Goal: Task Accomplishment & Management: Manage account settings

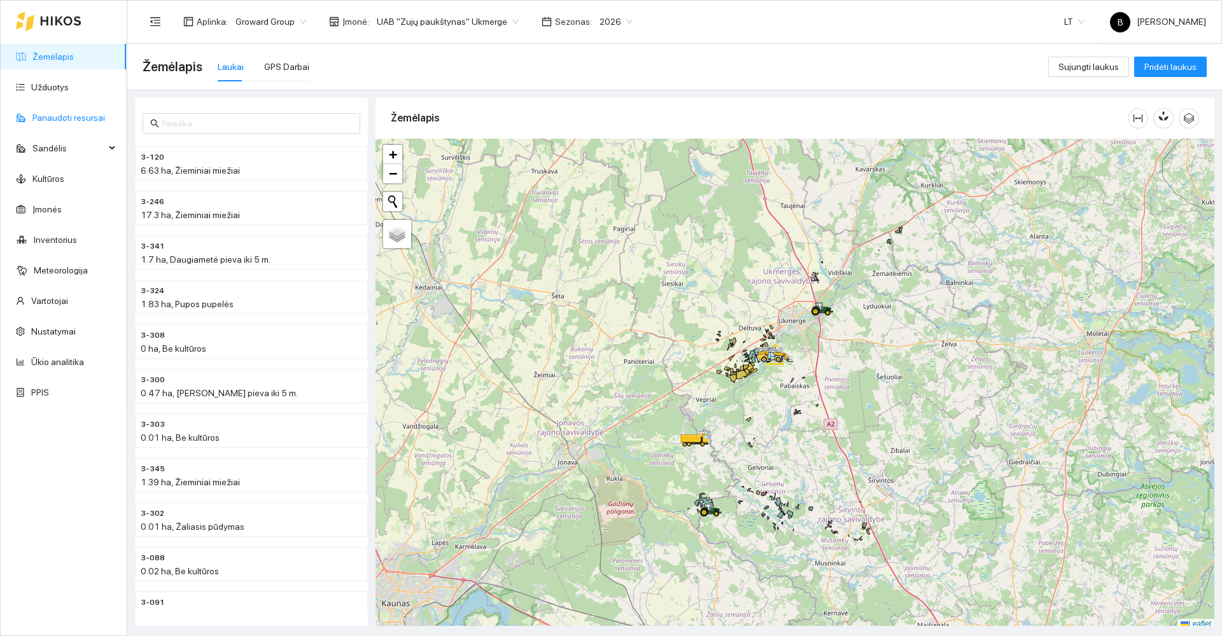
click at [67, 115] on link "Panaudoti resursai" at bounding box center [68, 118] width 73 height 10
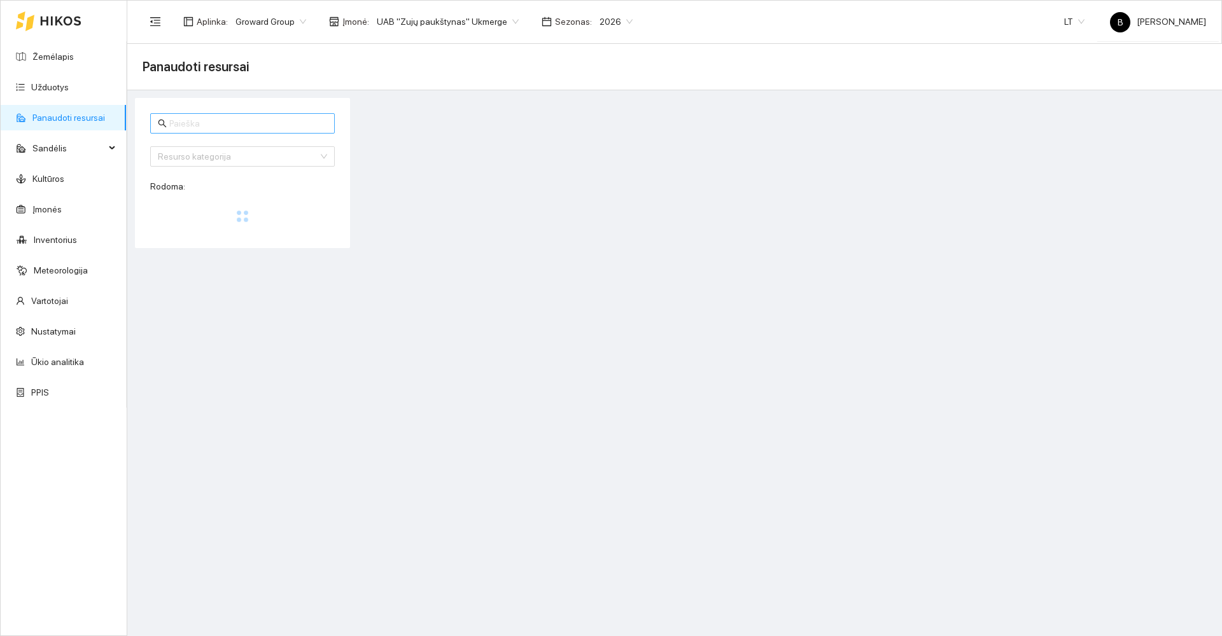
click at [186, 118] on input "text" at bounding box center [248, 123] width 158 height 14
type input "b"
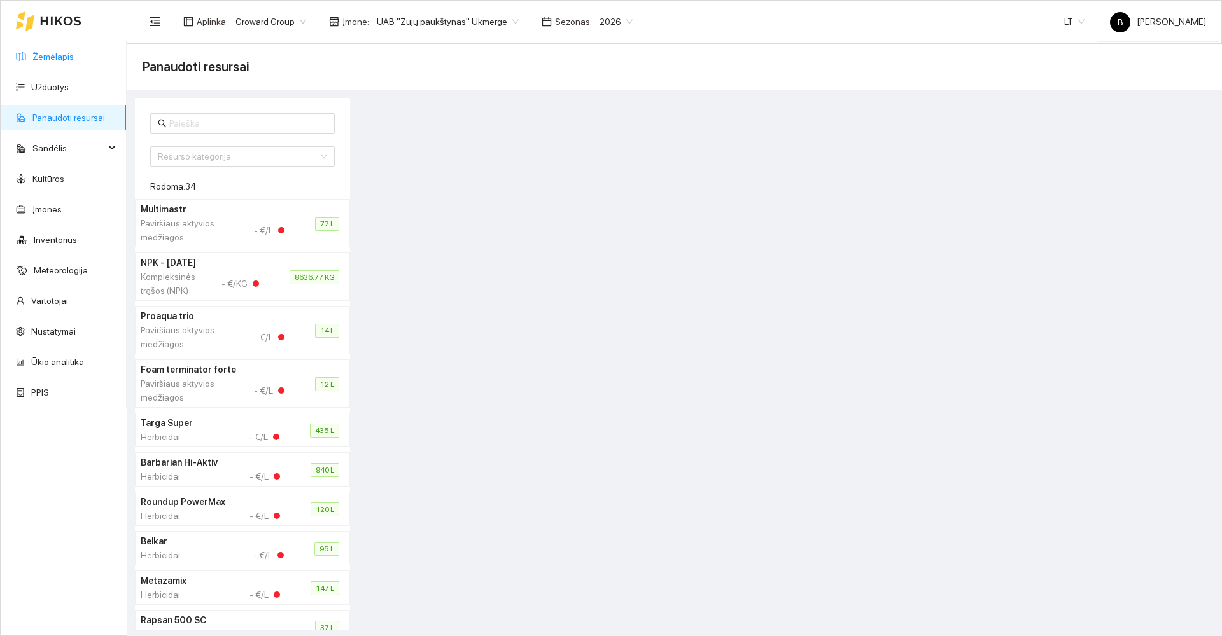
click at [46, 53] on link "Žemėlapis" at bounding box center [52, 57] width 41 height 10
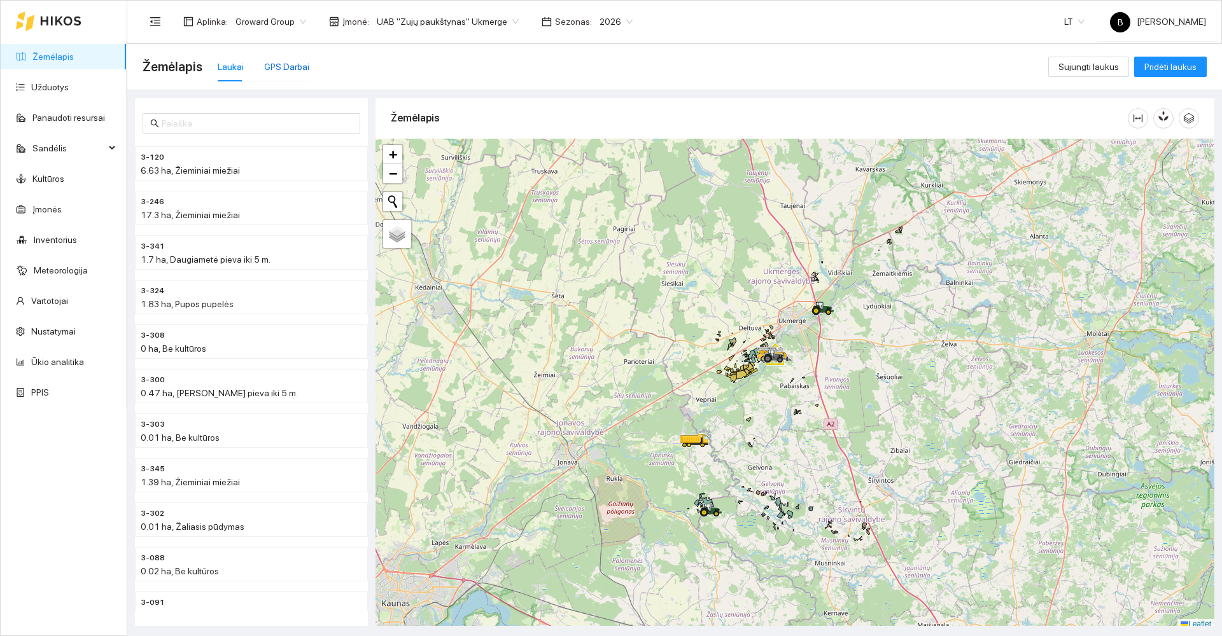
click at [282, 68] on div "GPS Darbai" at bounding box center [286, 67] width 45 height 14
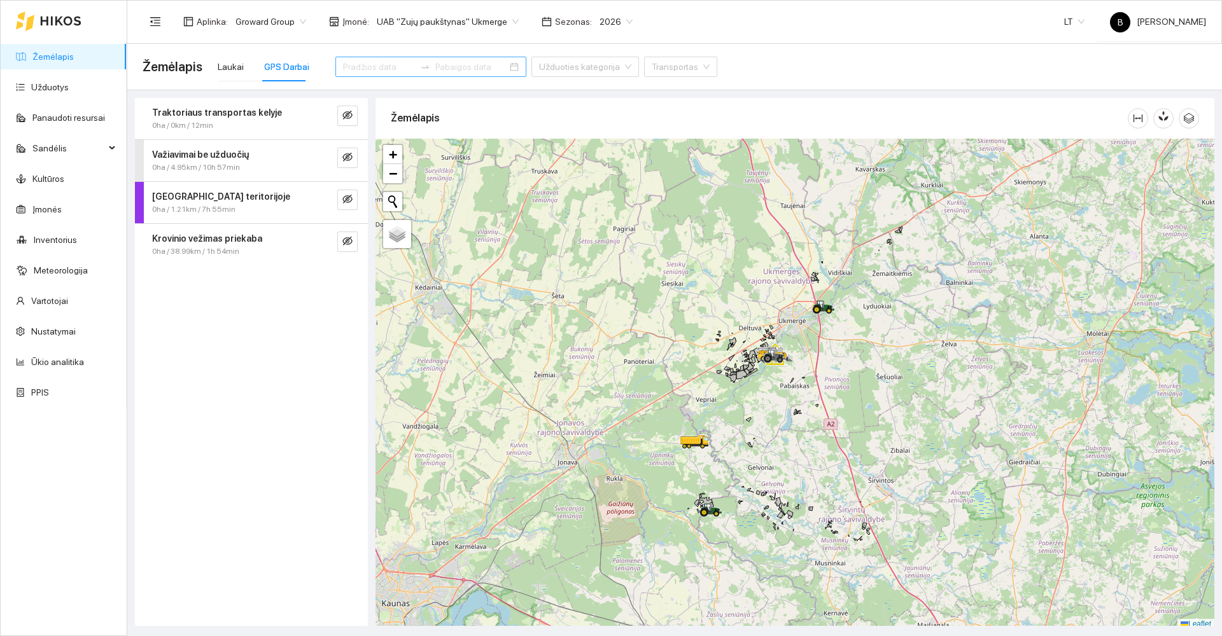
click at [363, 62] on input at bounding box center [379, 67] width 72 height 14
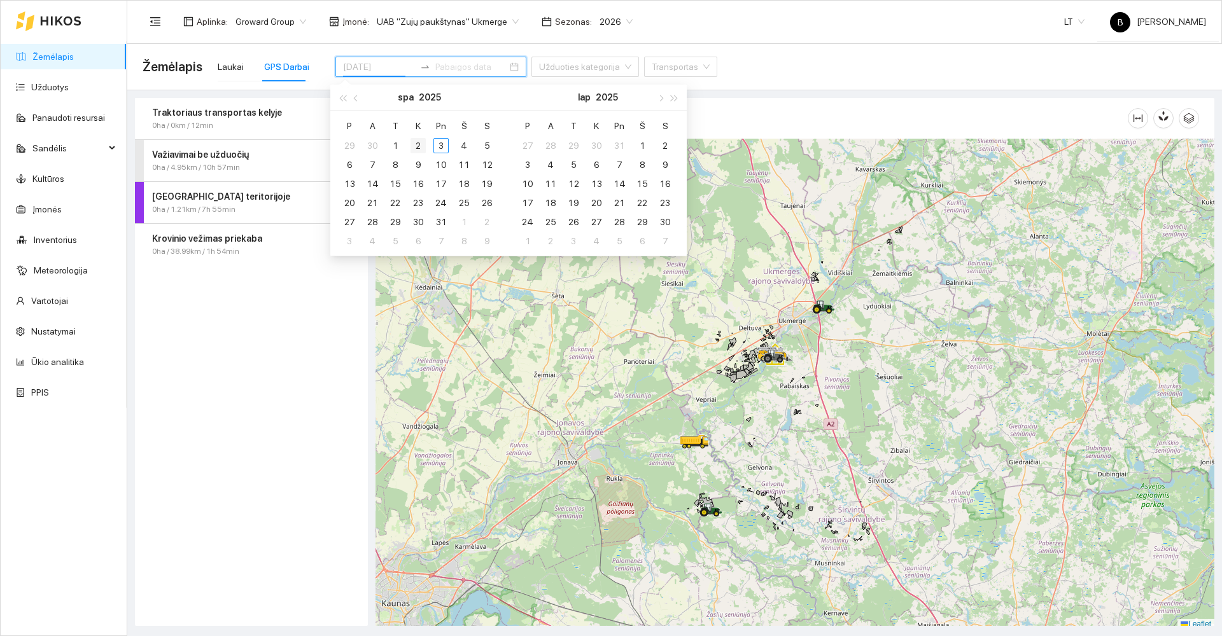
type input "[DATE]"
click at [416, 146] on div "2" at bounding box center [418, 145] width 15 height 15
type input "[DATE]"
click at [441, 148] on div "3" at bounding box center [440, 145] width 15 height 15
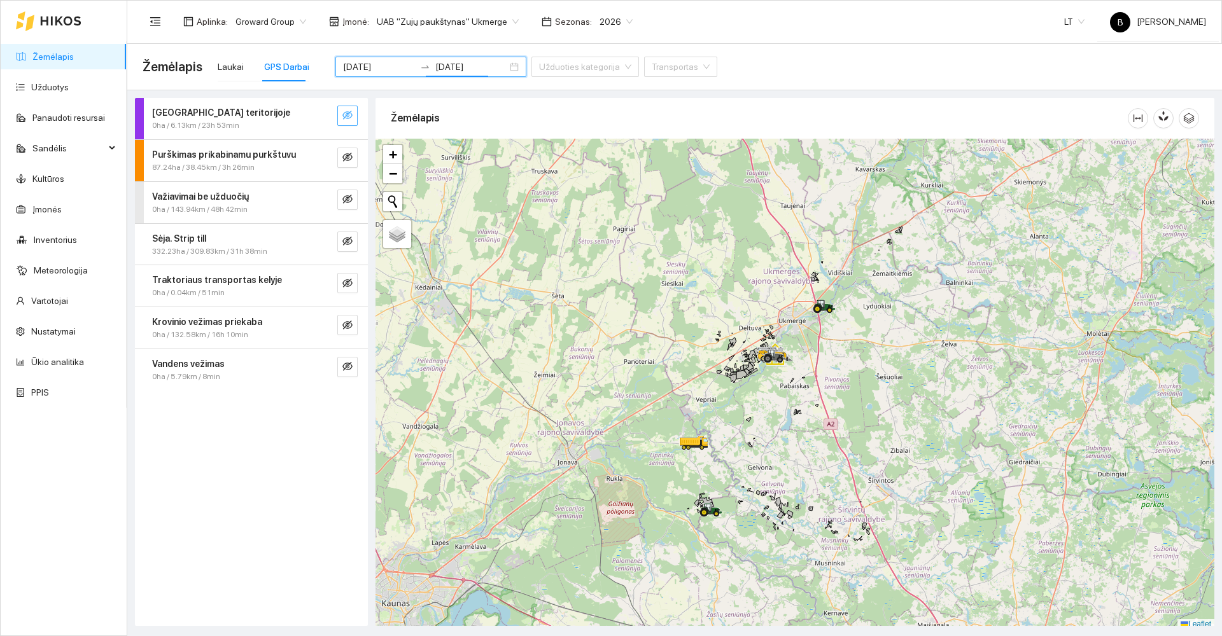
drag, startPoint x: 347, startPoint y: 115, endPoint x: 353, endPoint y: 122, distance: 9.0
click at [348, 115] on icon "eye-invisible" at bounding box center [347, 115] width 10 height 10
click at [348, 151] on button "button" at bounding box center [347, 158] width 20 height 20
click at [348, 195] on icon "eye-invisible" at bounding box center [347, 199] width 10 height 10
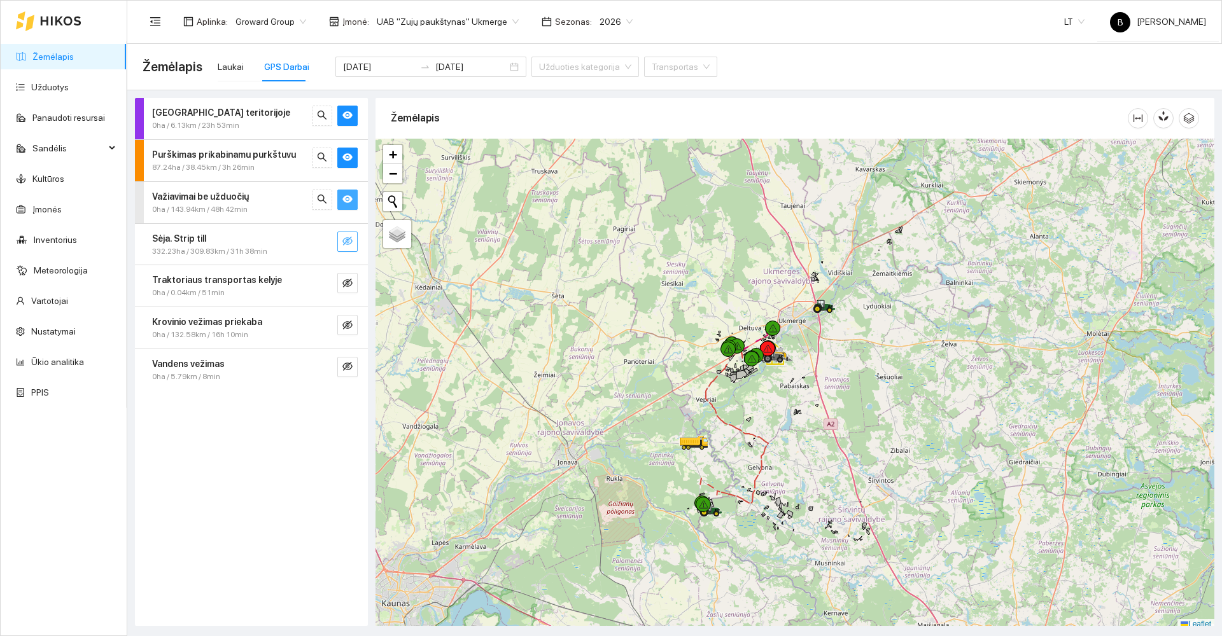
click at [349, 237] on icon "eye-invisible" at bounding box center [347, 241] width 10 height 10
click at [348, 283] on icon "eye-invisible" at bounding box center [347, 283] width 10 height 9
drag, startPoint x: 347, startPoint y: 323, endPoint x: 353, endPoint y: 336, distance: 14.5
click at [347, 323] on icon "eye-invisible" at bounding box center [347, 325] width 10 height 10
click at [350, 371] on icon "eye-invisible" at bounding box center [347, 367] width 10 height 10
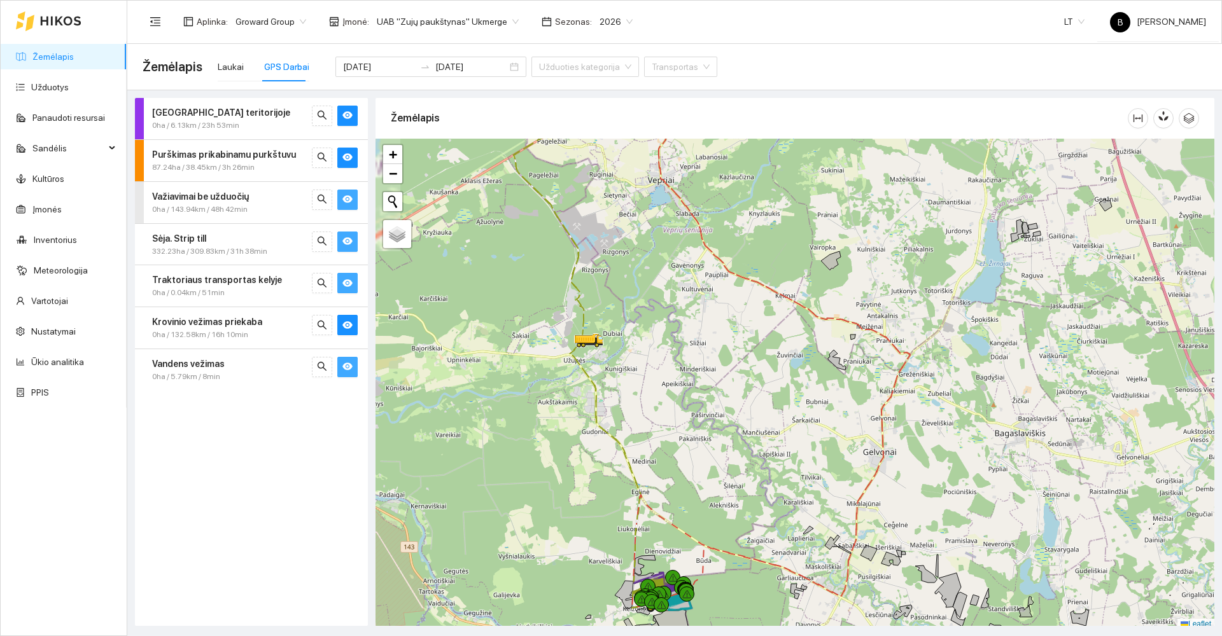
scroll to position [4, 0]
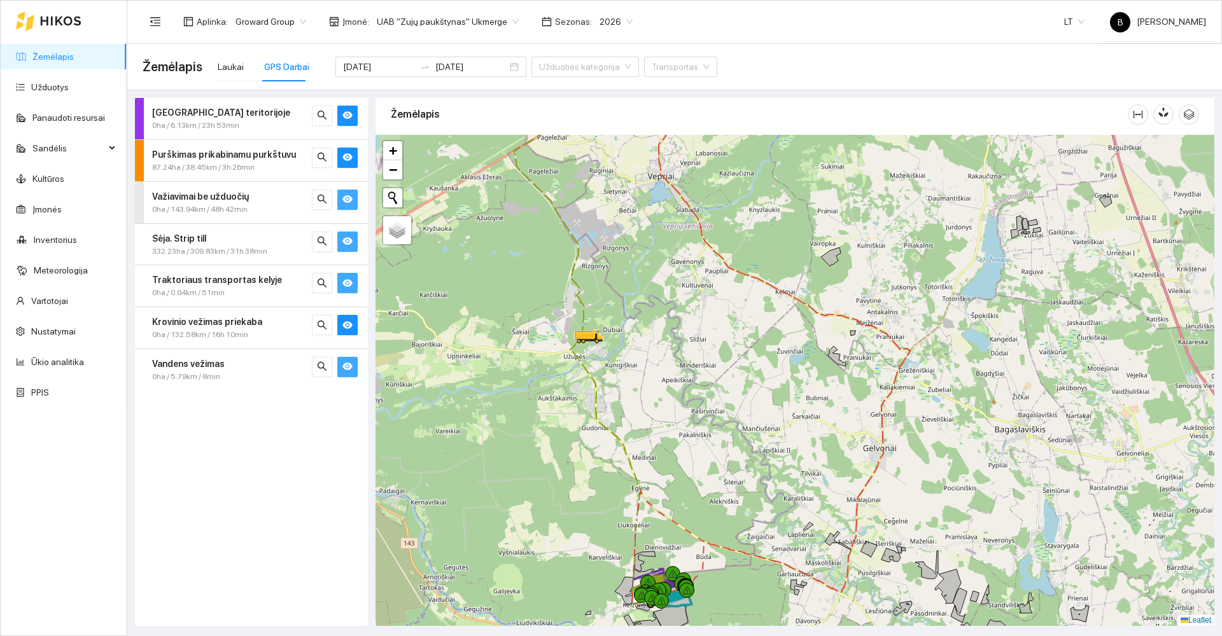
drag, startPoint x: 726, startPoint y: 463, endPoint x: 735, endPoint y: 302, distance: 161.3
click at [735, 302] on div at bounding box center [795, 380] width 839 height 491
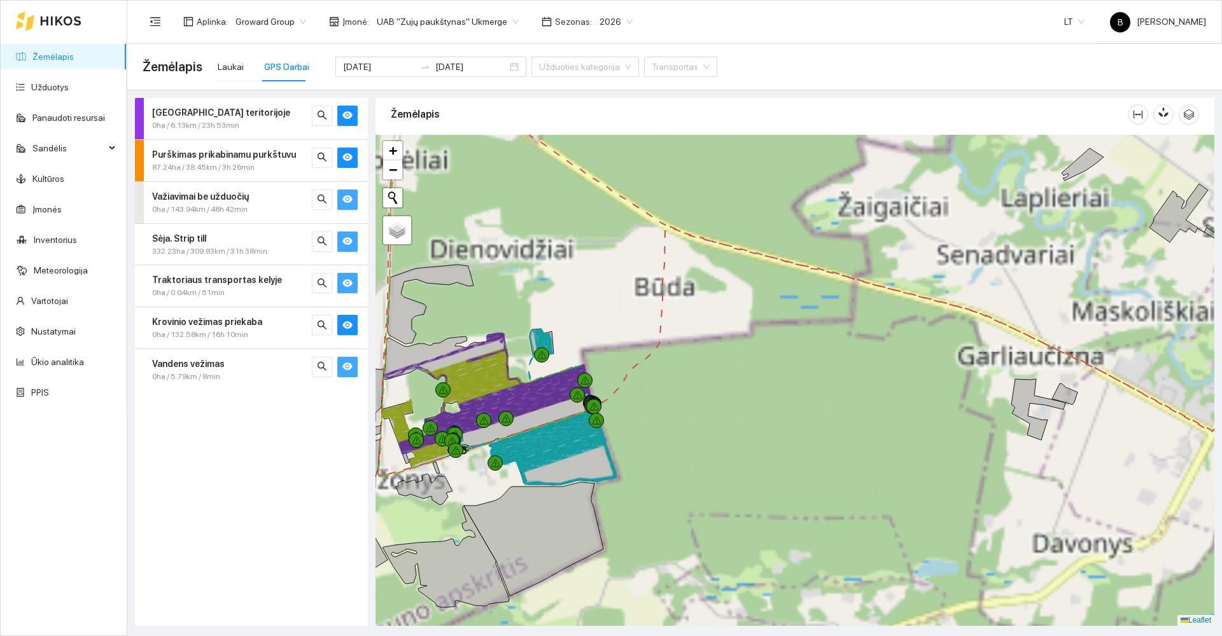
drag, startPoint x: 719, startPoint y: 433, endPoint x: 824, endPoint y: 321, distance: 154.0
click at [821, 321] on div at bounding box center [795, 380] width 839 height 491
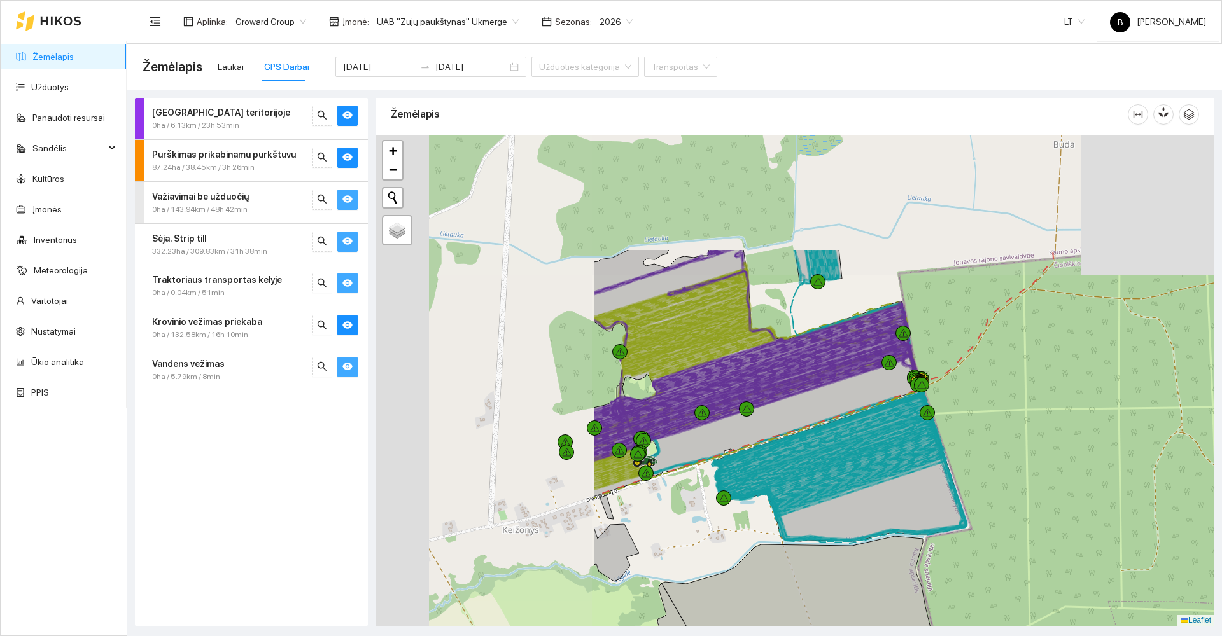
drag, startPoint x: 832, startPoint y: 374, endPoint x: 1018, endPoint y: 479, distance: 213.8
click at [1025, 486] on div at bounding box center [795, 380] width 839 height 491
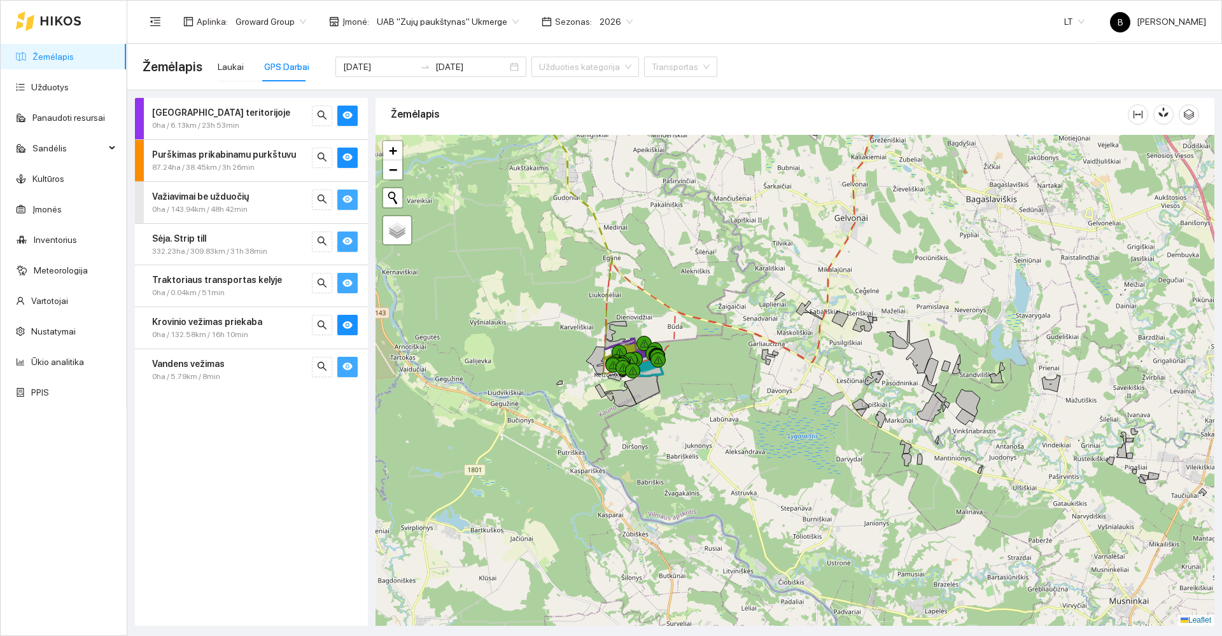
drag, startPoint x: 642, startPoint y: 233, endPoint x: 736, endPoint y: 580, distance: 360.2
click at [738, 582] on div at bounding box center [795, 380] width 839 height 491
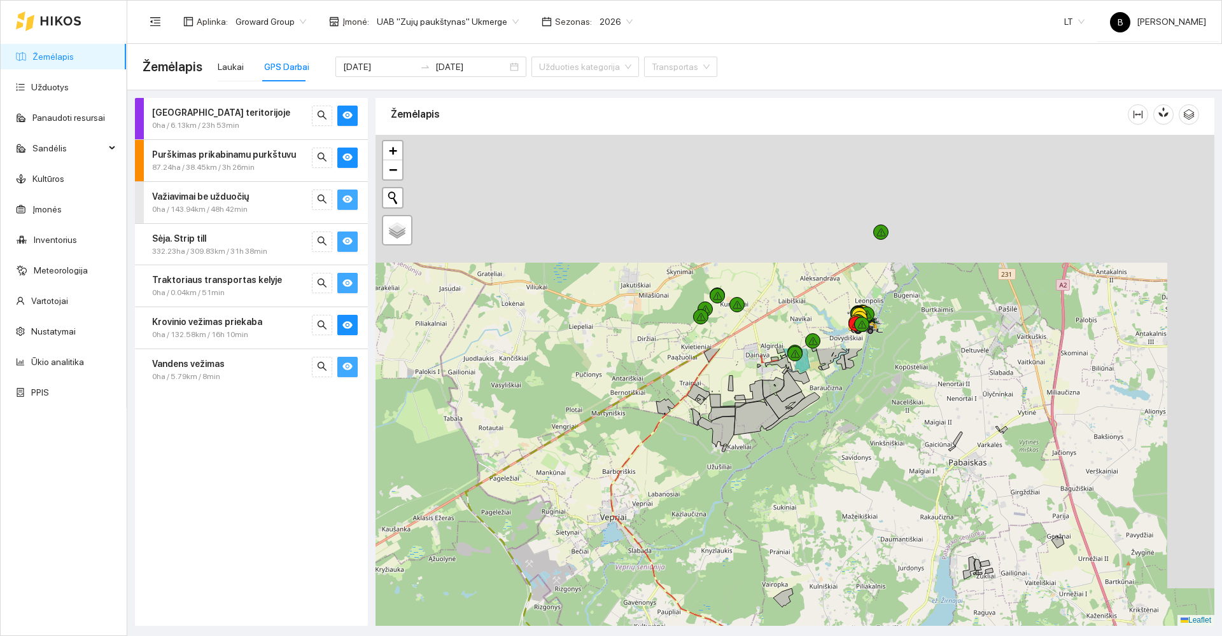
drag, startPoint x: 756, startPoint y: 372, endPoint x: 651, endPoint y: 666, distance: 312.2
click at [651, 636] on html "Žemėlapis Užduotys Panaudoti resursai Sandėlis Kultūros Įmonės Inventorius Mete…" at bounding box center [611, 318] width 1222 height 636
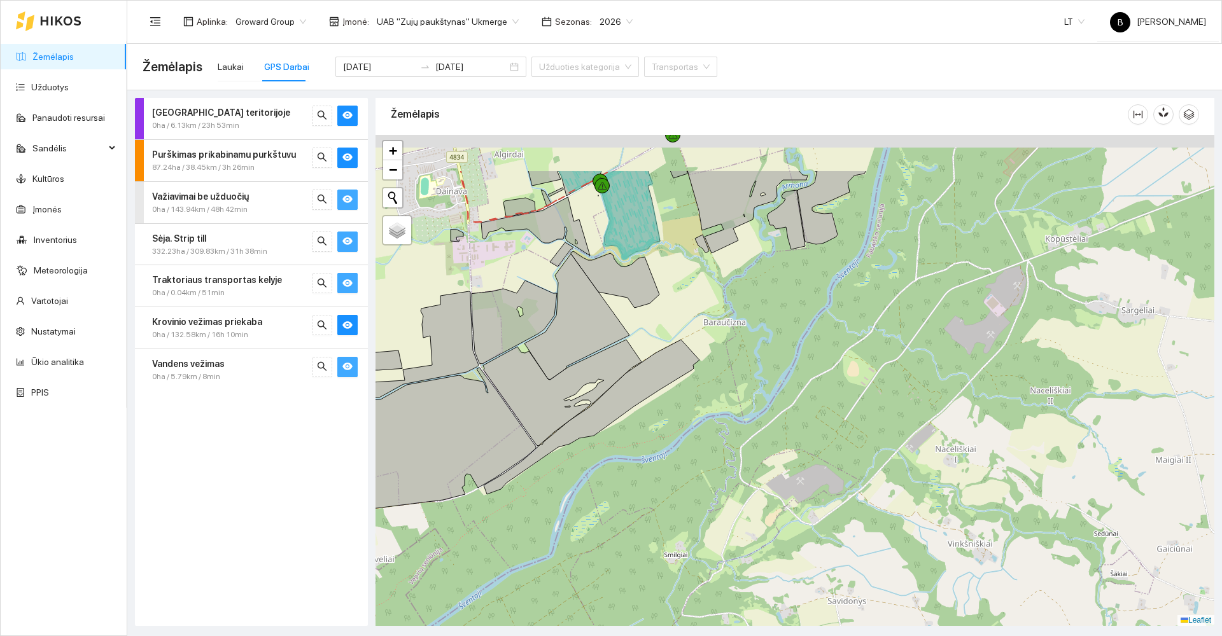
drag, startPoint x: 799, startPoint y: 418, endPoint x: 817, endPoint y: 564, distance: 147.4
click at [817, 563] on div at bounding box center [795, 380] width 839 height 491
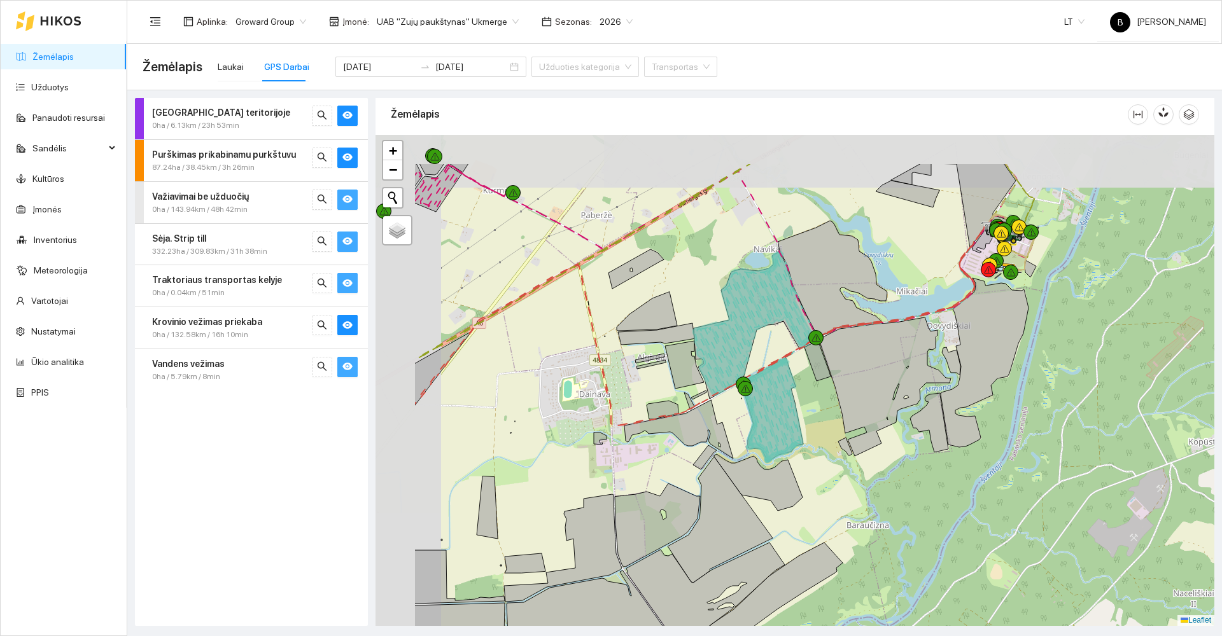
drag, startPoint x: 725, startPoint y: 391, endPoint x: 852, endPoint y: 472, distance: 150.3
click at [854, 473] on div at bounding box center [795, 380] width 839 height 491
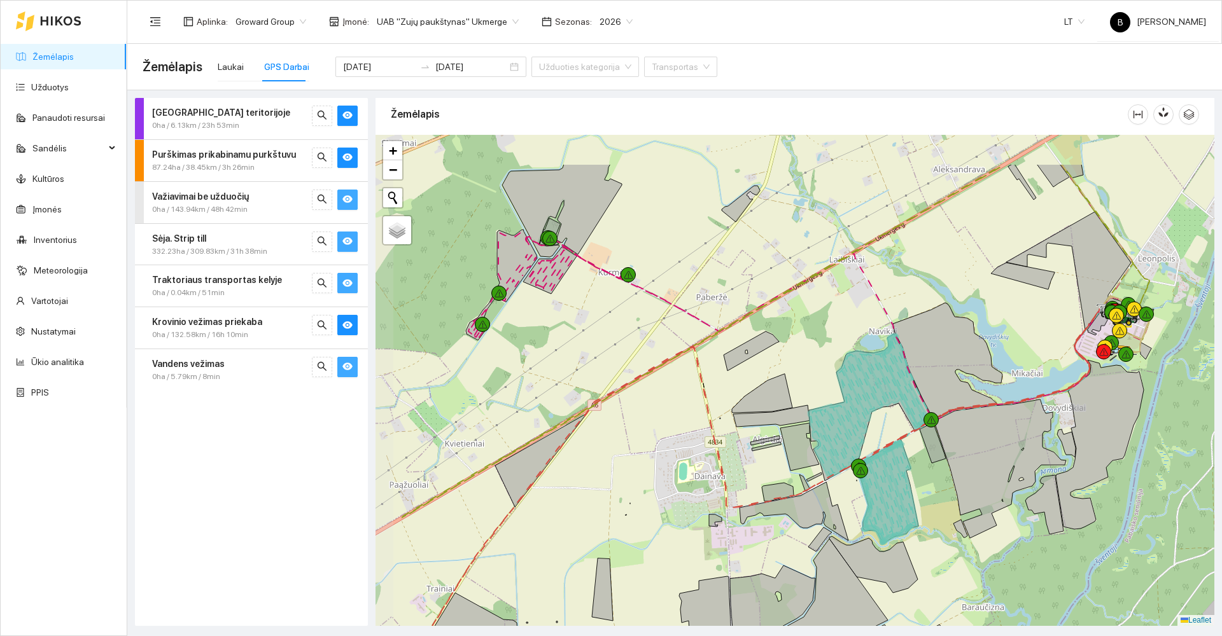
drag, startPoint x: 481, startPoint y: 387, endPoint x: 593, endPoint y: 465, distance: 136.3
click at [593, 465] on div at bounding box center [795, 380] width 839 height 491
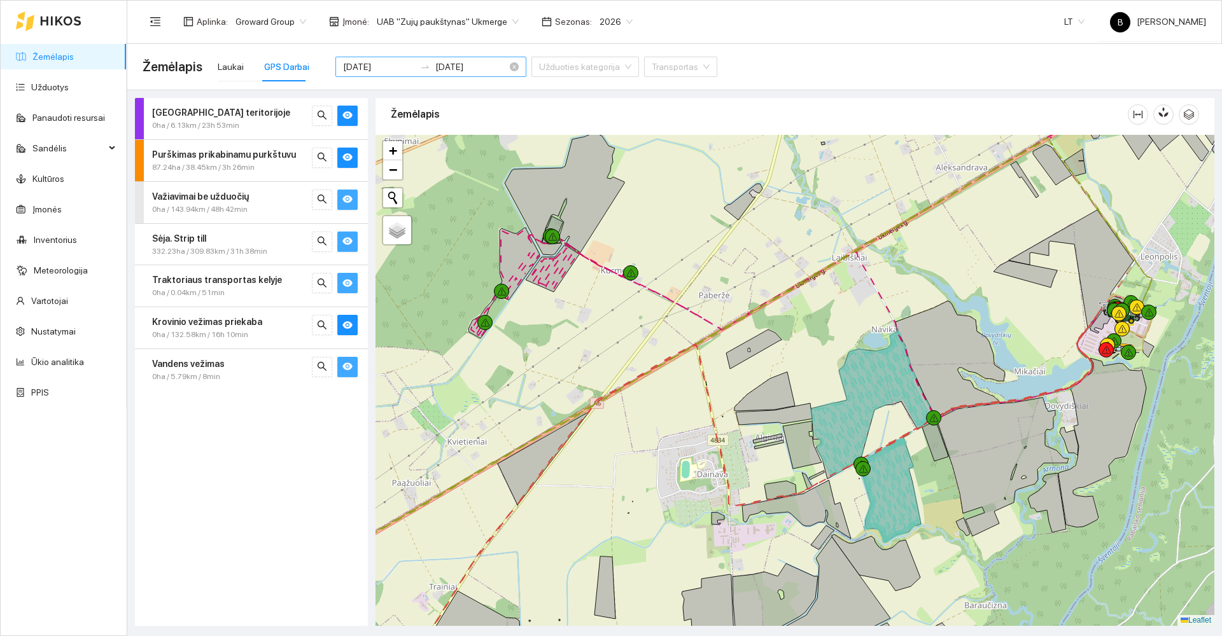
click at [386, 64] on input "[DATE]" at bounding box center [379, 67] width 72 height 14
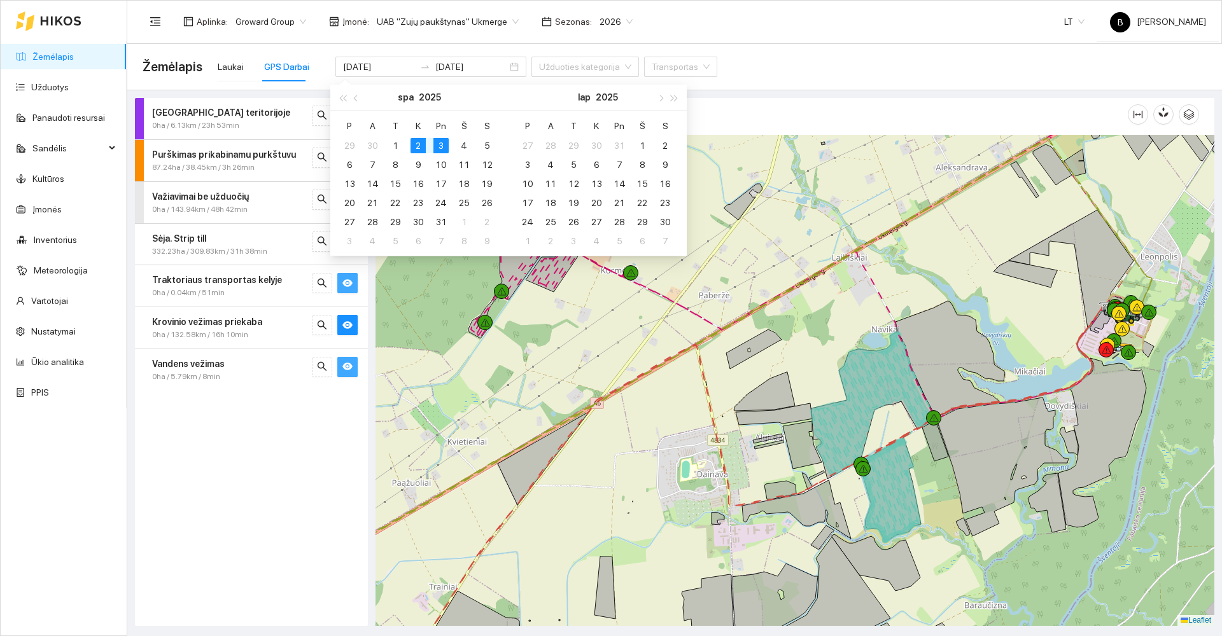
click at [773, 80] on div "Žemėlapis Laukai GPS Darbai 2025-10-02 2025-10-03 Užduoties kategorija Transpor…" at bounding box center [675, 66] width 1064 height 41
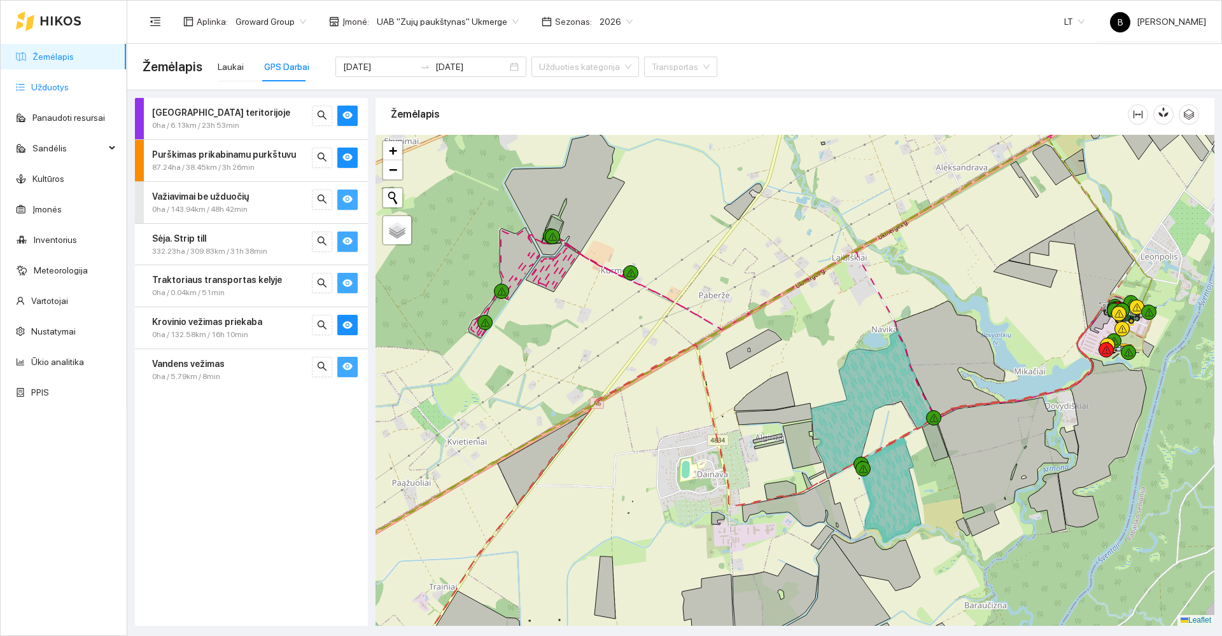
click at [53, 85] on link "Užduotys" at bounding box center [50, 87] width 38 height 10
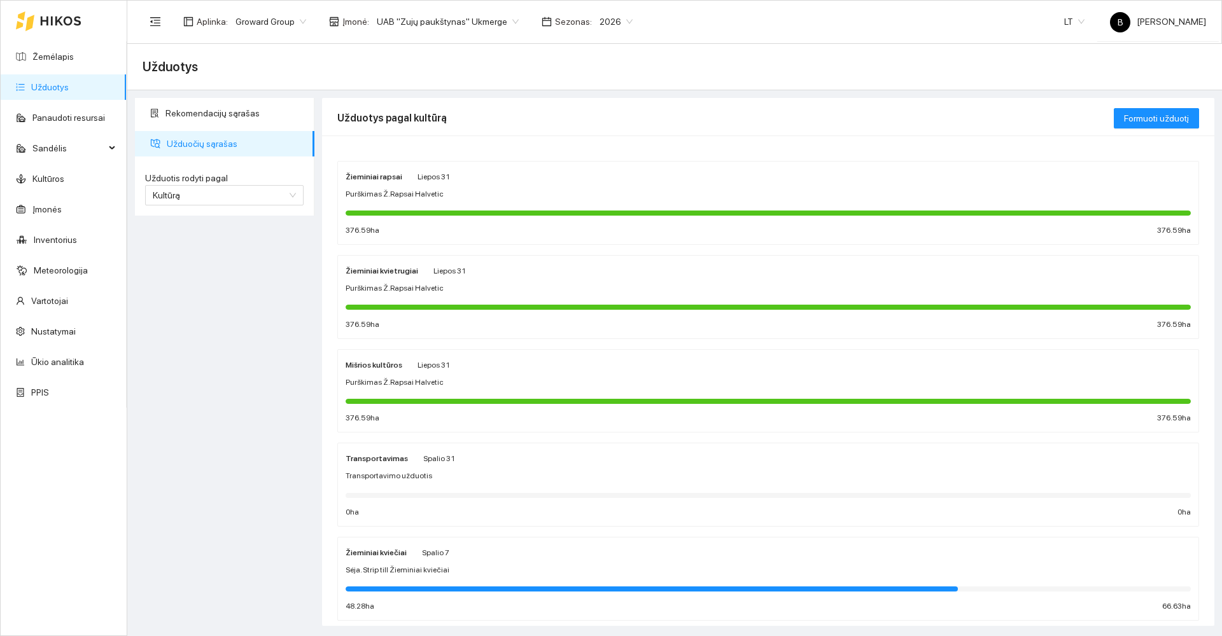
click at [576, 572] on div "Sėja. Strip till Žieminiai kviečiai" at bounding box center [768, 571] width 845 height 12
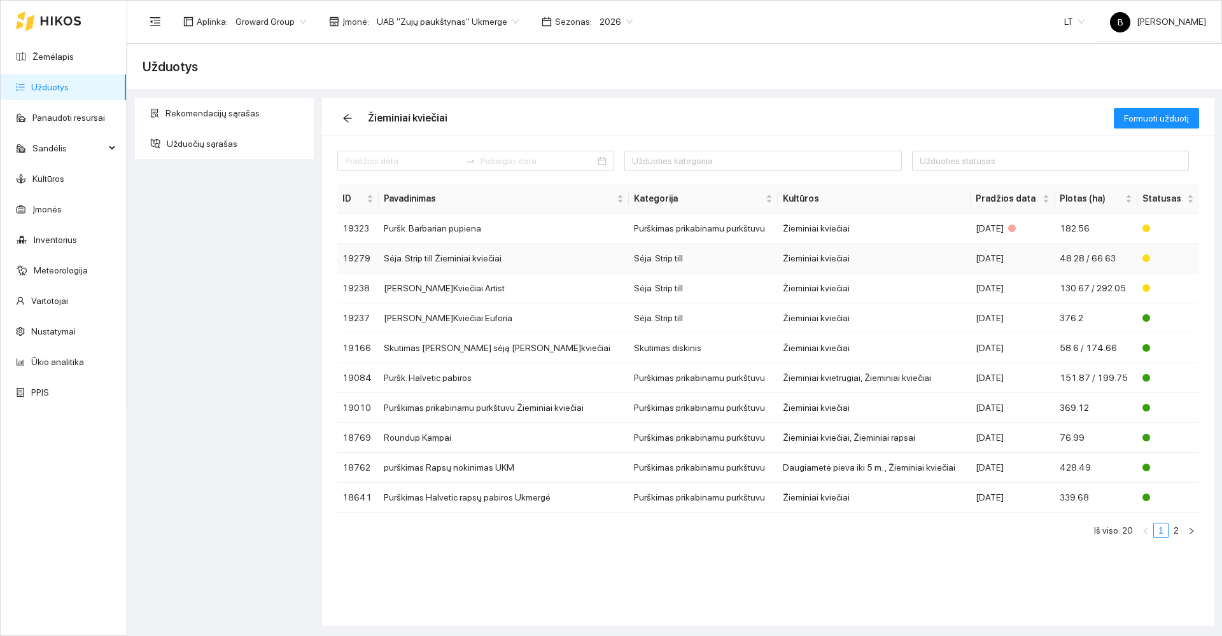
click at [460, 259] on td "Sėja. Strip till Žieminiai kviečiai" at bounding box center [504, 259] width 250 height 30
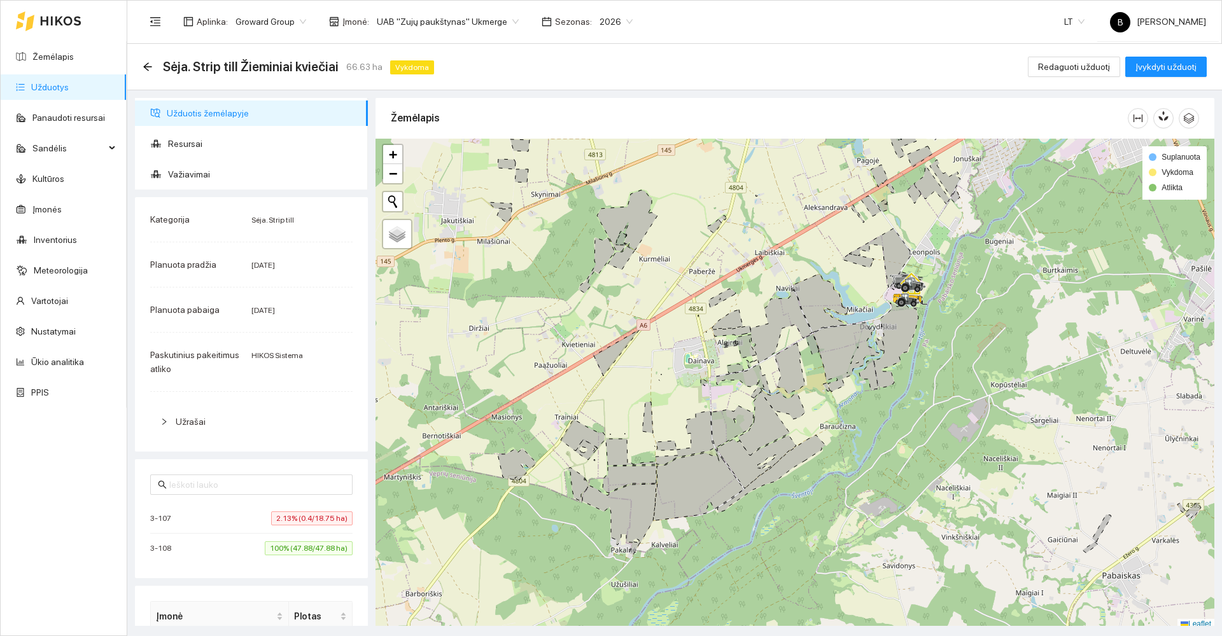
scroll to position [4, 0]
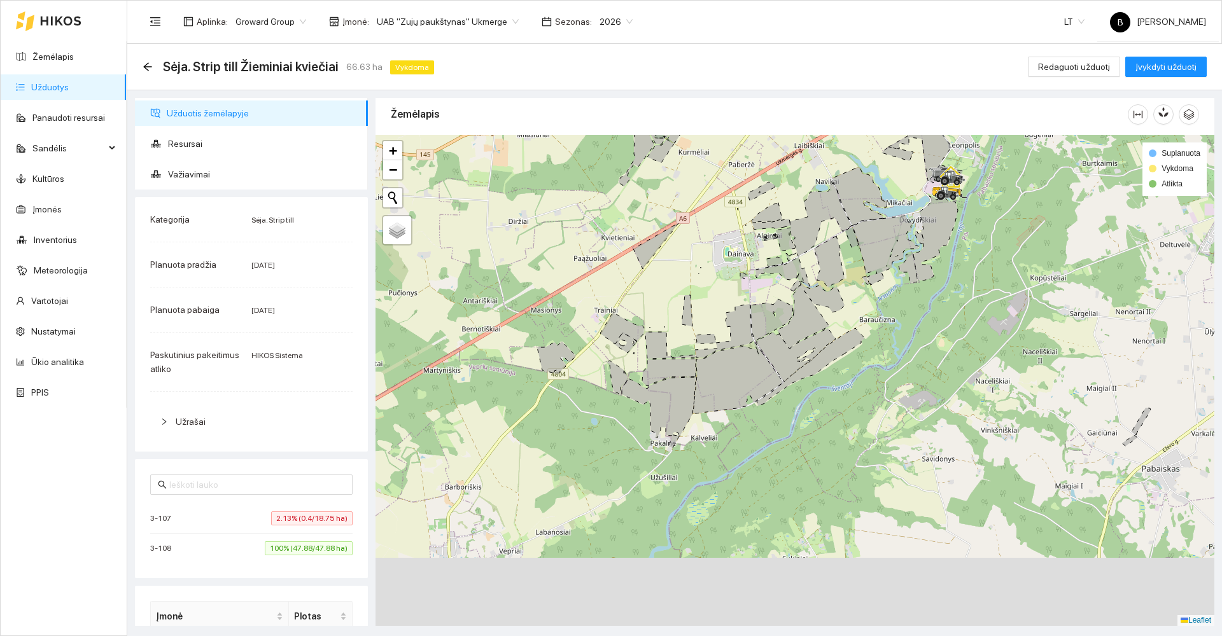
drag, startPoint x: 727, startPoint y: 284, endPoint x: 740, endPoint y: 185, distance: 99.5
click at [740, 186] on div at bounding box center [795, 380] width 839 height 491
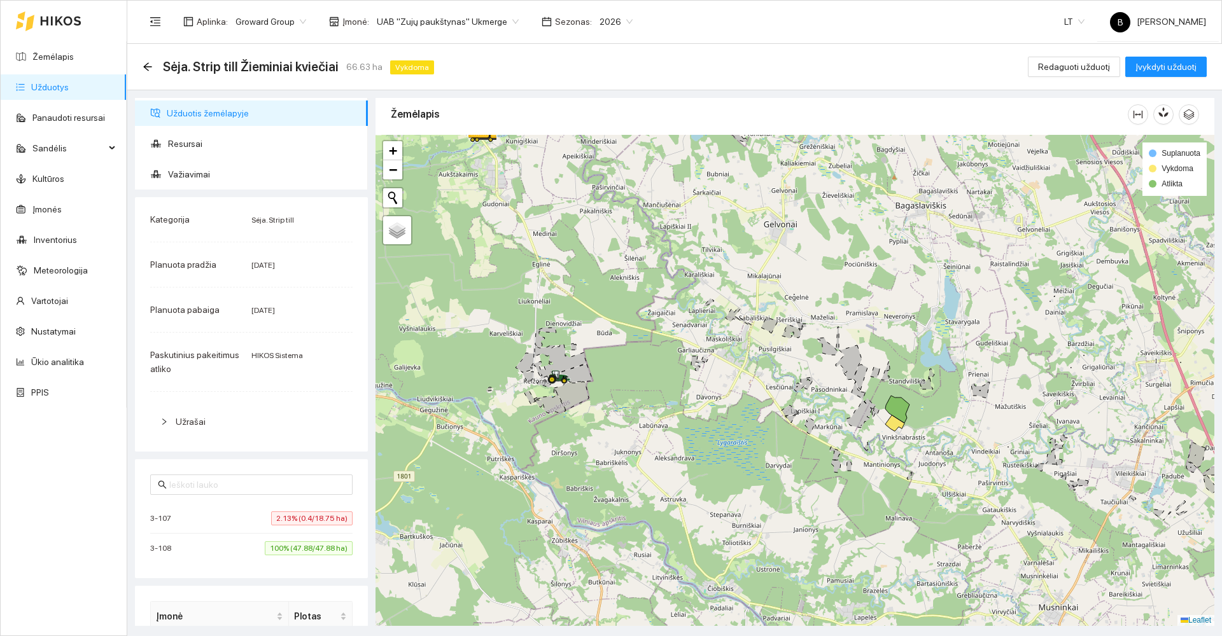
drag, startPoint x: 761, startPoint y: 509, endPoint x: 728, endPoint y: 372, distance: 140.8
click at [732, 376] on div at bounding box center [795, 380] width 839 height 491
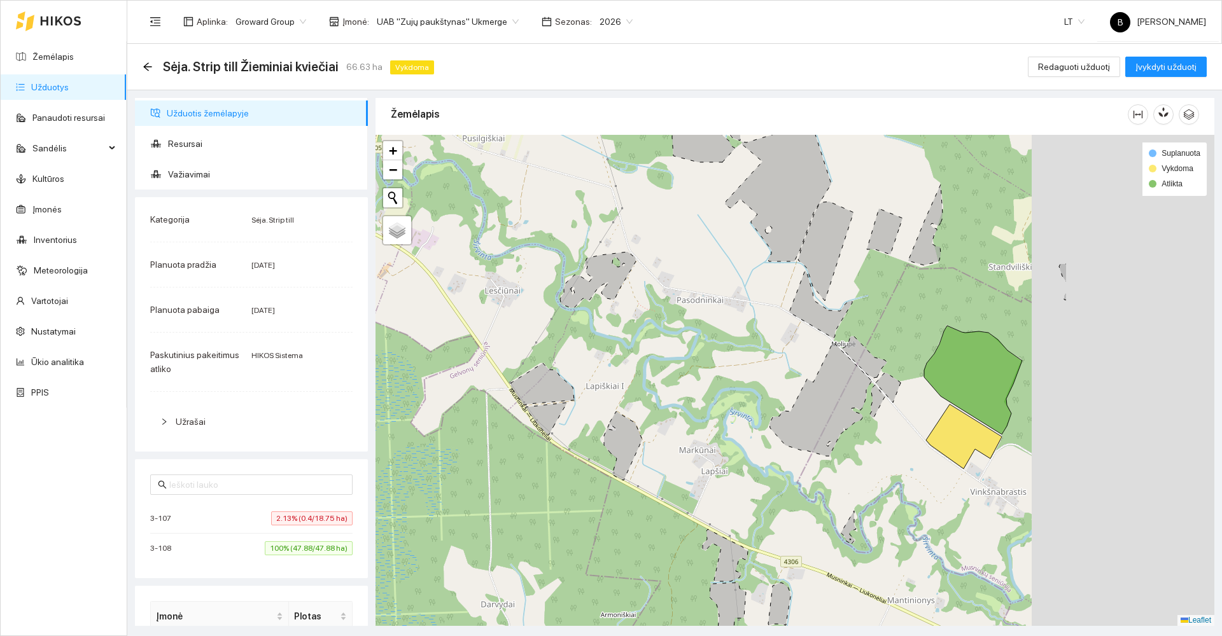
drag, startPoint x: 1036, startPoint y: 401, endPoint x: 630, endPoint y: 276, distance: 424.8
click at [630, 276] on div at bounding box center [795, 380] width 839 height 491
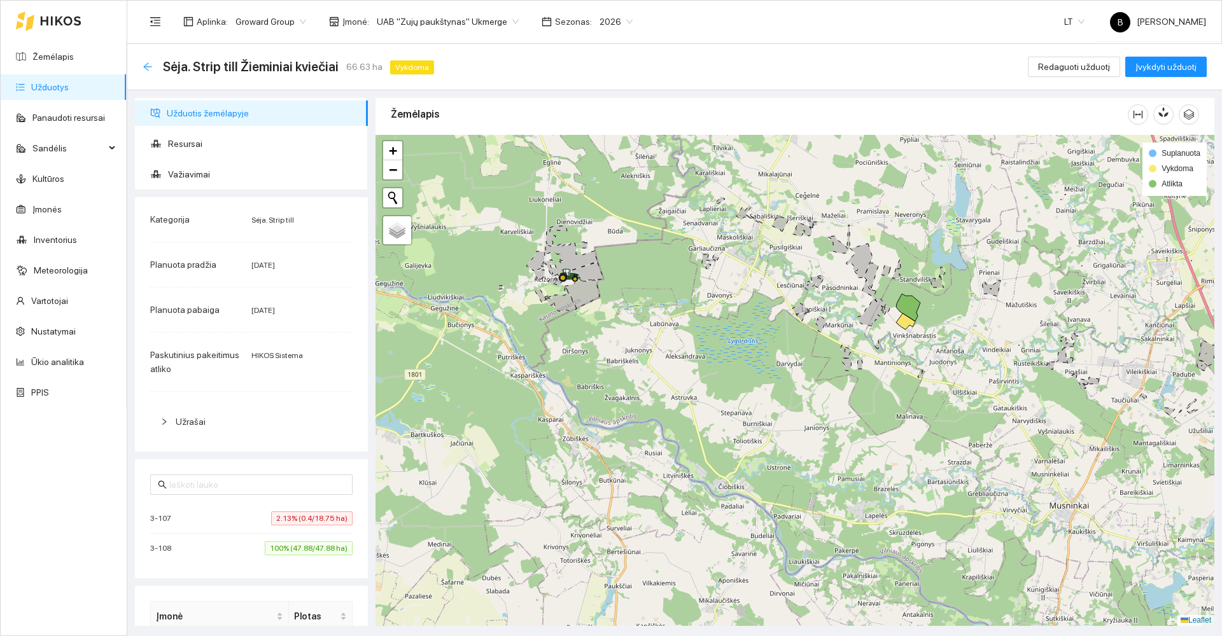
click at [146, 70] on icon "arrow-left" at bounding box center [148, 67] width 10 height 10
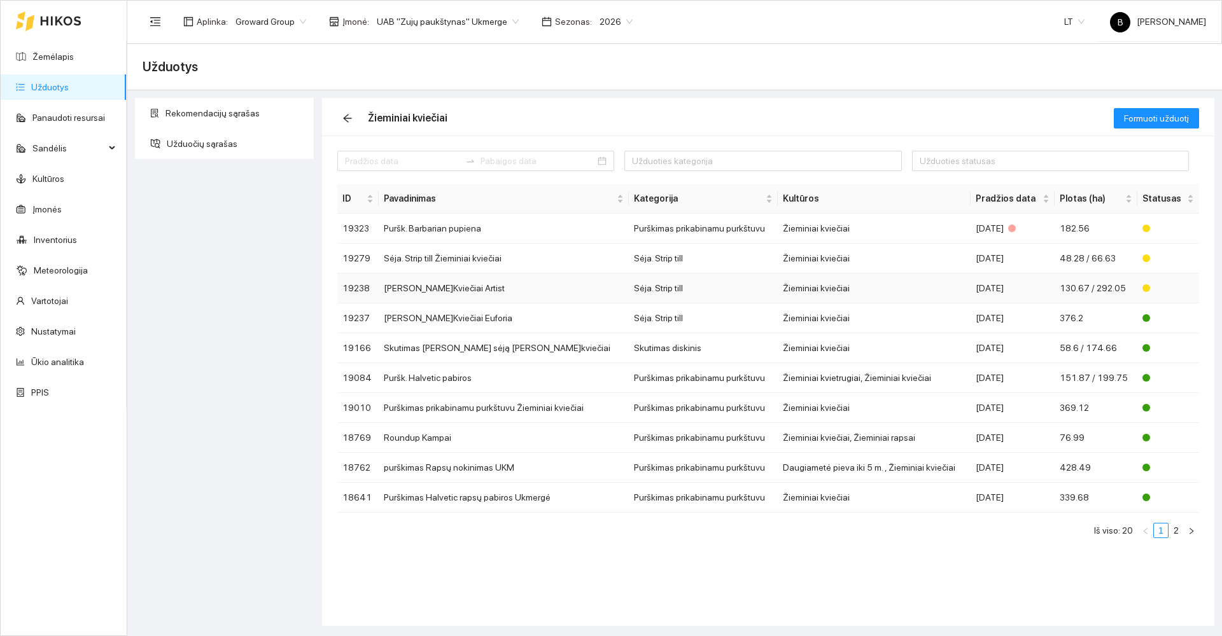
click at [447, 290] on td "Sėja Ž.Kviečiai Artist" at bounding box center [504, 289] width 250 height 30
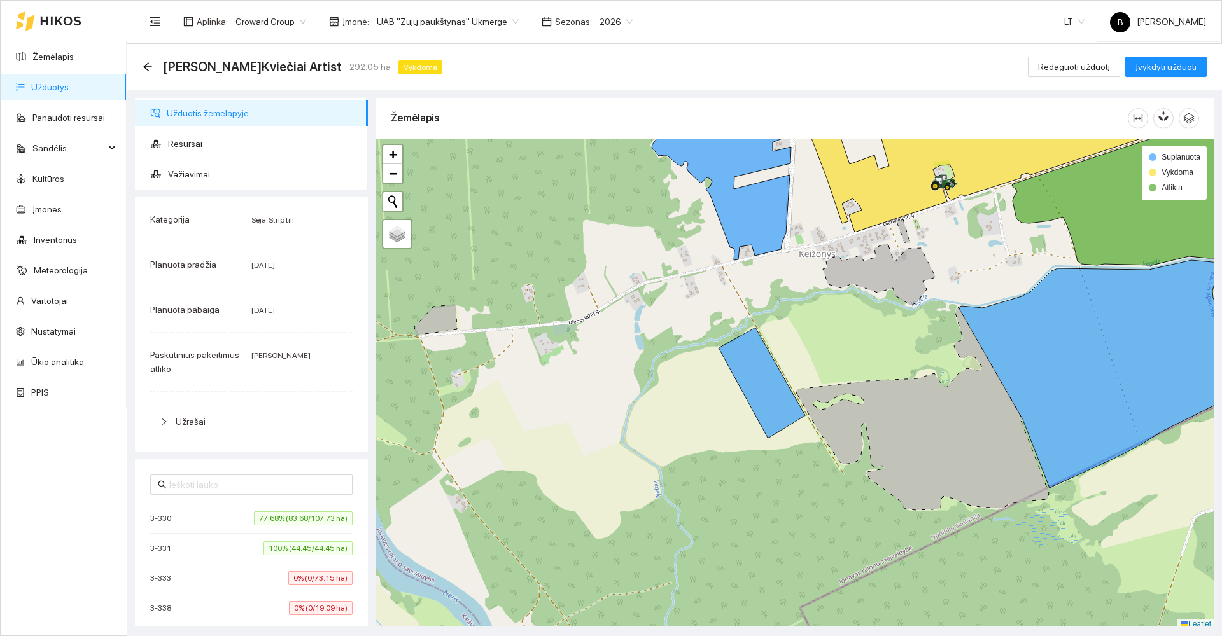
scroll to position [4, 0]
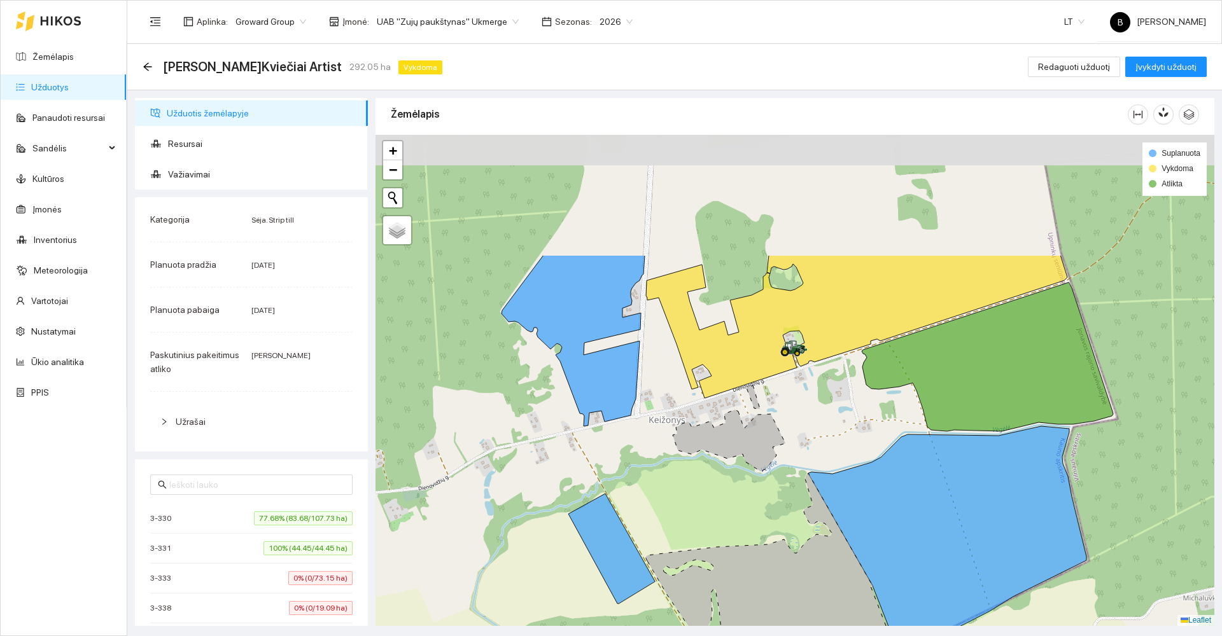
drag, startPoint x: 699, startPoint y: 306, endPoint x: 546, endPoint y: 468, distance: 223.3
click at [546, 468] on div at bounding box center [795, 380] width 839 height 491
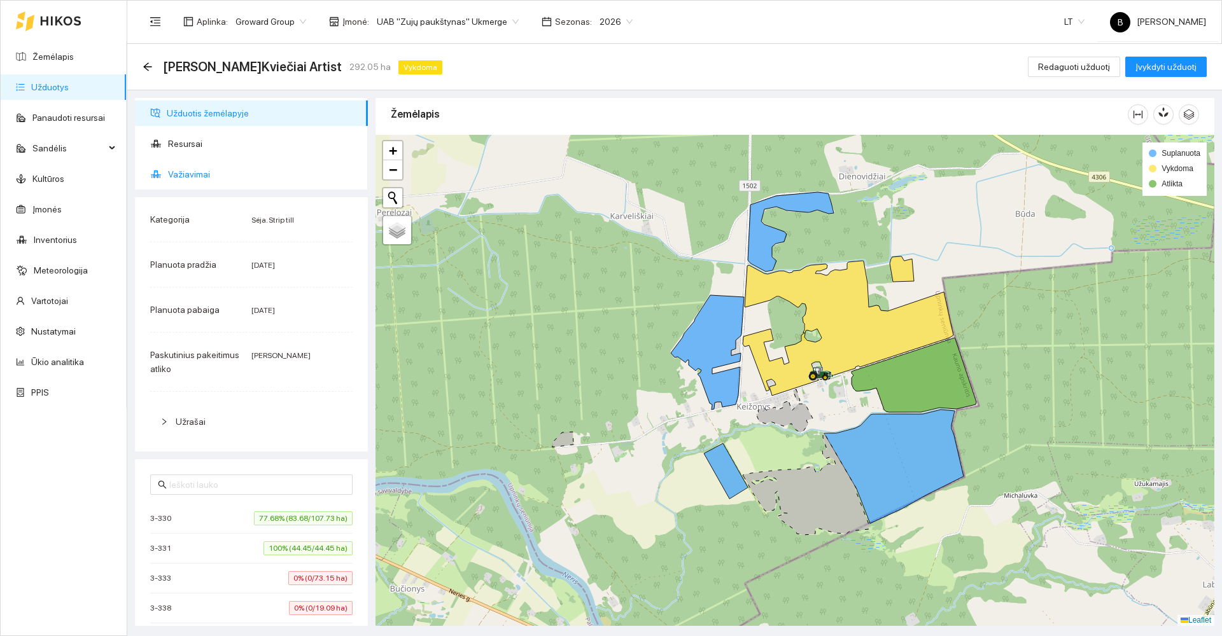
click at [228, 167] on span "Važiavimai" at bounding box center [263, 174] width 190 height 25
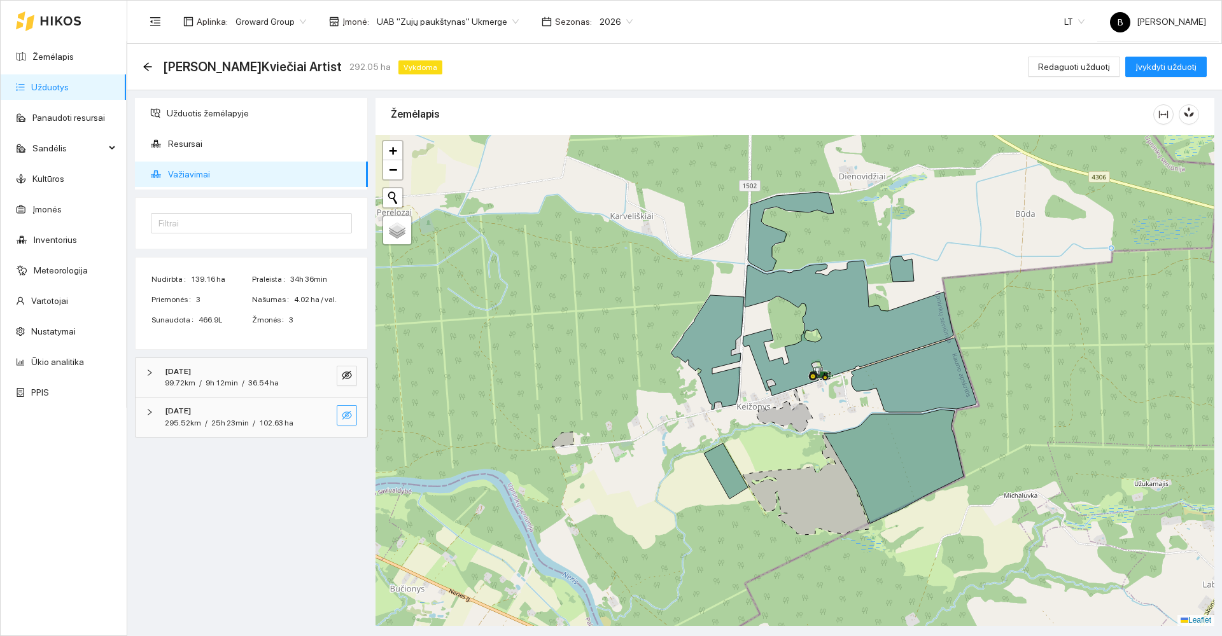
click at [346, 411] on icon "eye-invisible" at bounding box center [347, 416] width 10 height 10
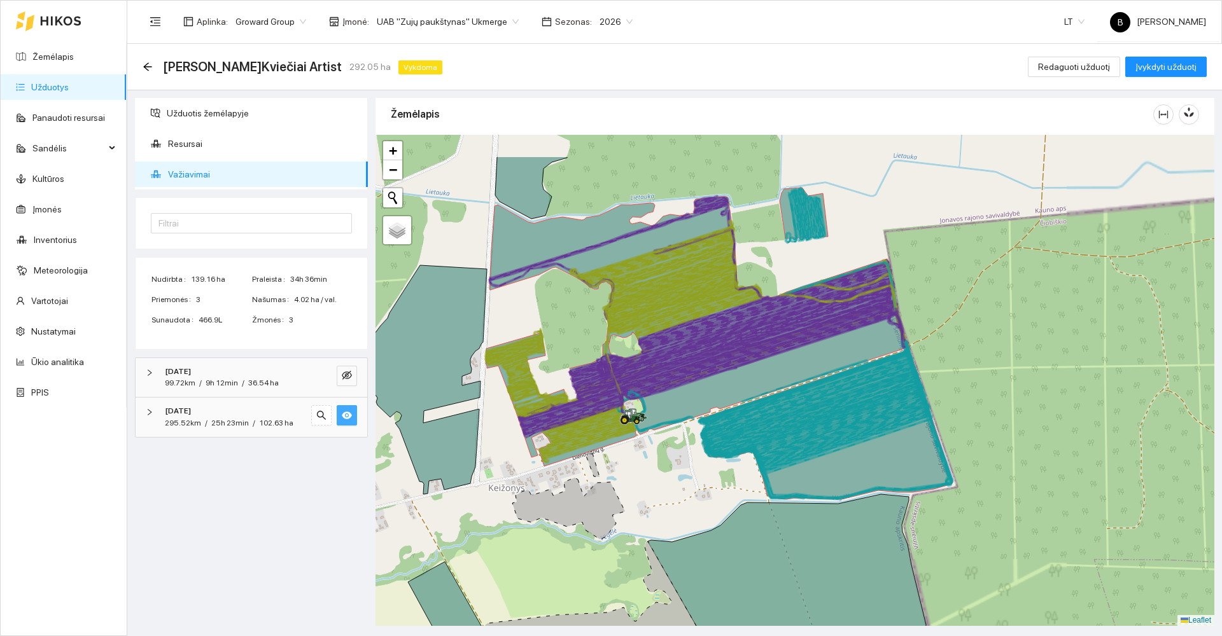
drag, startPoint x: 1043, startPoint y: 285, endPoint x: 1025, endPoint y: 356, distance: 73.5
click at [1025, 356] on div at bounding box center [795, 380] width 839 height 491
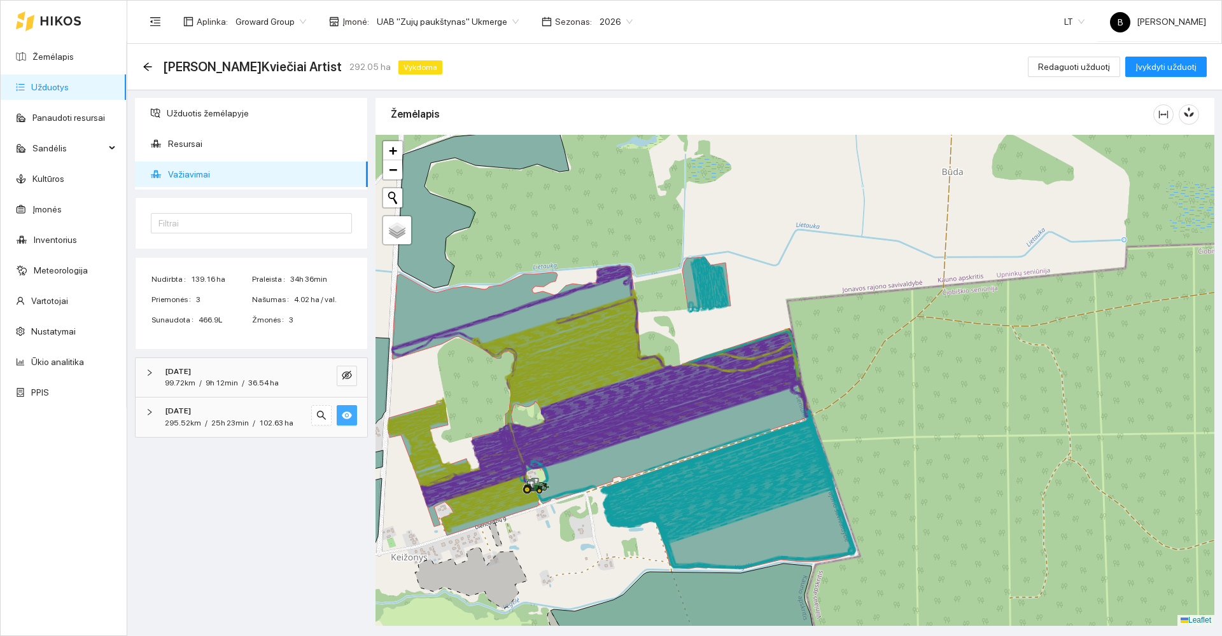
drag, startPoint x: 822, startPoint y: 366, endPoint x: 855, endPoint y: 320, distance: 56.5
click at [855, 320] on div at bounding box center [795, 380] width 839 height 491
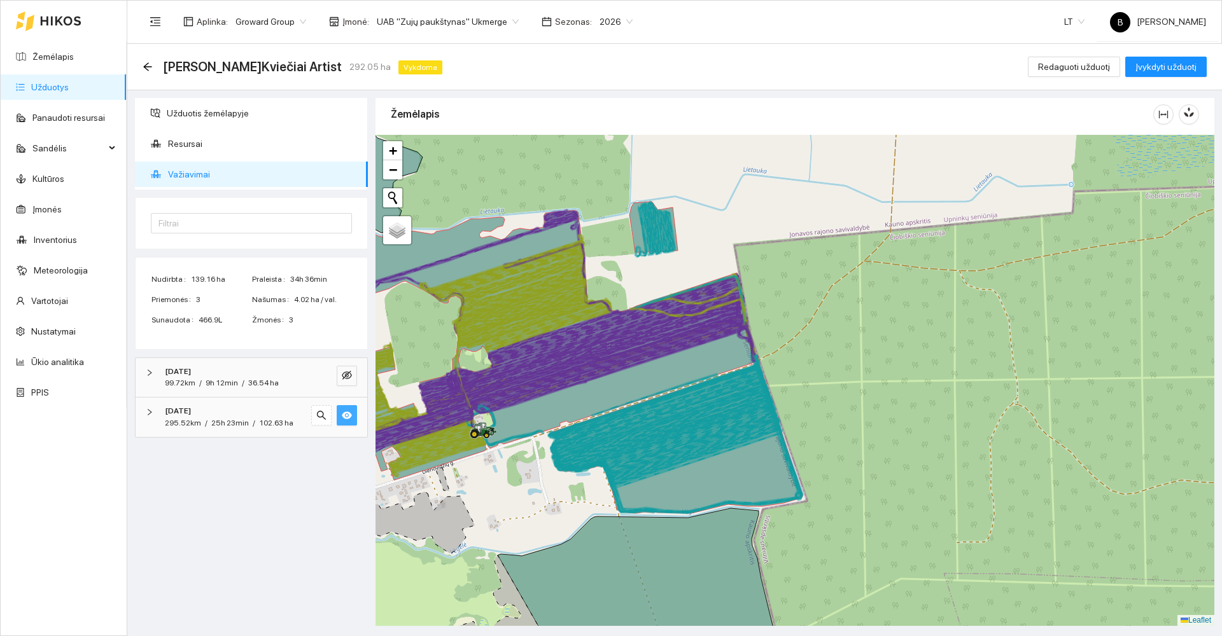
drag, startPoint x: 868, startPoint y: 466, endPoint x: 820, endPoint y: 446, distance: 51.9
click at [820, 444] on div at bounding box center [795, 380] width 839 height 491
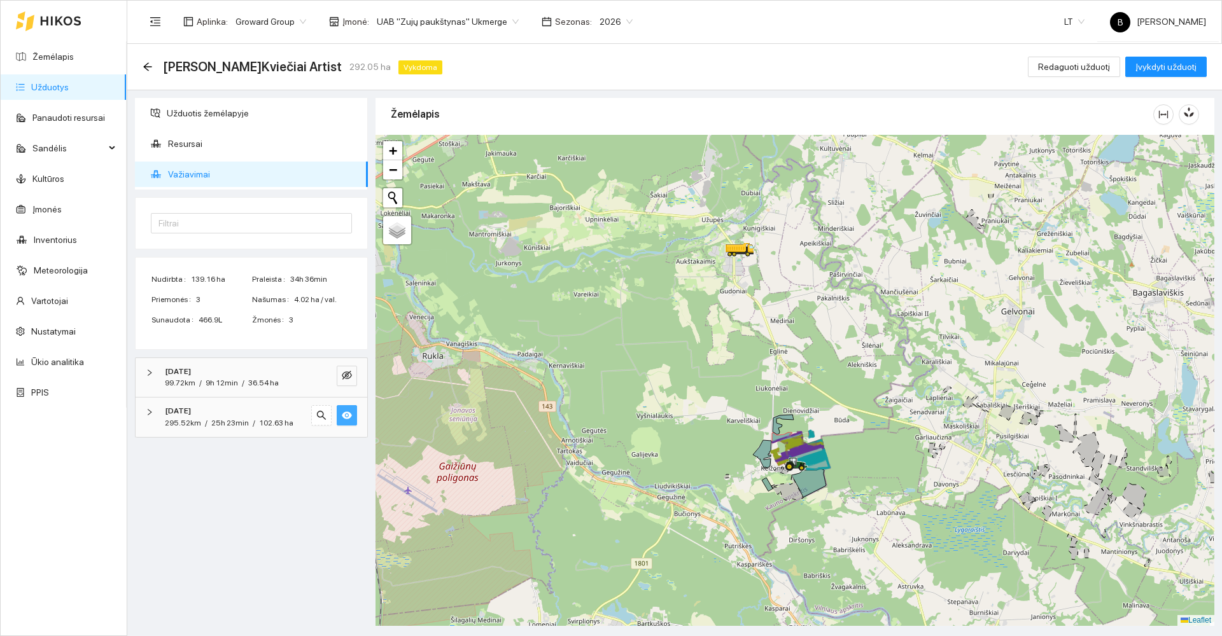
drag, startPoint x: 787, startPoint y: 319, endPoint x: 762, endPoint y: 374, distance: 60.1
click at [762, 374] on div at bounding box center [795, 380] width 839 height 491
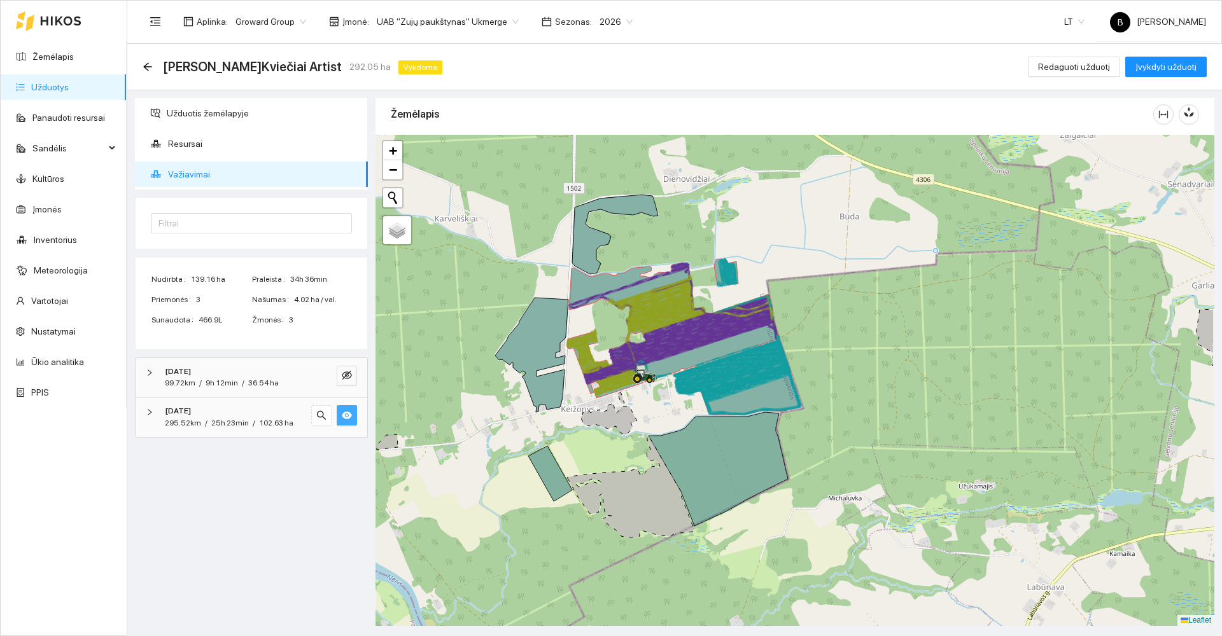
drag, startPoint x: 1082, startPoint y: 332, endPoint x: 1013, endPoint y: 386, distance: 87.5
click at [1013, 386] on div at bounding box center [795, 380] width 839 height 491
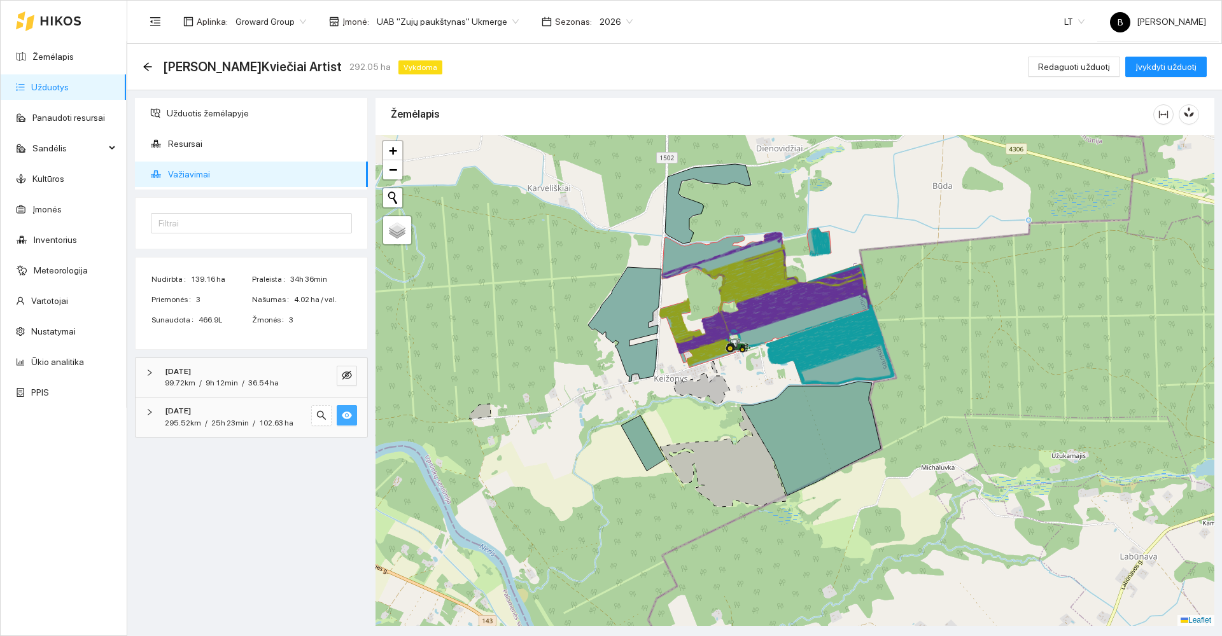
click at [147, 60] on div "Sėja Ž.Kviečiai Artist 292.05 ha Vykdoma" at bounding box center [295, 67] width 305 height 20
click at [148, 65] on icon "arrow-left" at bounding box center [148, 67] width 10 height 10
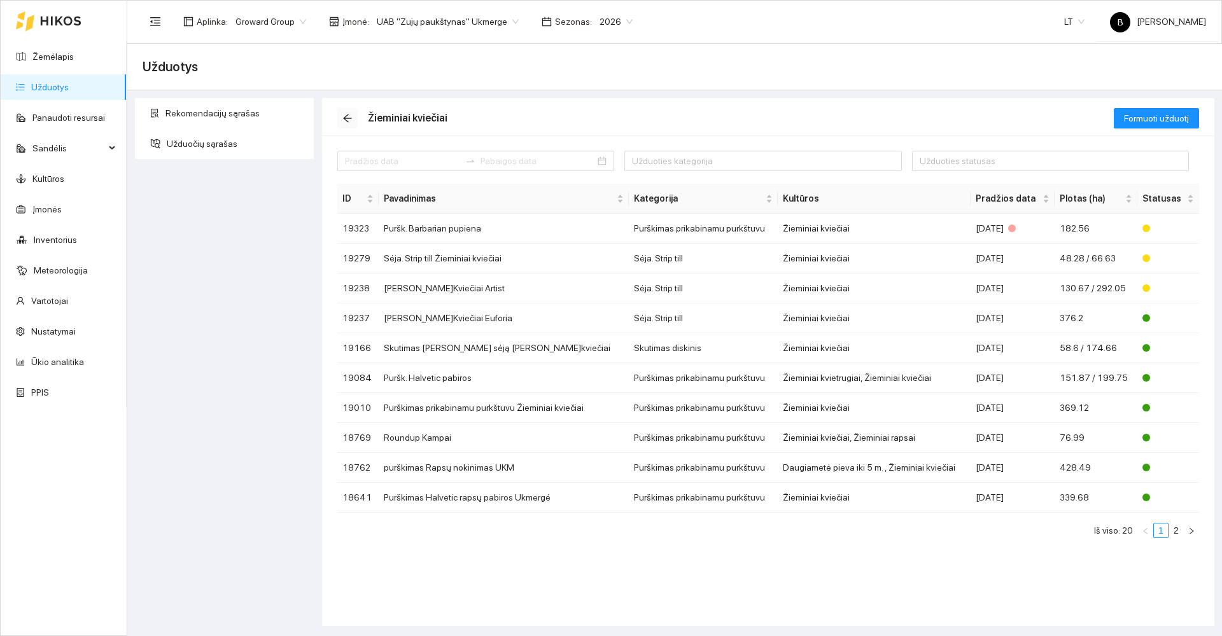
click at [342, 120] on span "arrow-left" at bounding box center [347, 118] width 19 height 10
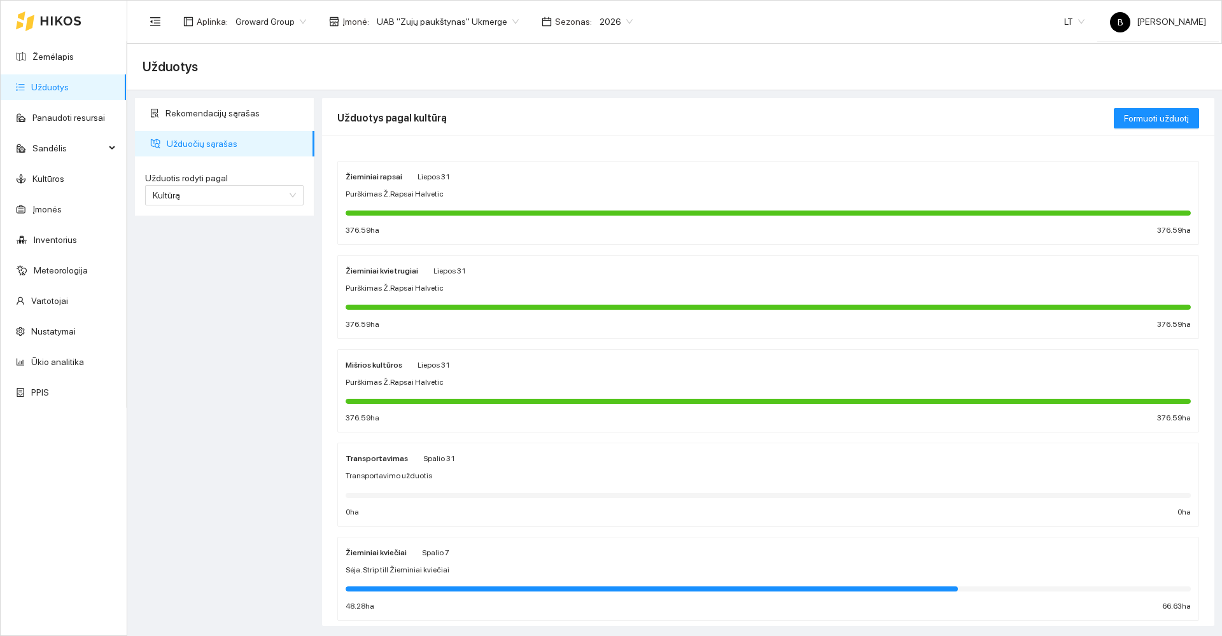
click at [489, 572] on div "Sėja. Strip till Žieminiai kviečiai" at bounding box center [768, 571] width 845 height 12
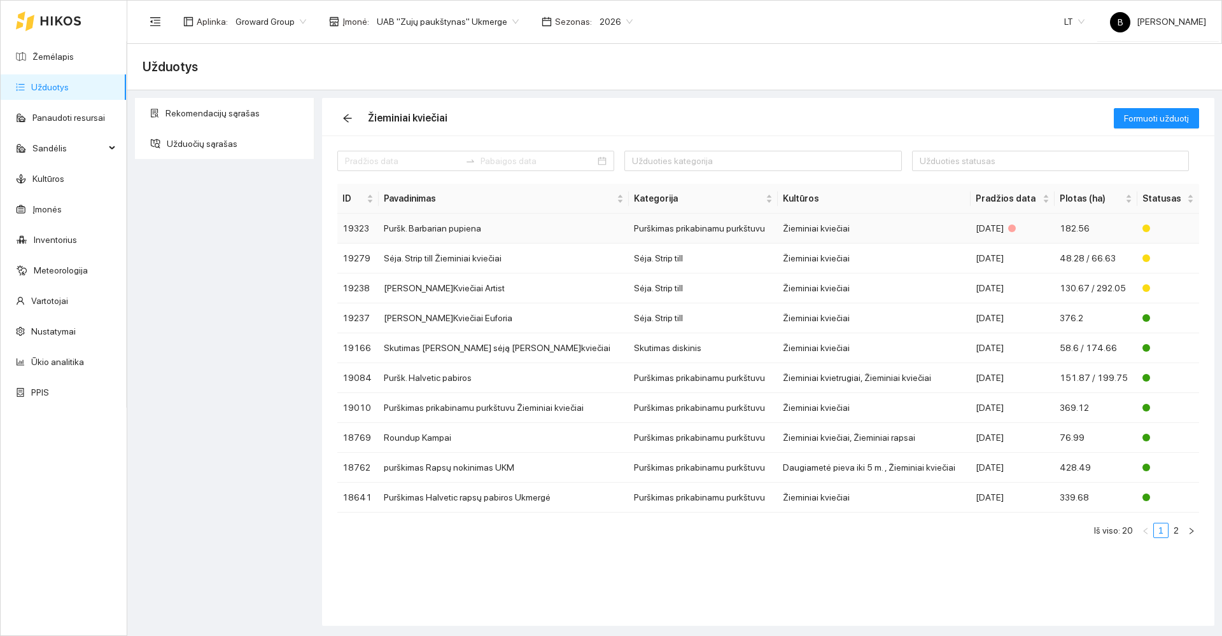
click at [429, 228] on td "Puršk. Barbarian pupiena" at bounding box center [504, 229] width 250 height 30
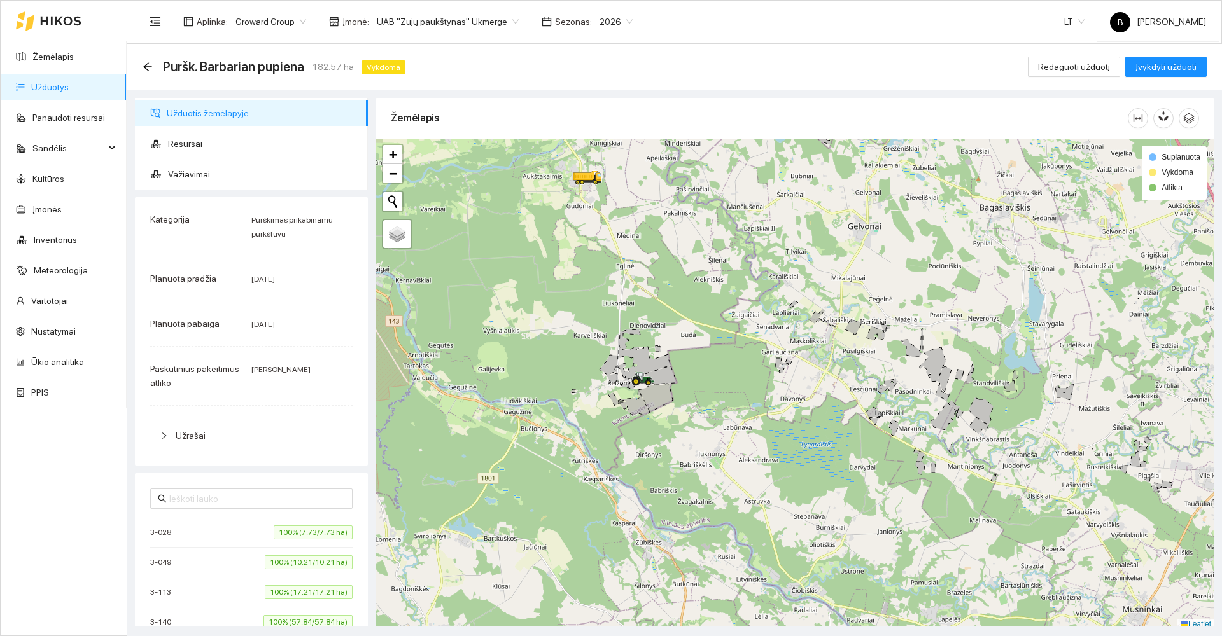
scroll to position [4, 0]
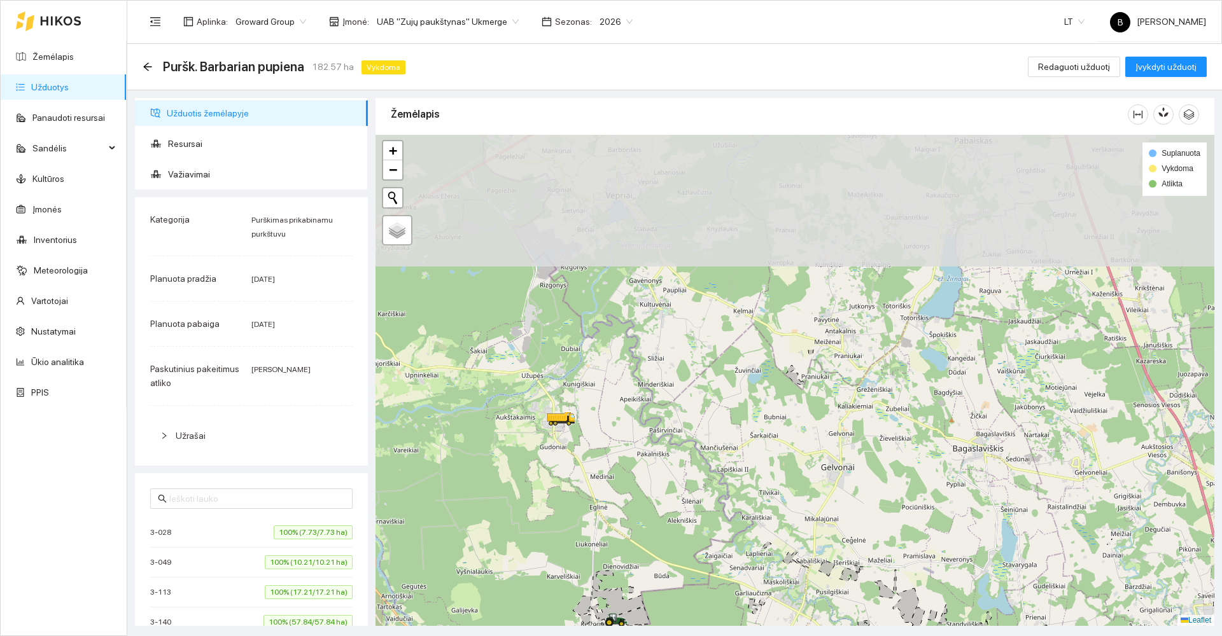
drag, startPoint x: 727, startPoint y: 257, endPoint x: 699, endPoint y: 474, distance: 218.8
click at [699, 504] on div at bounding box center [795, 380] width 839 height 491
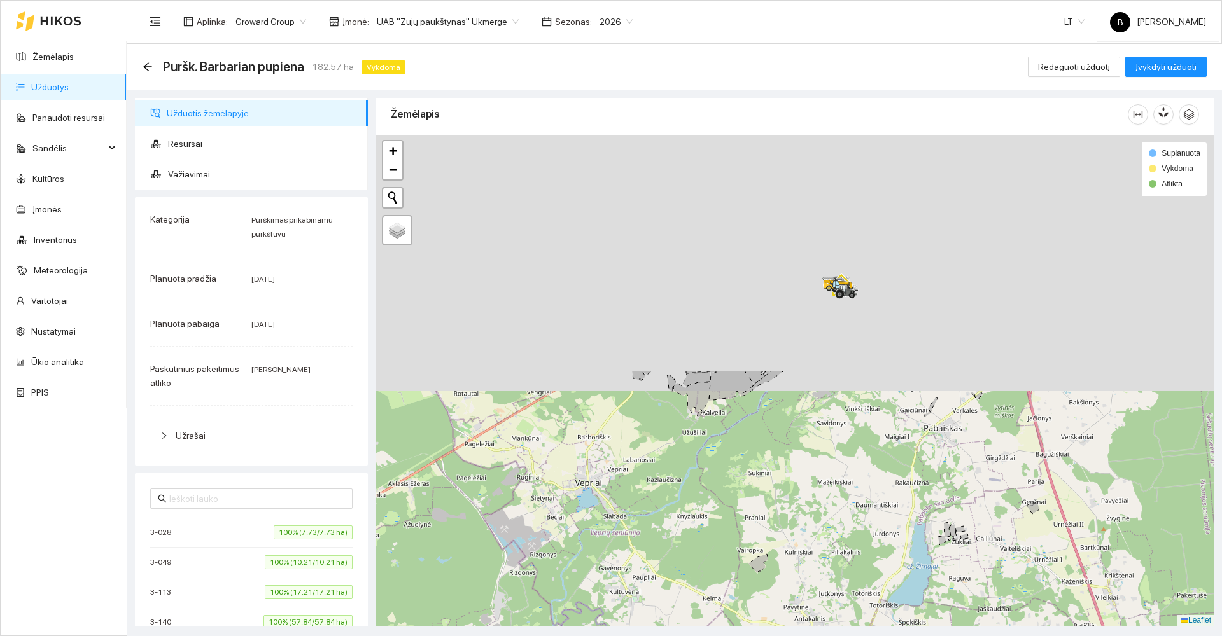
drag, startPoint x: 643, startPoint y: 341, endPoint x: 585, endPoint y: 660, distance: 324.2
click at [585, 636] on html "Žemėlapis Užduotys Panaudoti resursai Sandėlis Kultūros Įmonės Inventorius Mete…" at bounding box center [611, 318] width 1222 height 636
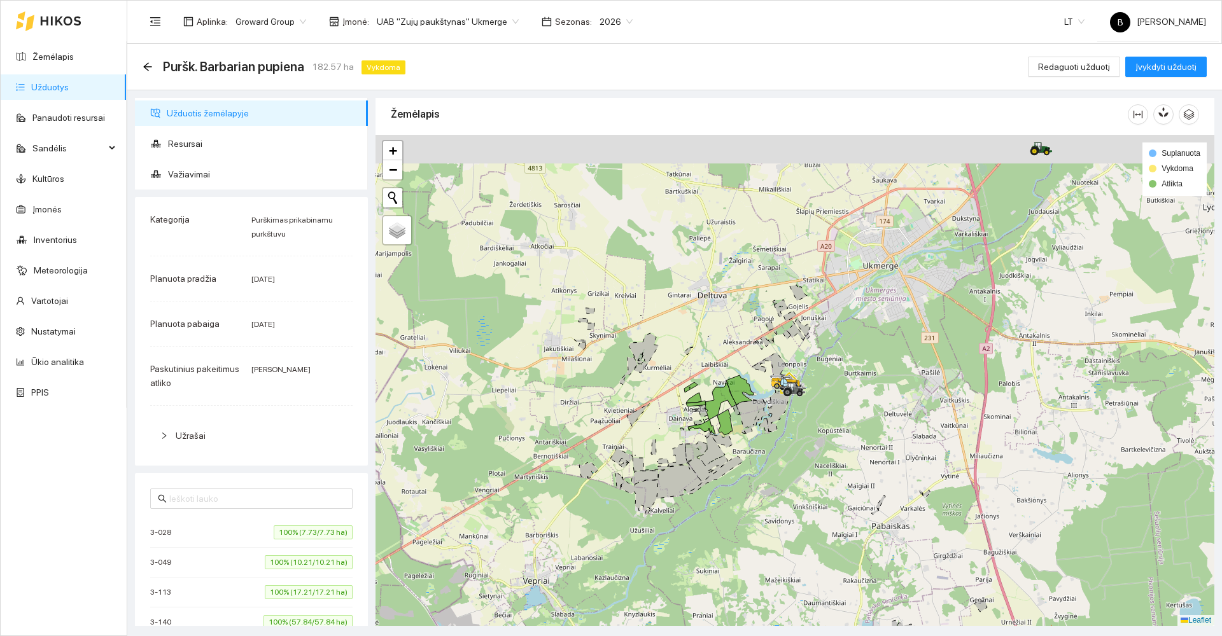
drag, startPoint x: 780, startPoint y: 438, endPoint x: 734, endPoint y: 561, distance: 131.7
click at [735, 561] on div at bounding box center [795, 380] width 839 height 491
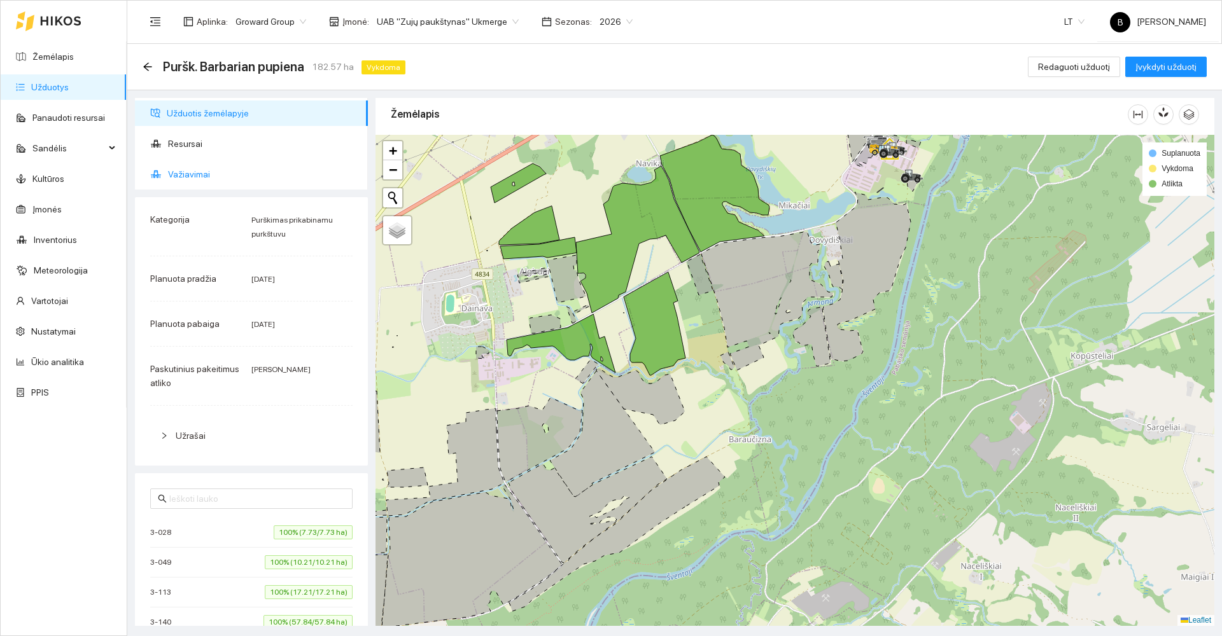
click at [180, 171] on span "Važiavimai" at bounding box center [263, 174] width 190 height 25
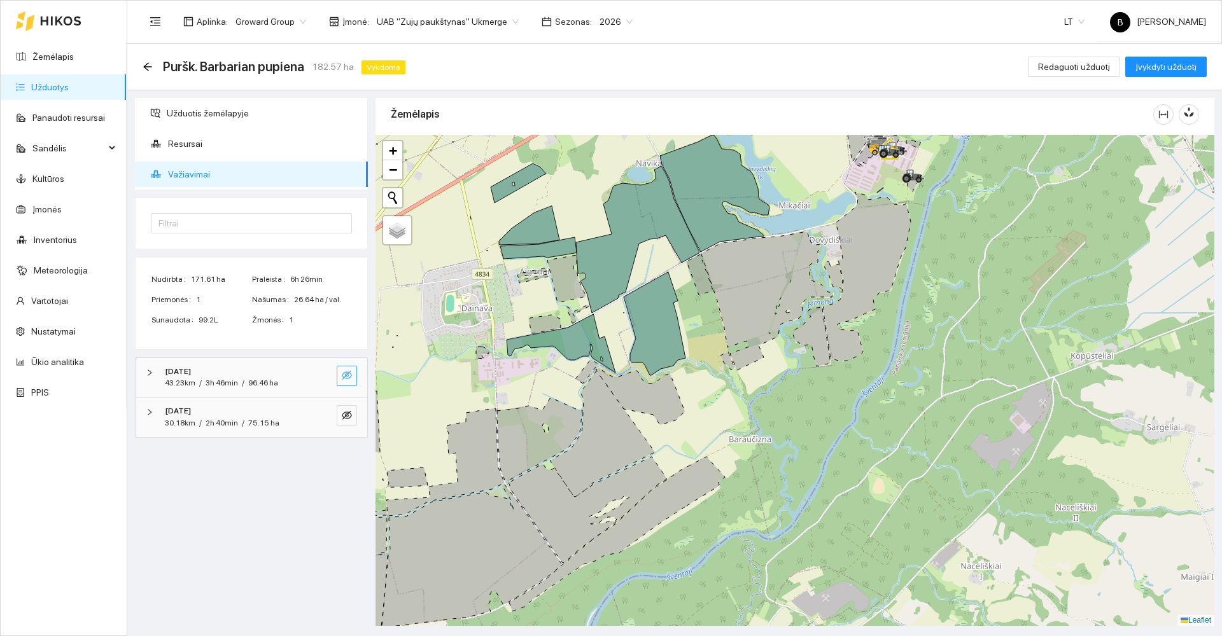
click at [349, 370] on icon "eye-invisible" at bounding box center [347, 375] width 10 height 10
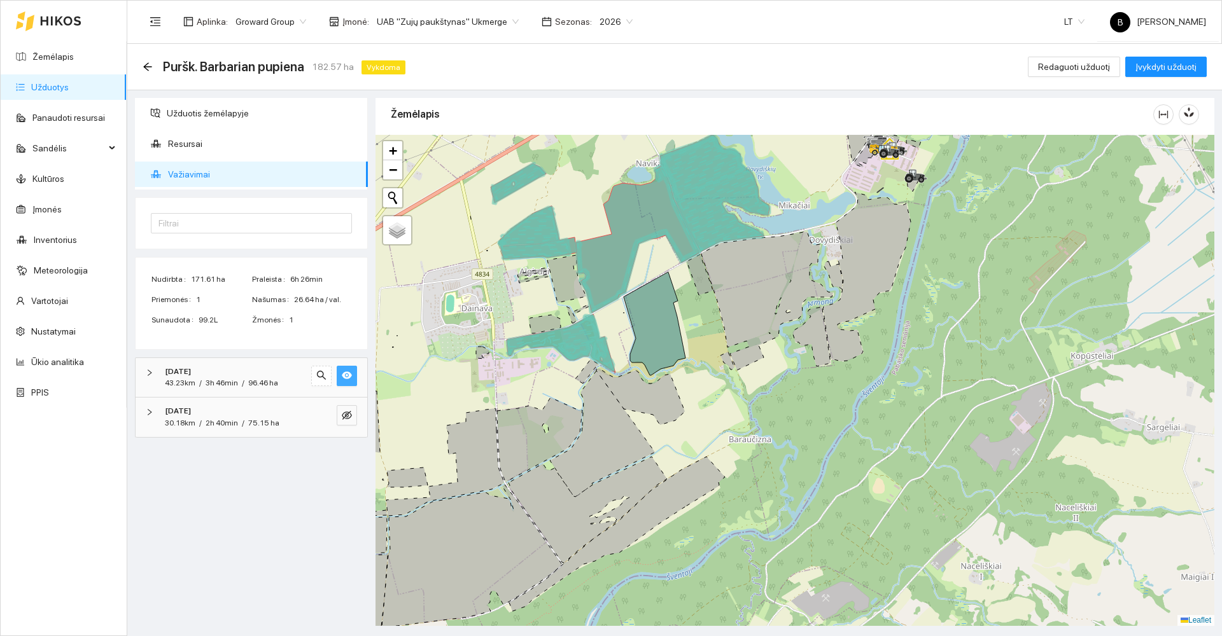
click at [349, 370] on icon "eye" at bounding box center [347, 375] width 10 height 10
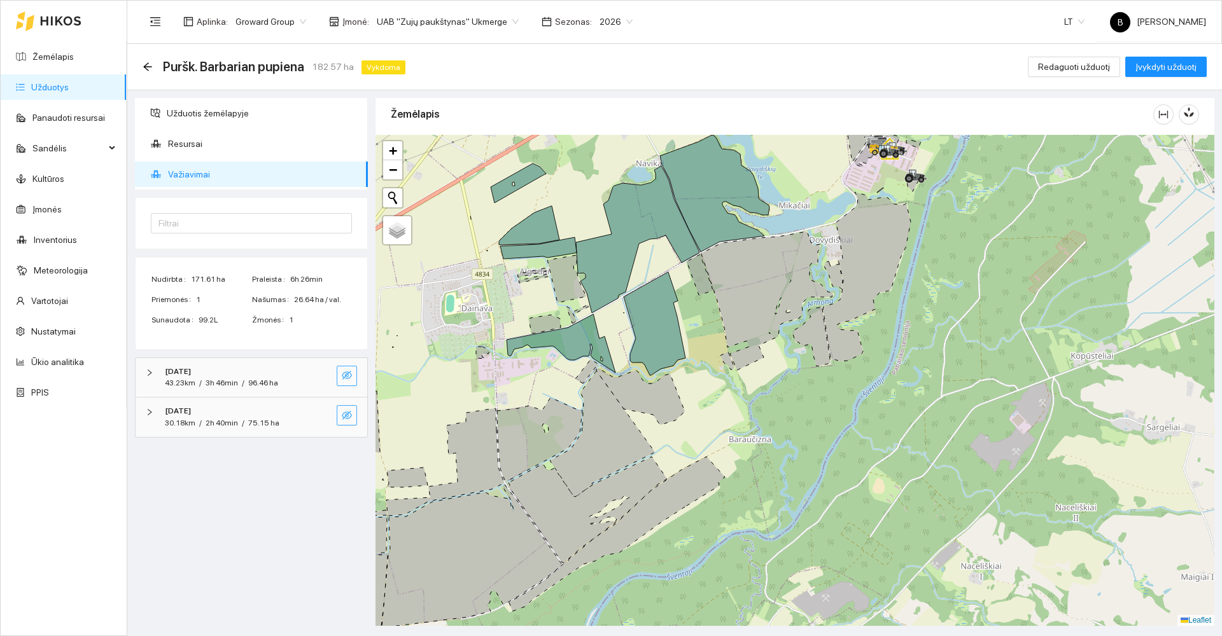
click at [345, 416] on icon "eye-invisible" at bounding box center [347, 416] width 10 height 10
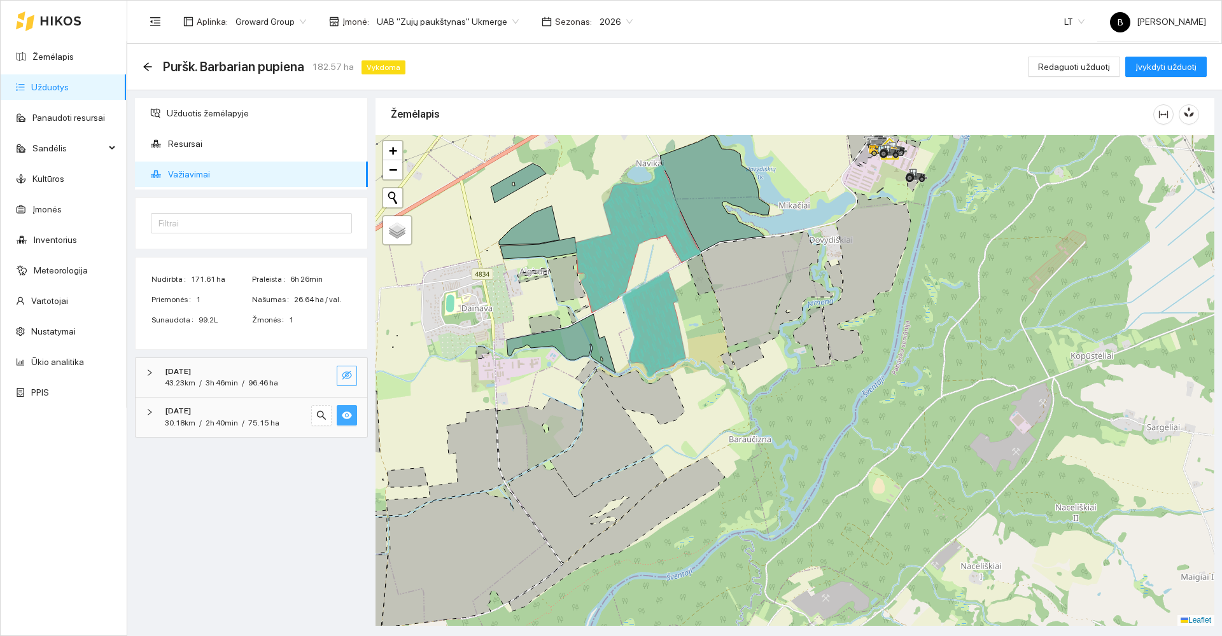
click at [344, 415] on icon "eye" at bounding box center [347, 416] width 10 height 10
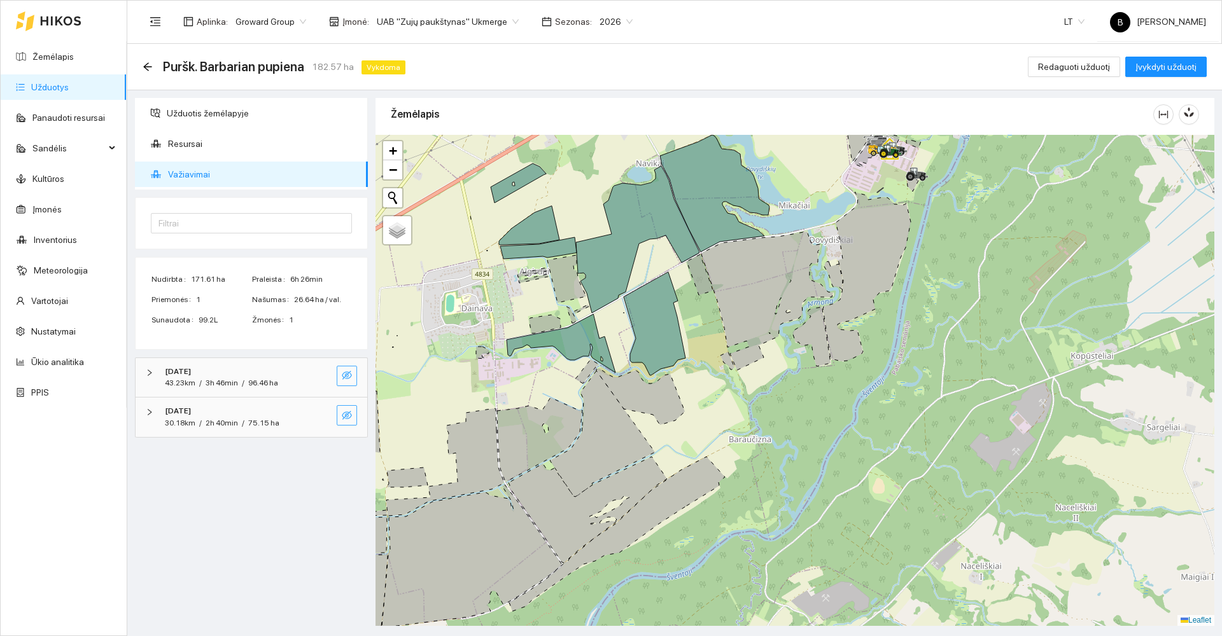
click at [342, 385] on button "button" at bounding box center [347, 376] width 20 height 20
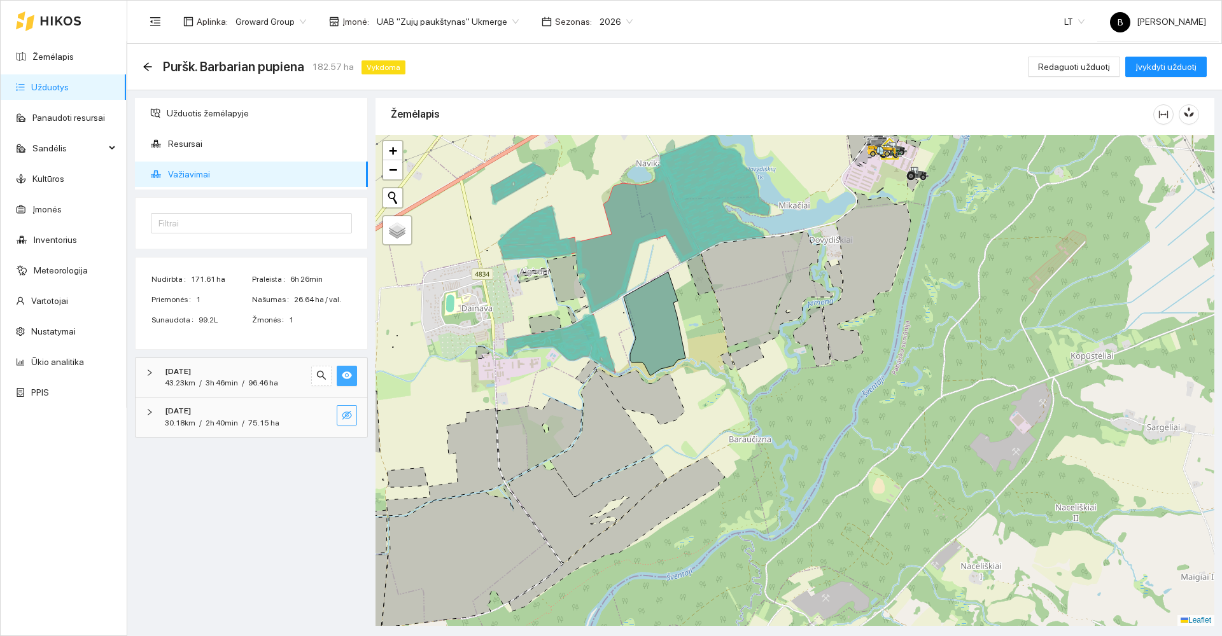
click at [349, 377] on icon "eye" at bounding box center [347, 376] width 10 height 8
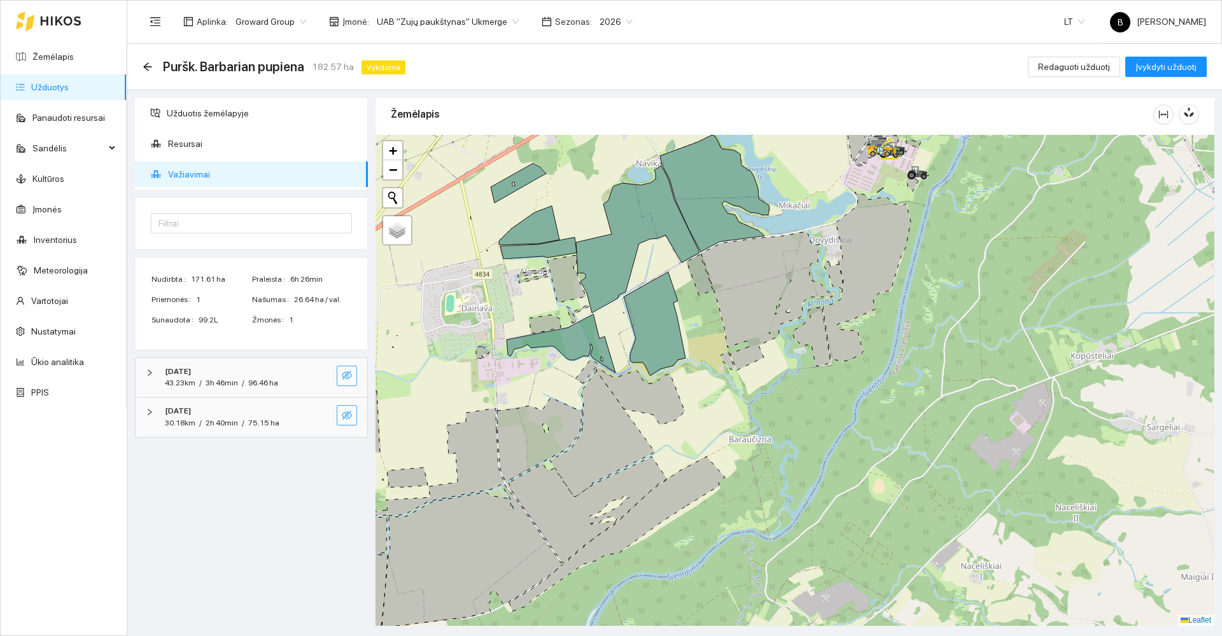
click at [342, 420] on icon "eye-invisible" at bounding box center [347, 416] width 10 height 10
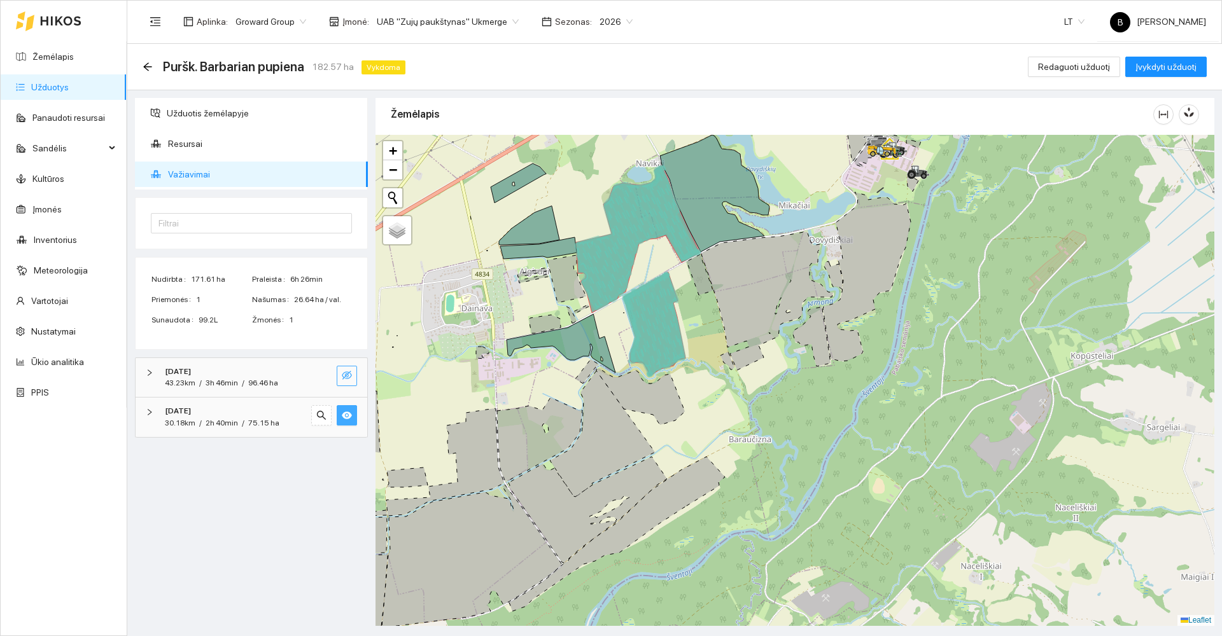
click at [348, 409] on button "button" at bounding box center [347, 415] width 20 height 20
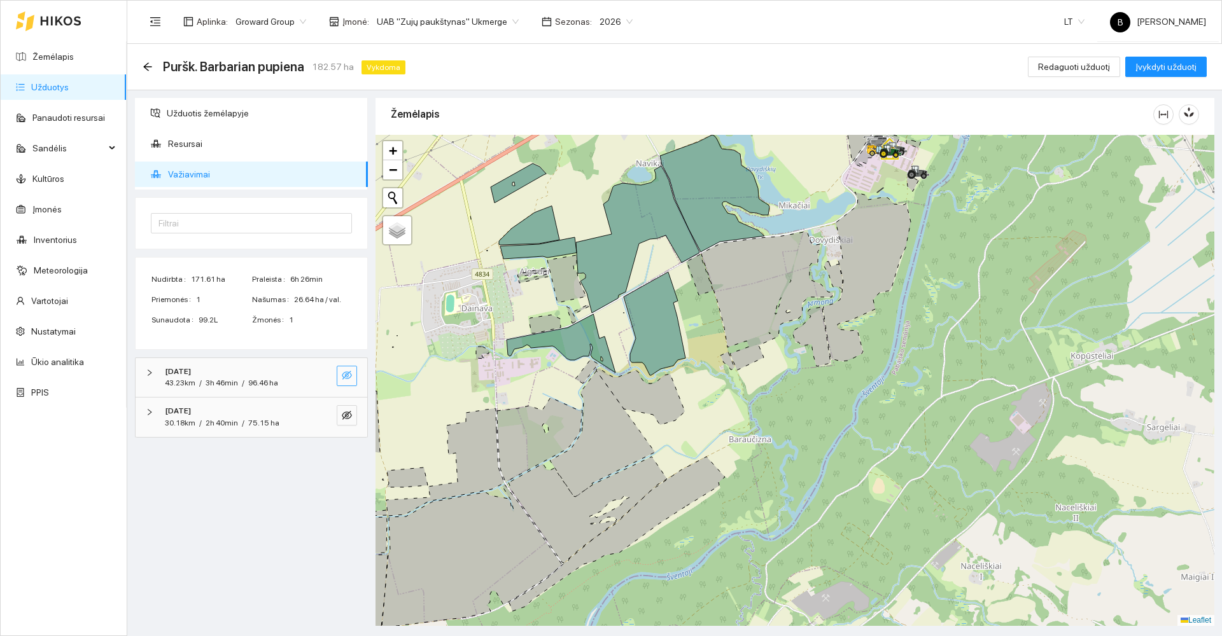
click at [348, 378] on icon "eye-invisible" at bounding box center [347, 375] width 10 height 10
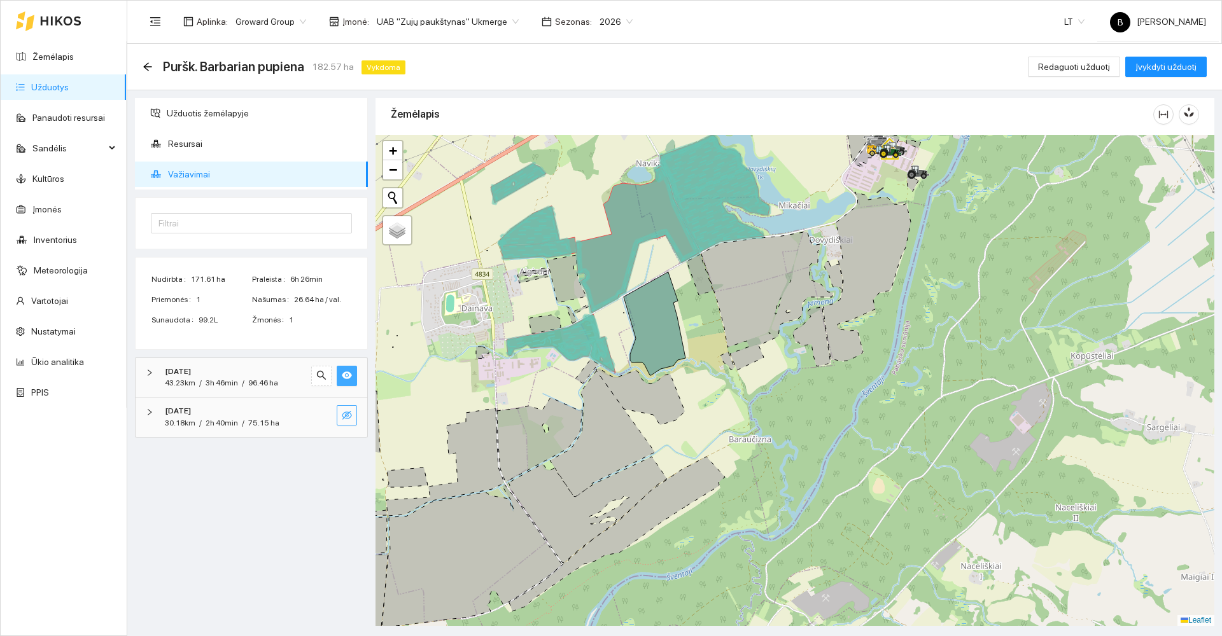
click at [349, 416] on icon "eye-invisible" at bounding box center [347, 416] width 3 height 3
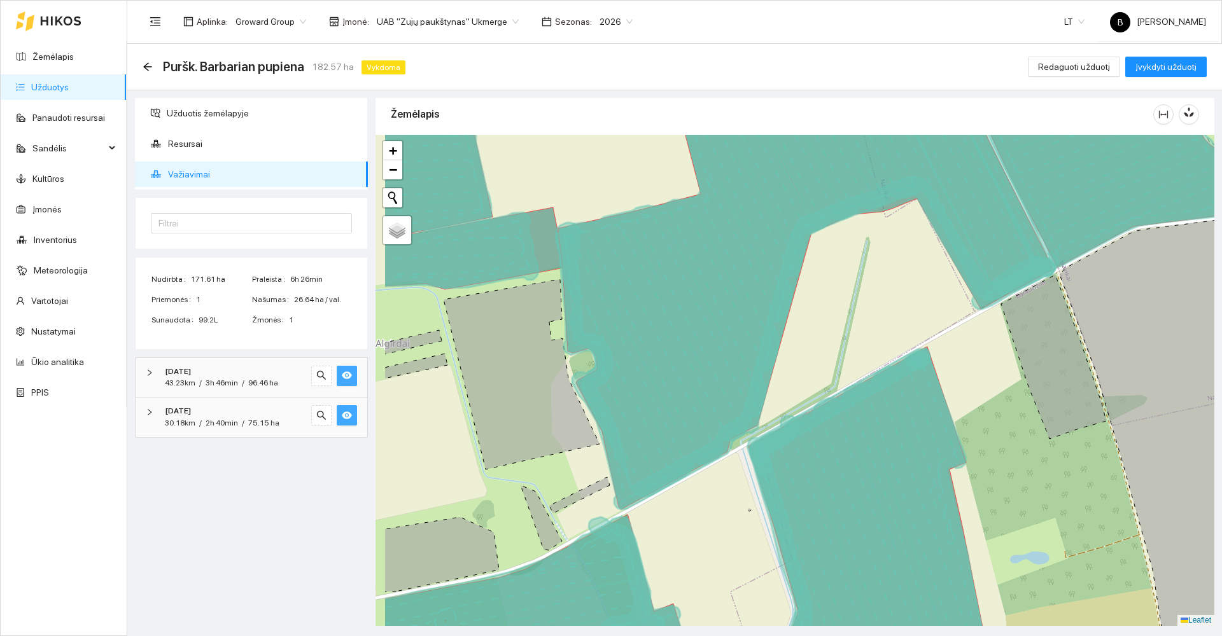
drag, startPoint x: 503, startPoint y: 188, endPoint x: 597, endPoint y: 171, distance: 95.0
click at [597, 171] on div at bounding box center [795, 380] width 839 height 491
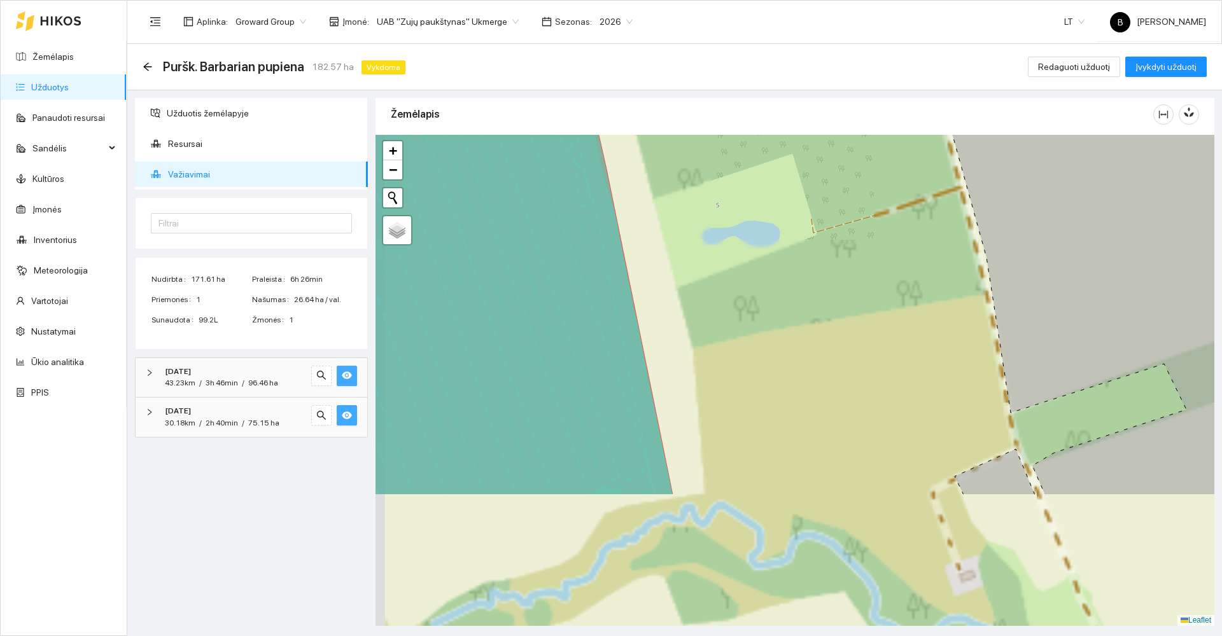
drag, startPoint x: 667, startPoint y: 563, endPoint x: 715, endPoint y: 274, distance: 293.0
click at [694, 321] on div at bounding box center [795, 380] width 839 height 491
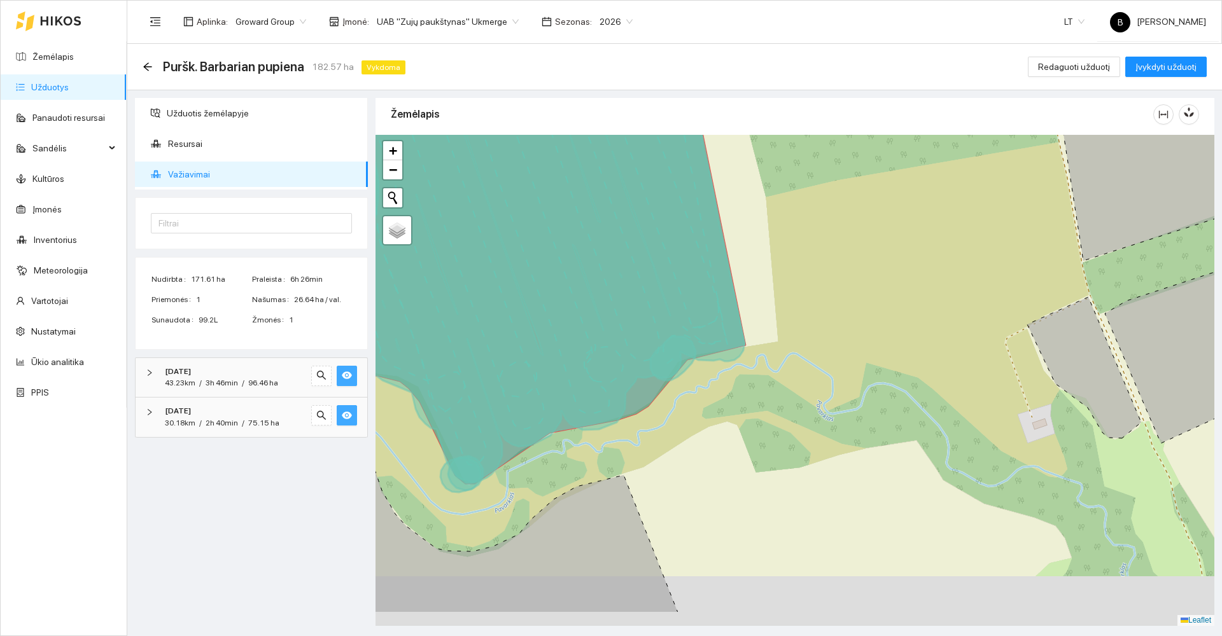
drag, startPoint x: 704, startPoint y: 364, endPoint x: 810, endPoint y: 268, distance: 143.3
click at [812, 268] on div at bounding box center [795, 380] width 839 height 491
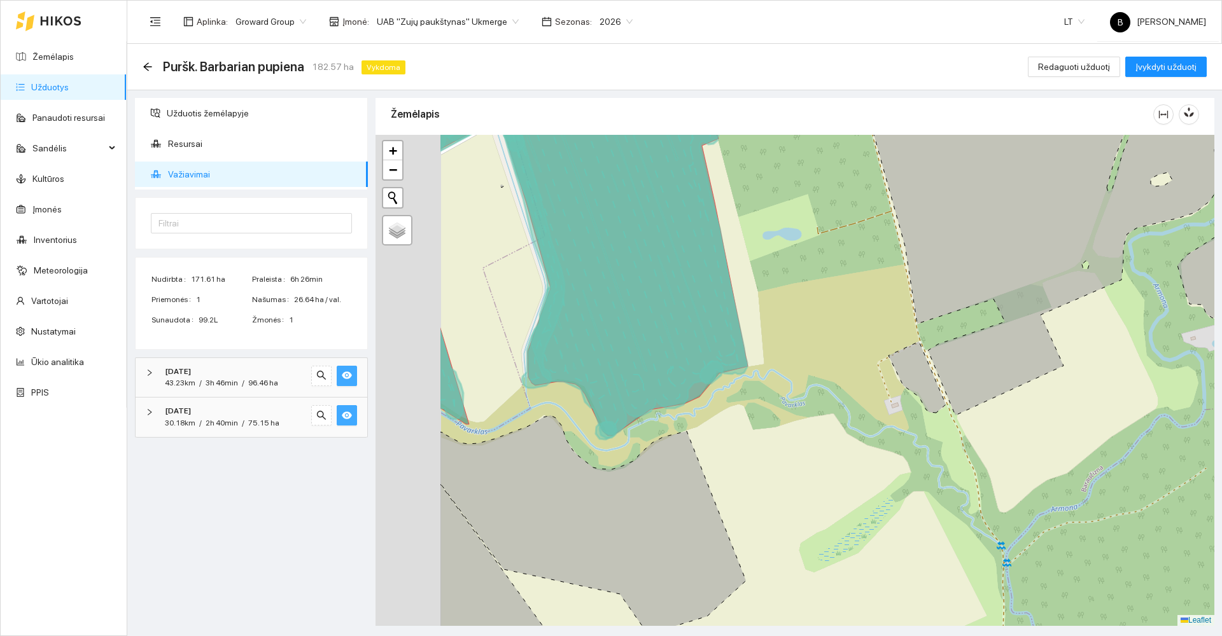
drag, startPoint x: 468, startPoint y: 377, endPoint x: 626, endPoint y: 337, distance: 162.9
click at [626, 337] on icon at bounding box center [628, 240] width 239 height 390
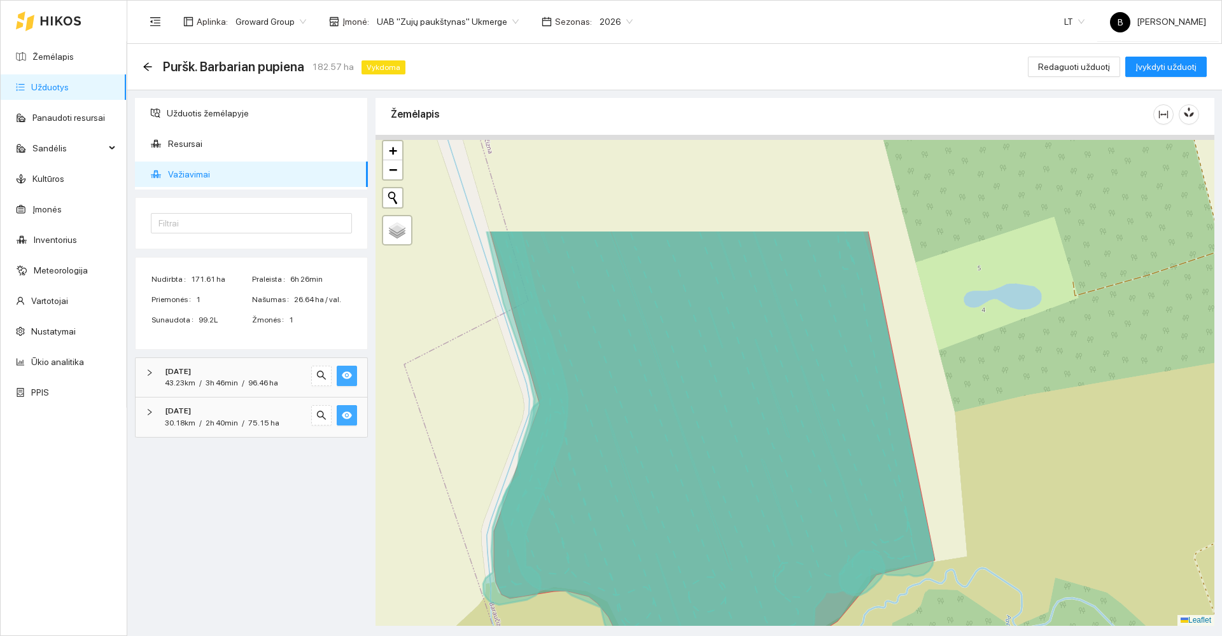
drag, startPoint x: 657, startPoint y: 292, endPoint x: 692, endPoint y: 650, distance: 360.1
click at [692, 636] on html "Žemėlapis Užduotys Panaudoti resursai Sandėlis Kultūros Įmonės Inventorius Mete…" at bounding box center [611, 318] width 1222 height 636
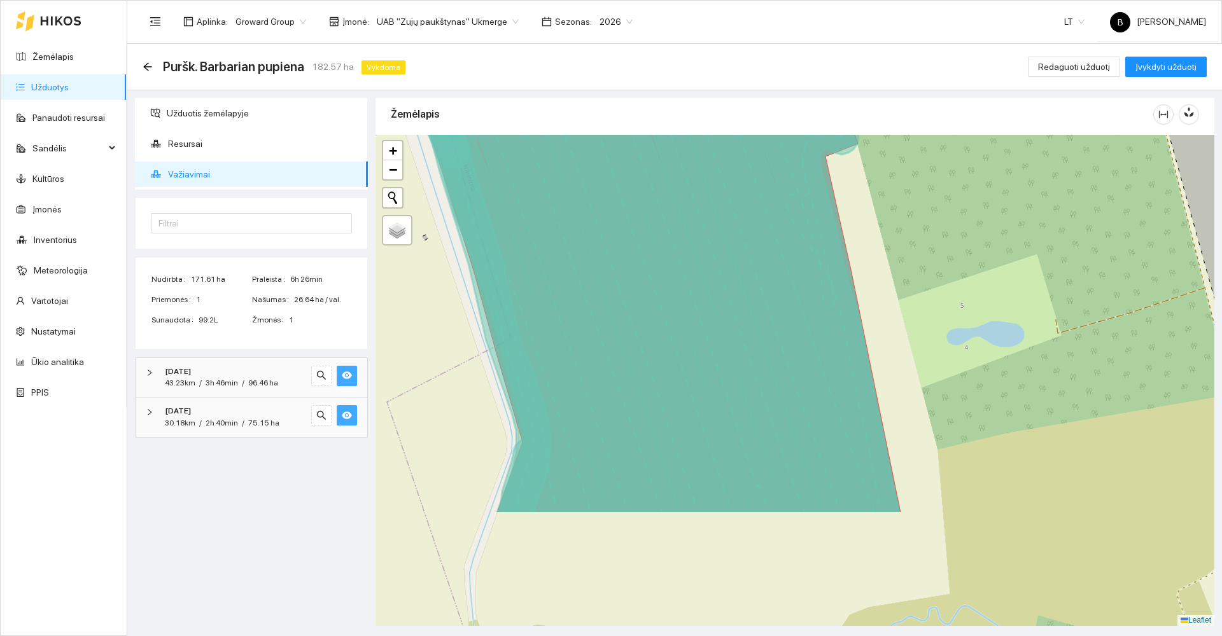
drag, startPoint x: 702, startPoint y: 534, endPoint x: 645, endPoint y: 324, distance: 217.5
click at [668, 362] on icon at bounding box center [669, 219] width 461 height 590
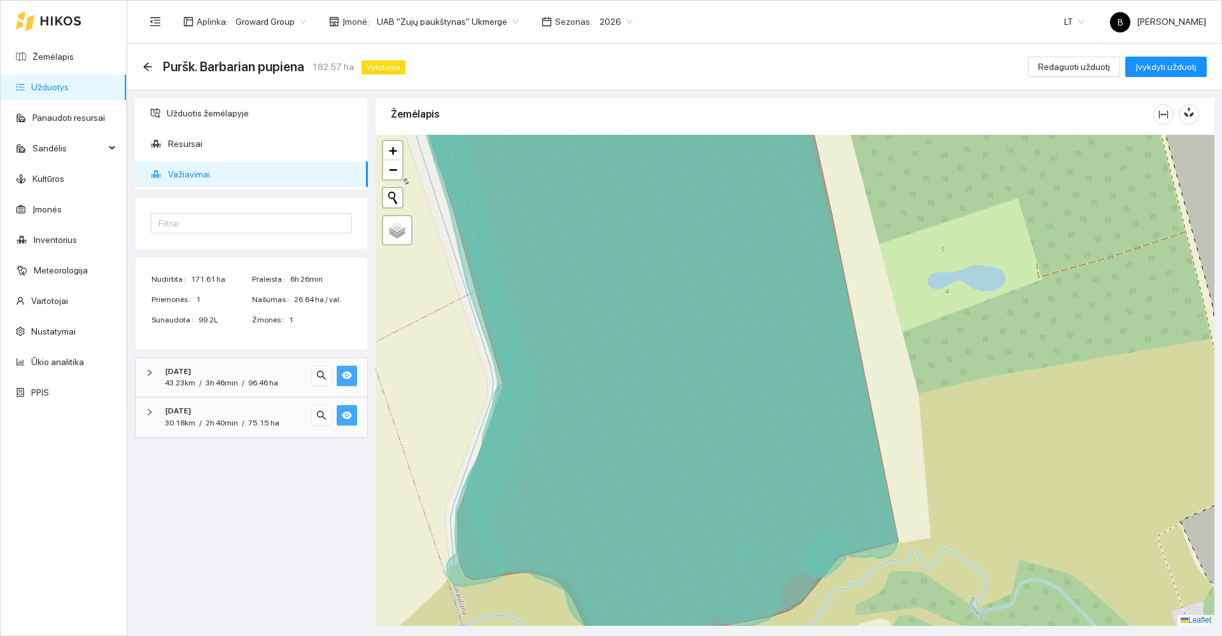
drag, startPoint x: 594, startPoint y: 311, endPoint x: 598, endPoint y: 295, distance: 17.0
click at [593, 311] on icon at bounding box center [658, 380] width 478 height 593
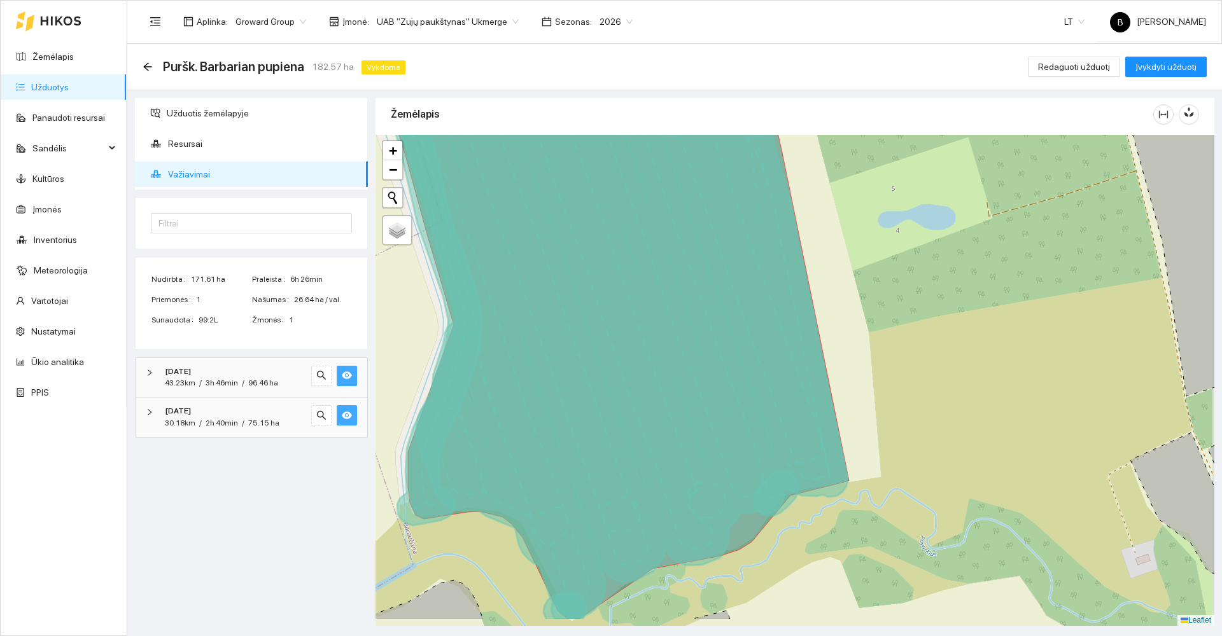
drag, startPoint x: 642, startPoint y: 376, endPoint x: 592, endPoint y: 291, distance: 98.7
click at [593, 292] on icon at bounding box center [609, 323] width 478 height 590
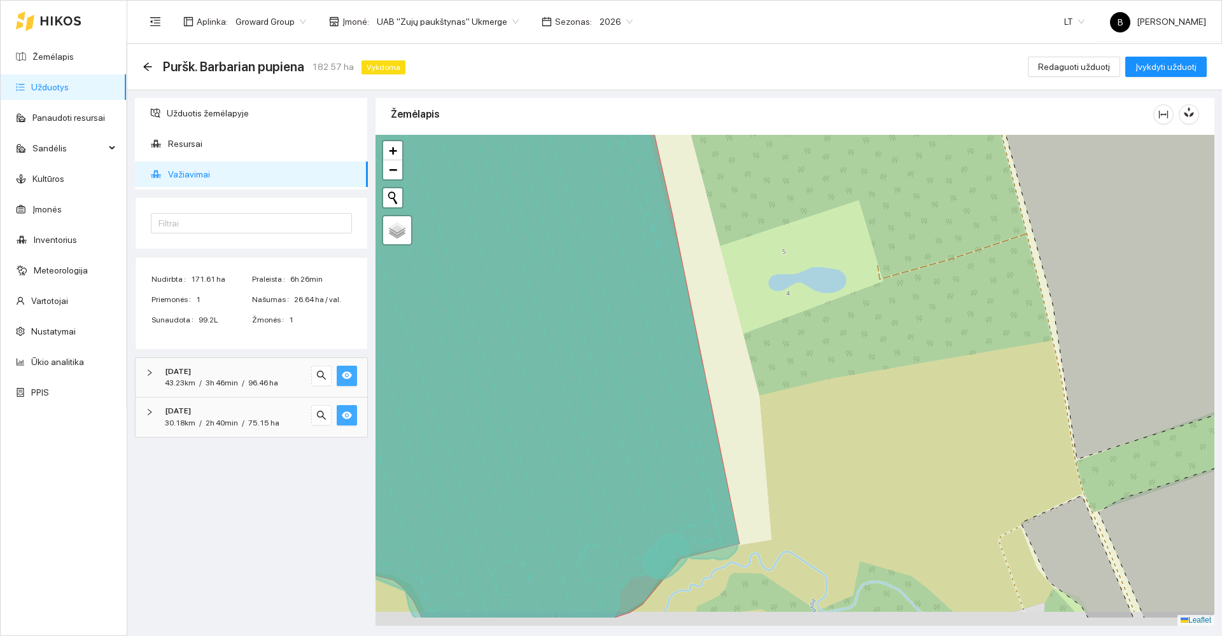
drag, startPoint x: 591, startPoint y: 438, endPoint x: 670, endPoint y: 290, distance: 167.1
click at [668, 295] on icon at bounding box center [525, 323] width 425 height 593
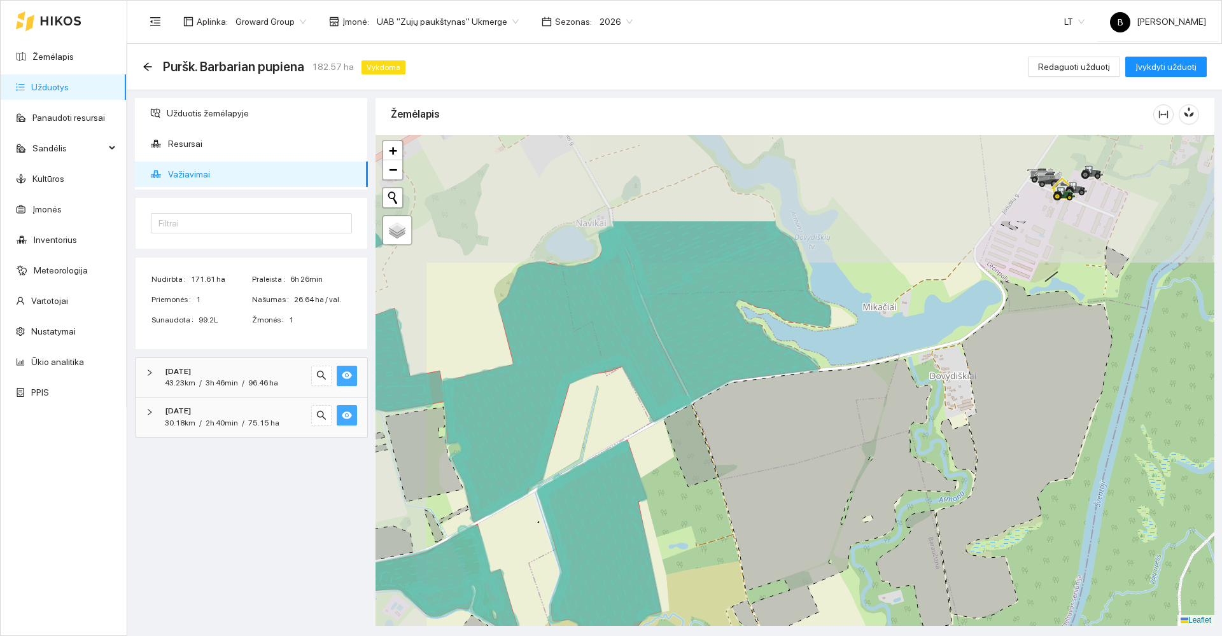
drag, startPoint x: 537, startPoint y: 273, endPoint x: 612, endPoint y: 435, distance: 178.8
click at [612, 435] on div at bounding box center [795, 380] width 839 height 491
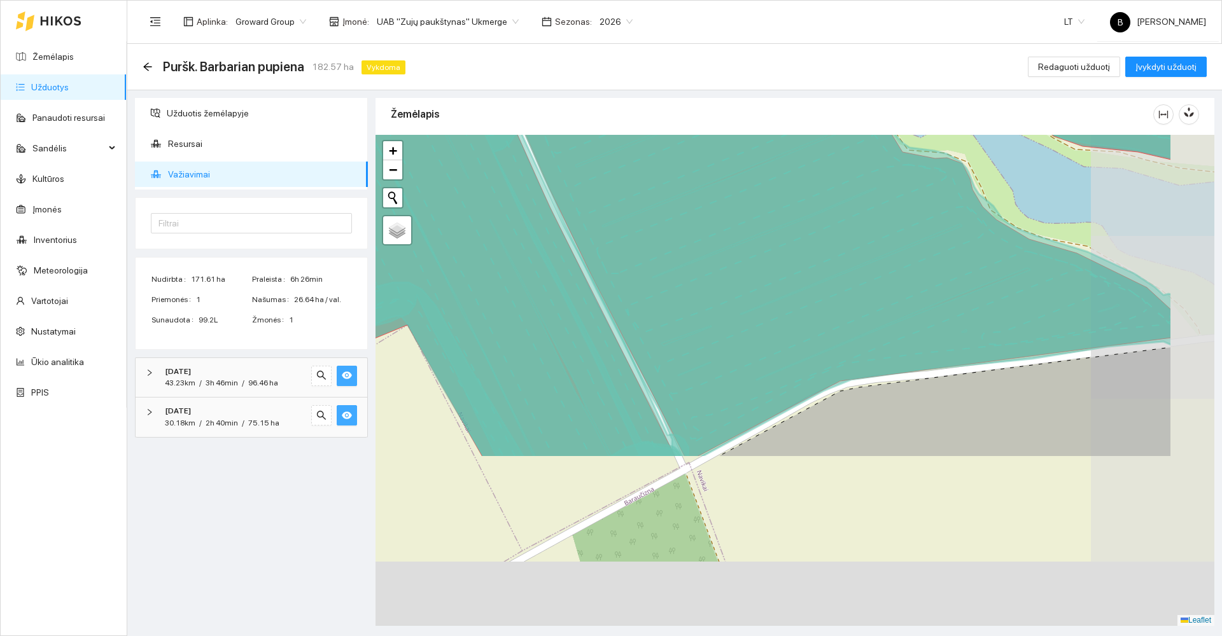
drag, startPoint x: 862, startPoint y: 464, endPoint x: 731, endPoint y: 240, distance: 259.9
click at [731, 240] on icon at bounding box center [800, 161] width 743 height 593
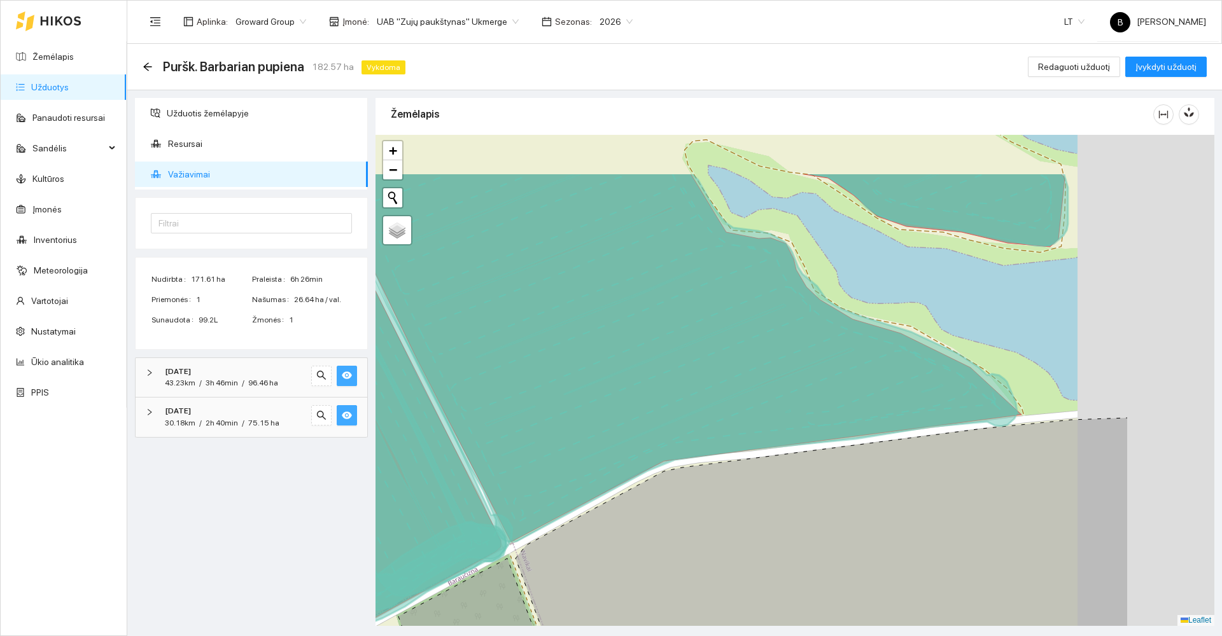
drag, startPoint x: 914, startPoint y: 238, endPoint x: 600, endPoint y: 365, distance: 338.4
click at [600, 365] on icon at bounding box center [699, 357] width 737 height 370
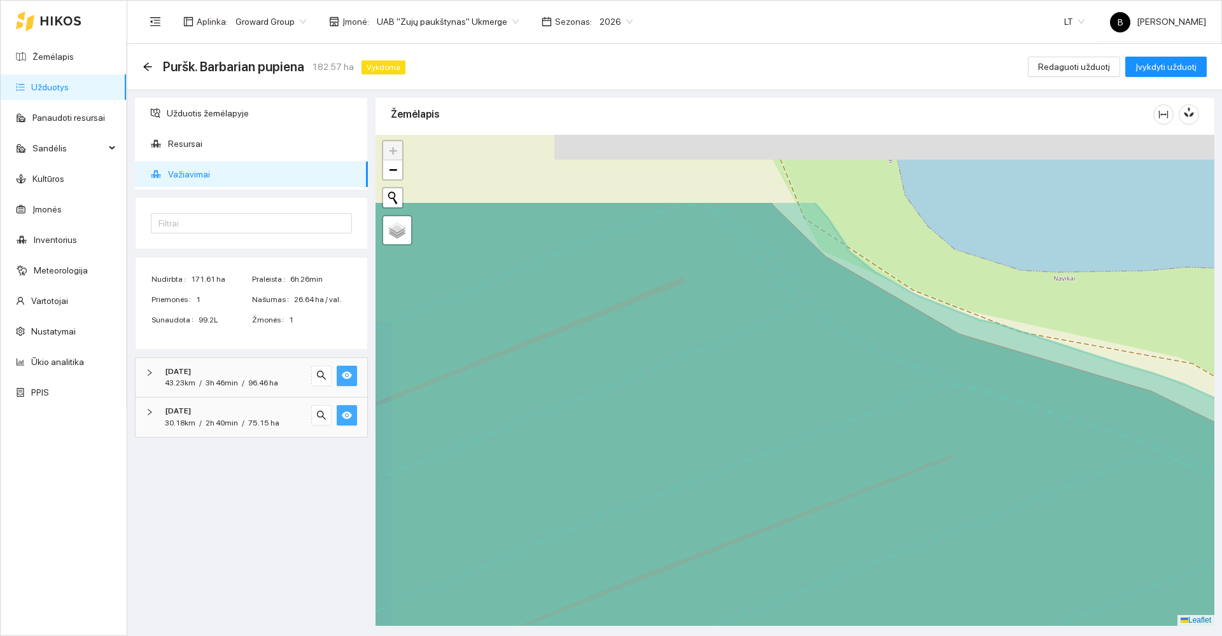
drag, startPoint x: 688, startPoint y: 286, endPoint x: 771, endPoint y: 530, distance: 257.6
click at [772, 531] on icon at bounding box center [851, 497] width 1011 height 593
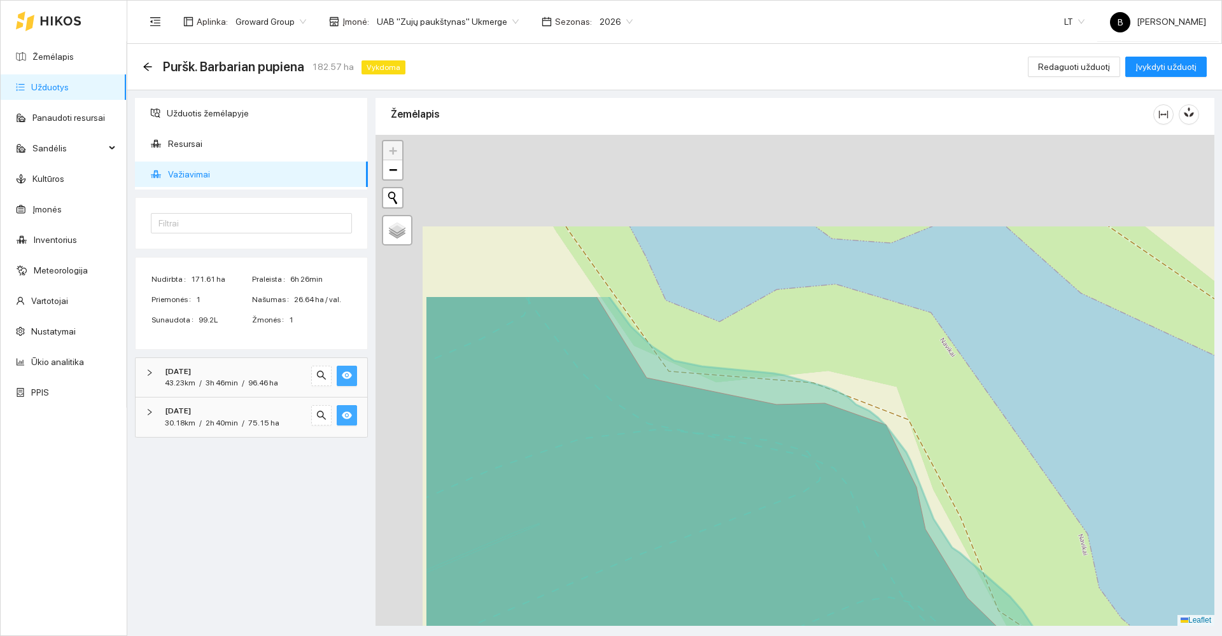
drag, startPoint x: 703, startPoint y: 385, endPoint x: 840, endPoint y: 597, distance: 252.3
click at [840, 597] on icon at bounding box center [930, 591] width 1011 height 593
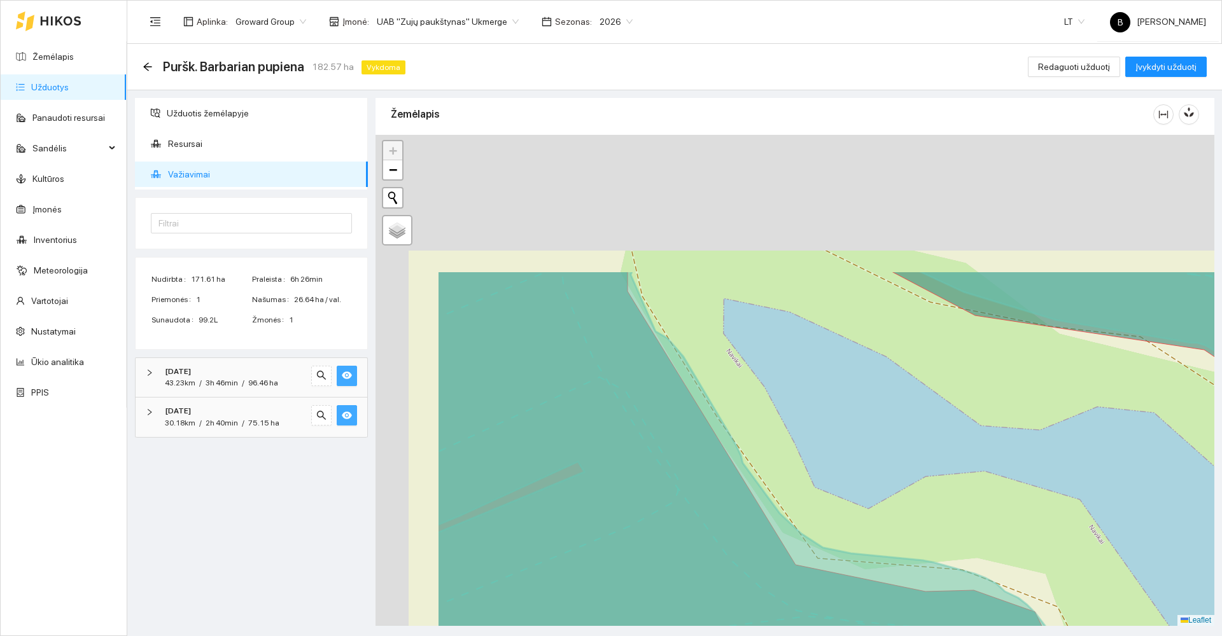
drag, startPoint x: 705, startPoint y: 407, endPoint x: 845, endPoint y: 599, distance: 237.7
click at [852, 603] on icon at bounding box center [942, 567] width 1011 height 593
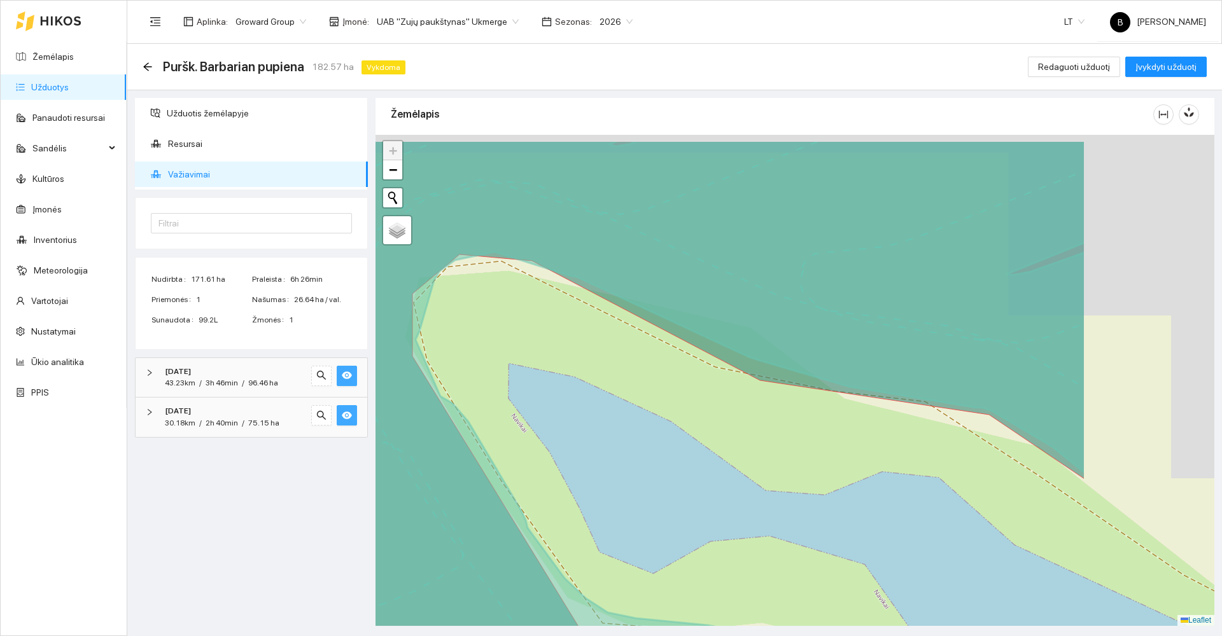
drag, startPoint x: 720, startPoint y: 370, endPoint x: 498, endPoint y: 428, distance: 230.2
click at [498, 428] on div at bounding box center [795, 380] width 839 height 491
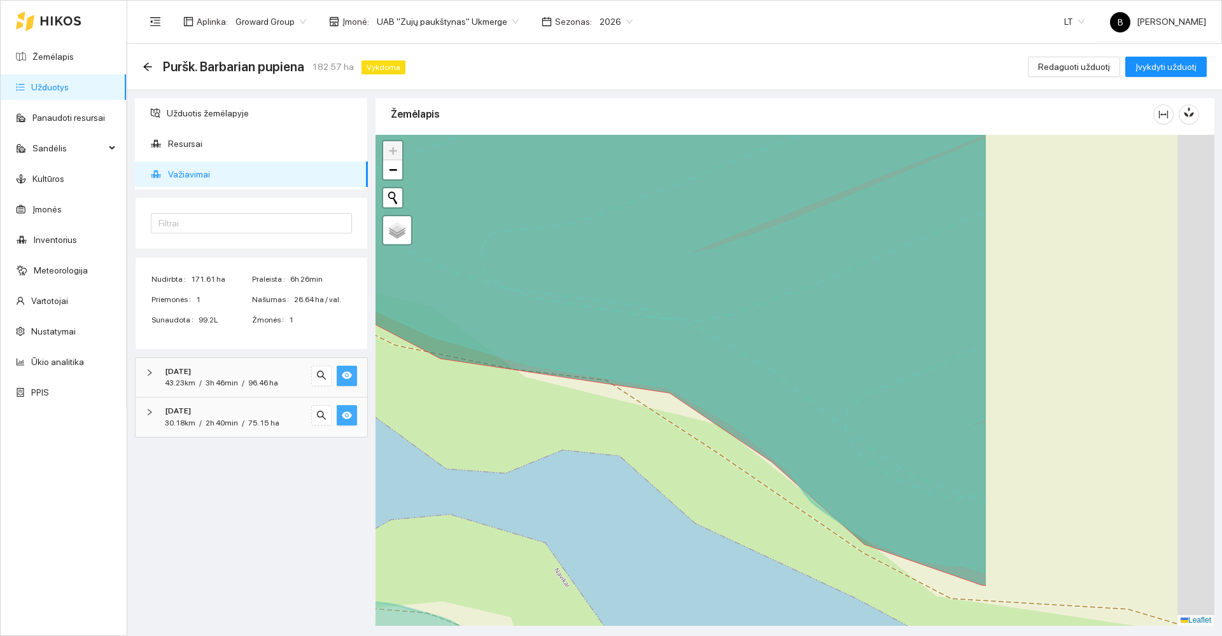
drag, startPoint x: 901, startPoint y: 430, endPoint x: 487, endPoint y: 396, distance: 415.7
click at [487, 396] on div at bounding box center [795, 380] width 839 height 491
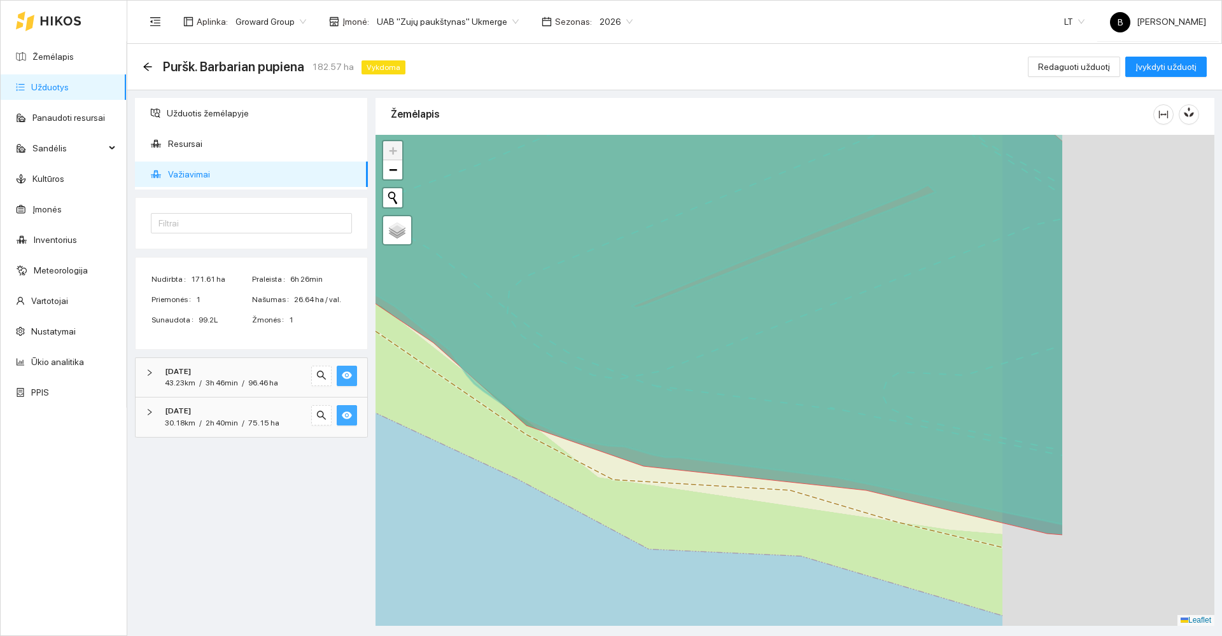
drag, startPoint x: 890, startPoint y: 486, endPoint x: 600, endPoint y: 367, distance: 314.0
click at [601, 367] on icon at bounding box center [558, 271] width 1011 height 593
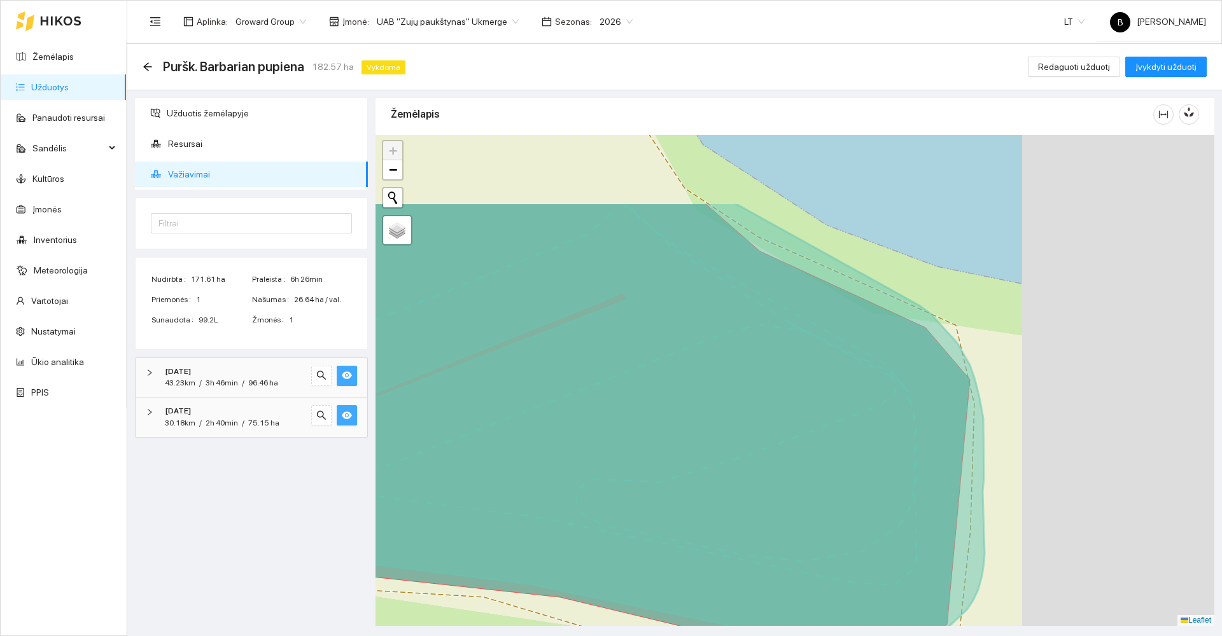
drag, startPoint x: 913, startPoint y: 331, endPoint x: 675, endPoint y: 449, distance: 266.4
click at [675, 449] on icon at bounding box center [518, 498] width 933 height 593
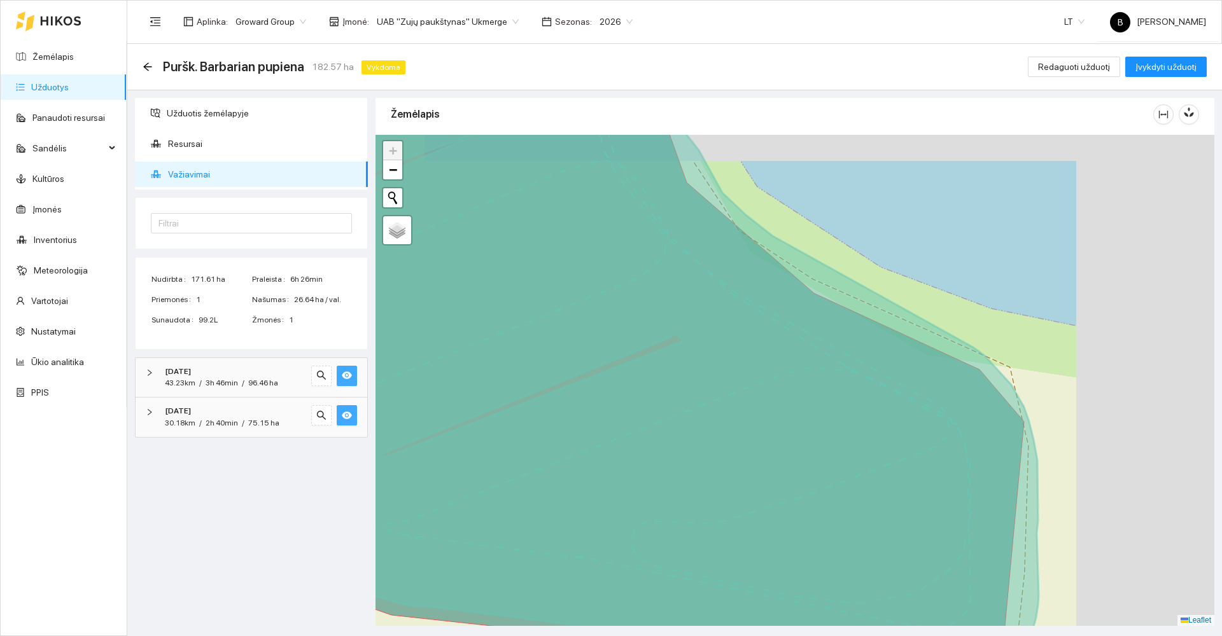
drag, startPoint x: 669, startPoint y: 401, endPoint x: 963, endPoint y: 603, distance: 356.6
click at [963, 603] on icon at bounding box center [691, 422] width 694 height 593
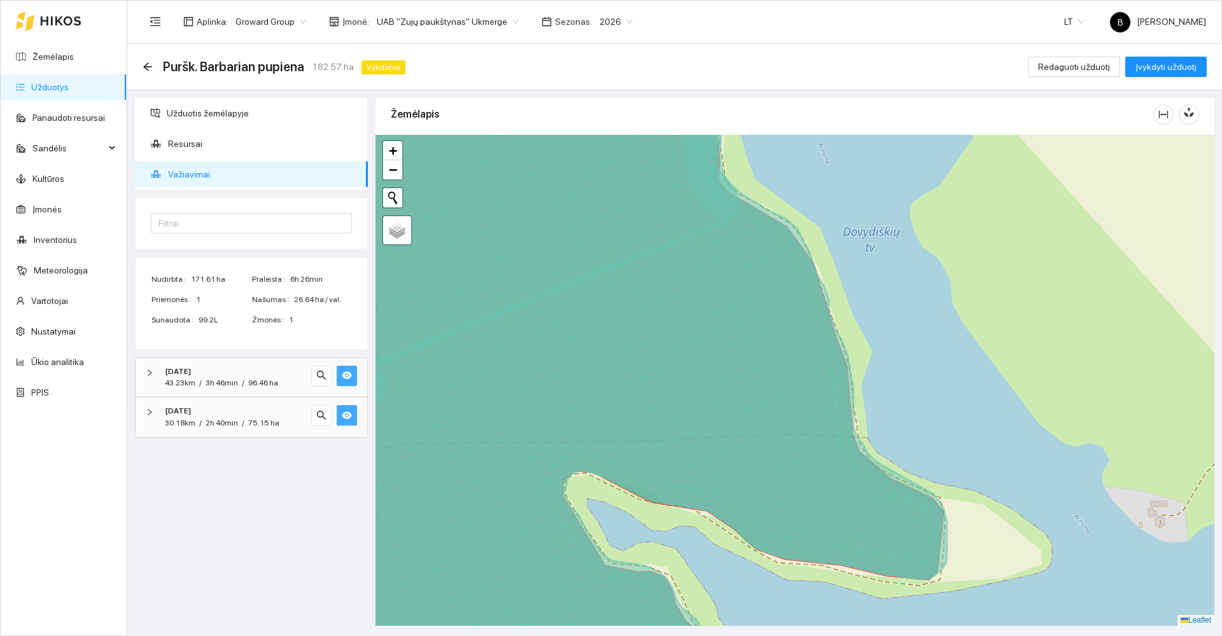
drag, startPoint x: 663, startPoint y: 443, endPoint x: 904, endPoint y: 426, distance: 241.8
click at [906, 432] on icon at bounding box center [627, 381] width 640 height 593
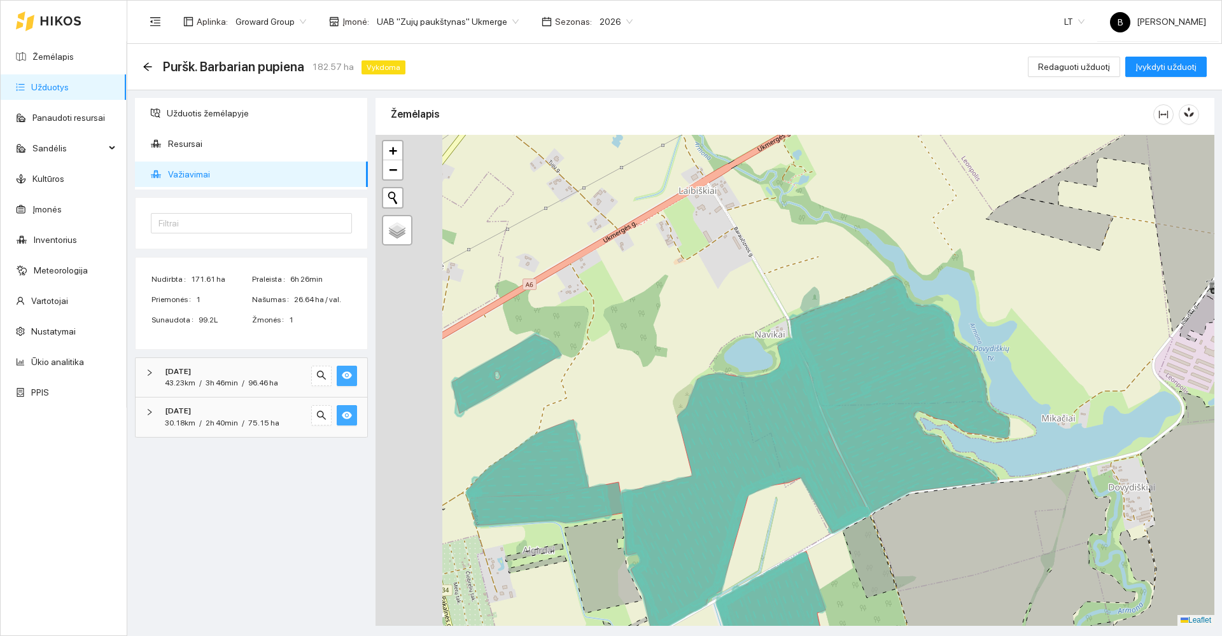
drag, startPoint x: 467, startPoint y: 450, endPoint x: 654, endPoint y: 407, distance: 191.9
click at [653, 410] on div at bounding box center [795, 380] width 839 height 491
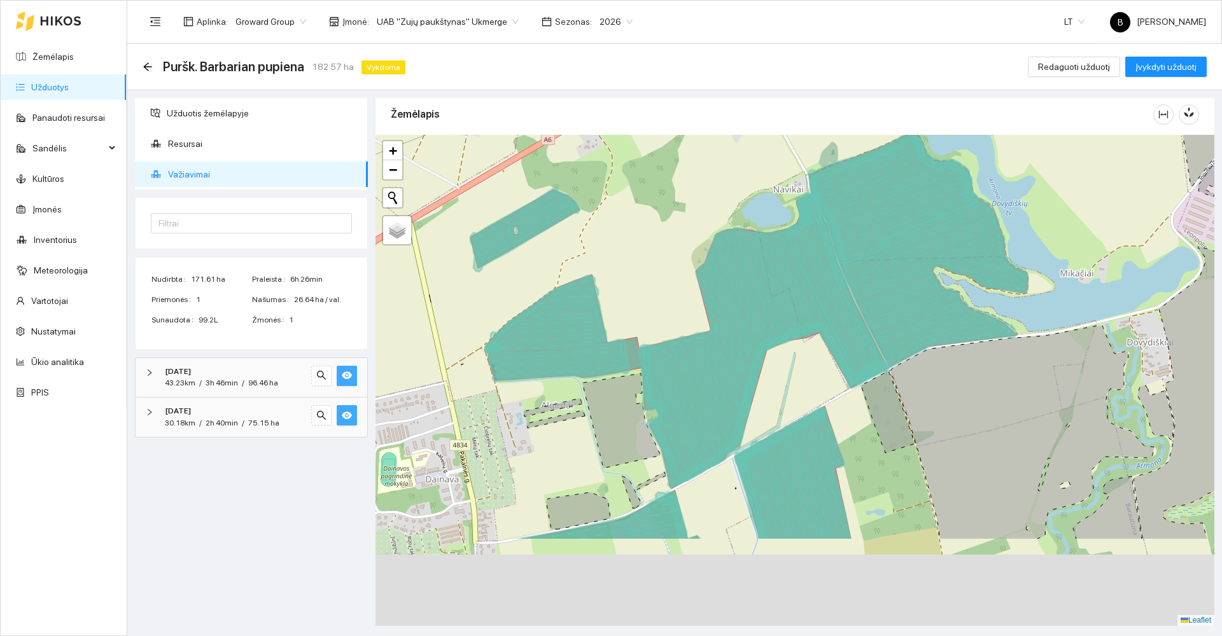
drag, startPoint x: 801, startPoint y: 538, endPoint x: 770, endPoint y: 383, distance: 157.9
click at [775, 387] on div at bounding box center [795, 380] width 839 height 491
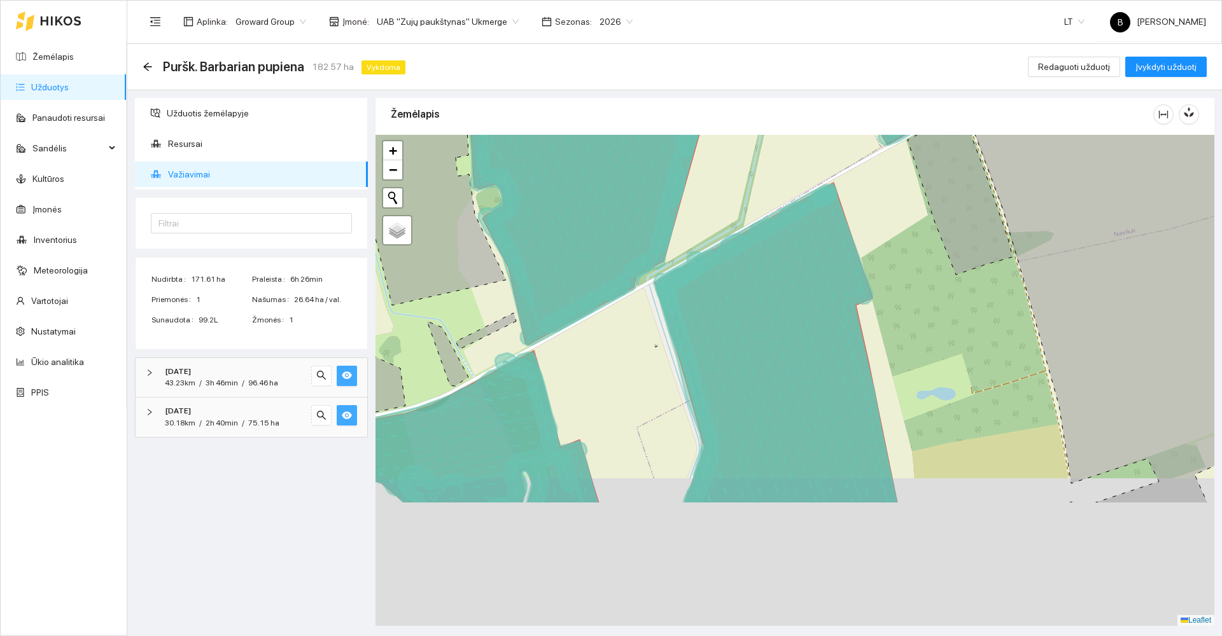
drag, startPoint x: 791, startPoint y: 344, endPoint x: 750, endPoint y: 267, distance: 86.8
click at [770, 304] on icon at bounding box center [780, 347] width 235 height 316
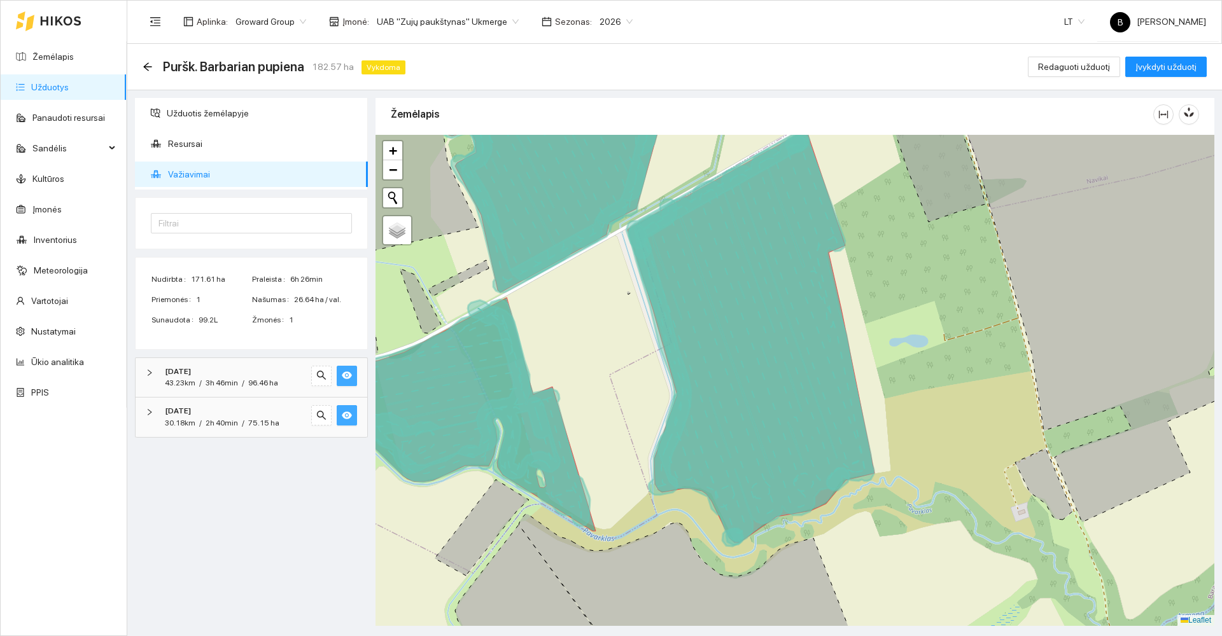
drag, startPoint x: 764, startPoint y: 470, endPoint x: 725, endPoint y: 372, distance: 104.8
click at [729, 379] on icon at bounding box center [754, 338] width 239 height 405
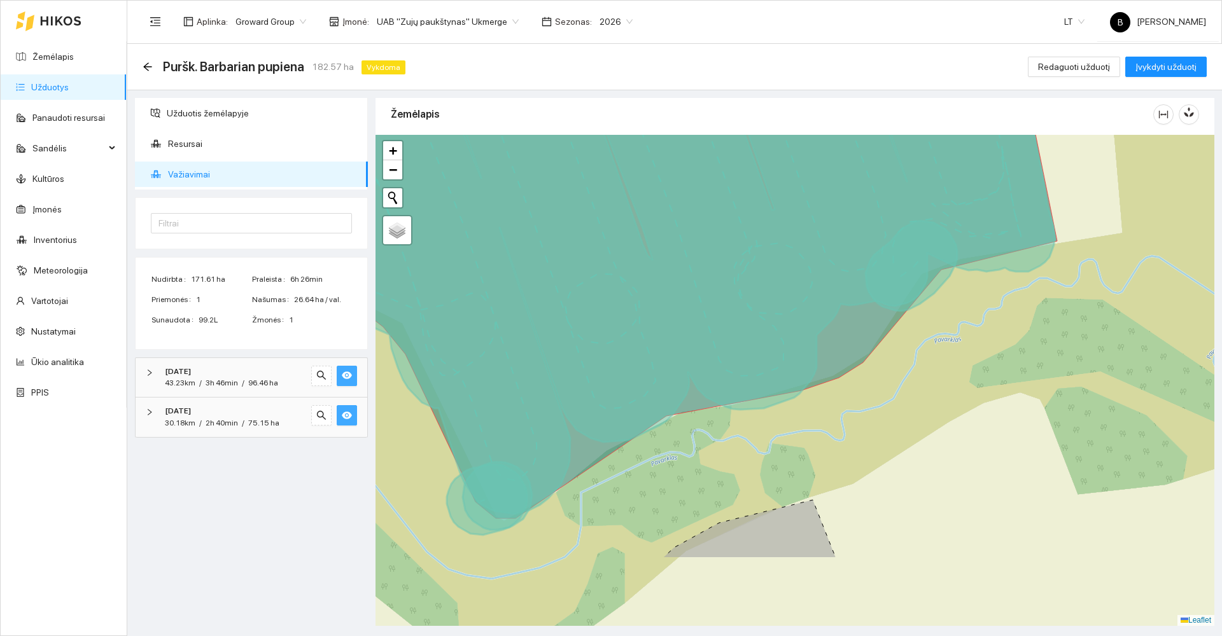
drag, startPoint x: 685, startPoint y: 540, endPoint x: 566, endPoint y: 416, distance: 171.5
click at [569, 421] on icon at bounding box center [623, 240] width 864 height 548
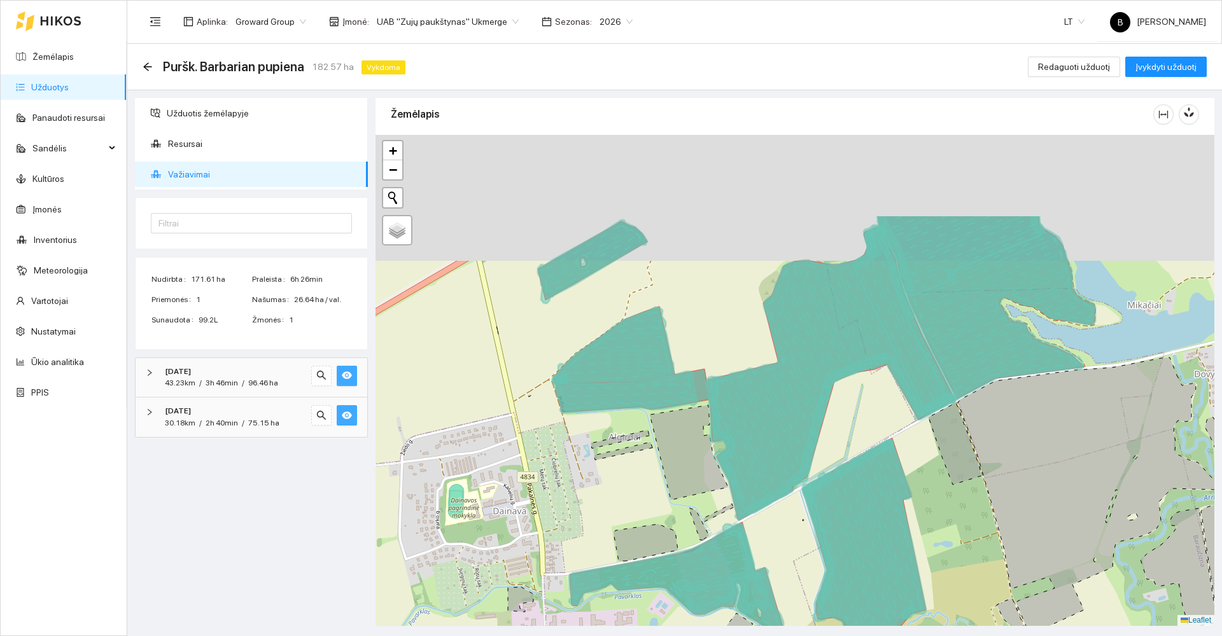
drag, startPoint x: 652, startPoint y: 177, endPoint x: 699, endPoint y: 304, distance: 135.7
click at [705, 306] on div at bounding box center [795, 380] width 839 height 491
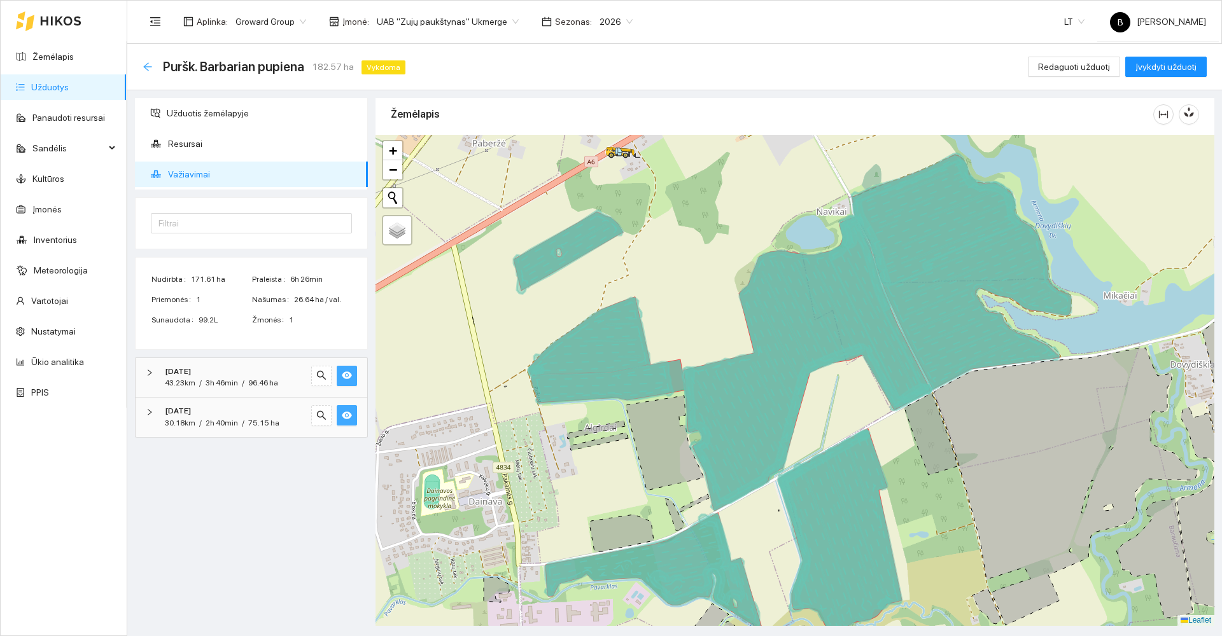
click at [147, 66] on icon "arrow-left" at bounding box center [147, 66] width 8 height 8
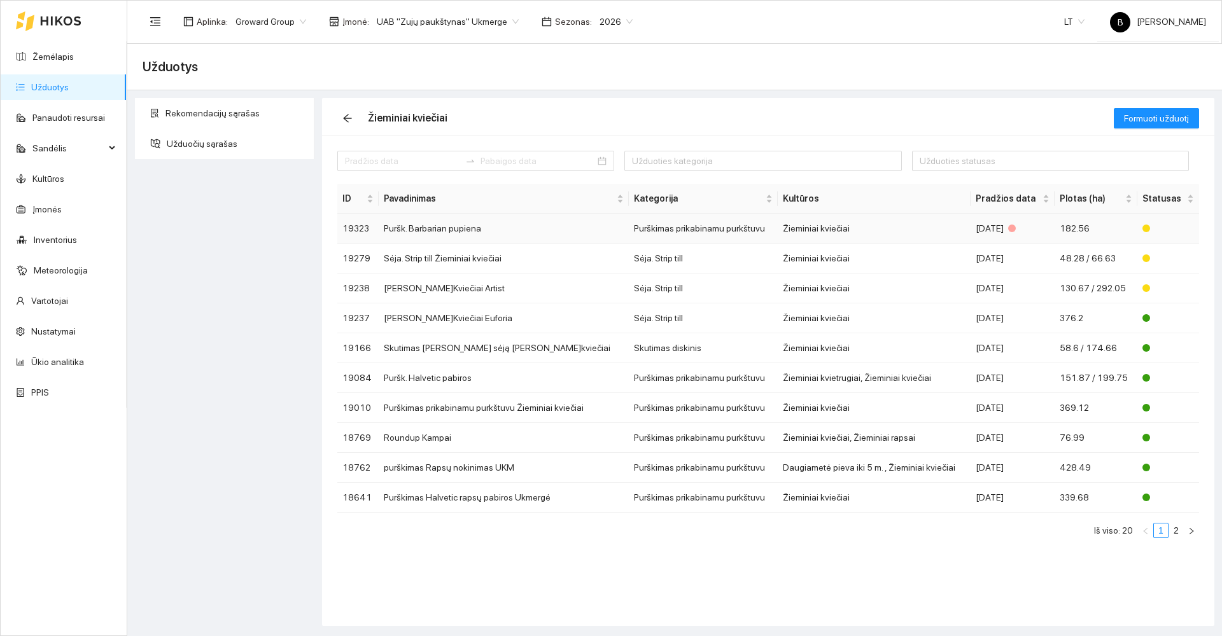
click at [434, 232] on td "Puršk. Barbarian pupiena" at bounding box center [504, 229] width 250 height 30
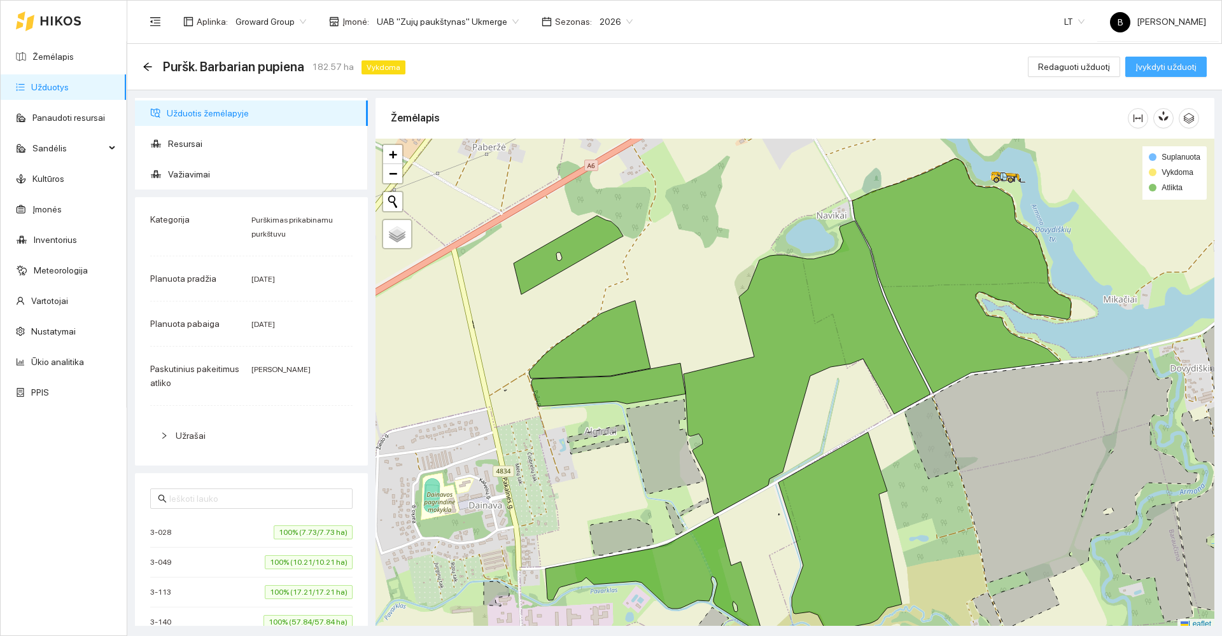
click at [1162, 66] on span "Įvykdyti užduotį" at bounding box center [1165, 67] width 61 height 14
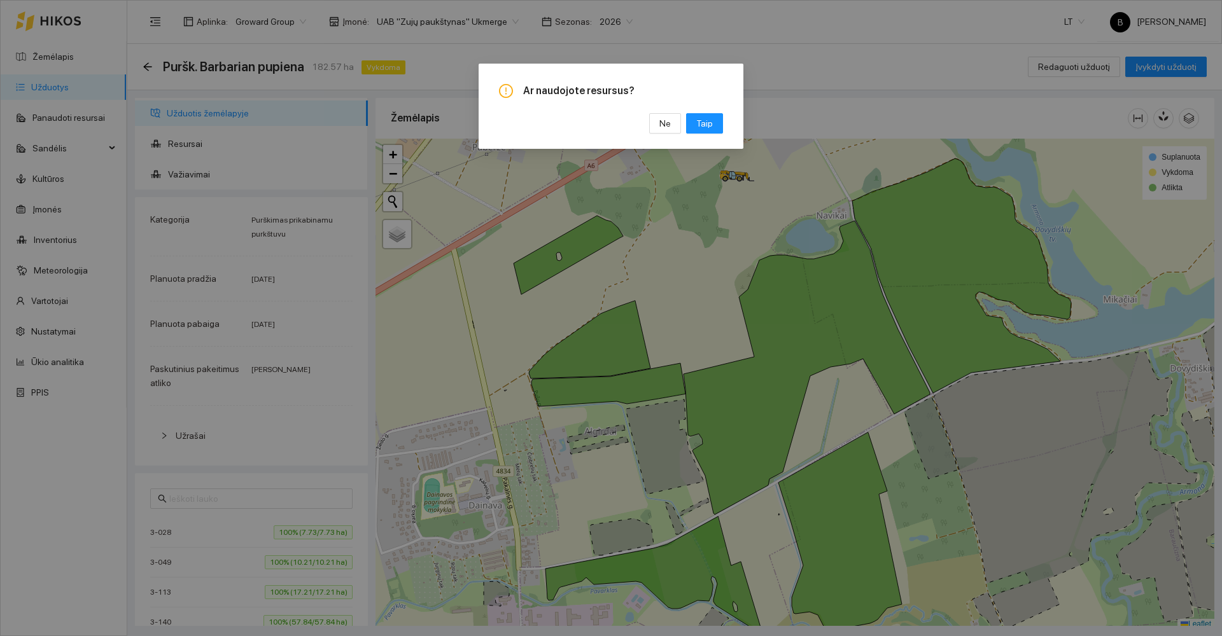
click at [431, 67] on div "Ar naudojote resursus? Ne Taip" at bounding box center [611, 318] width 1222 height 636
click at [706, 125] on span "Taip" at bounding box center [704, 123] width 17 height 14
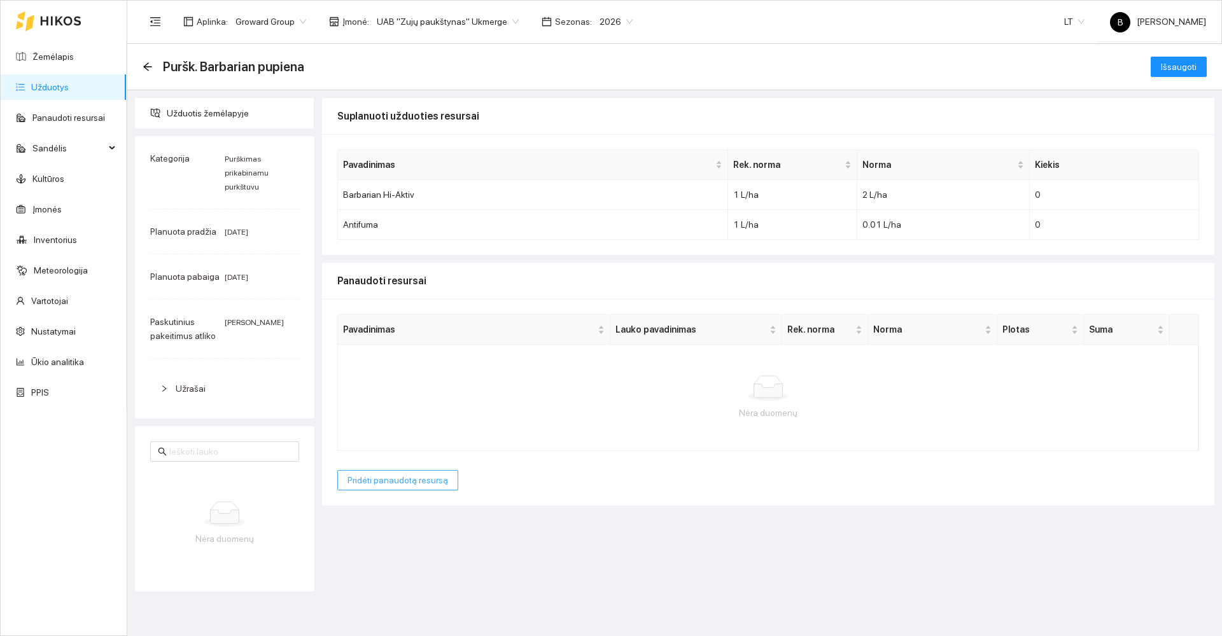
click at [395, 485] on span "Pridėti panaudotą resursą" at bounding box center [398, 481] width 101 height 14
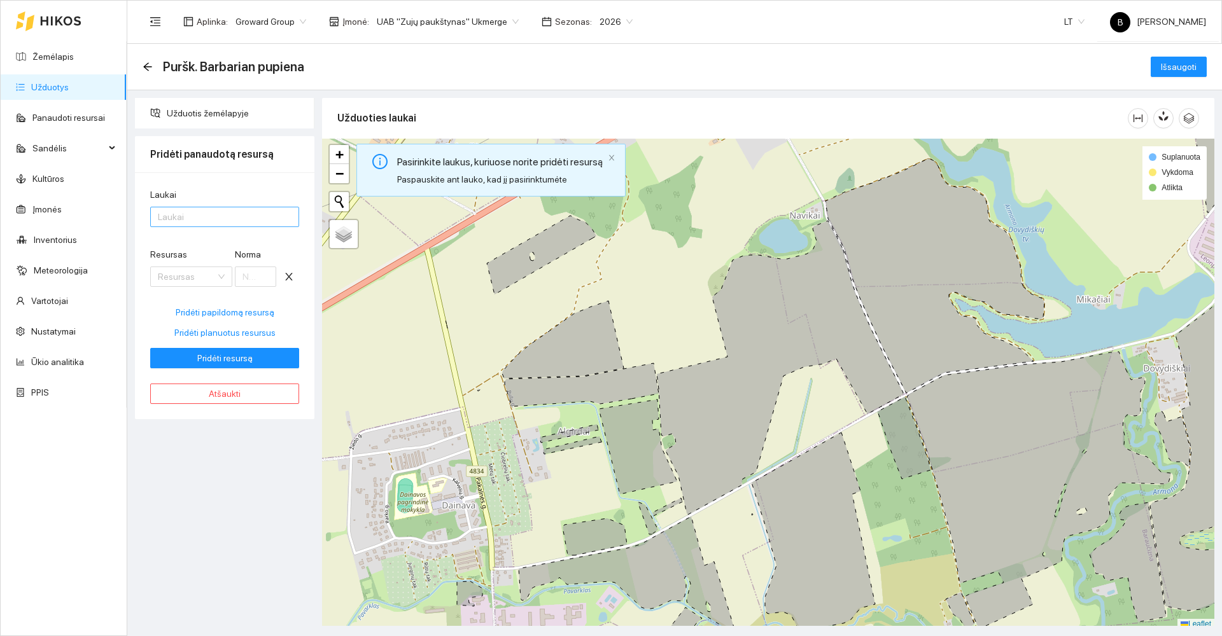
click at [207, 219] on div at bounding box center [218, 216] width 130 height 15
click at [239, 180] on div "Laukai Laukai Resursas Resursas Norma Pridėti papildomą resursą Pridėti planuot…" at bounding box center [224, 295] width 179 height 247
click at [218, 336] on span "Pridėti planuotus resursus" at bounding box center [224, 333] width 101 height 14
type input "2"
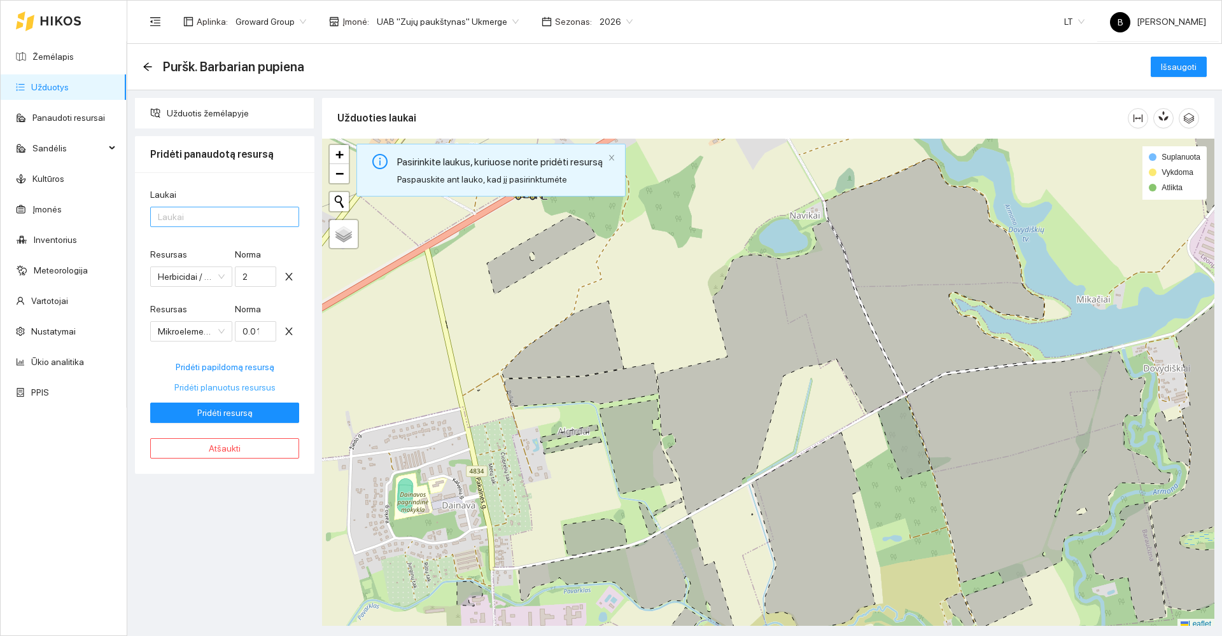
click at [198, 221] on div at bounding box center [218, 216] width 130 height 15
click at [234, 181] on div "Laukai Laukai Resursas Herbicidai / Barbarian Hi-Aktiv Norma 2 Resursas Mikroel…" at bounding box center [224, 323] width 179 height 302
click at [147, 65] on icon "arrow-left" at bounding box center [148, 67] width 10 height 10
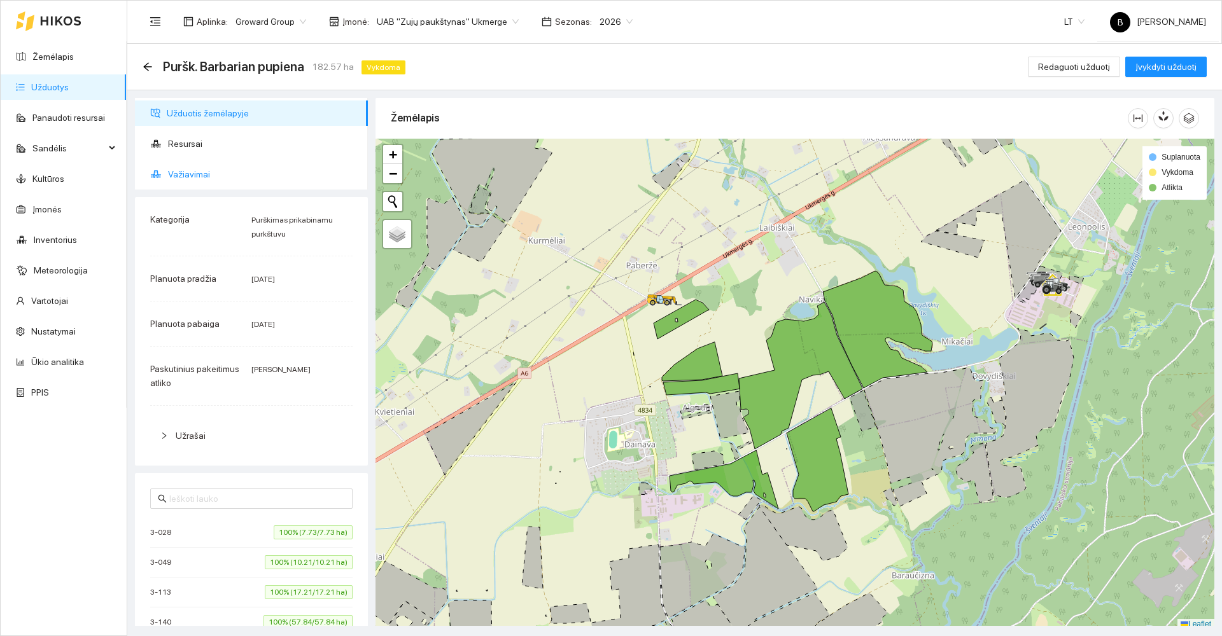
click at [203, 174] on span "Važiavimai" at bounding box center [263, 174] width 190 height 25
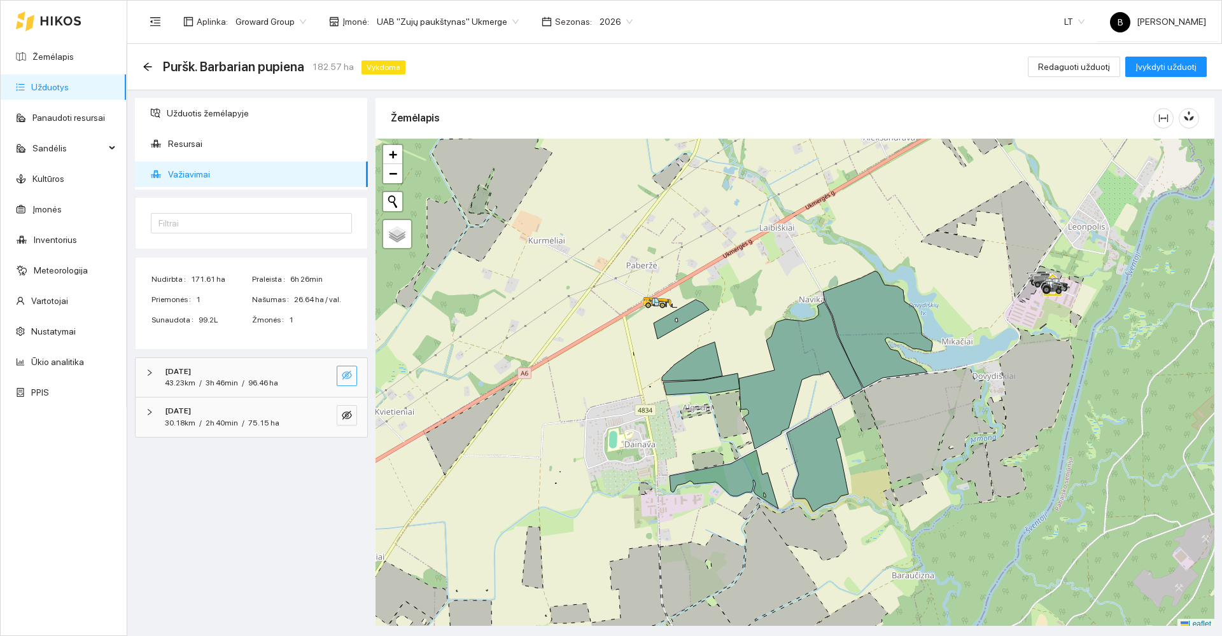
click at [345, 369] on button "button" at bounding box center [347, 376] width 20 height 20
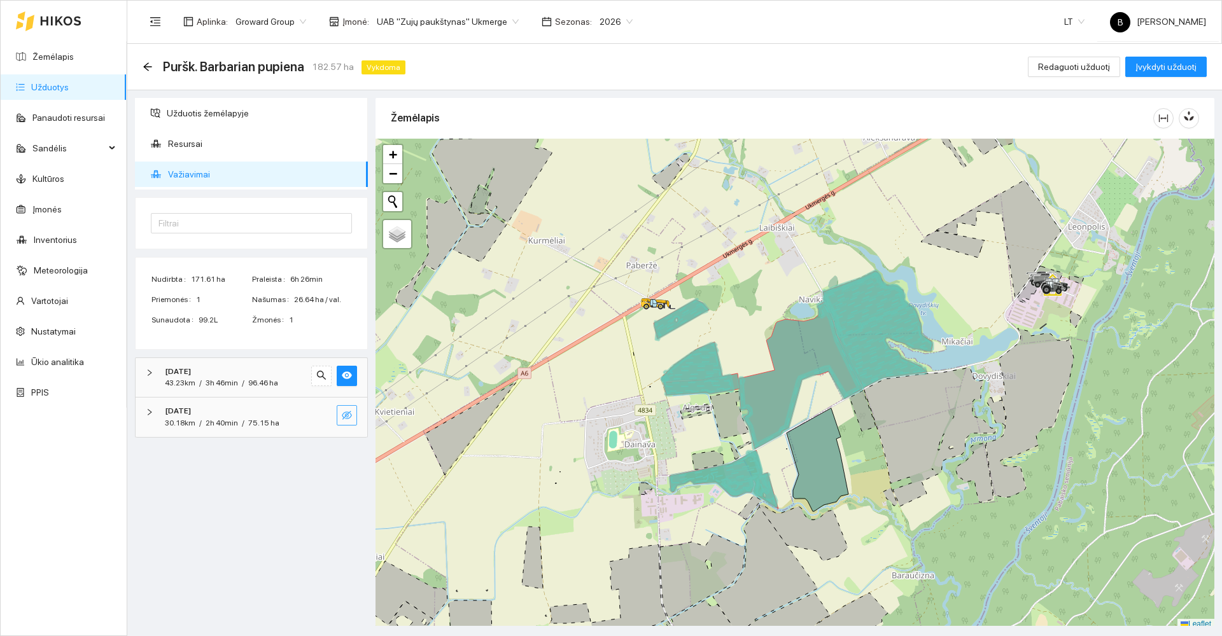
click at [351, 412] on icon "eye-invisible" at bounding box center [347, 416] width 10 height 10
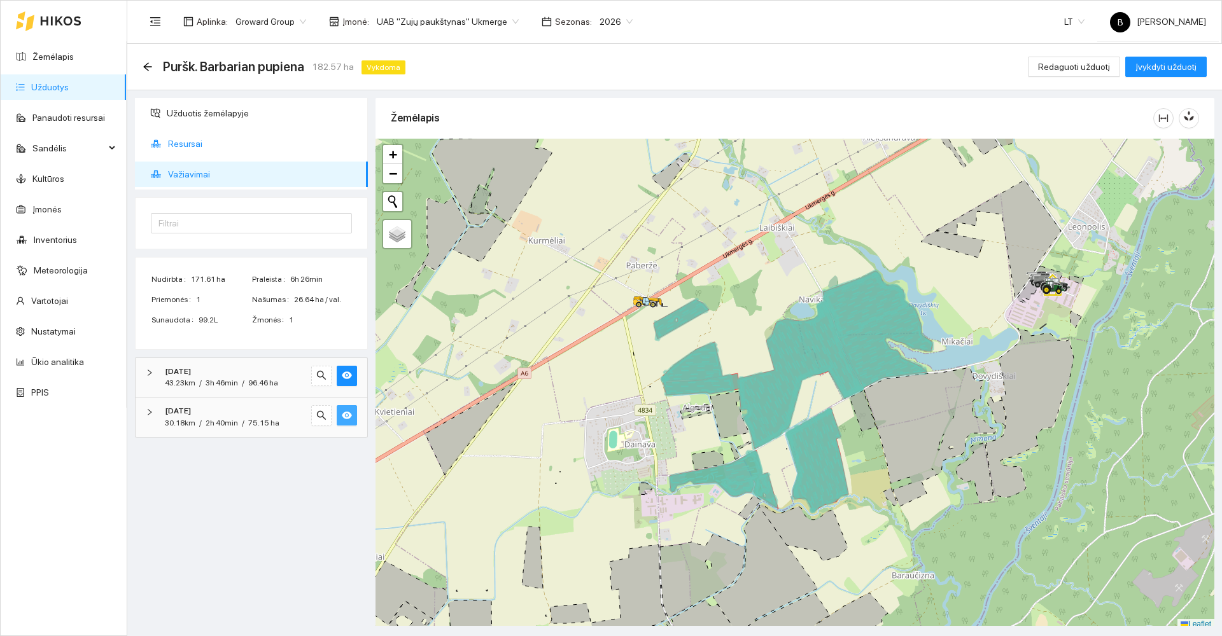
click at [200, 142] on span "Resursai" at bounding box center [263, 143] width 190 height 25
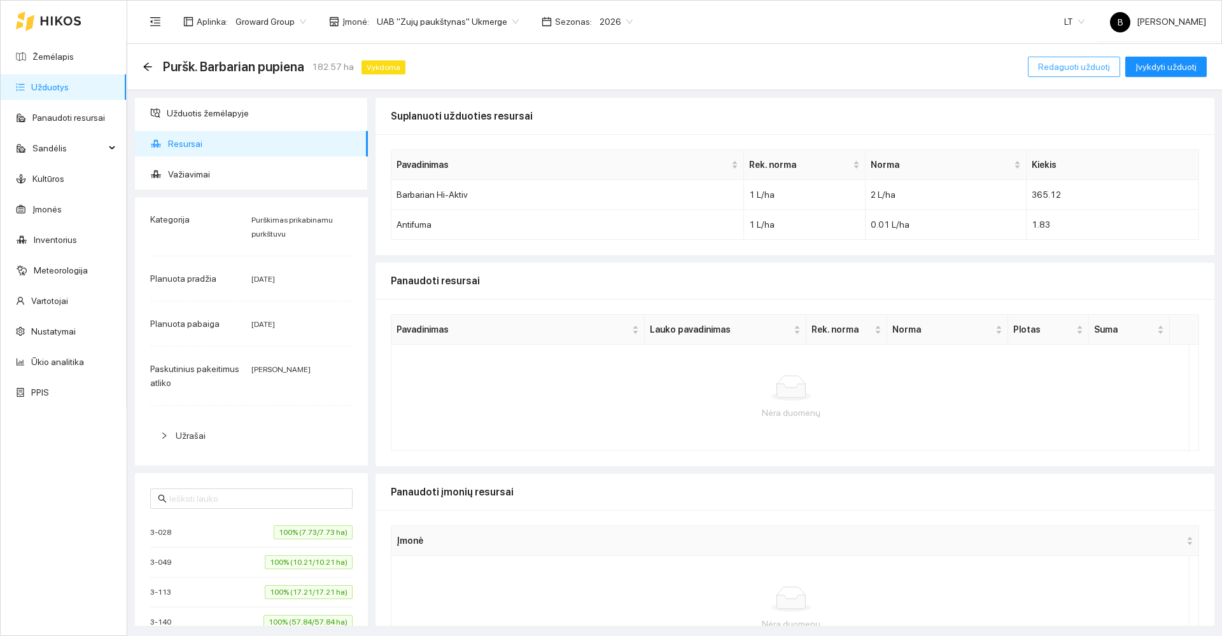
click at [1074, 71] on span "Redaguoti užduotį" at bounding box center [1074, 67] width 72 height 14
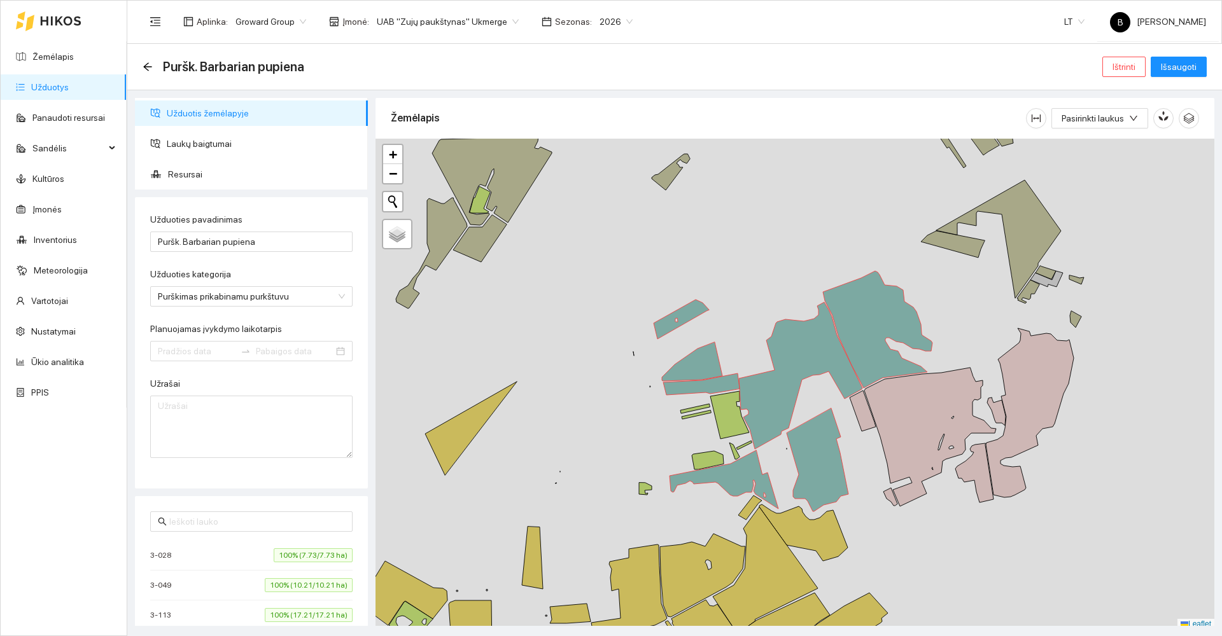
type input "[DATE]"
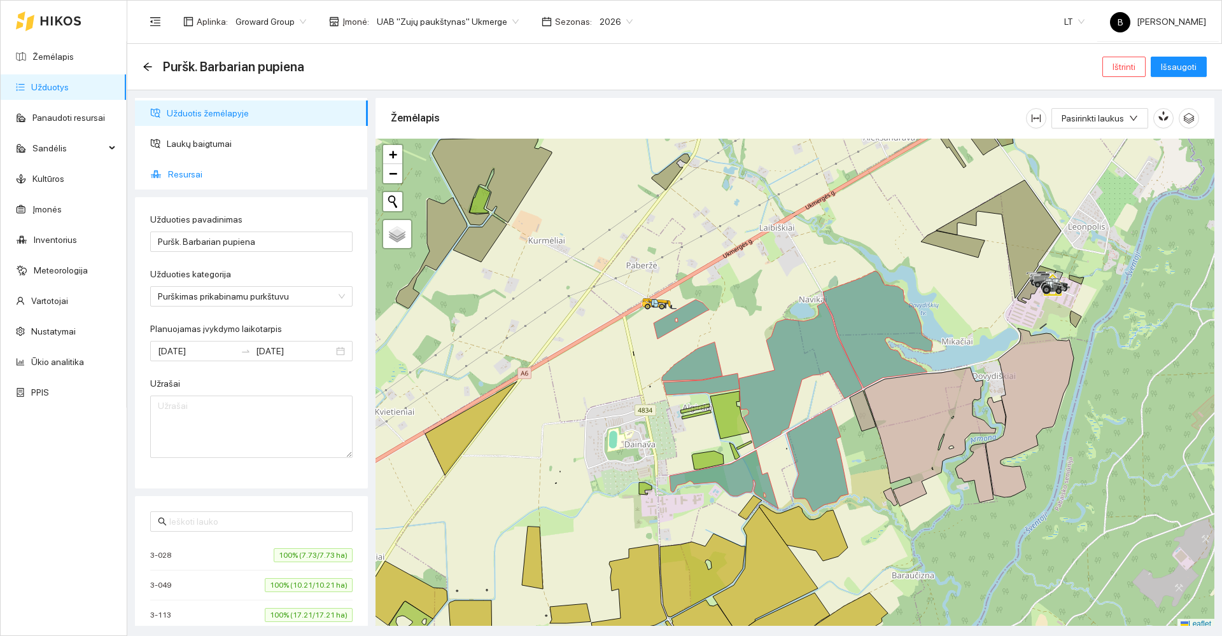
click at [189, 172] on span "Resursai" at bounding box center [263, 174] width 190 height 25
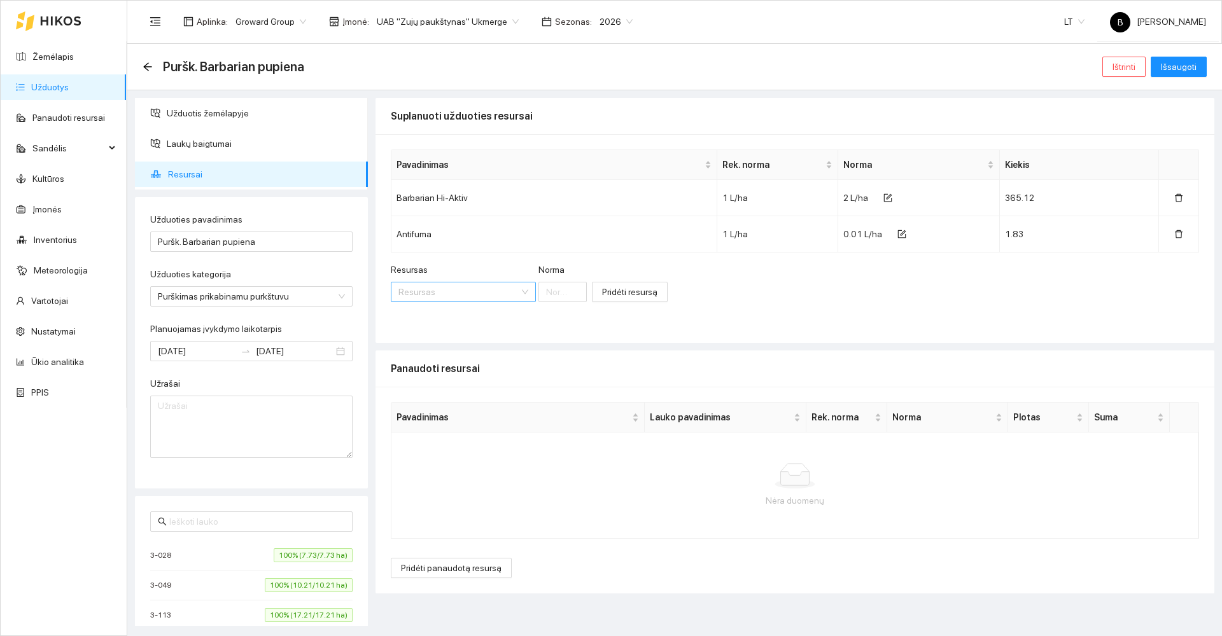
click at [483, 292] on input "Resursas" at bounding box center [458, 292] width 121 height 19
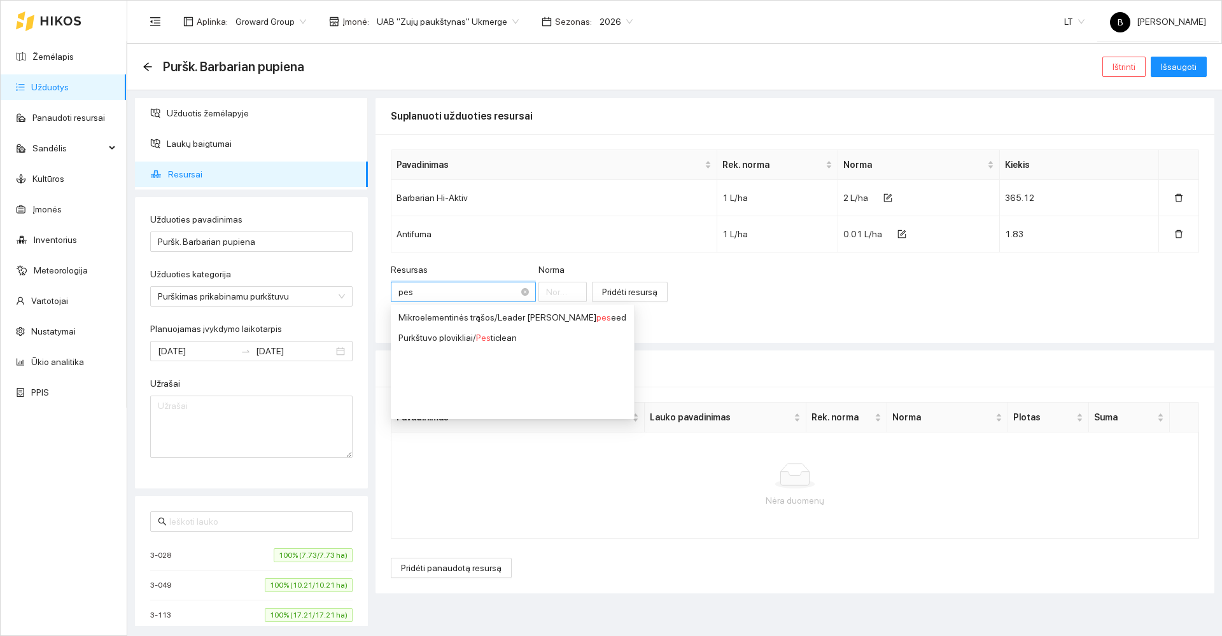
type input "pest"
click at [479, 320] on span "Pest" at bounding box center [484, 318] width 17 height 10
type input "1"
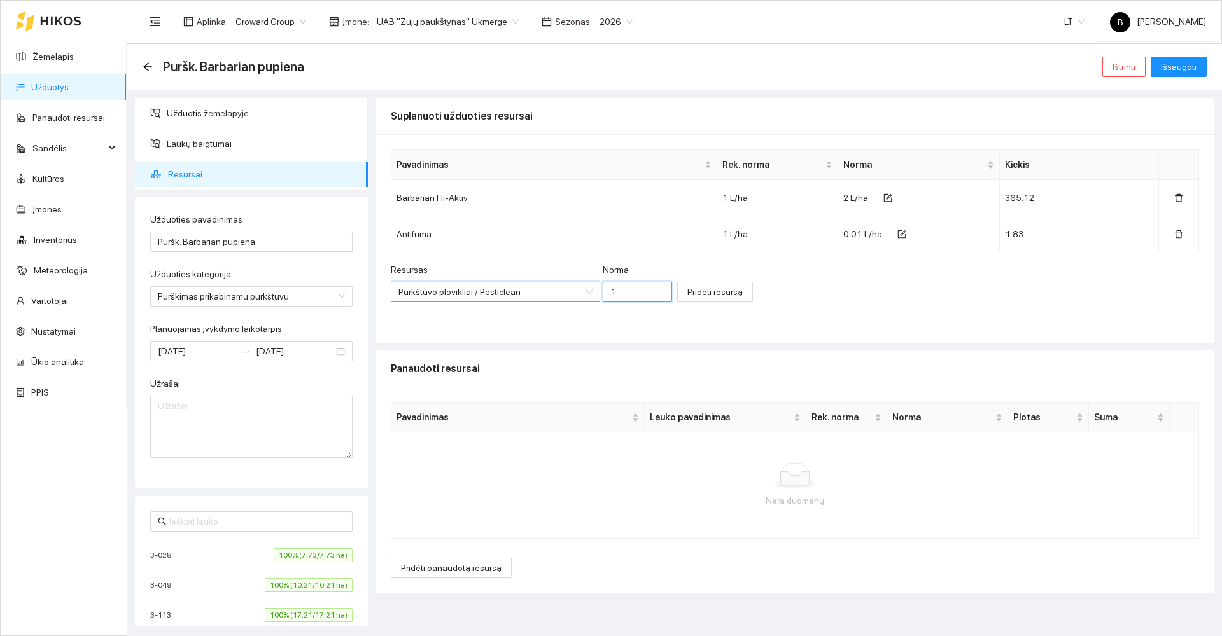
click at [615, 293] on input "1" at bounding box center [638, 292] width 70 height 20
type input "0.01"
click at [706, 287] on span "Pridėti resursą" at bounding box center [714, 292] width 55 height 14
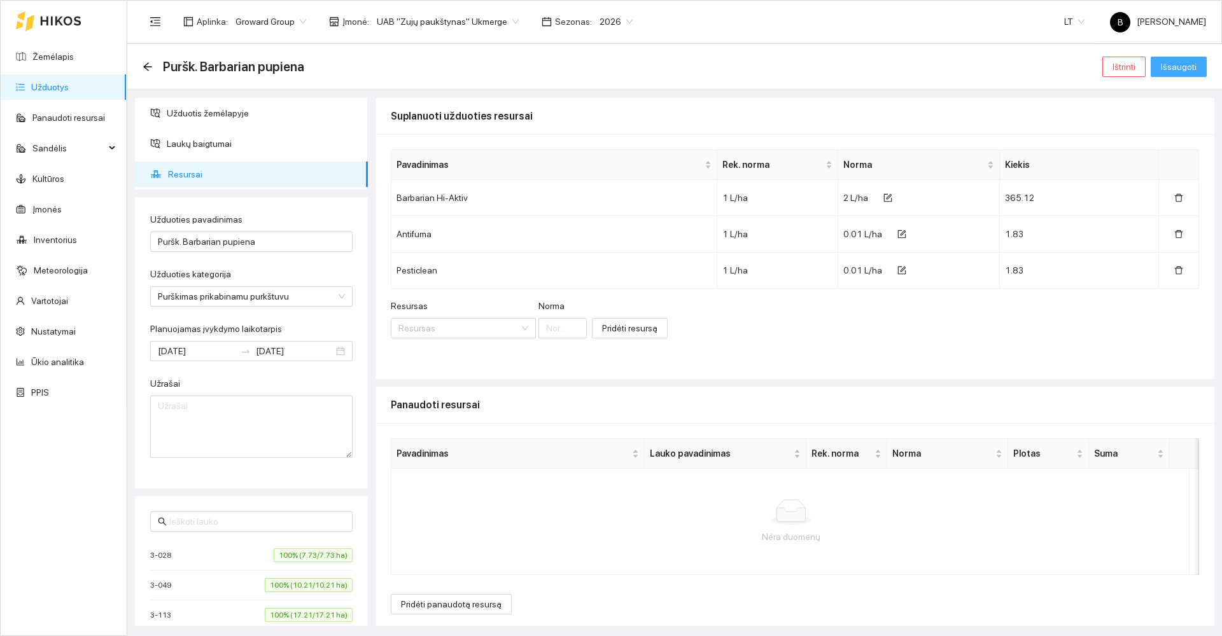
click at [1176, 64] on span "Išsaugoti" at bounding box center [1179, 67] width 36 height 14
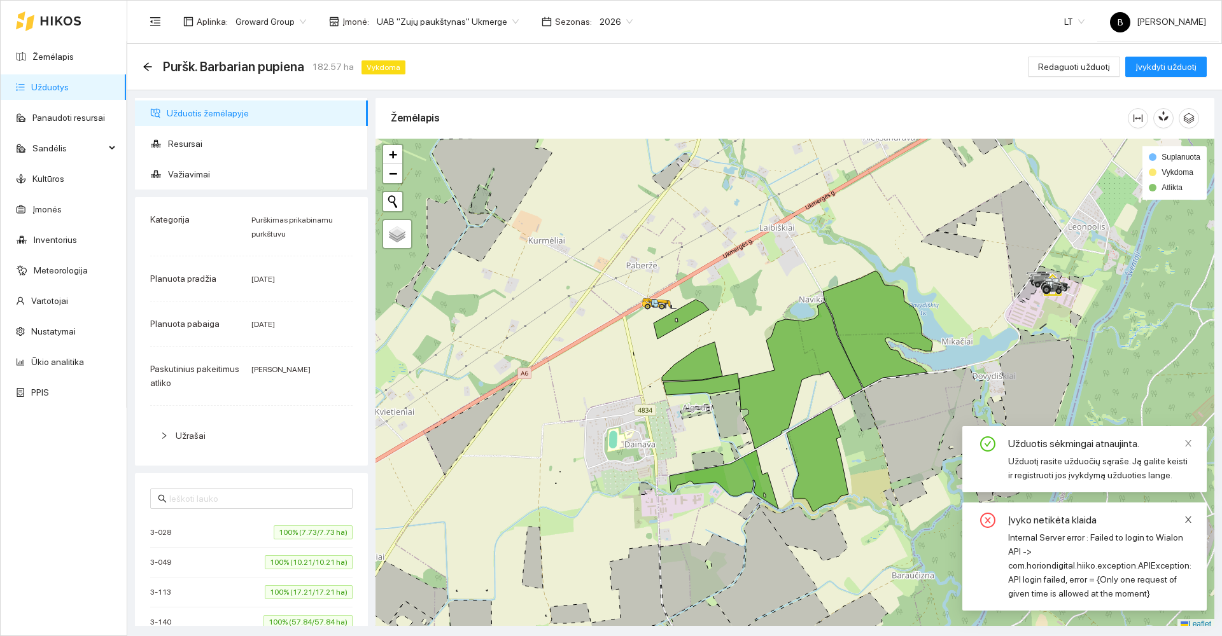
click at [1189, 521] on icon "close" at bounding box center [1188, 520] width 6 height 6
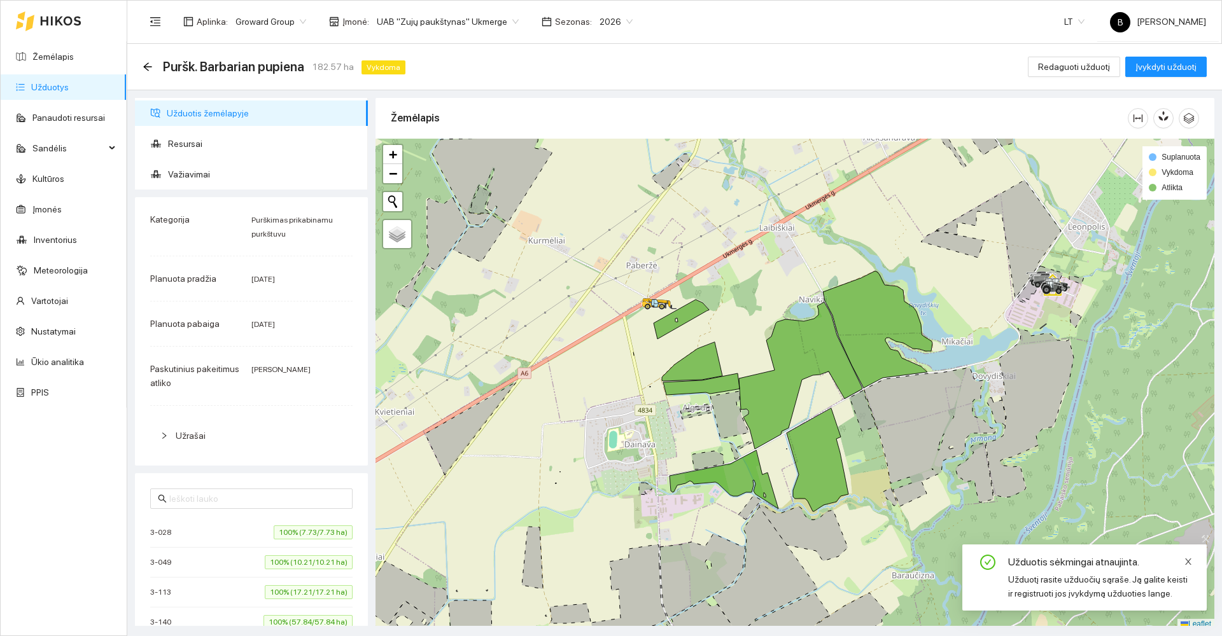
click at [1188, 564] on icon "close" at bounding box center [1188, 562] width 9 height 9
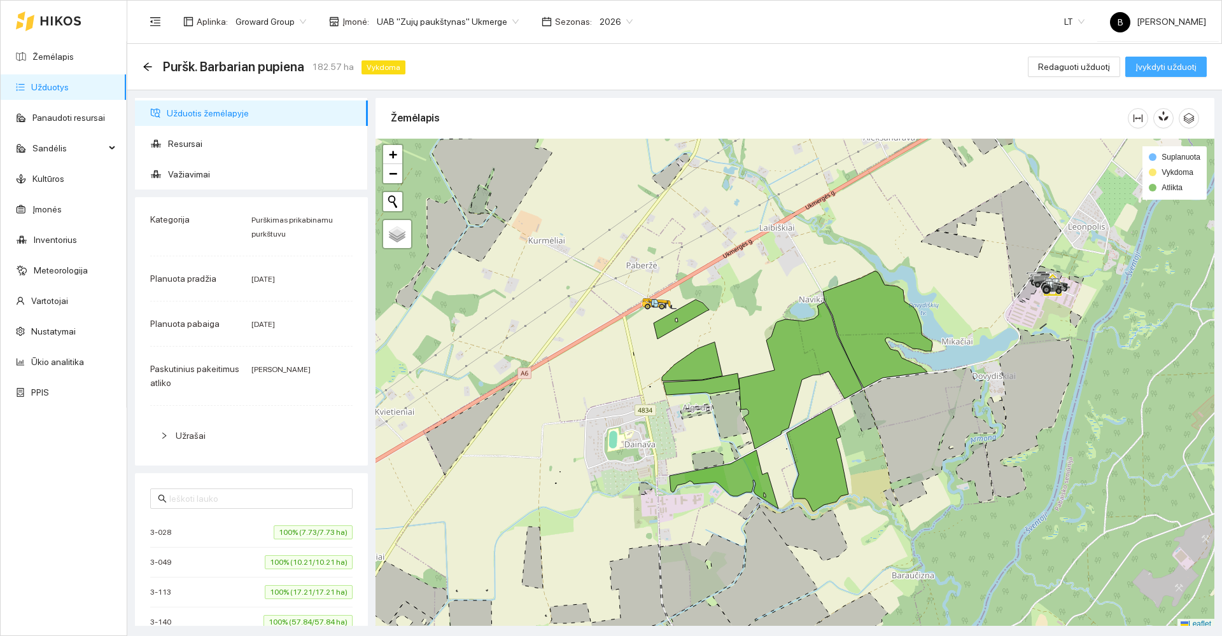
click at [1160, 69] on span "Įvykdyti užduotį" at bounding box center [1165, 67] width 61 height 14
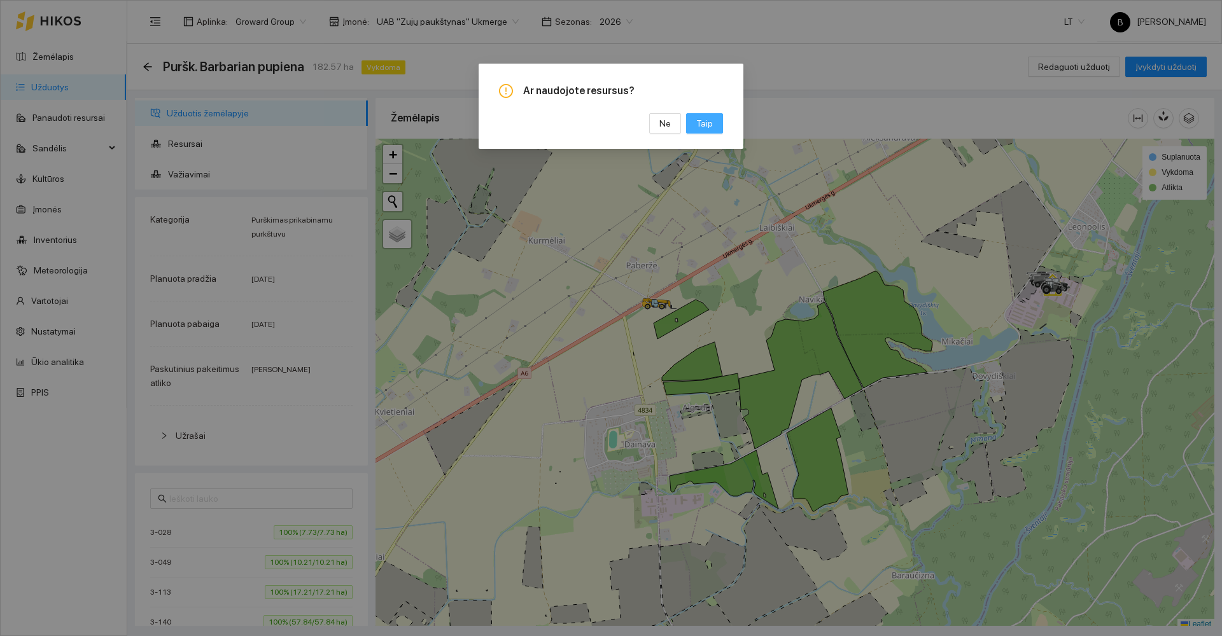
click at [719, 125] on button "Taip" at bounding box center [704, 123] width 37 height 20
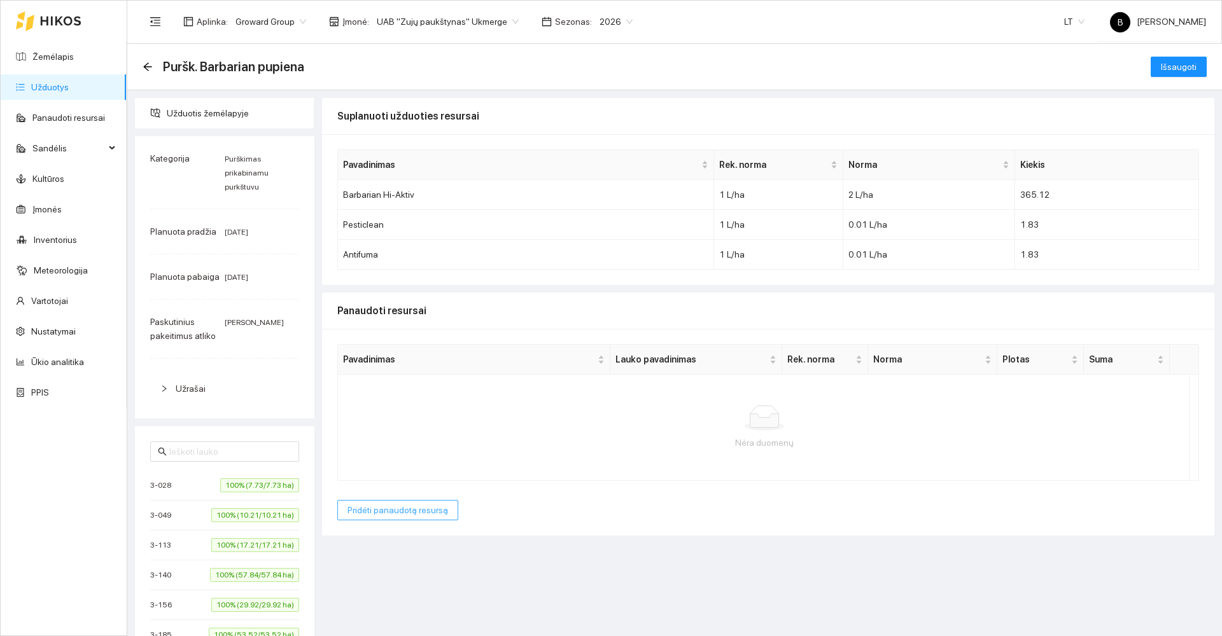
click at [379, 513] on span "Pridėti panaudotą resursą" at bounding box center [398, 510] width 101 height 14
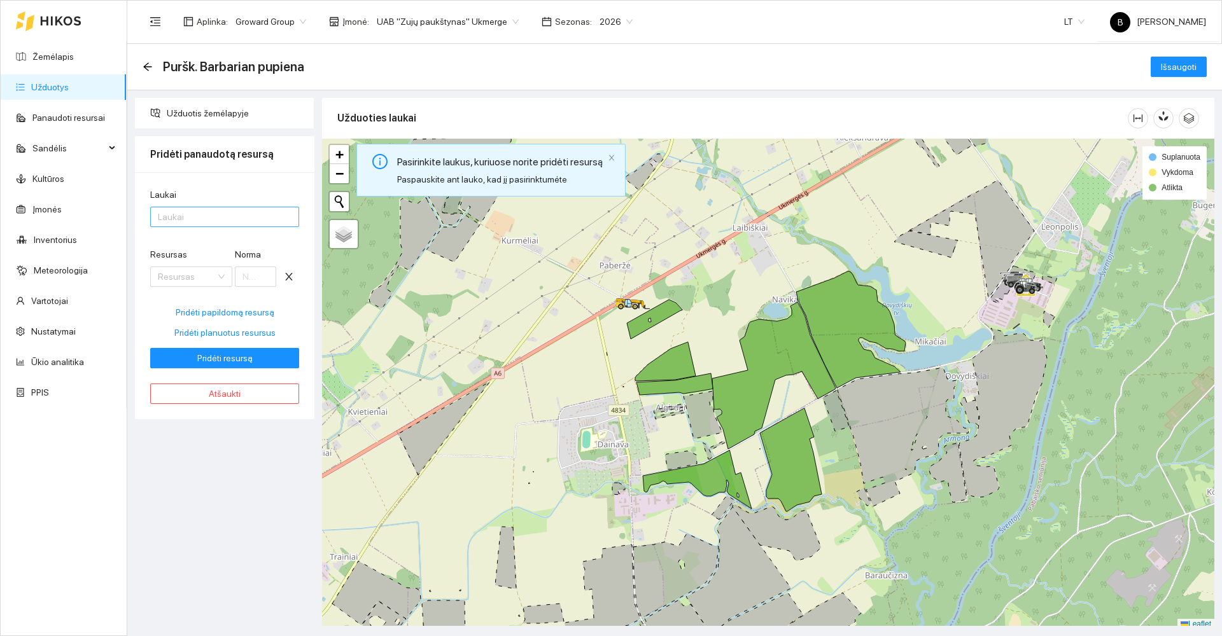
click at [211, 217] on div at bounding box center [218, 216] width 130 height 15
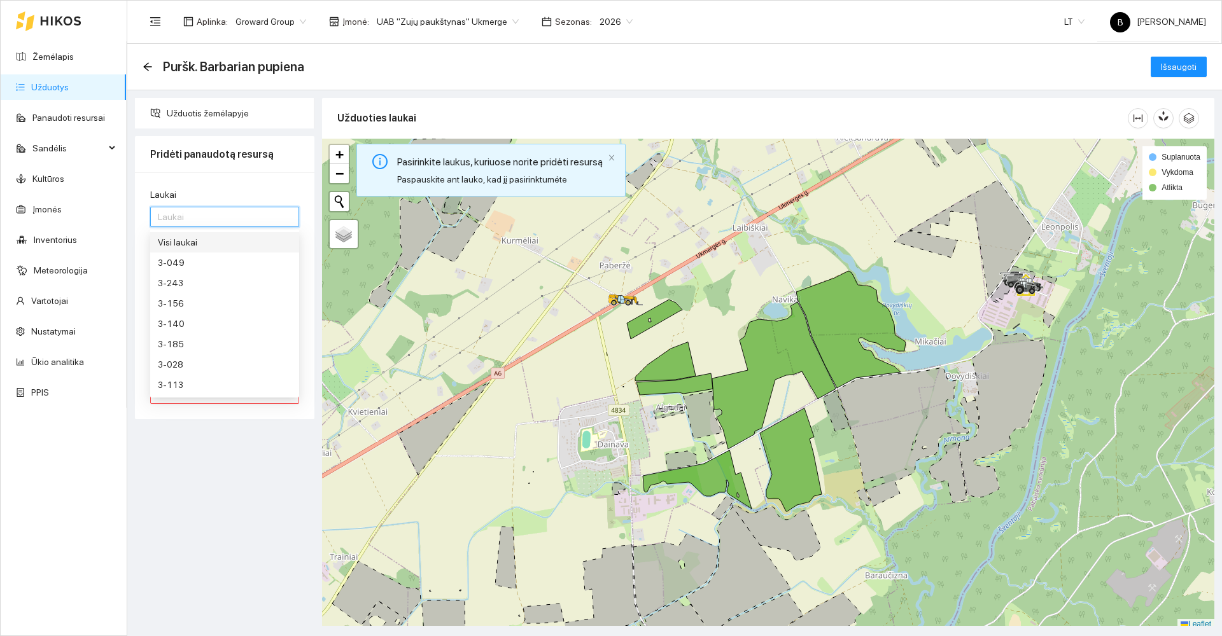
click at [202, 244] on div "Visi laukai" at bounding box center [225, 242] width 134 height 14
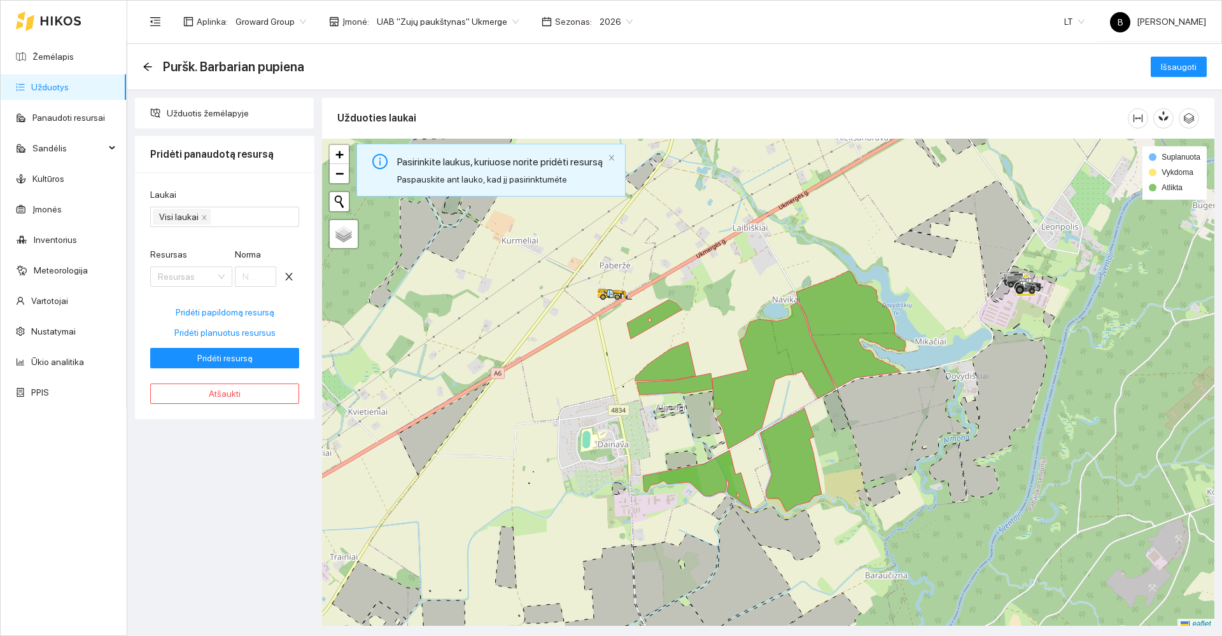
click at [227, 479] on div "Užduotis žemėlapyje Pridėti panaudotą resursą Laukai Visi laukai Resursas Resur…" at bounding box center [224, 362] width 187 height 528
click at [223, 336] on span "Pridėti planuotus resursus" at bounding box center [224, 333] width 101 height 14
type input "2"
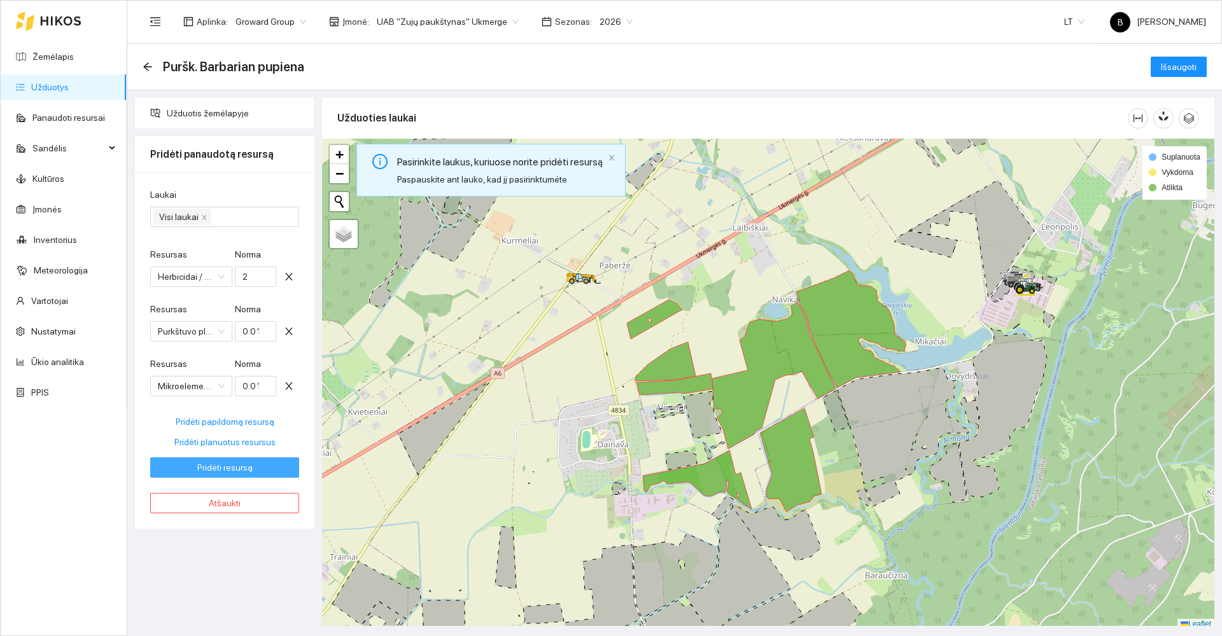
click at [225, 464] on span "Pridėti resursą" at bounding box center [224, 468] width 55 height 14
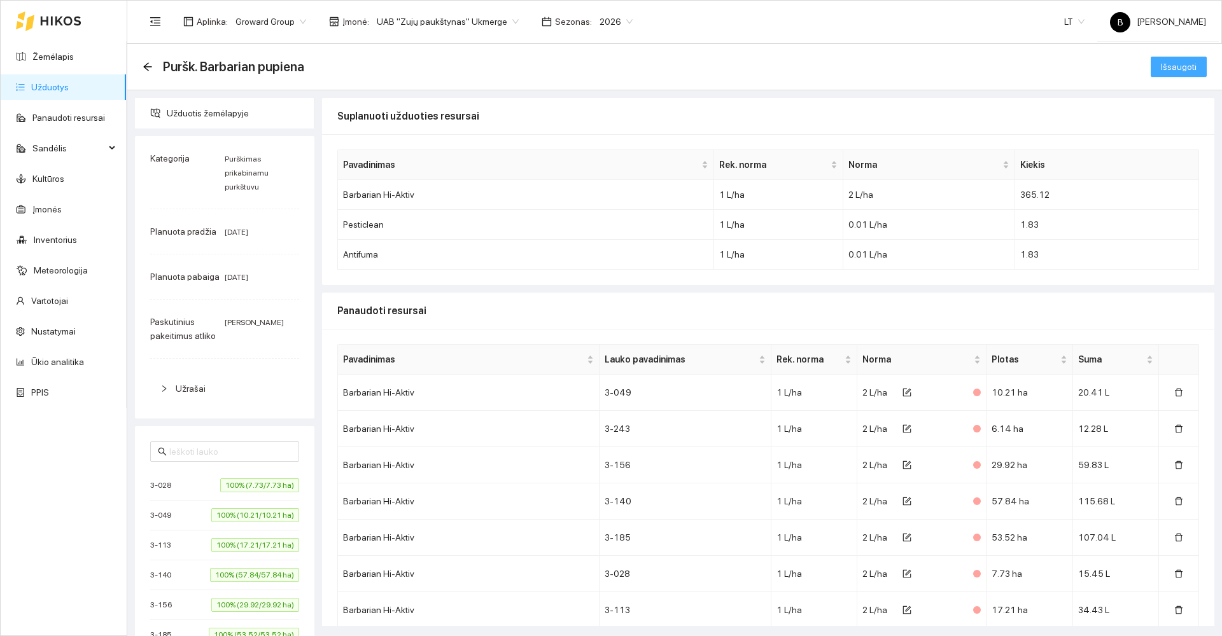
click at [1161, 64] on span "Išsaugoti" at bounding box center [1179, 67] width 36 height 14
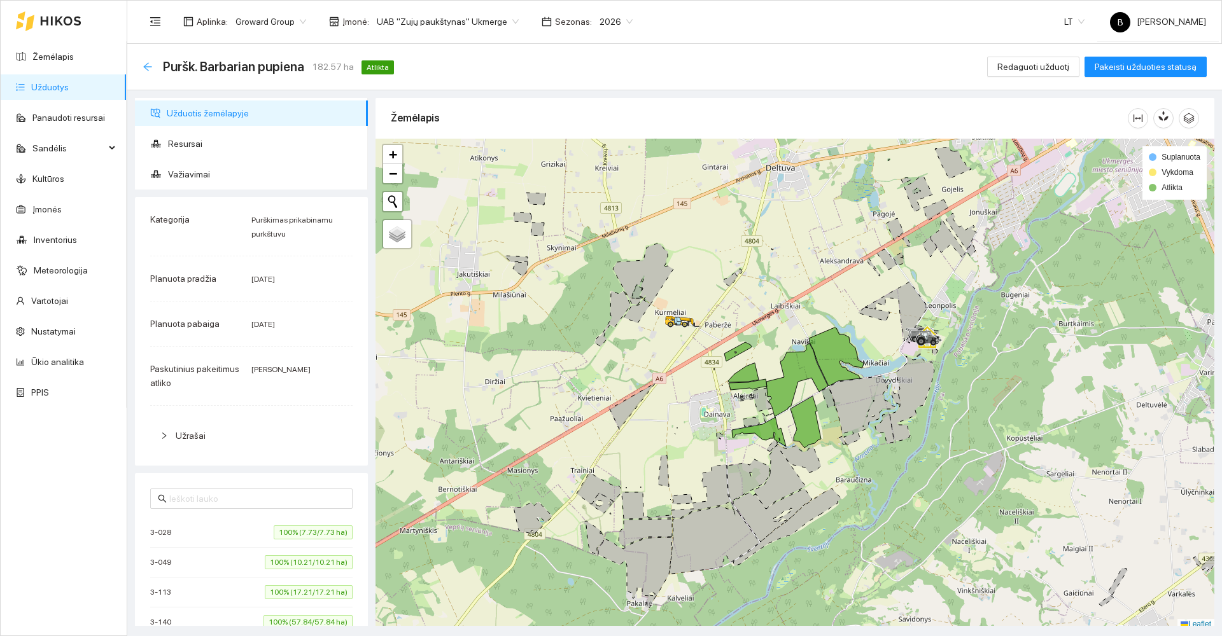
click at [146, 68] on icon "arrow-left" at bounding box center [147, 66] width 8 height 8
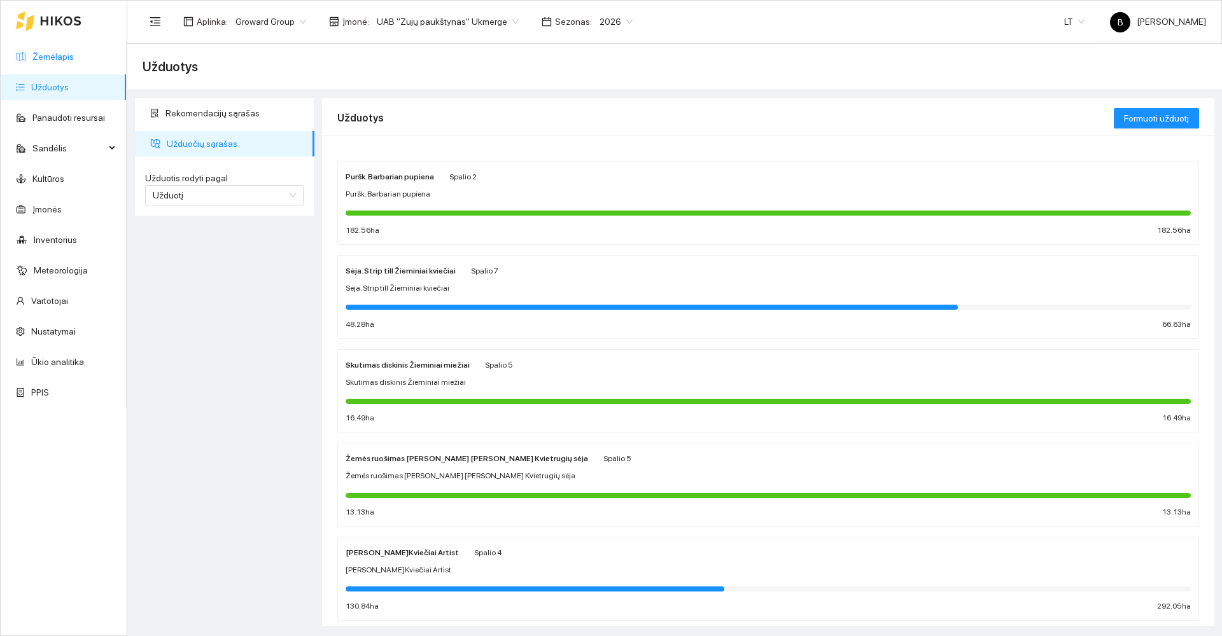
click at [47, 55] on link "Žemėlapis" at bounding box center [52, 57] width 41 height 10
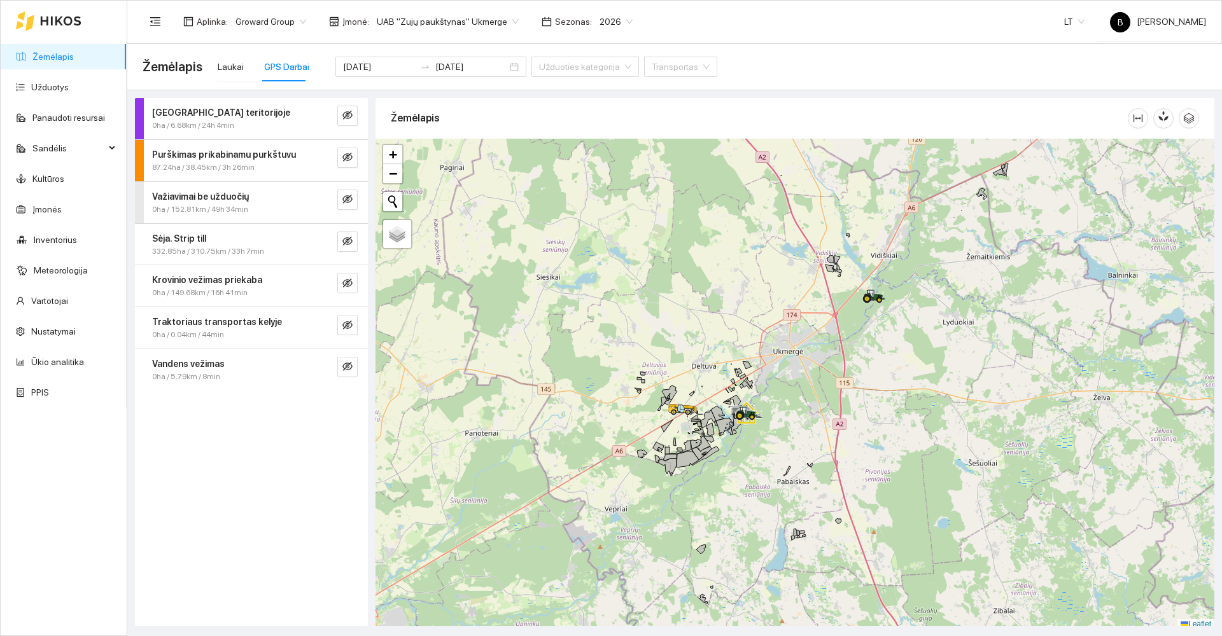
scroll to position [4, 0]
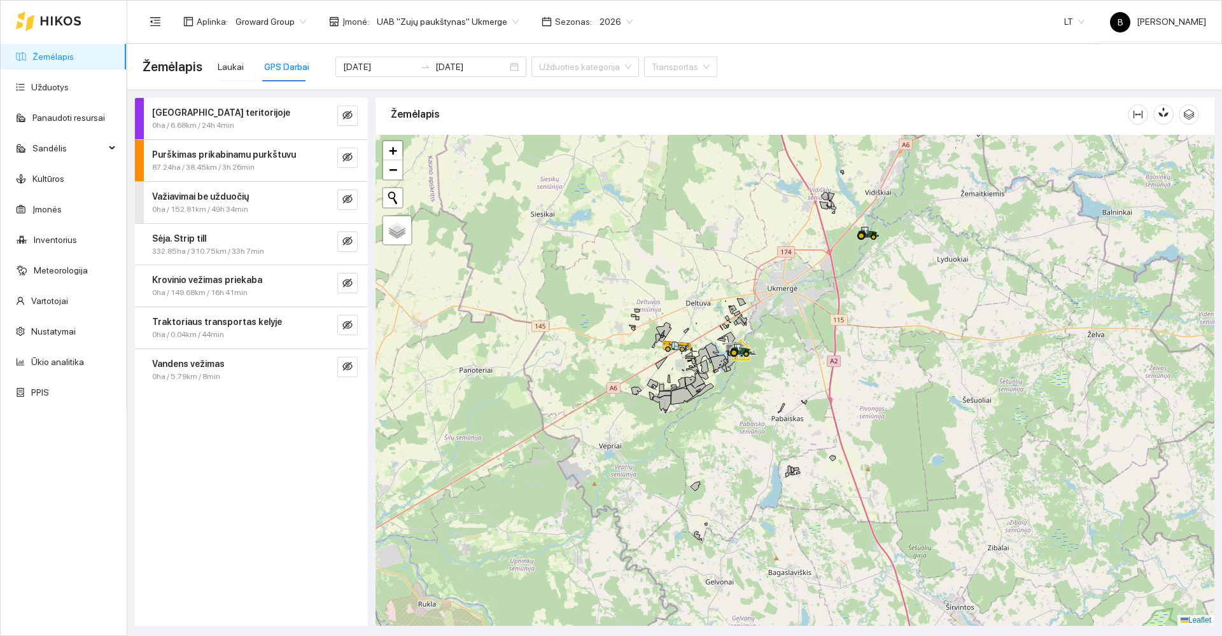
drag, startPoint x: 693, startPoint y: 473, endPoint x: 666, endPoint y: 270, distance: 204.9
click at [667, 274] on div at bounding box center [795, 380] width 839 height 491
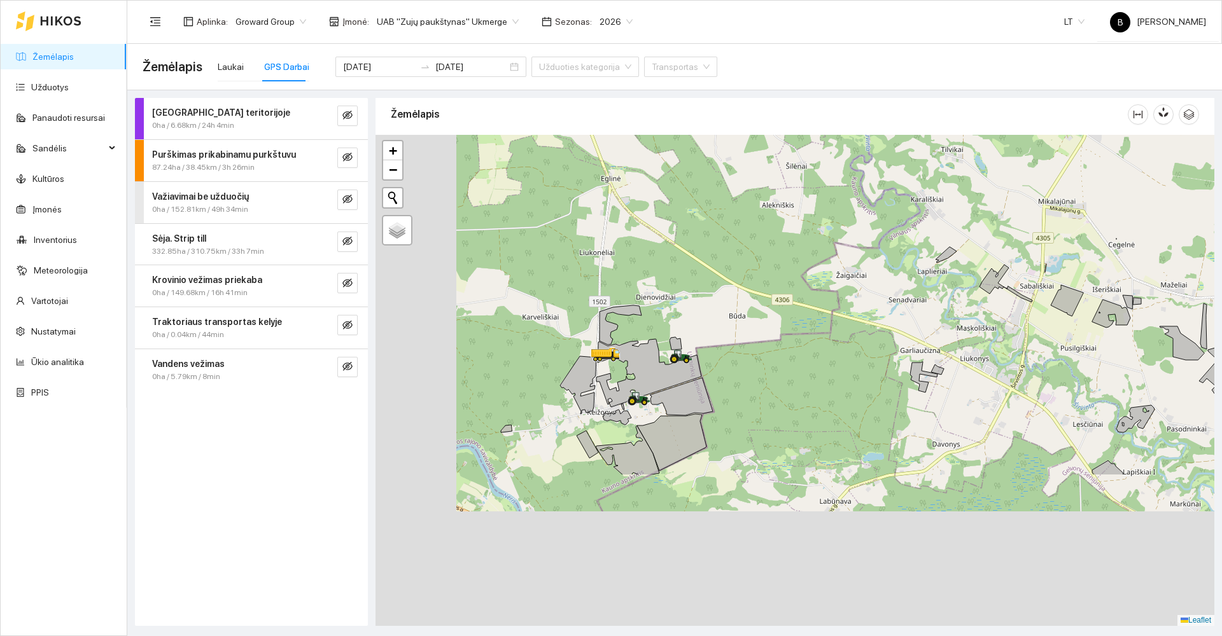
drag, startPoint x: 556, startPoint y: 472, endPoint x: 740, endPoint y: 295, distance: 254.8
click at [760, 279] on div at bounding box center [795, 380] width 839 height 491
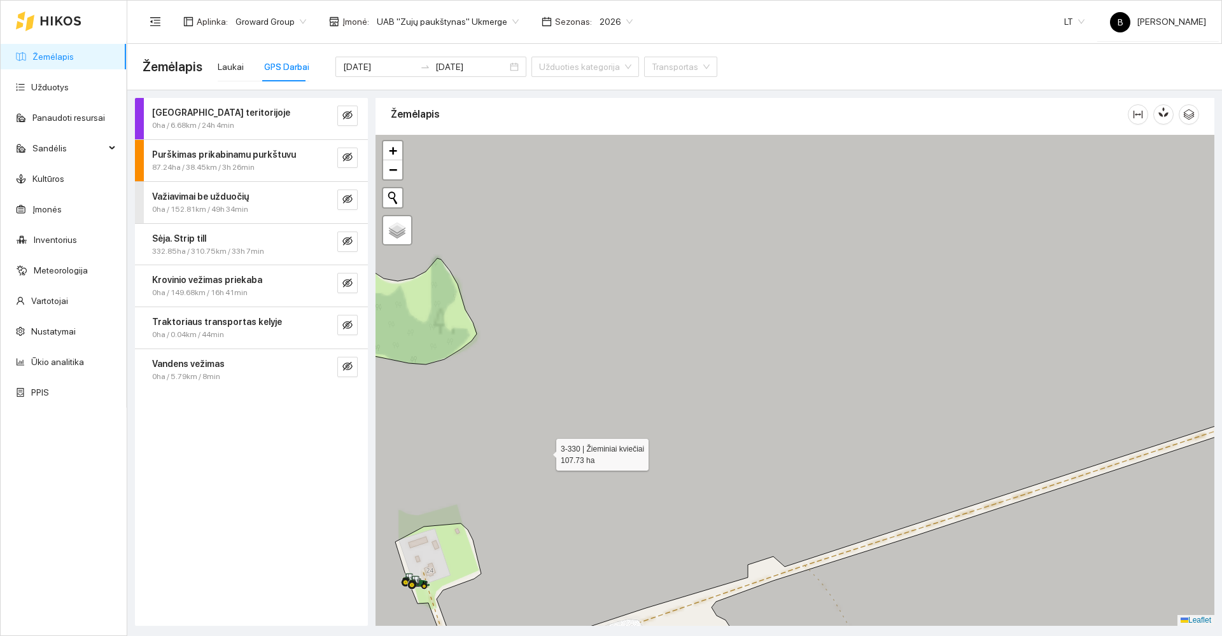
drag, startPoint x: 560, startPoint y: 427, endPoint x: 775, endPoint y: 251, distance: 277.7
click at [774, 251] on icon at bounding box center [795, 380] width 1008 height 591
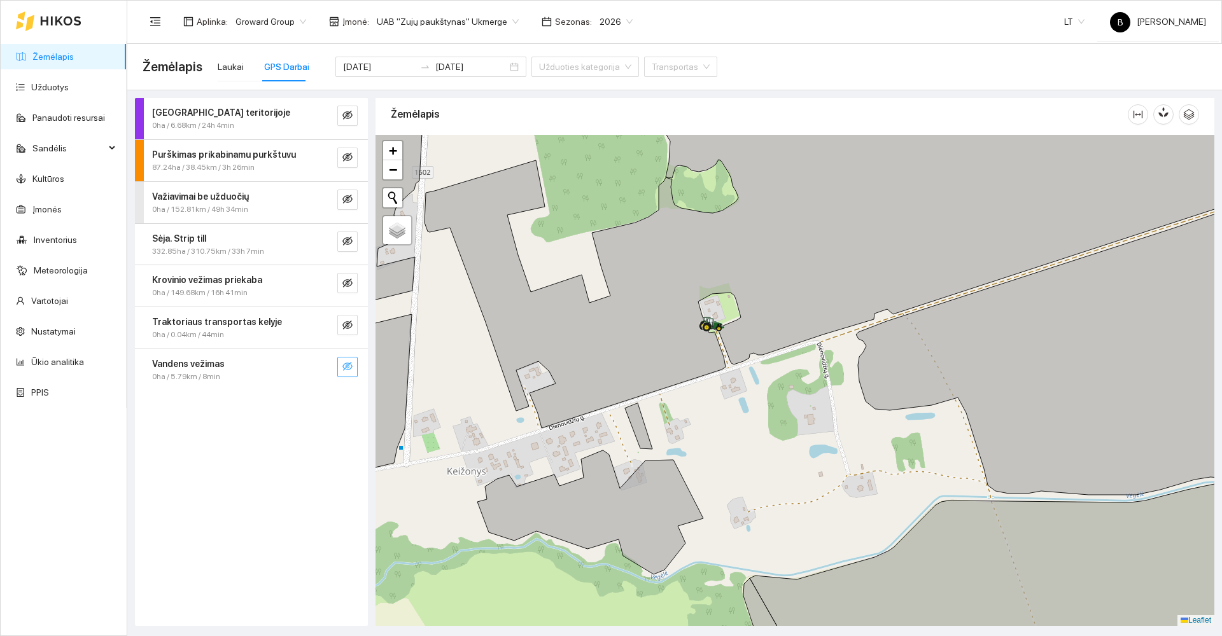
click at [348, 369] on icon "eye-invisible" at bounding box center [348, 367] width 3 height 3
click at [351, 327] on icon "eye-invisible" at bounding box center [347, 325] width 10 height 10
click at [350, 284] on icon "eye-invisible" at bounding box center [347, 283] width 10 height 10
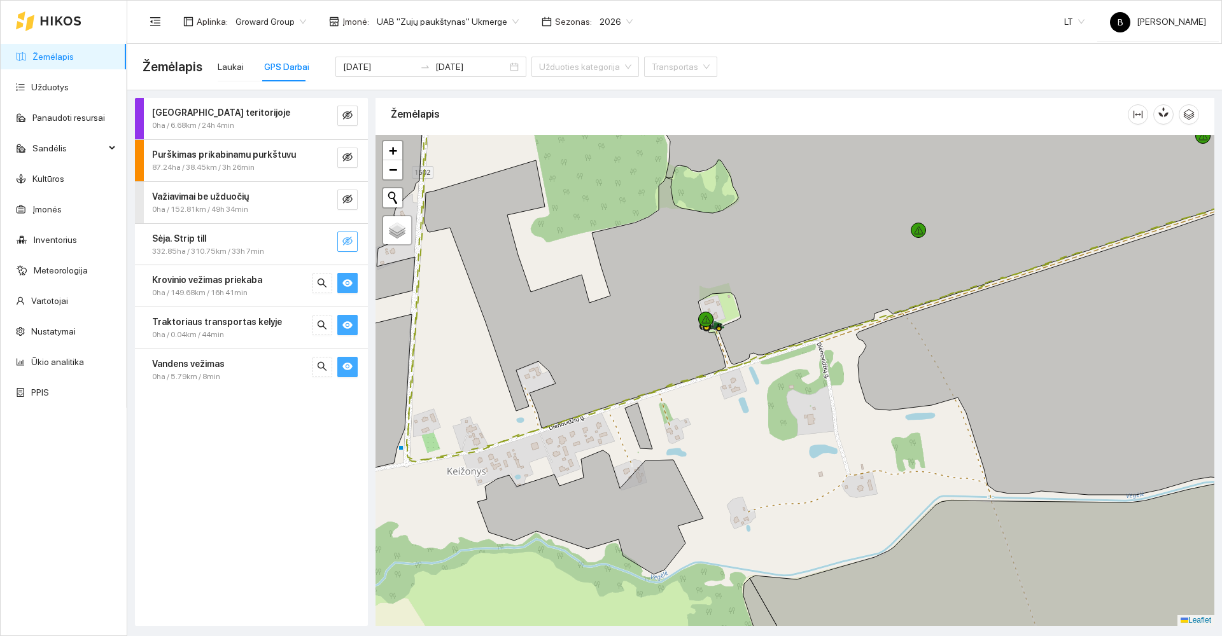
click at [347, 246] on button "button" at bounding box center [347, 242] width 20 height 20
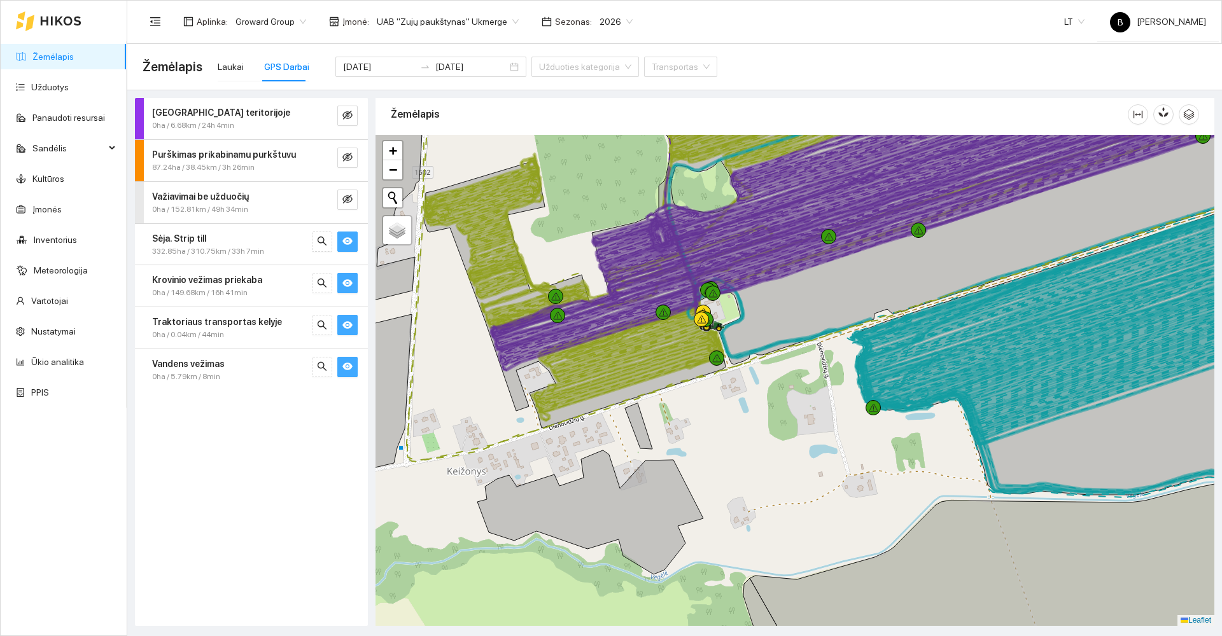
click at [348, 244] on icon "eye" at bounding box center [347, 241] width 10 height 8
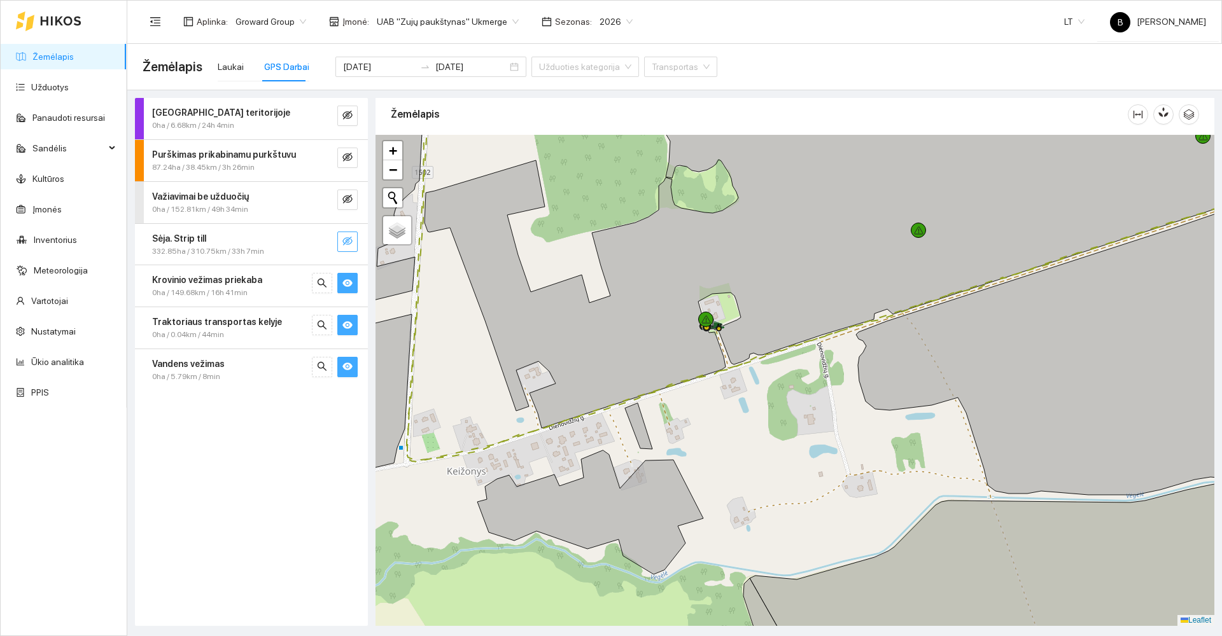
drag, startPoint x: 348, startPoint y: 234, endPoint x: 348, endPoint y: 224, distance: 10.2
click at [348, 235] on button "button" at bounding box center [347, 242] width 20 height 20
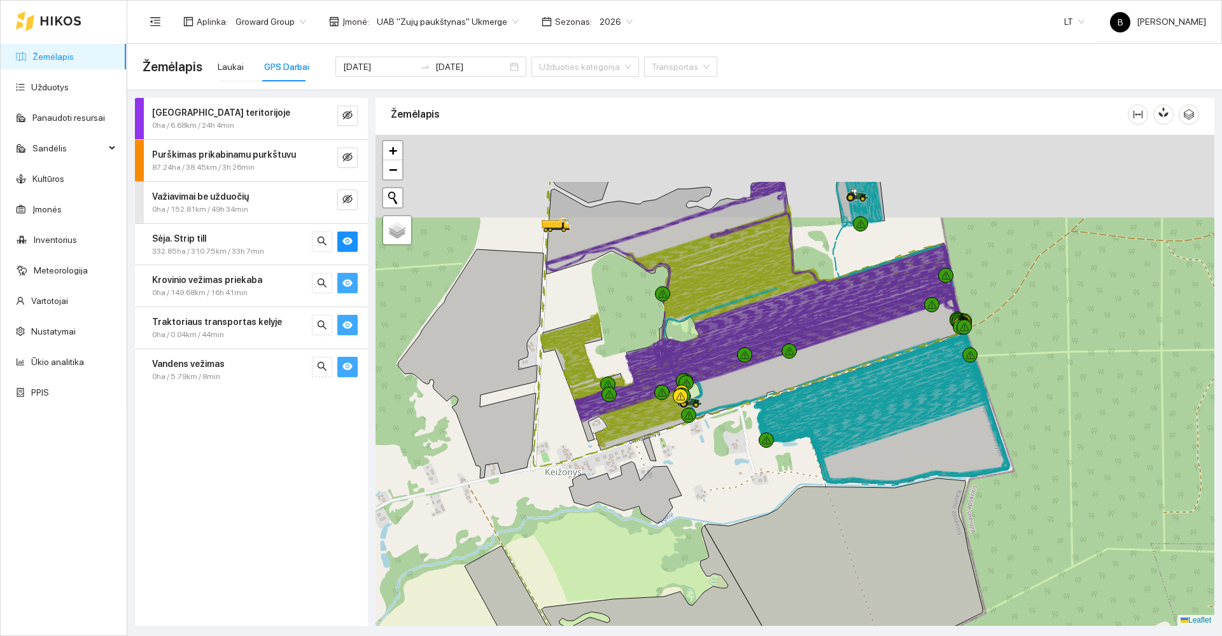
drag, startPoint x: 752, startPoint y: 408, endPoint x: 733, endPoint y: 443, distance: 39.9
click at [736, 446] on div at bounding box center [795, 380] width 839 height 491
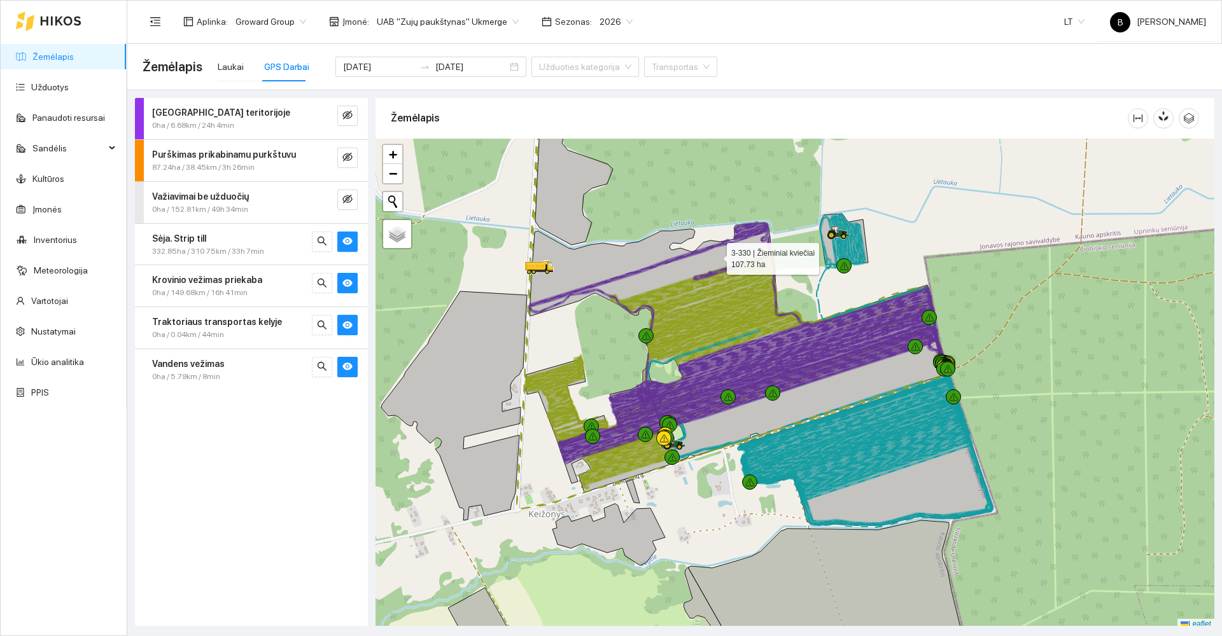
scroll to position [4, 0]
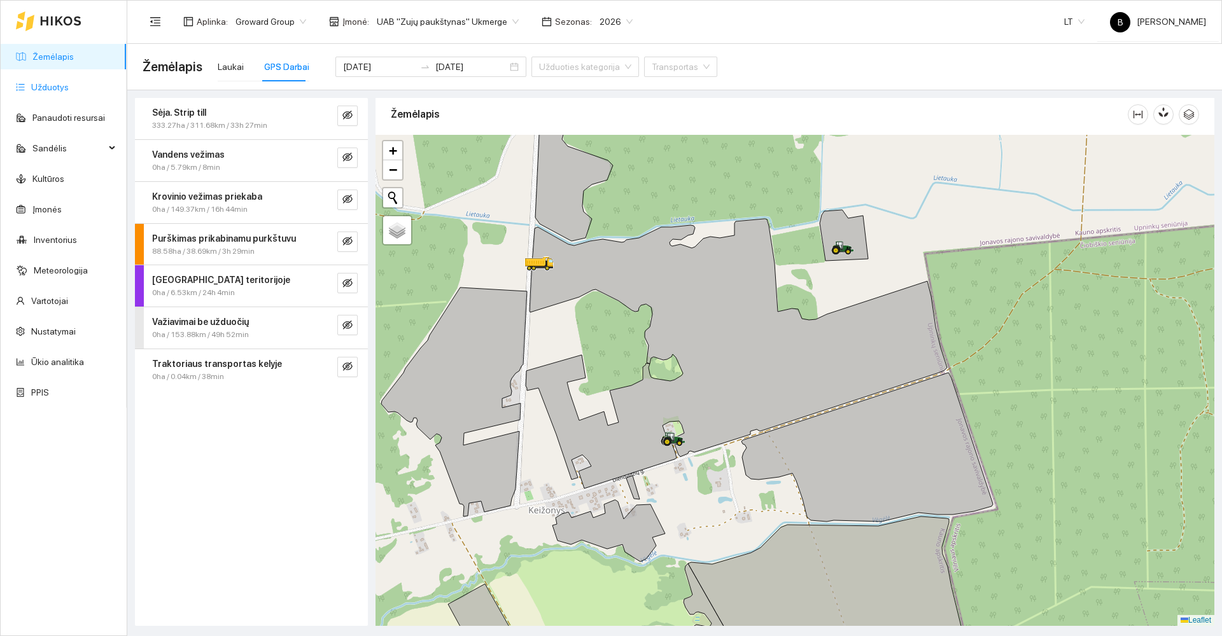
click at [52, 87] on link "Užduotys" at bounding box center [50, 87] width 38 height 10
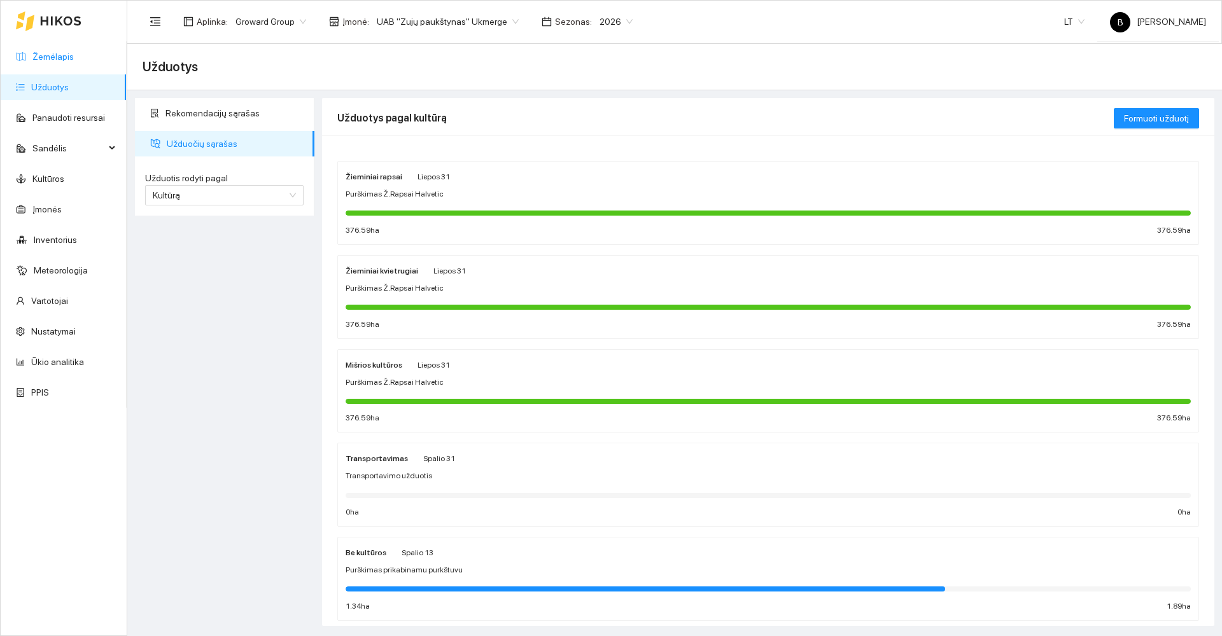
click at [55, 55] on link "Žemėlapis" at bounding box center [52, 57] width 41 height 10
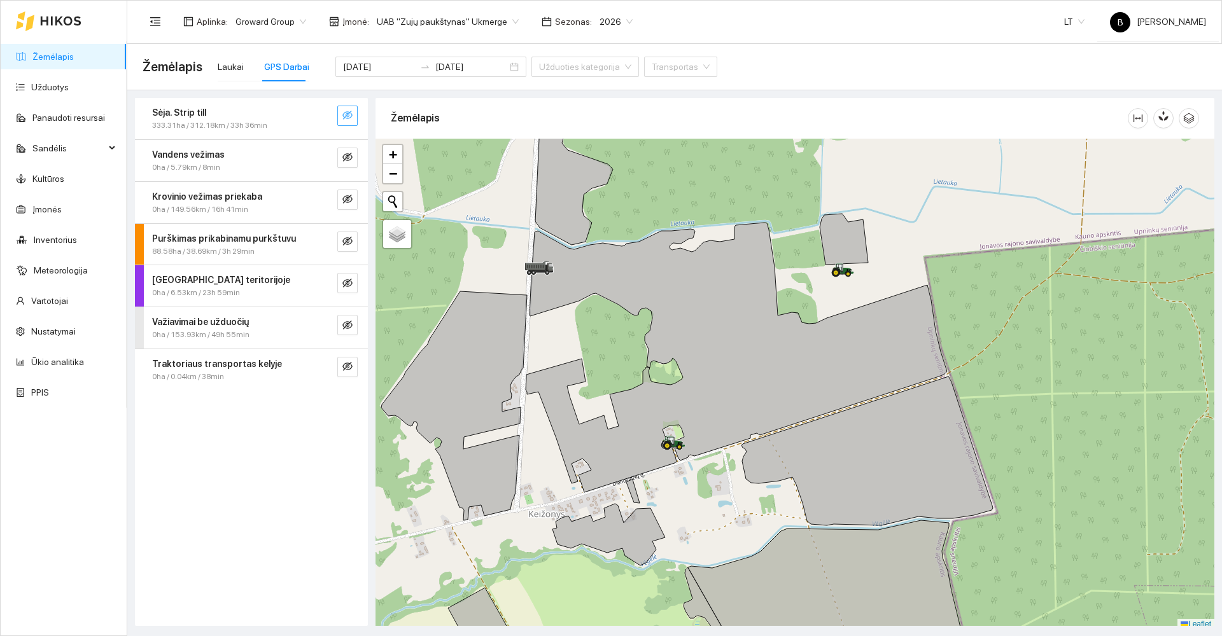
click at [348, 112] on icon "eye-invisible" at bounding box center [347, 115] width 10 height 9
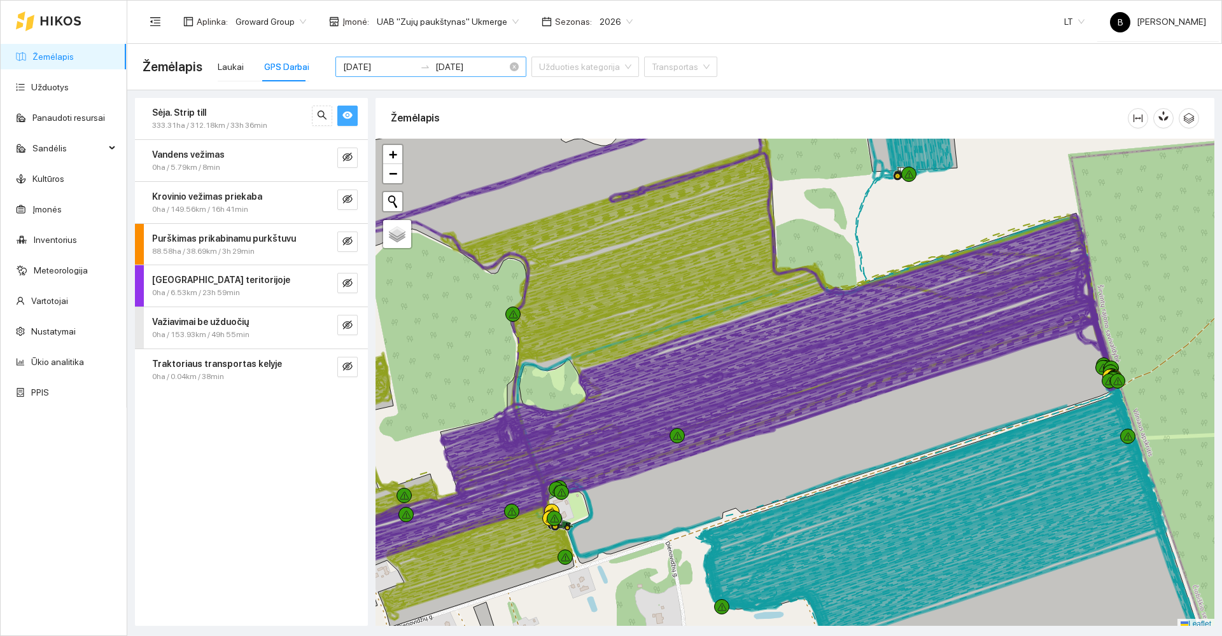
click at [372, 67] on input "[DATE]" at bounding box center [379, 67] width 72 height 14
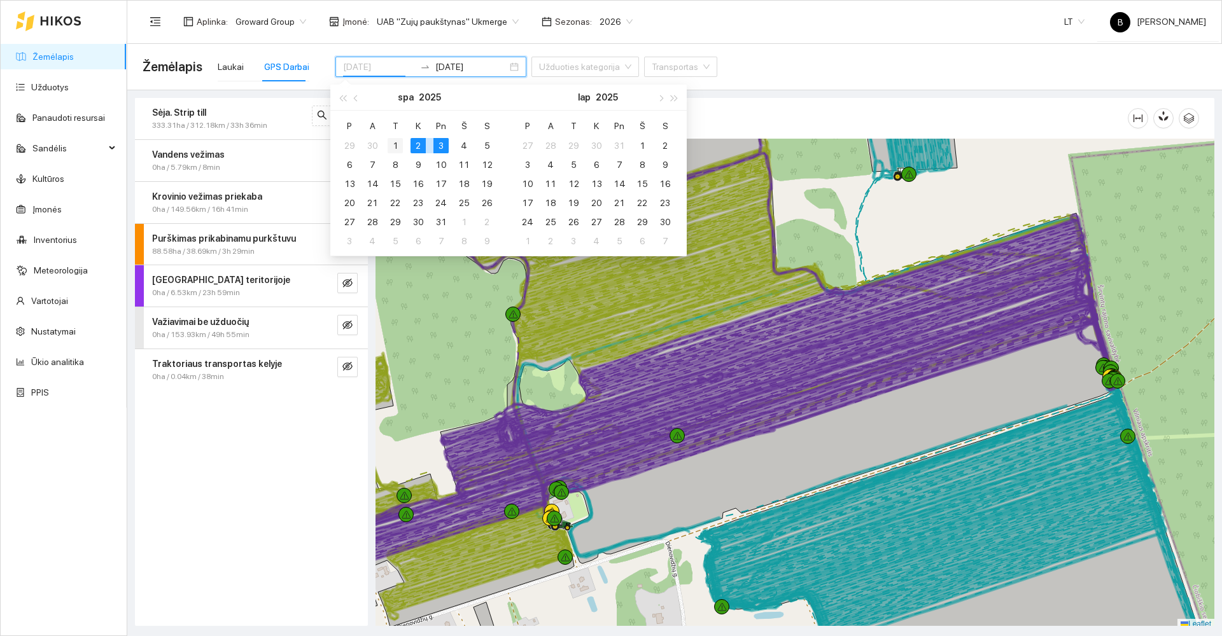
type input "[DATE]"
click at [397, 145] on div "1" at bounding box center [395, 145] width 15 height 15
type input "[DATE]"
click at [438, 146] on div "3" at bounding box center [440, 145] width 15 height 15
click at [440, 148] on div "3" at bounding box center [440, 145] width 15 height 15
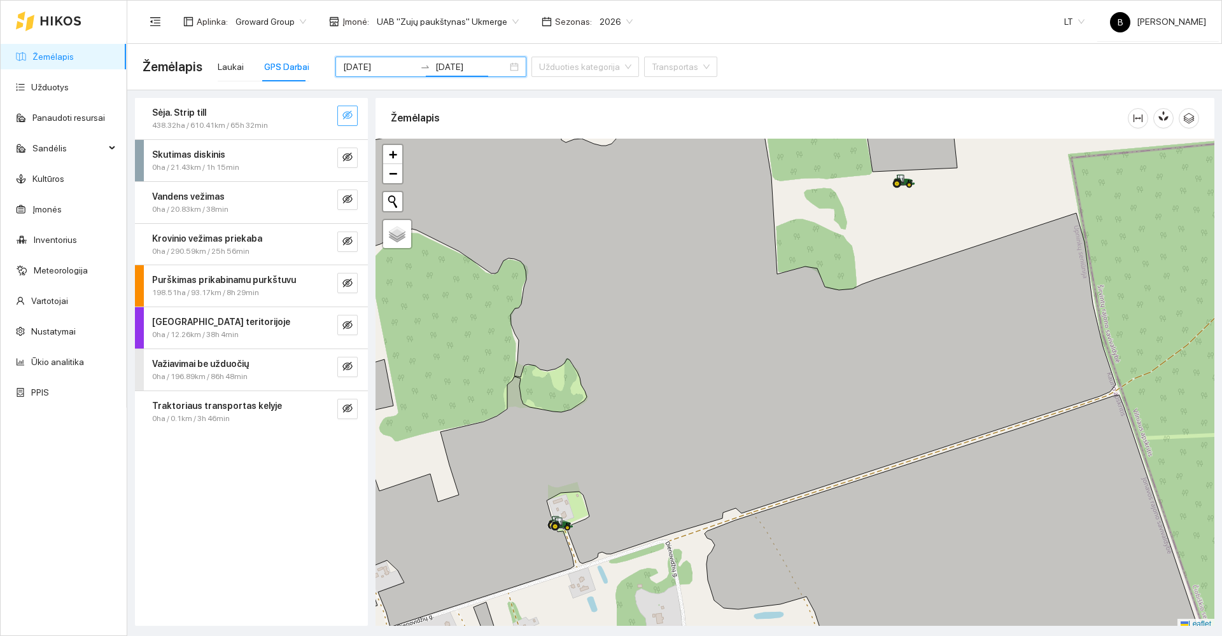
click at [348, 120] on icon "eye-invisible" at bounding box center [347, 115] width 10 height 10
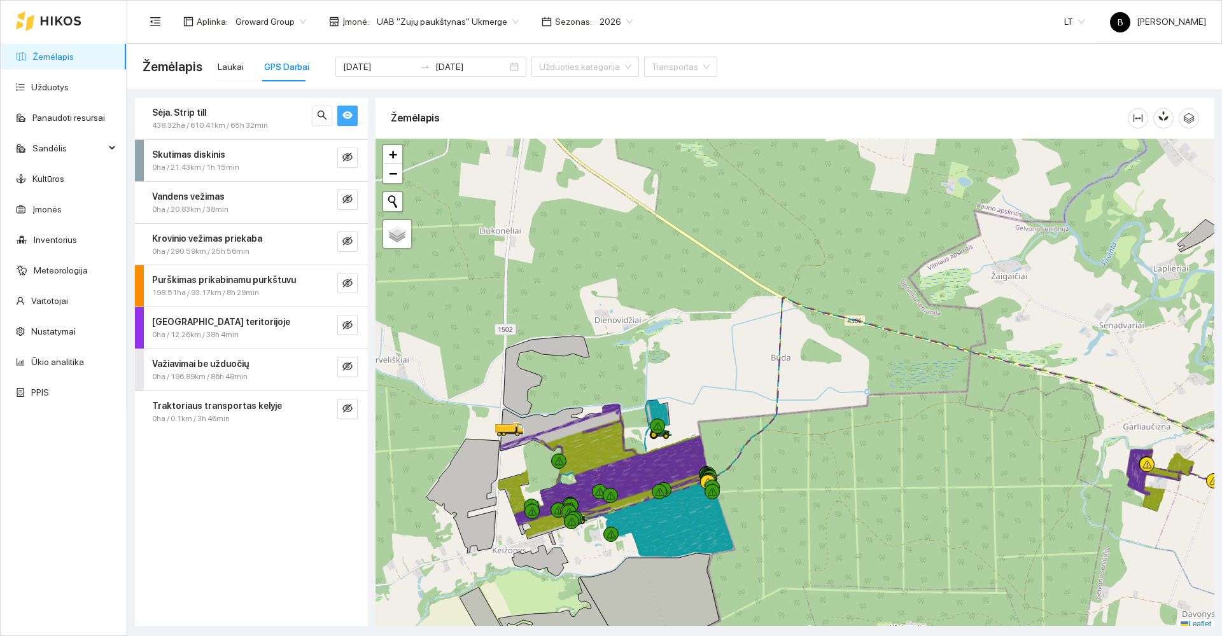
scroll to position [4, 0]
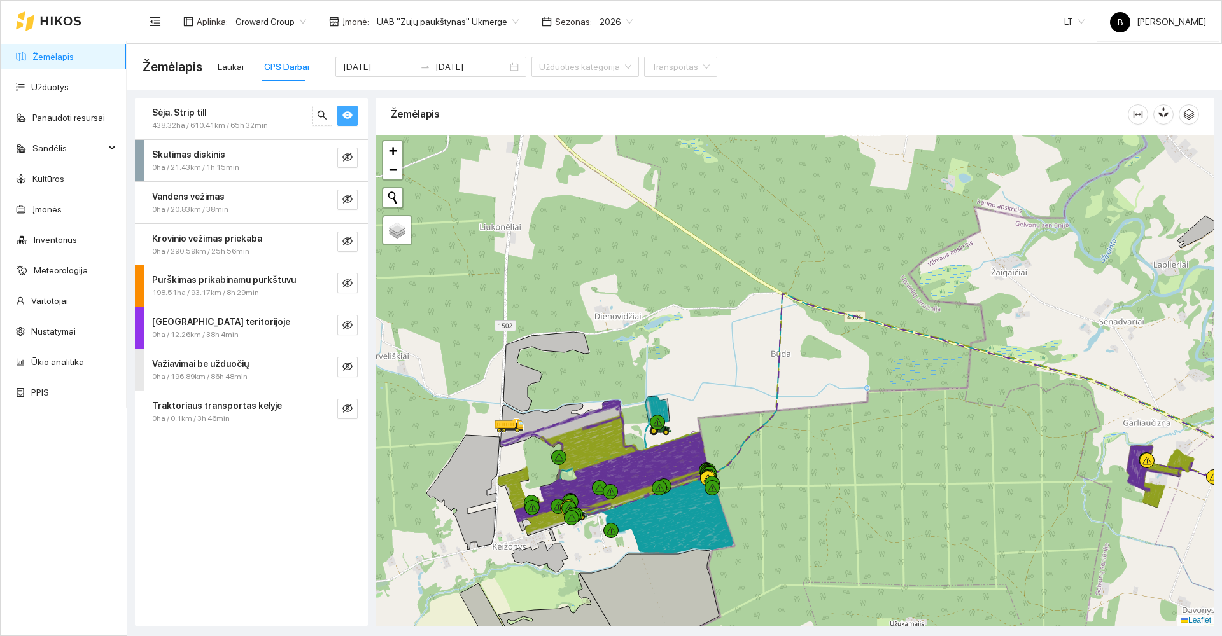
drag, startPoint x: 876, startPoint y: 467, endPoint x: 873, endPoint y: 327, distance: 140.1
click at [873, 327] on div at bounding box center [795, 380] width 839 height 491
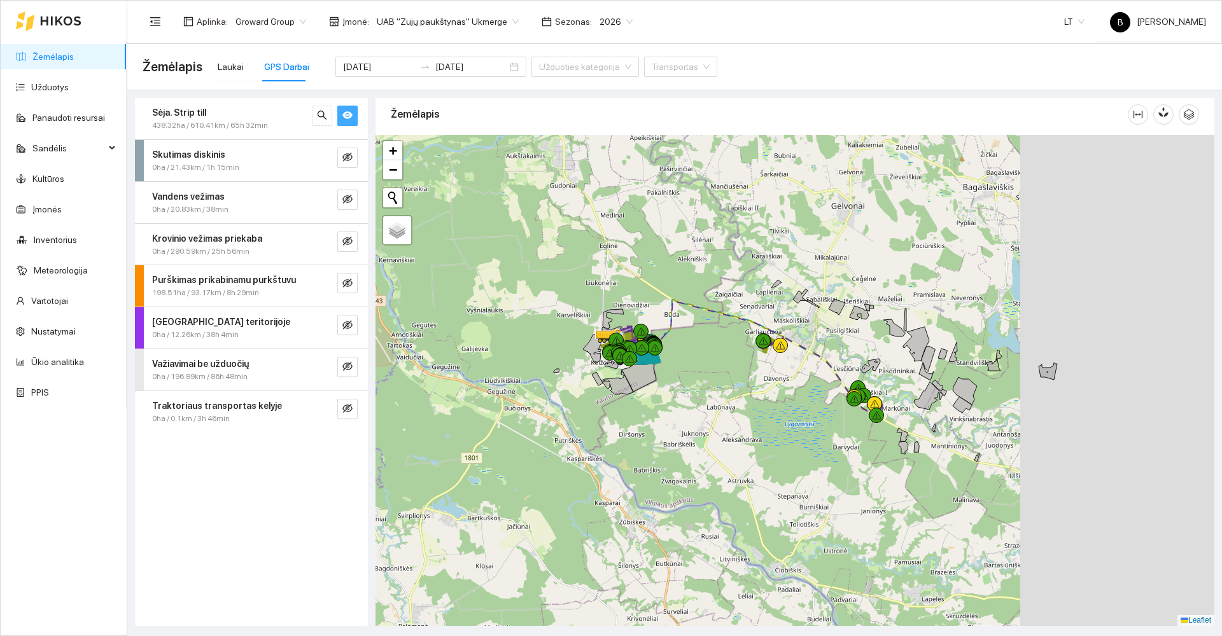
drag, startPoint x: 1009, startPoint y: 405, endPoint x: 656, endPoint y: 363, distance: 356.4
click at [656, 365] on div at bounding box center [795, 380] width 839 height 491
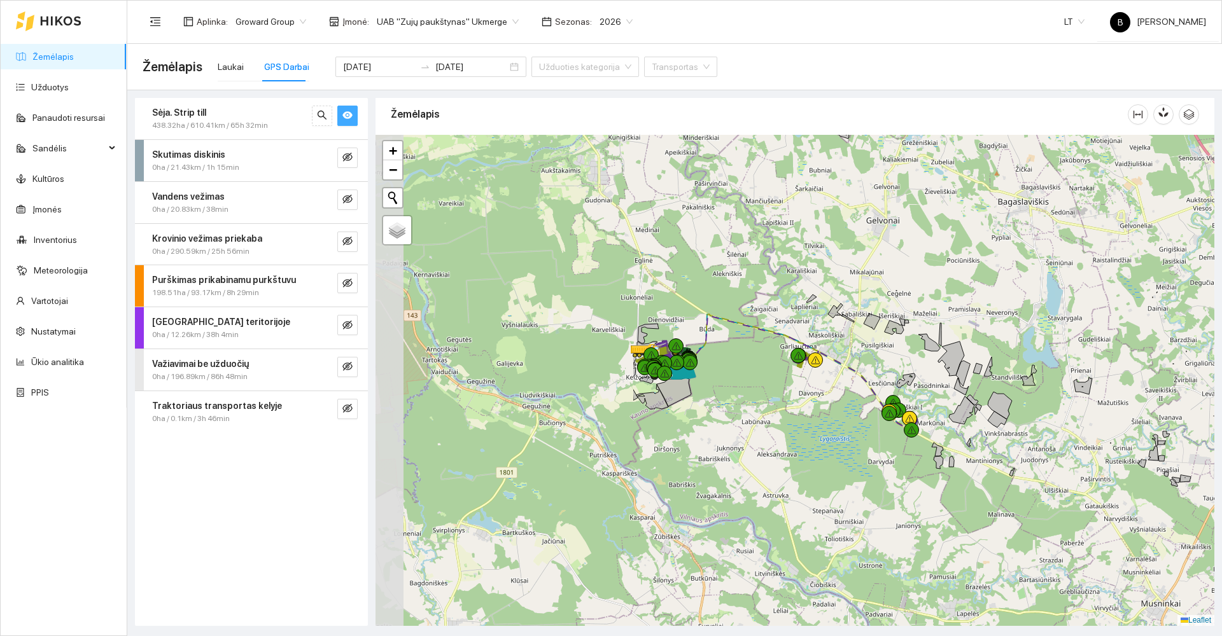
drag, startPoint x: 451, startPoint y: 439, endPoint x: 793, endPoint y: 426, distance: 342.0
click at [793, 426] on div at bounding box center [795, 380] width 839 height 491
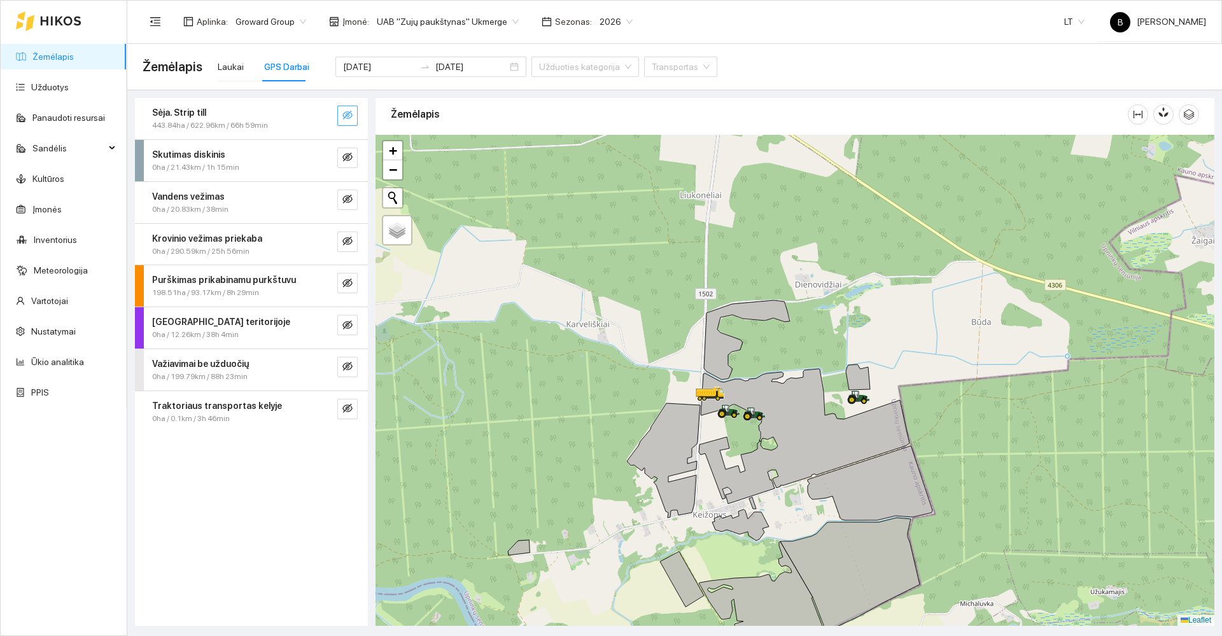
scroll to position [3, 0]
click at [64, 57] on link "Žemėlapis" at bounding box center [52, 57] width 41 height 10
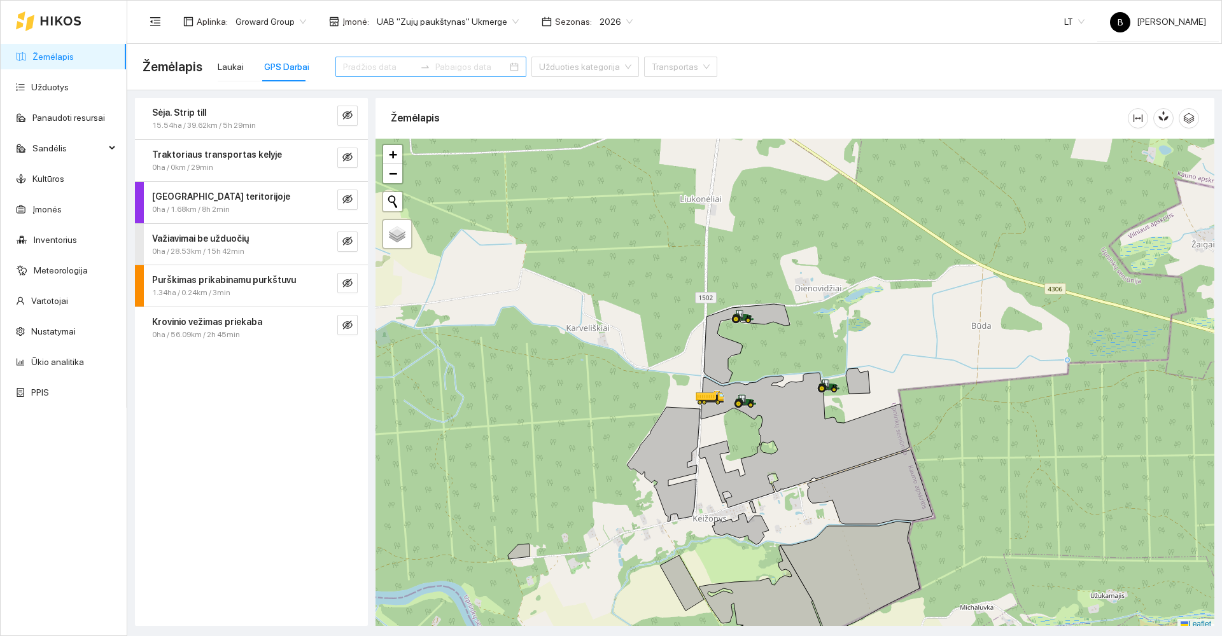
click at [66, 57] on link "Žemėlapis" at bounding box center [52, 57] width 41 height 10
click at [227, 68] on div "Laukai" at bounding box center [231, 67] width 26 height 14
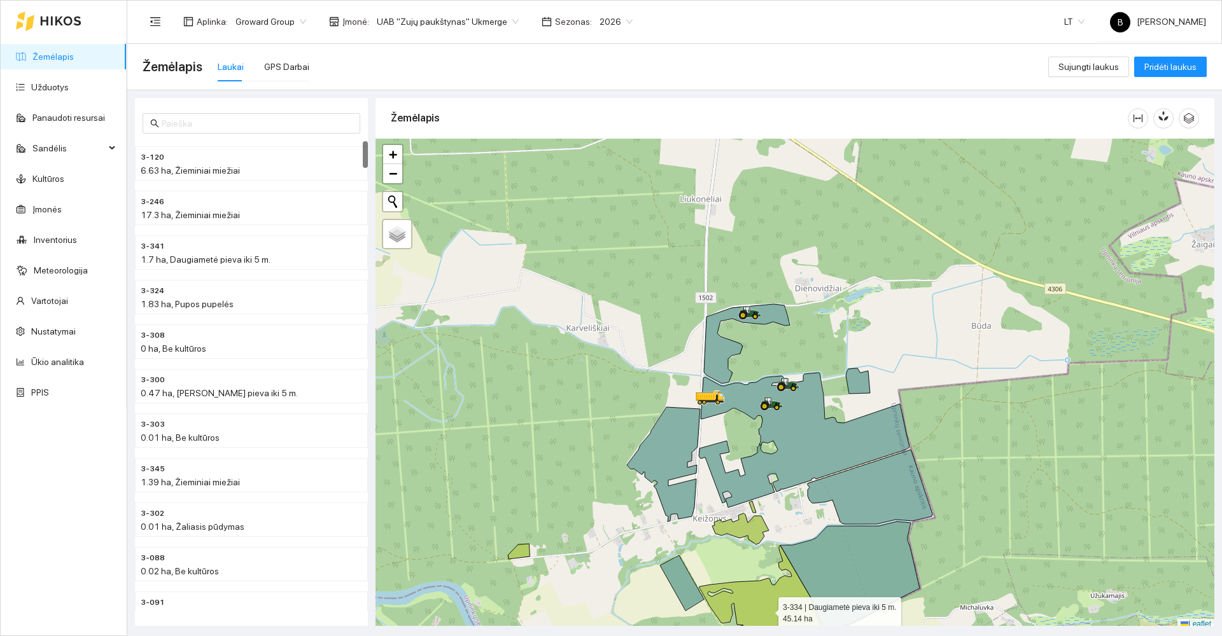
scroll to position [4, 0]
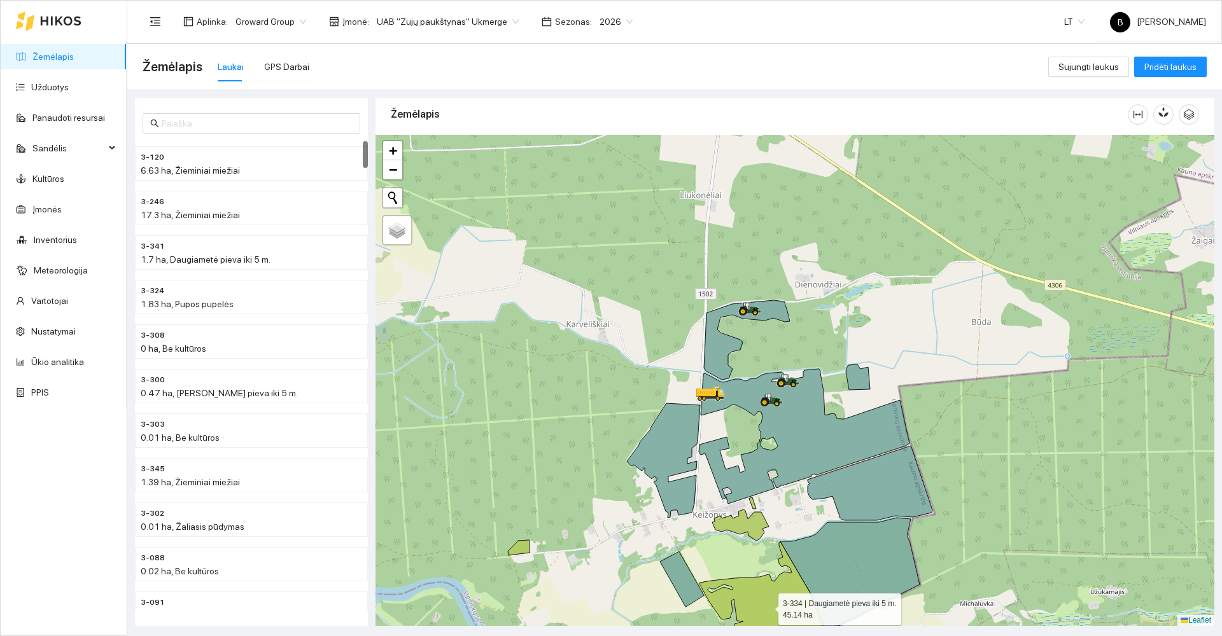
click at [768, 608] on icon at bounding box center [762, 593] width 127 height 102
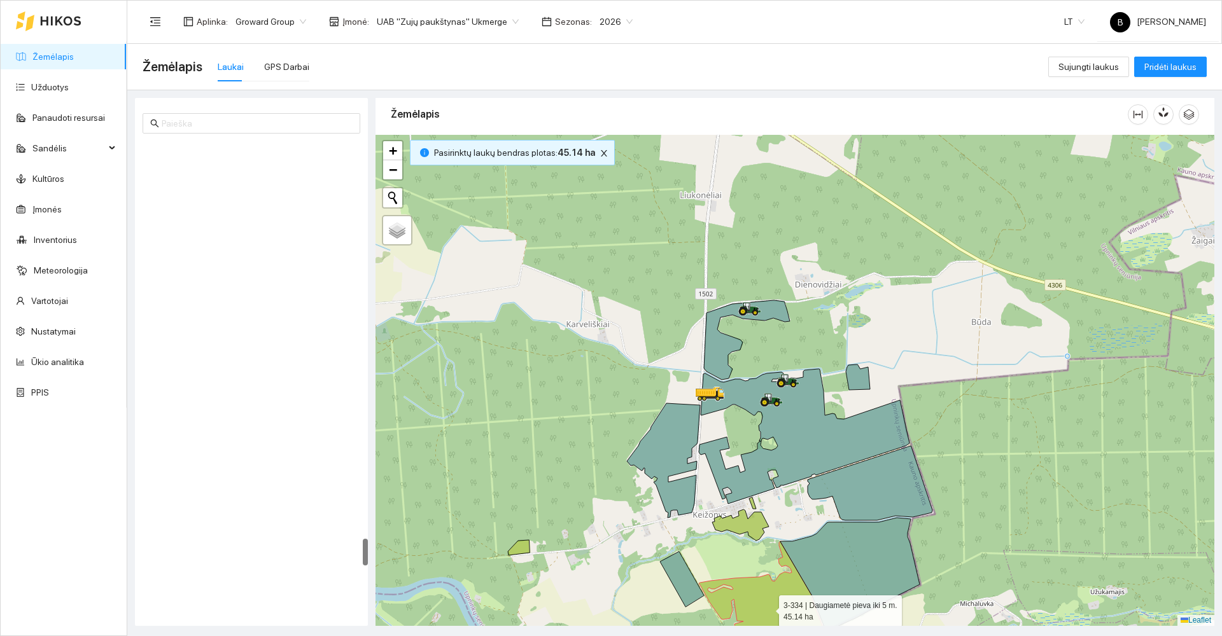
scroll to position [6843, 0]
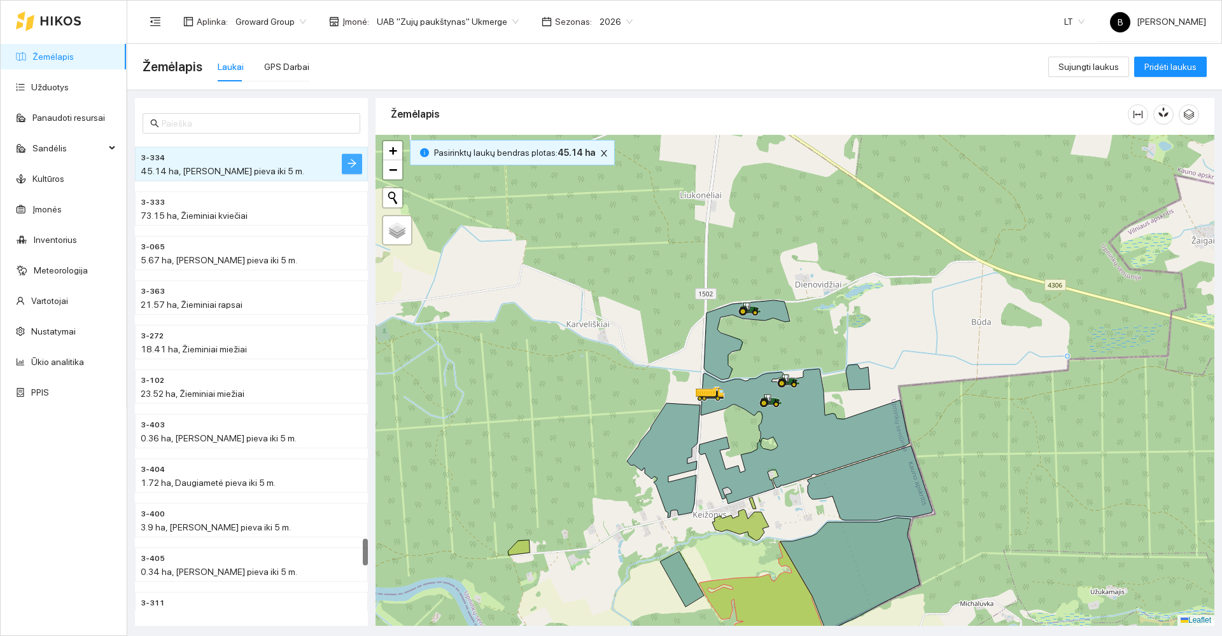
click at [349, 160] on icon "arrow-right" at bounding box center [352, 163] width 10 height 10
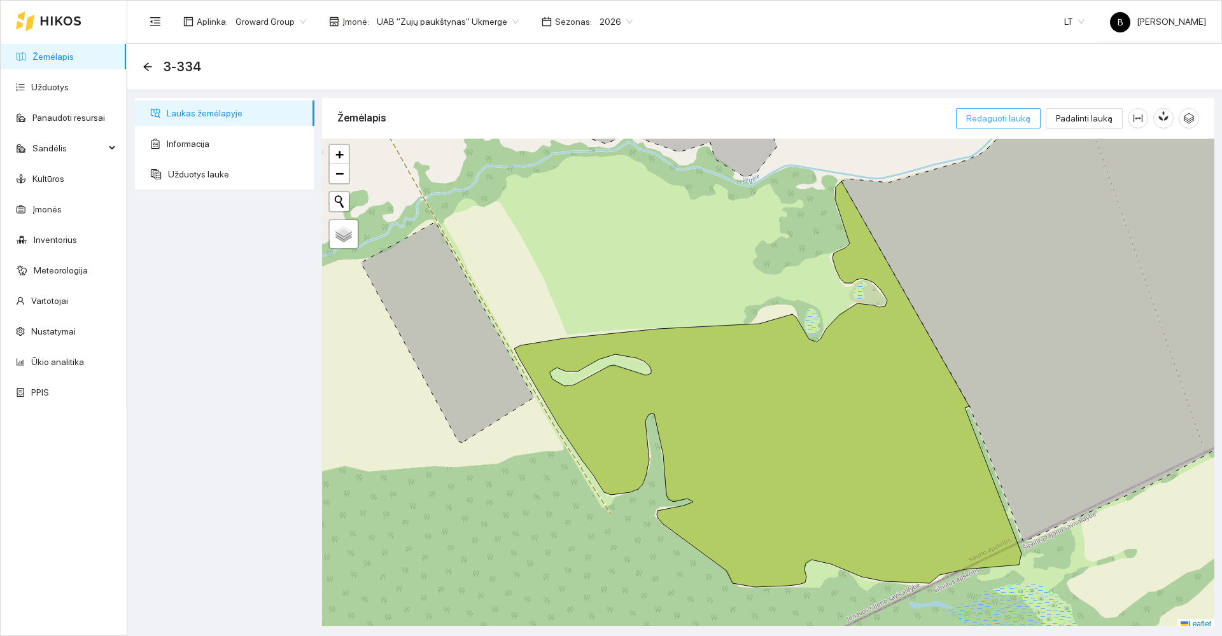
click at [1008, 123] on span "Redaguoti lauką" at bounding box center [998, 118] width 64 height 14
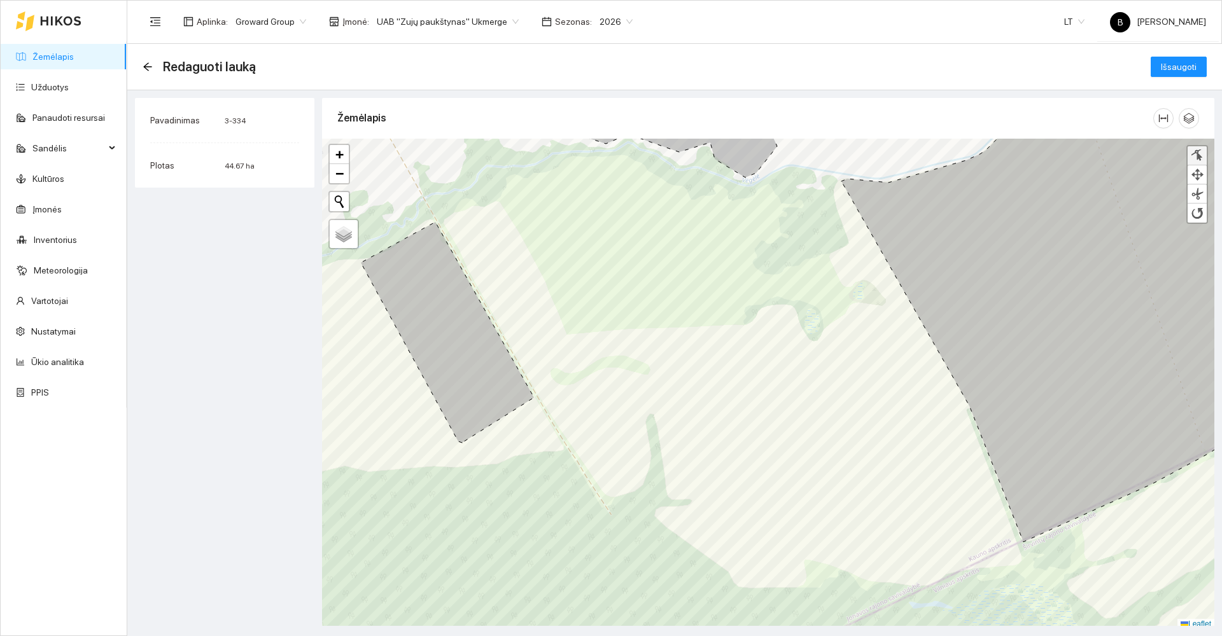
click at [1198, 156] on div at bounding box center [1197, 156] width 13 height 12
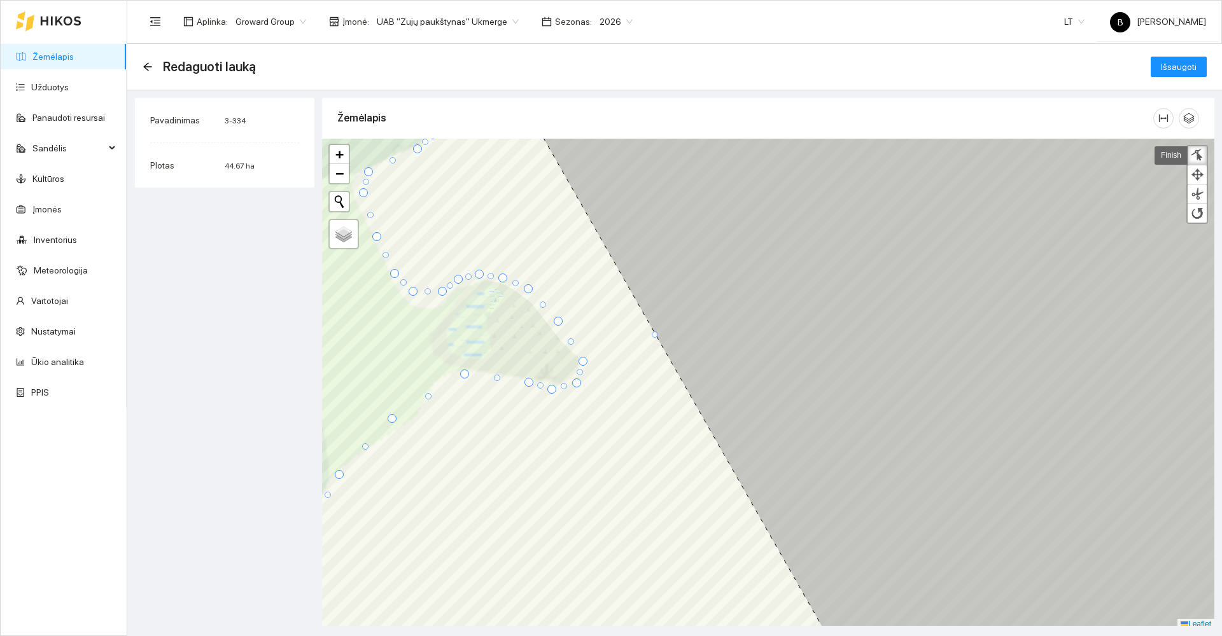
scroll to position [4, 0]
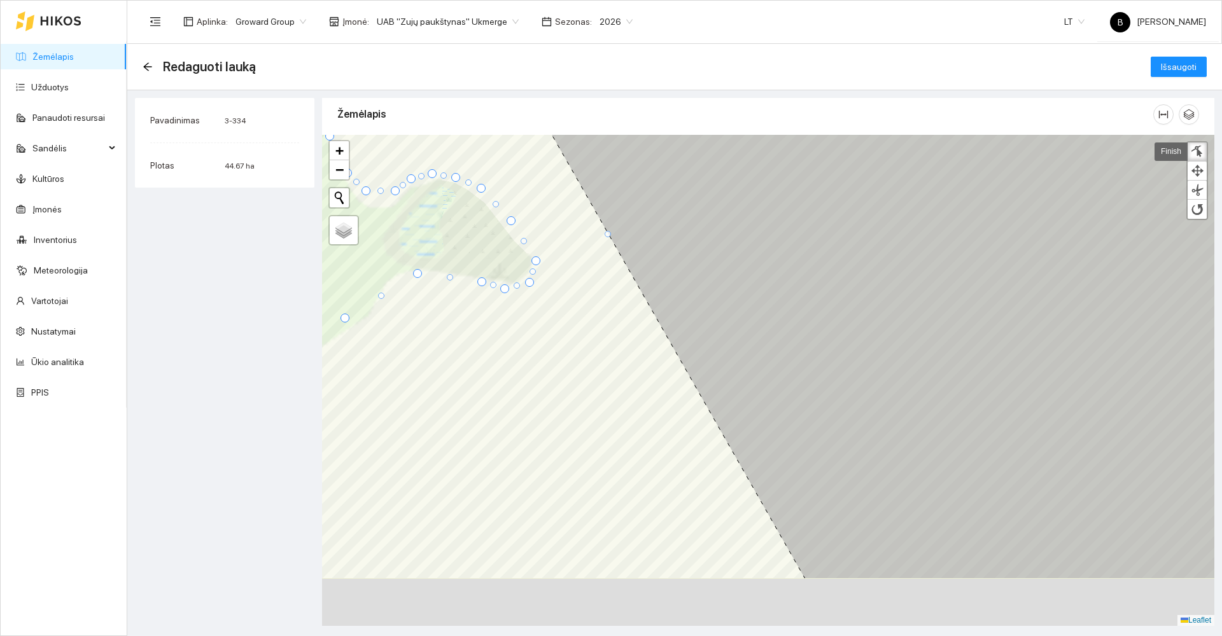
drag, startPoint x: 854, startPoint y: 477, endPoint x: 733, endPoint y: 277, distance: 233.6
click at [736, 279] on icon at bounding box center [862, 284] width 789 height 591
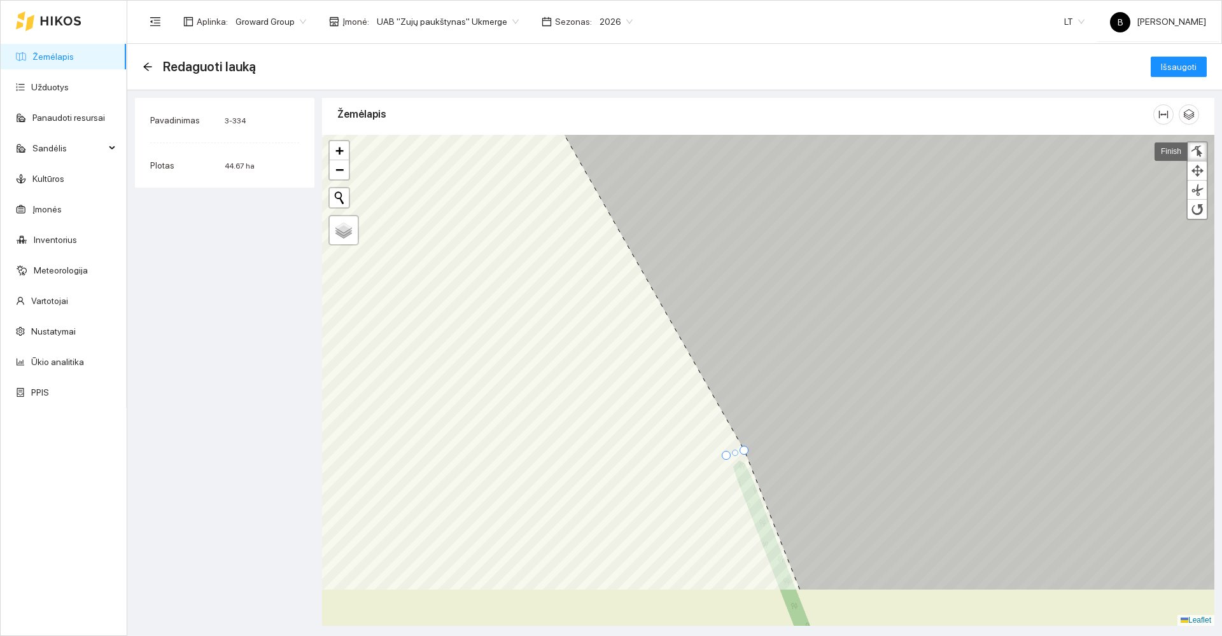
drag, startPoint x: 878, startPoint y: 455, endPoint x: 861, endPoint y: 377, distance: 80.2
click at [861, 377] on icon at bounding box center [883, 295] width 791 height 591
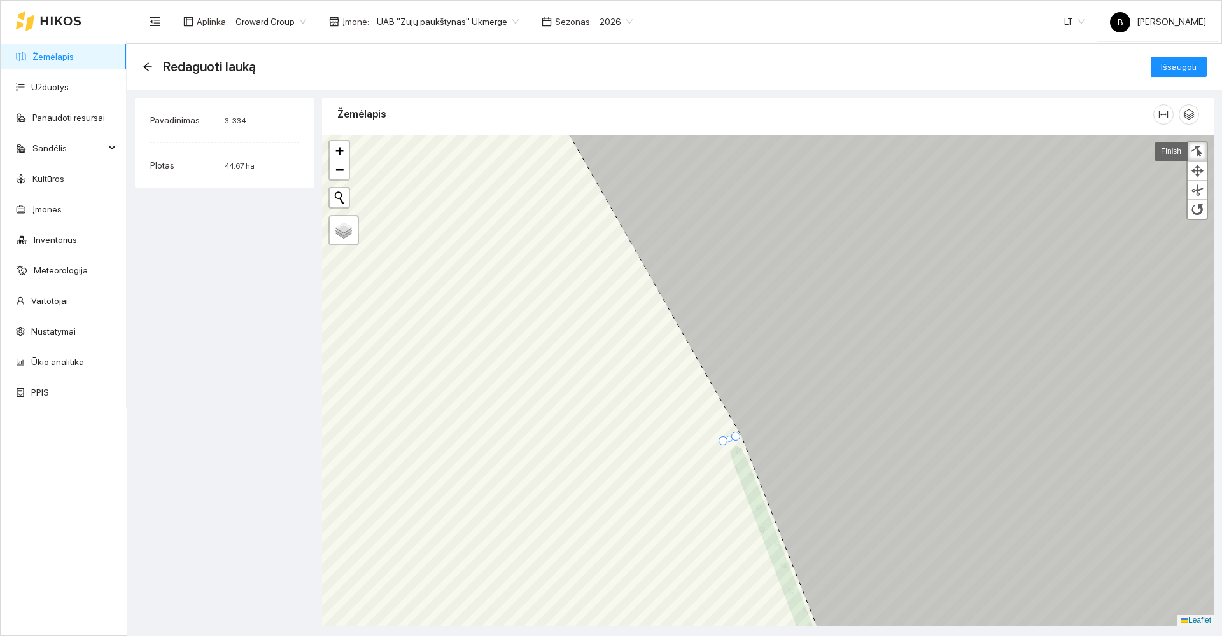
click at [736, 439] on div at bounding box center [735, 436] width 9 height 9
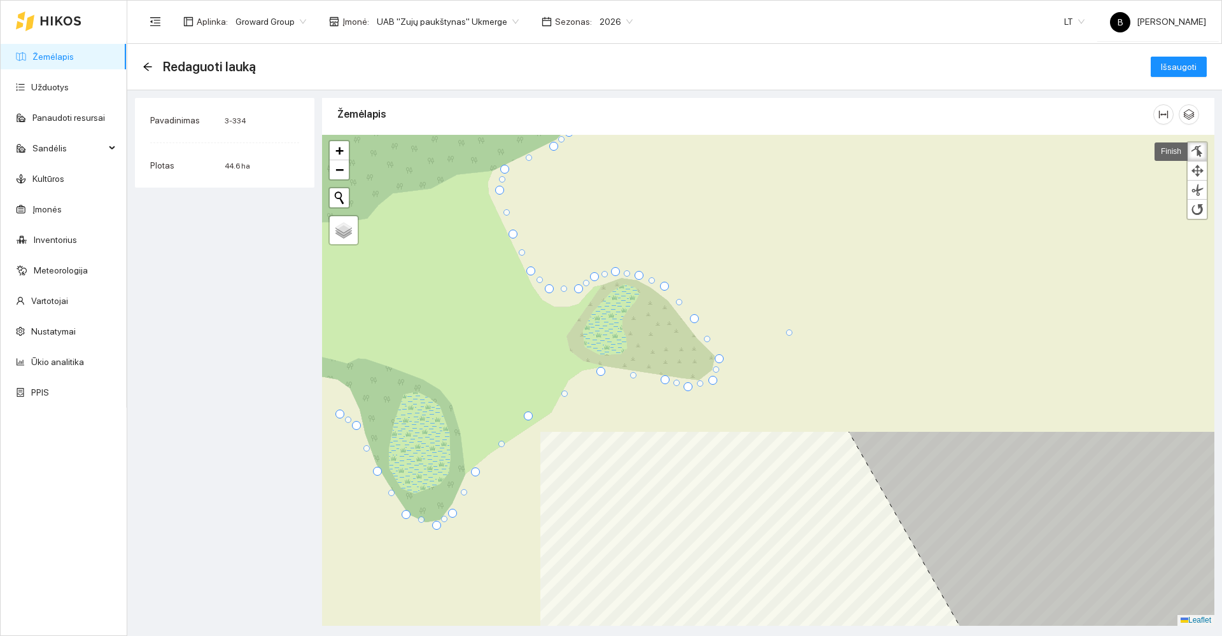
drag, startPoint x: 731, startPoint y: 316, endPoint x: 1044, endPoint y: 664, distance: 468.7
click at [1044, 636] on html "Žemėlapis Užduotys Panaudoti resursai Sandėlis Kultūros Įmonės Inventorius Mete…" at bounding box center [611, 318] width 1222 height 636
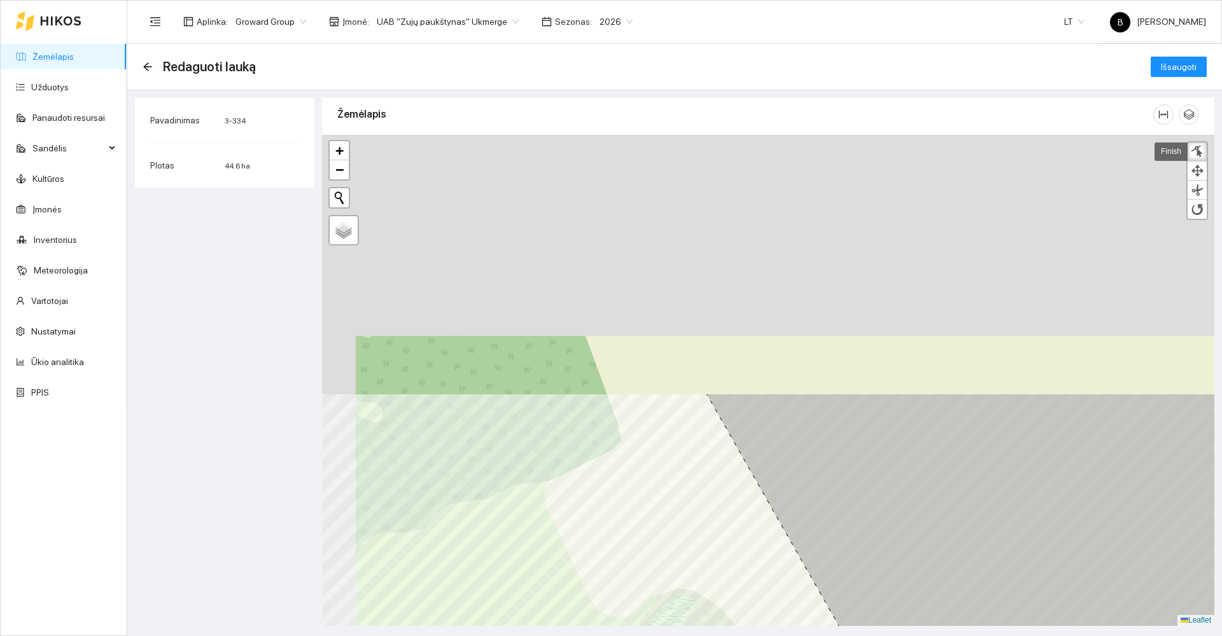
drag, startPoint x: 829, startPoint y: 267, endPoint x: 877, endPoint y: 572, distance: 308.6
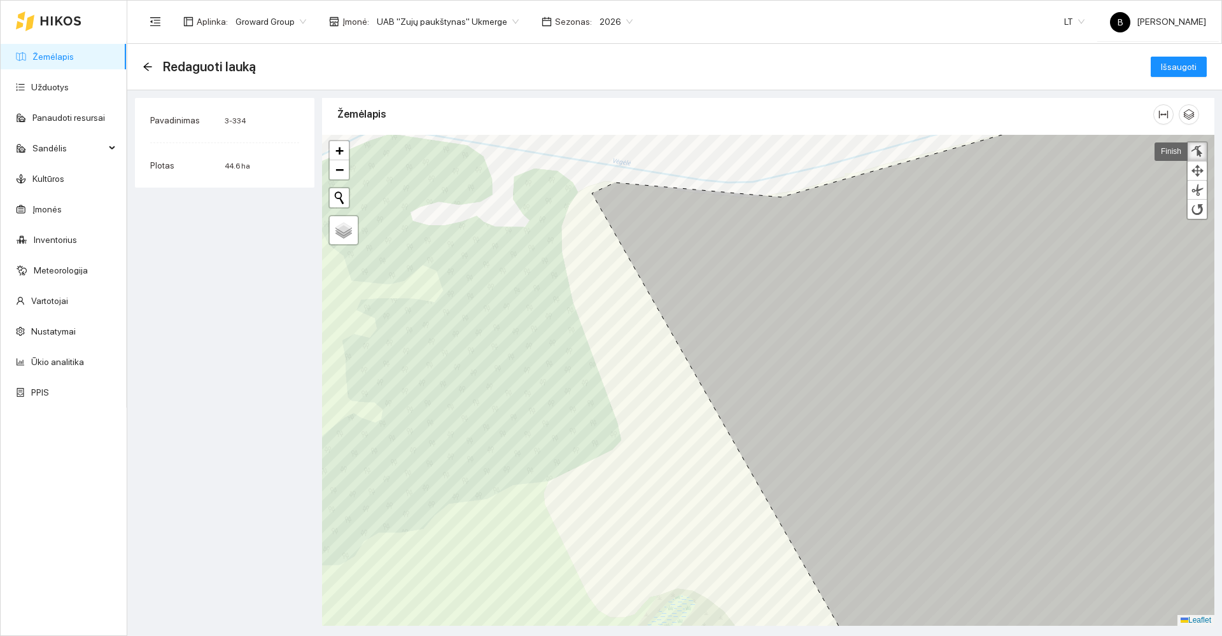
click at [1199, 143] on link at bounding box center [1197, 152] width 19 height 19
click at [1197, 150] on div at bounding box center [1197, 152] width 13 height 12
click at [588, 197] on div at bounding box center [590, 195] width 9 height 9
click at [1169, 149] on link "Finish" at bounding box center [1171, 152] width 33 height 18
click at [1177, 70] on span "Išsaugoti" at bounding box center [1179, 67] width 36 height 14
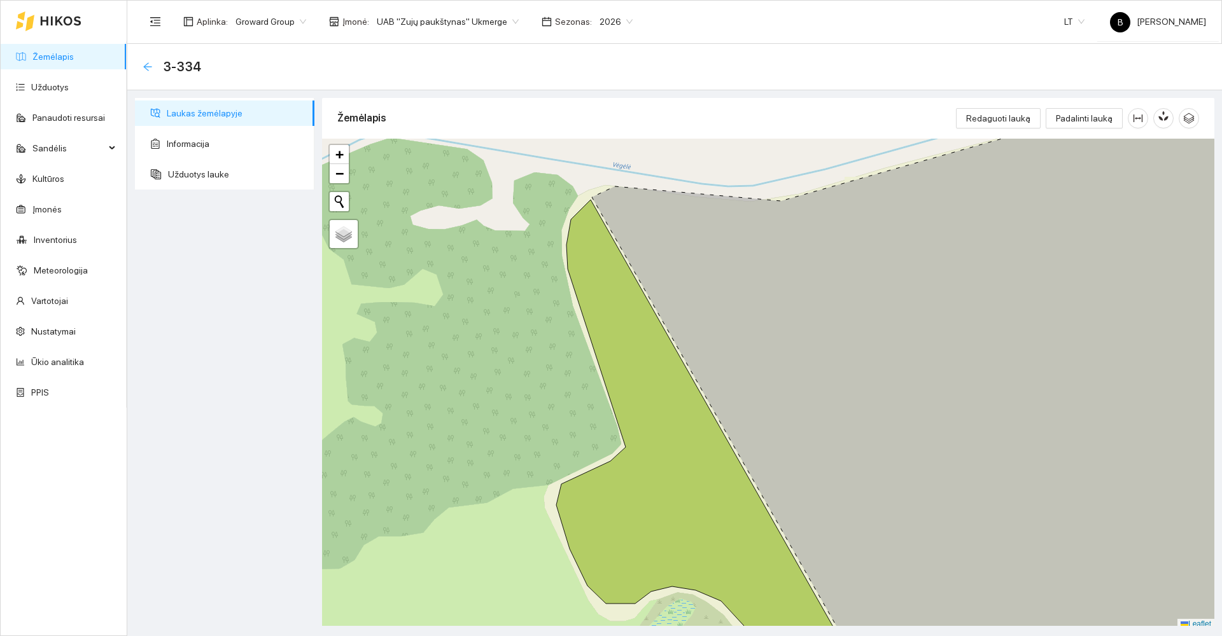
click at [146, 64] on icon "arrow-left" at bounding box center [148, 67] width 10 height 10
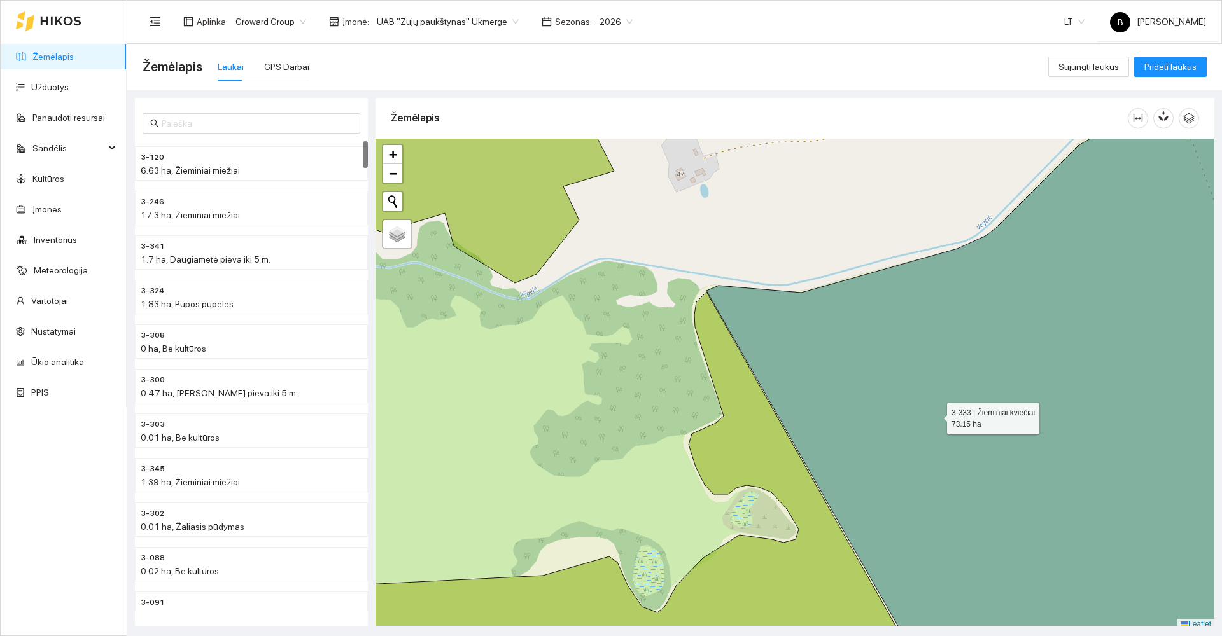
scroll to position [4, 0]
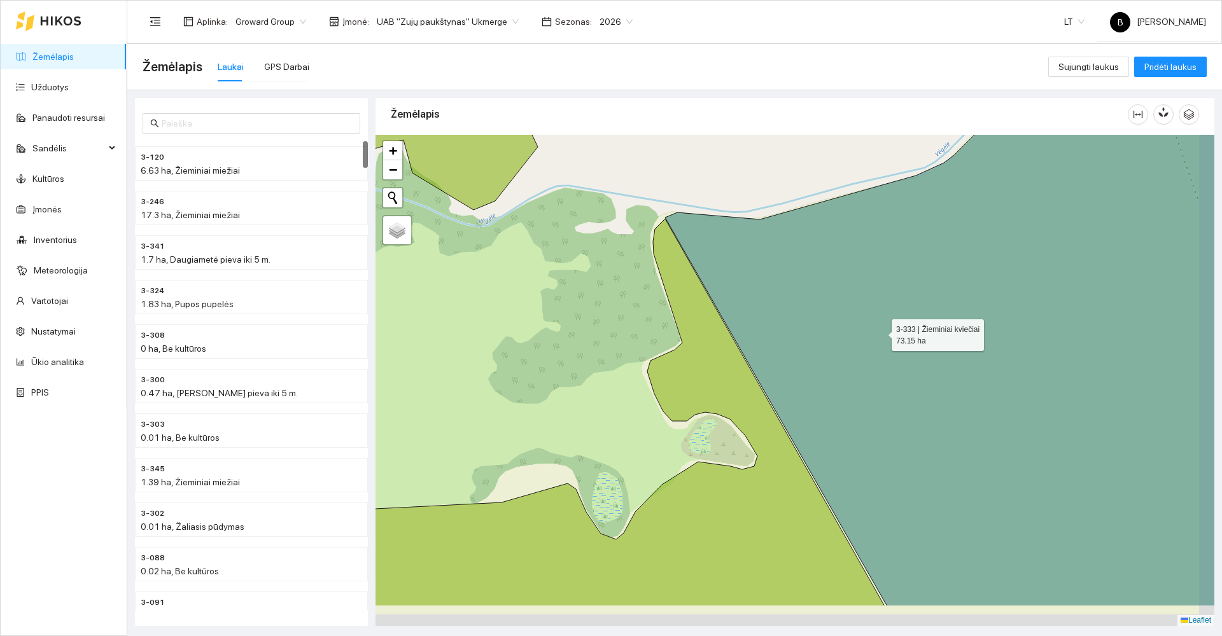
drag, startPoint x: 920, startPoint y: 397, endPoint x: 878, endPoint y: 305, distance: 101.1
click at [878, 308] on icon at bounding box center [962, 335] width 594 height 545
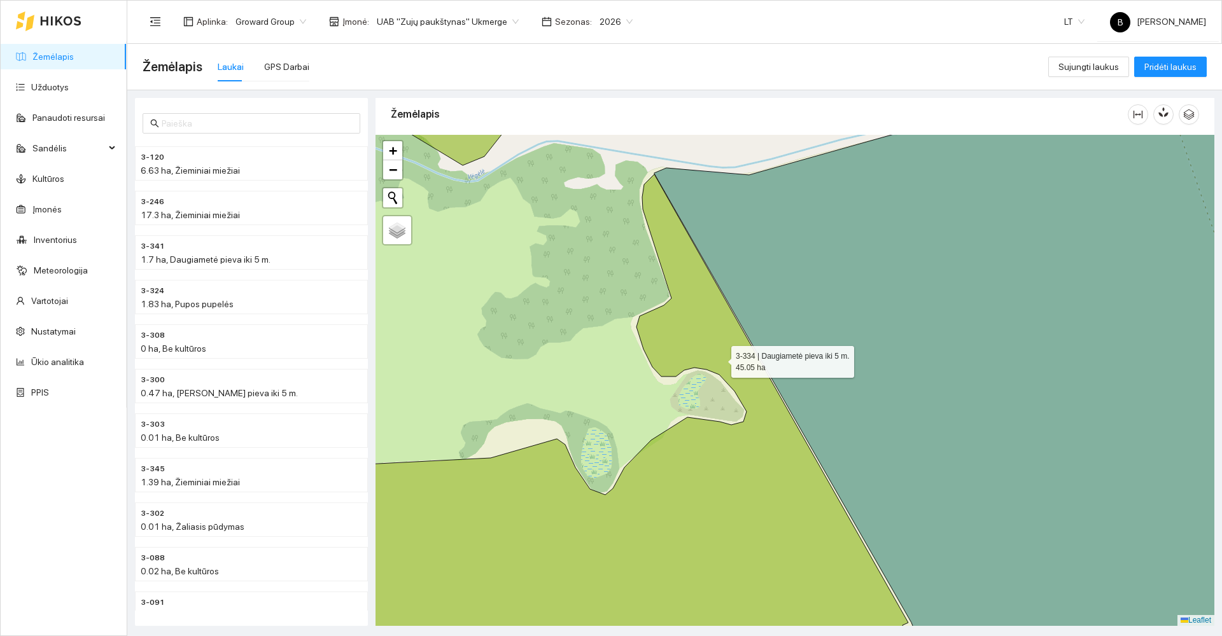
click at [720, 359] on icon at bounding box center [606, 425] width 631 height 502
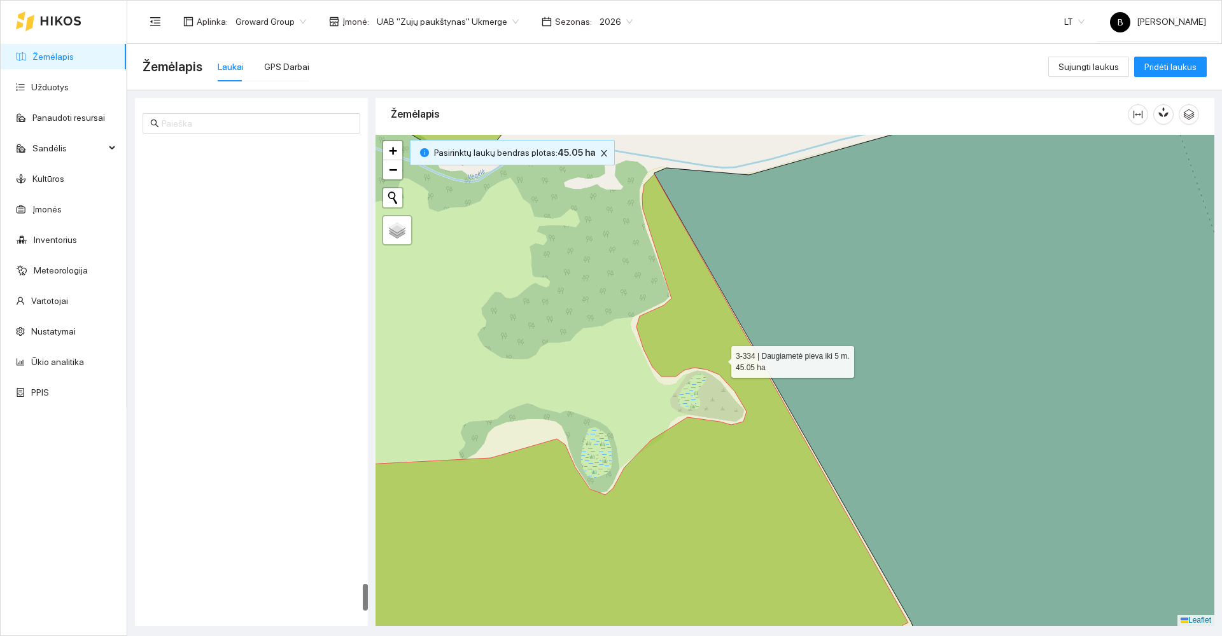
scroll to position [7619, 0]
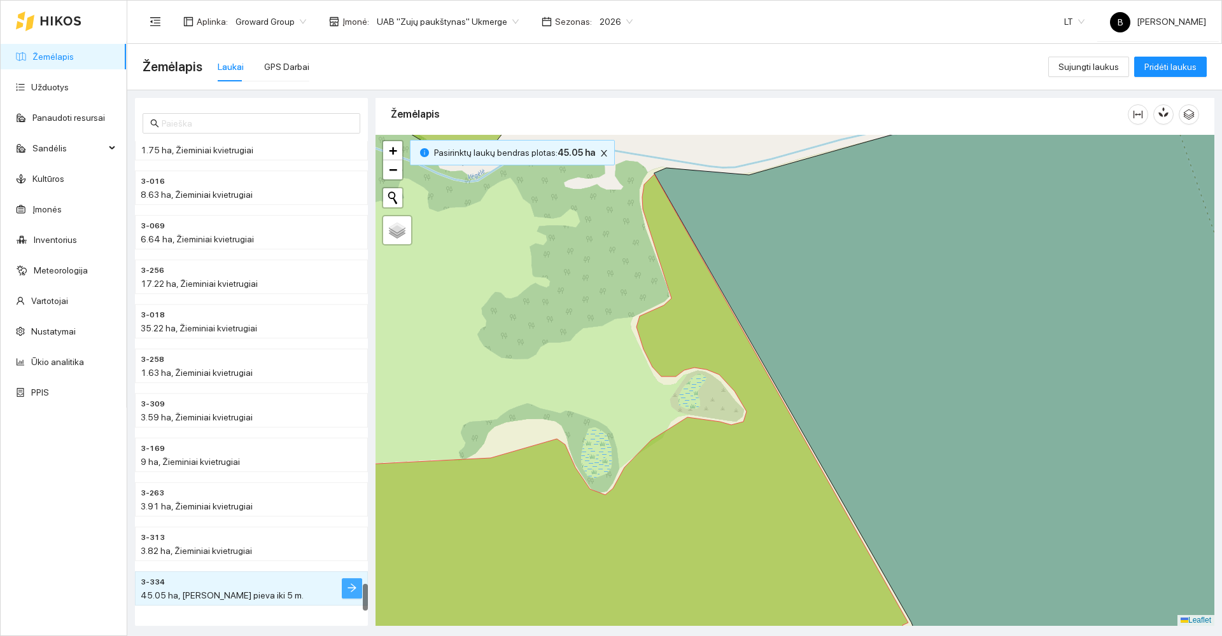
click at [346, 585] on button "button" at bounding box center [352, 589] width 20 height 20
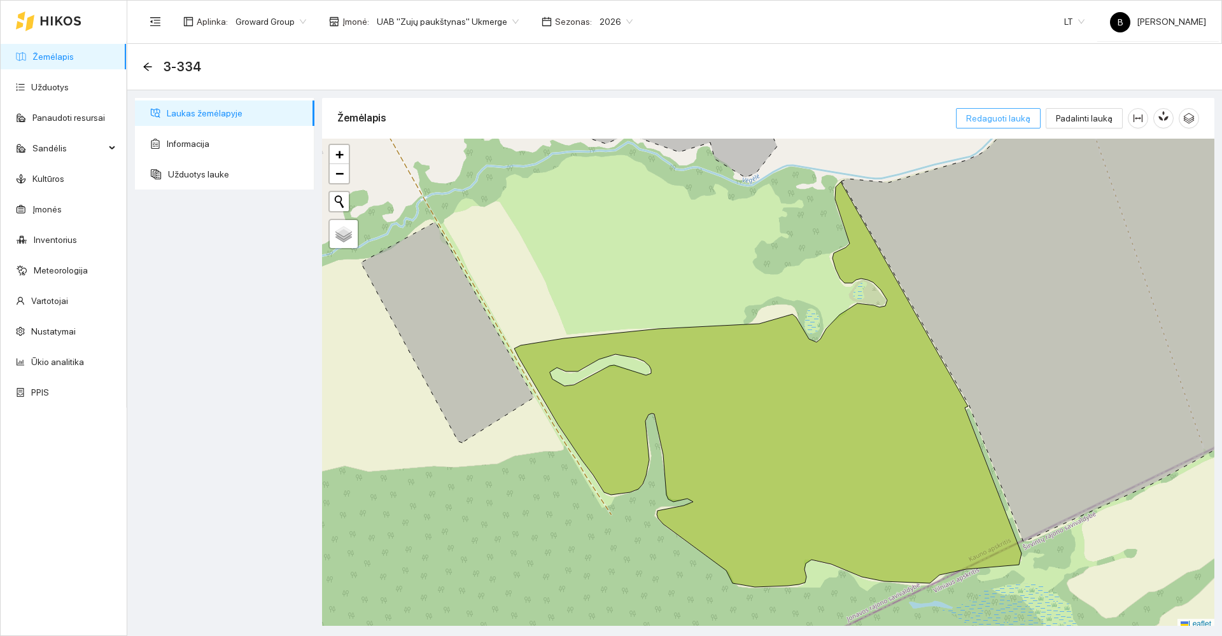
click at [1008, 118] on span "Redaguoti lauką" at bounding box center [998, 118] width 64 height 14
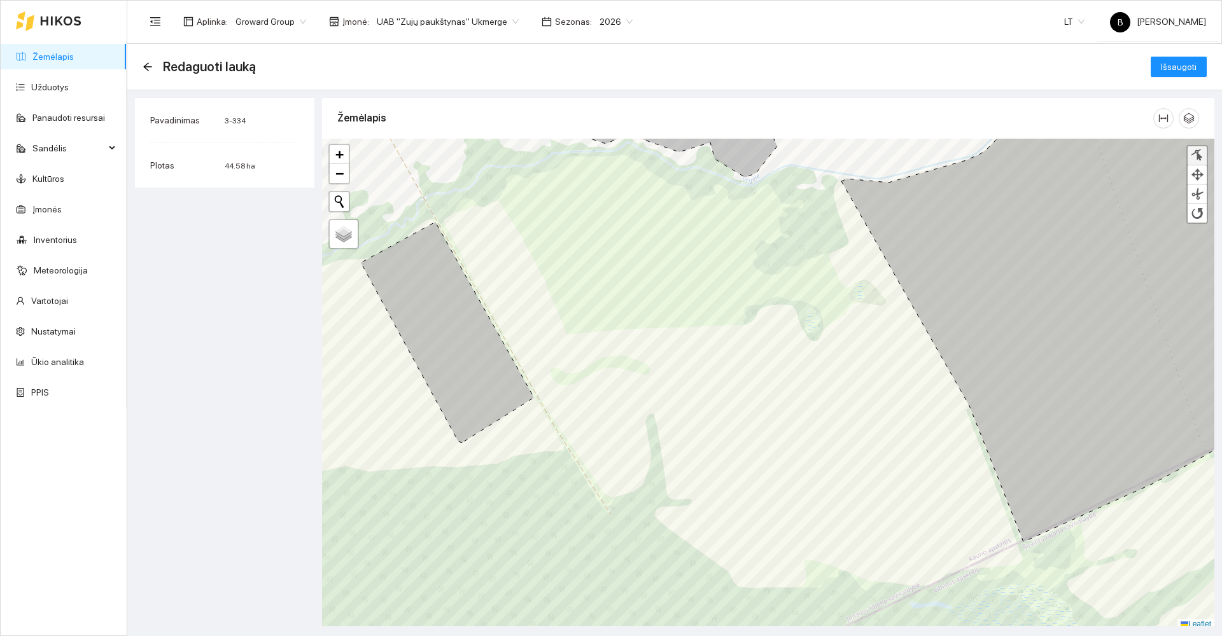
click at [1200, 148] on link at bounding box center [1197, 155] width 19 height 19
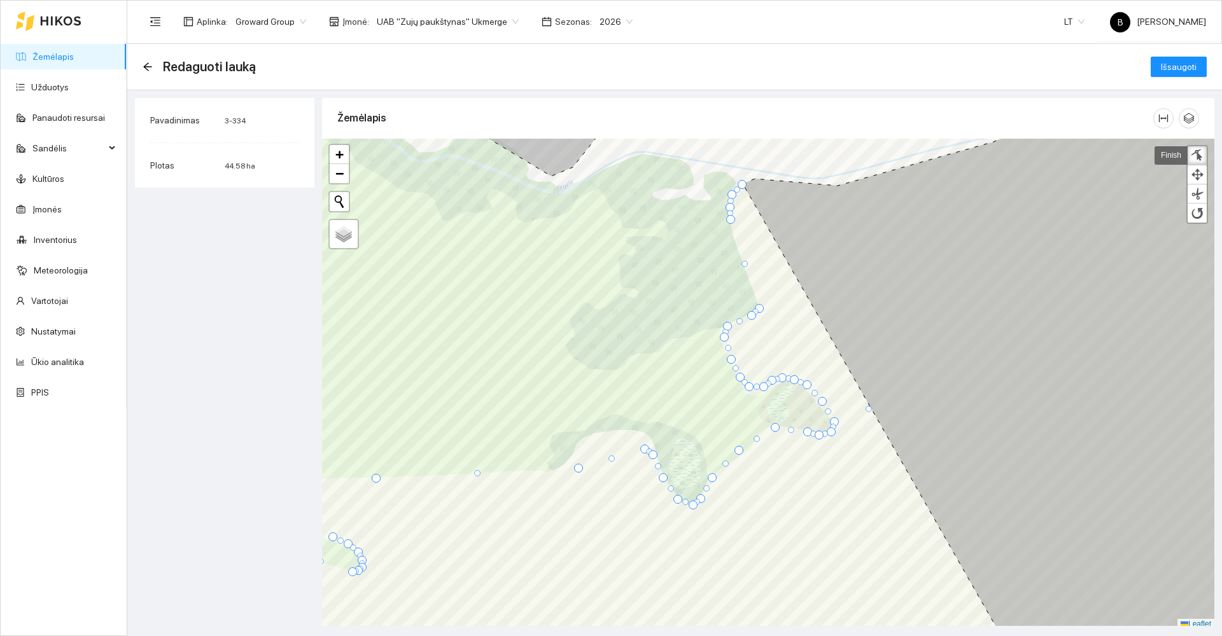
scroll to position [4, 0]
click at [741, 183] on div at bounding box center [740, 180] width 9 height 9
click at [740, 181] on div at bounding box center [739, 180] width 9 height 9
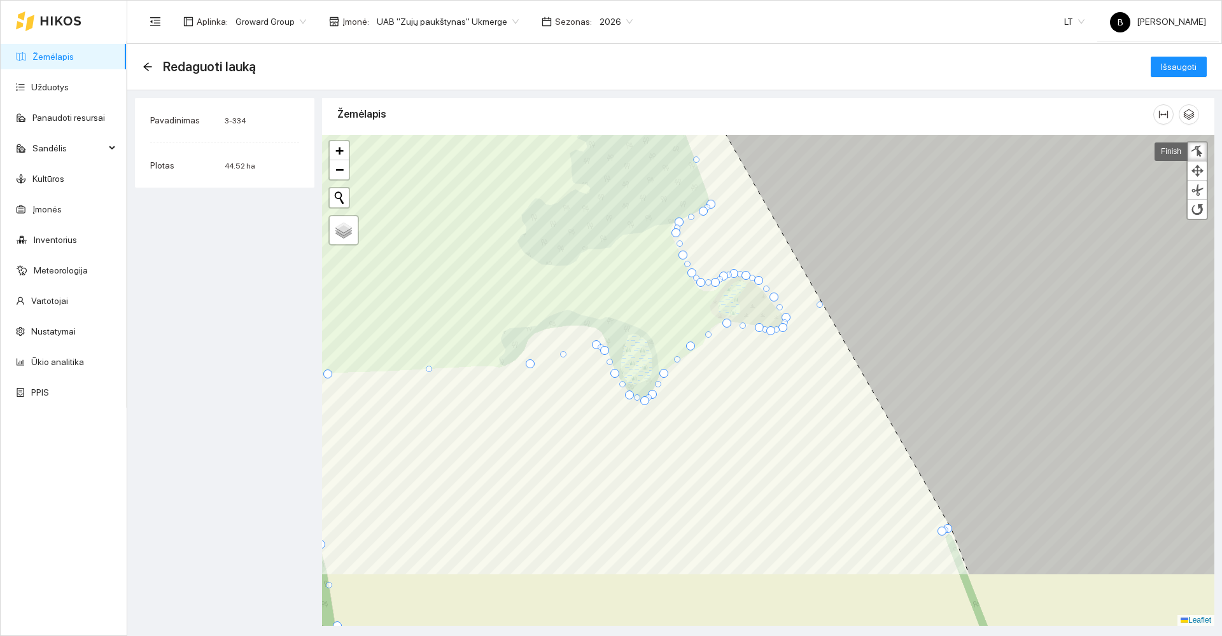
drag, startPoint x: 993, startPoint y: 300, endPoint x: 945, endPoint y: 219, distance: 94.7
click at [948, 226] on icon at bounding box center [974, 280] width 561 height 591
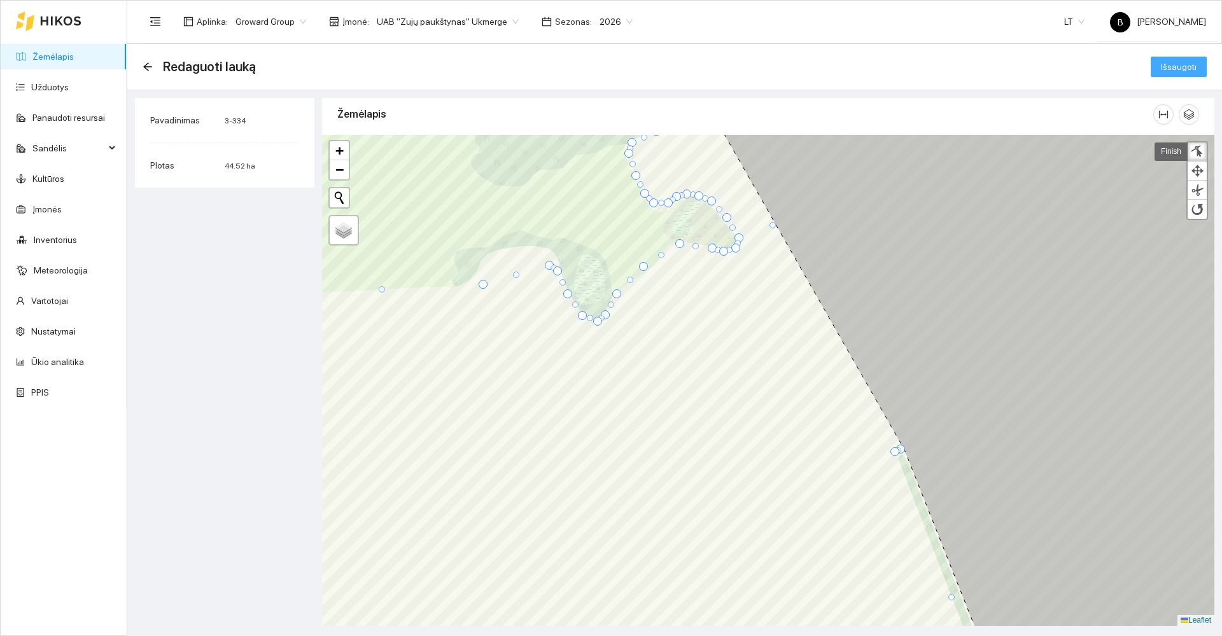
click at [1181, 71] on span "Išsaugoti" at bounding box center [1179, 67] width 36 height 14
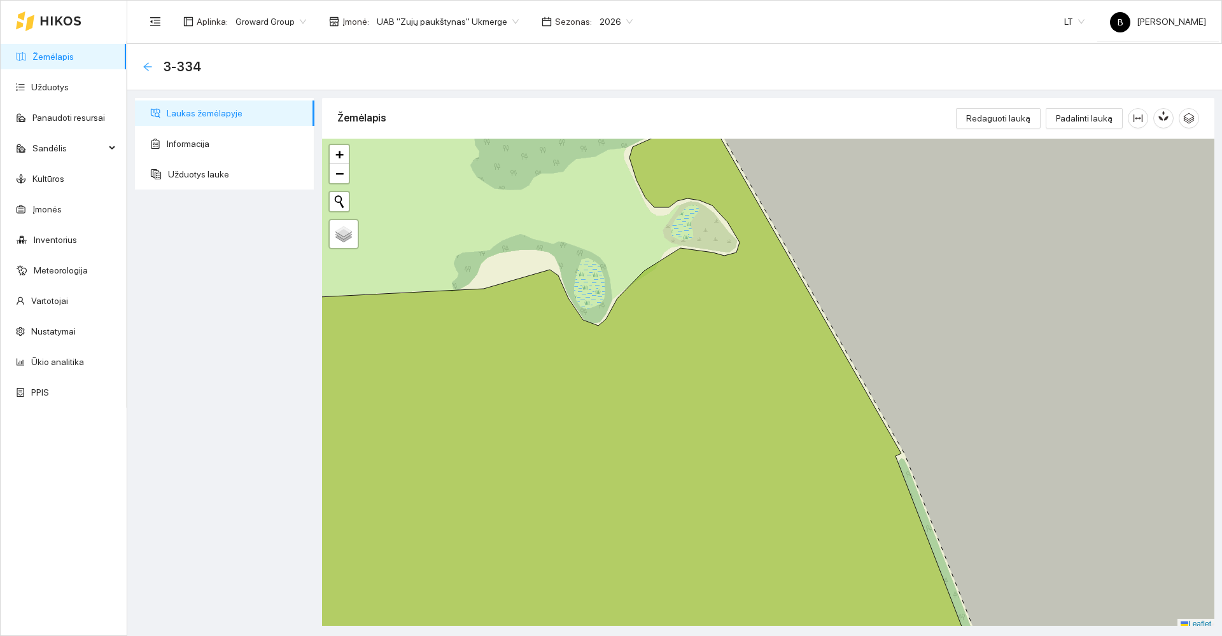
click at [147, 67] on icon "arrow-left" at bounding box center [148, 67] width 10 height 10
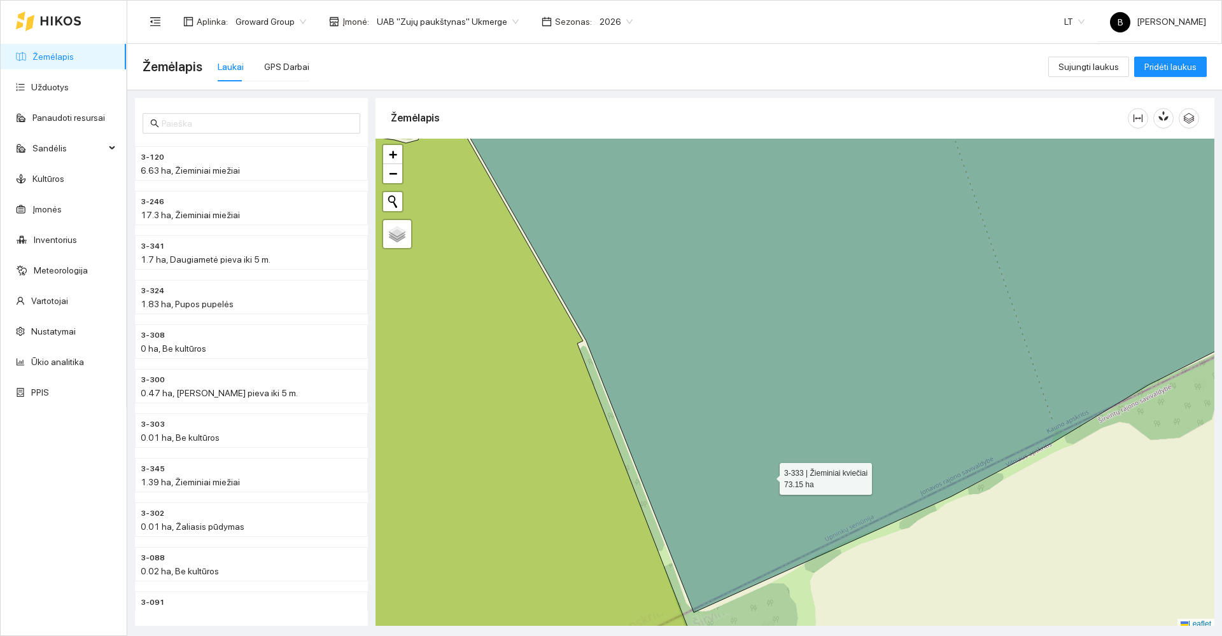
scroll to position [4, 0]
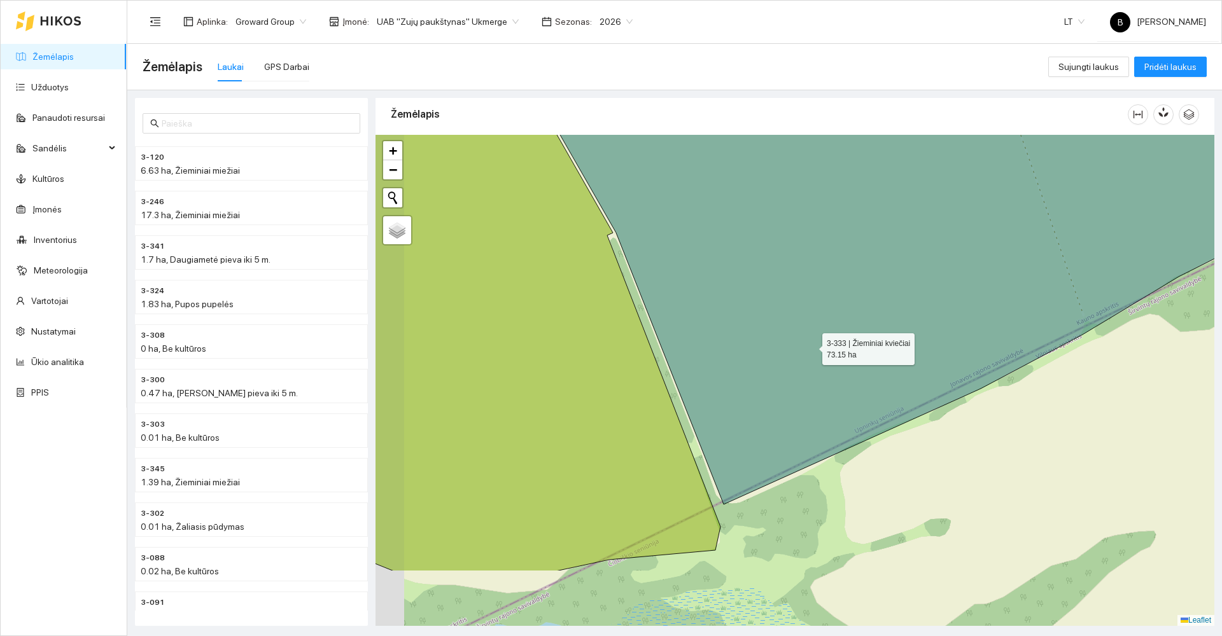
drag, startPoint x: 768, startPoint y: 476, endPoint x: 833, endPoint y: 248, distance: 237.5
click at [831, 255] on icon at bounding box center [900, 243] width 857 height 524
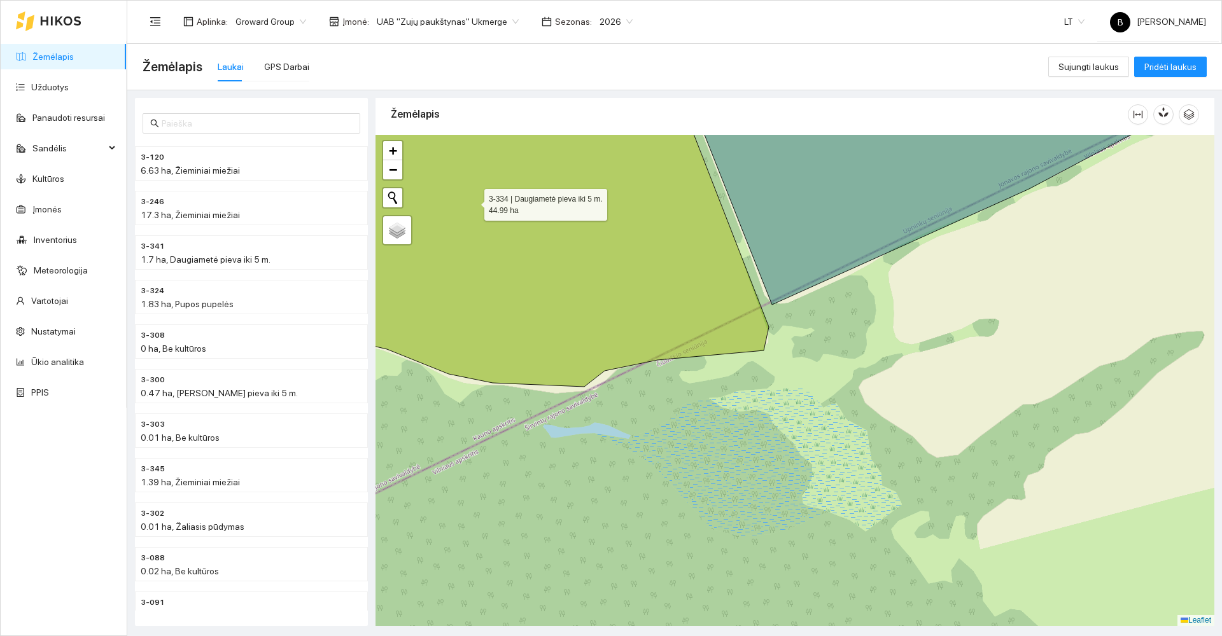
drag, startPoint x: 473, startPoint y: 202, endPoint x: 461, endPoint y: 192, distance: 15.3
click at [467, 192] on icon at bounding box center [530, 239] width 478 height 308
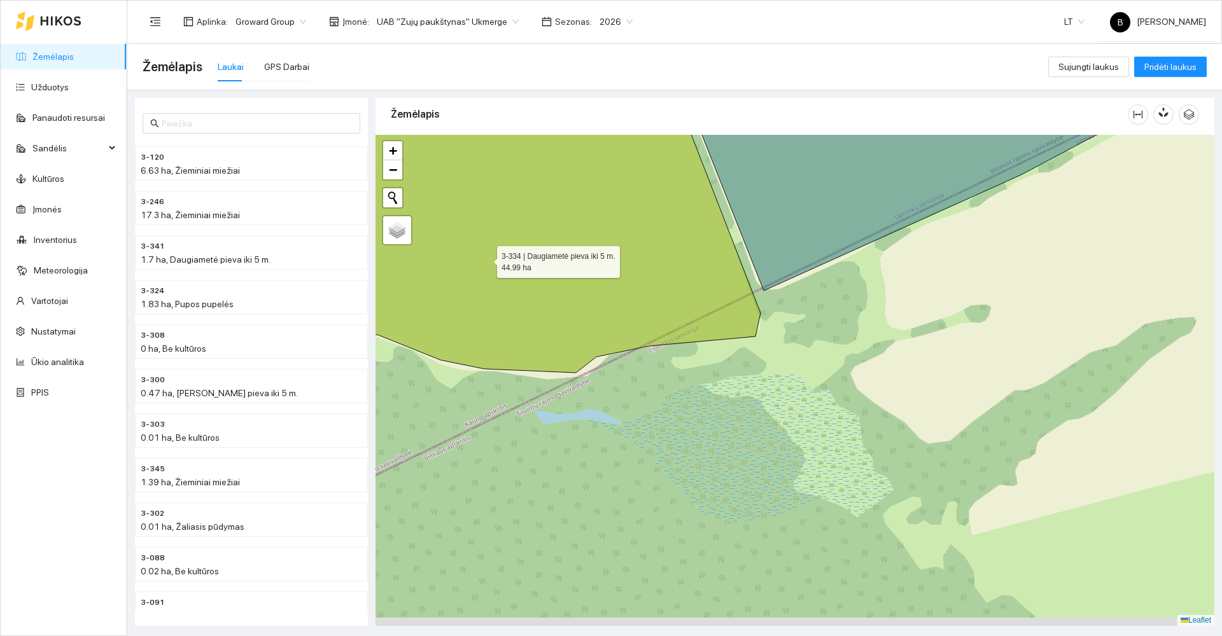
click at [489, 250] on icon at bounding box center [526, 231] width 470 height 293
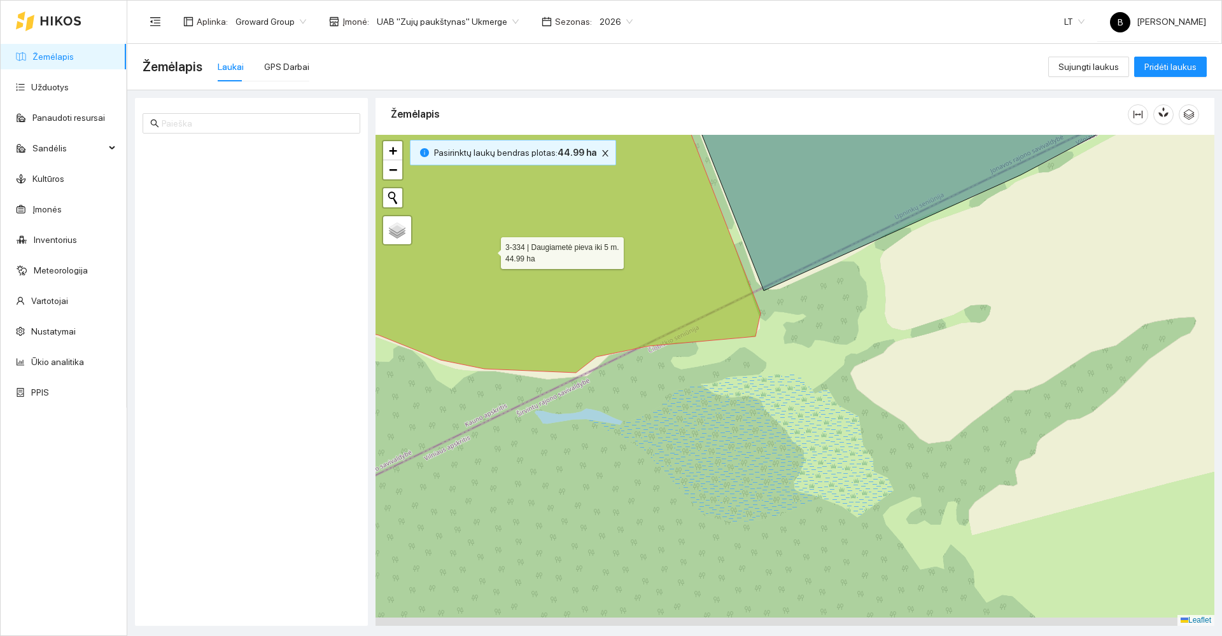
scroll to position [7619, 0]
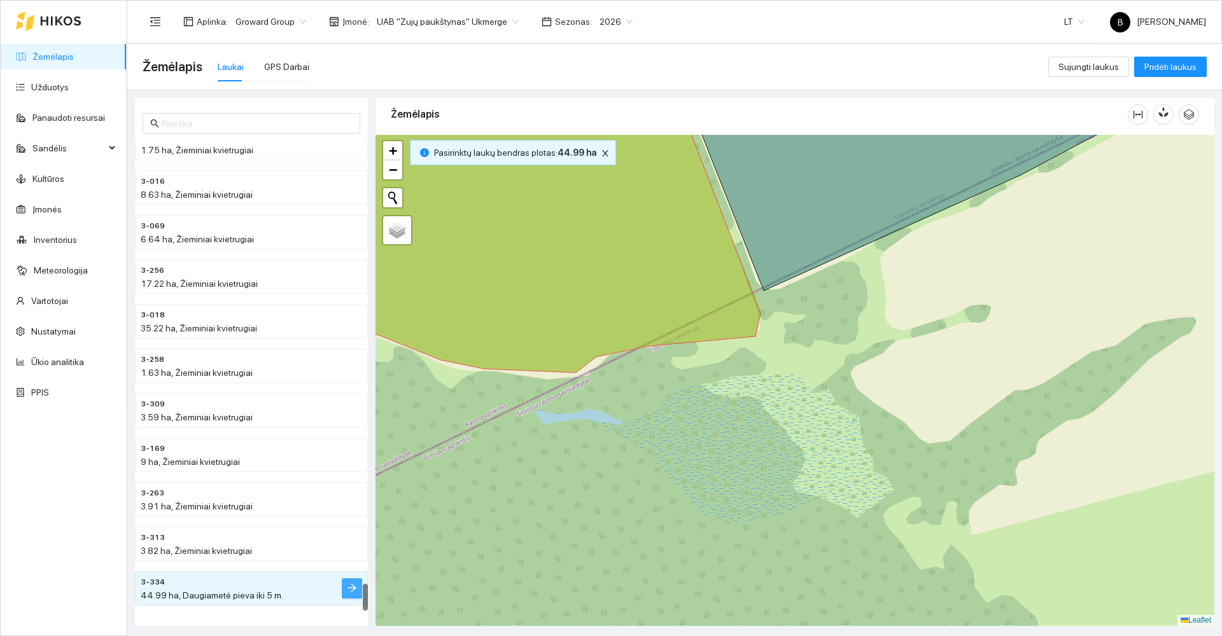
click at [348, 593] on icon "arrow-right" at bounding box center [352, 588] width 10 height 10
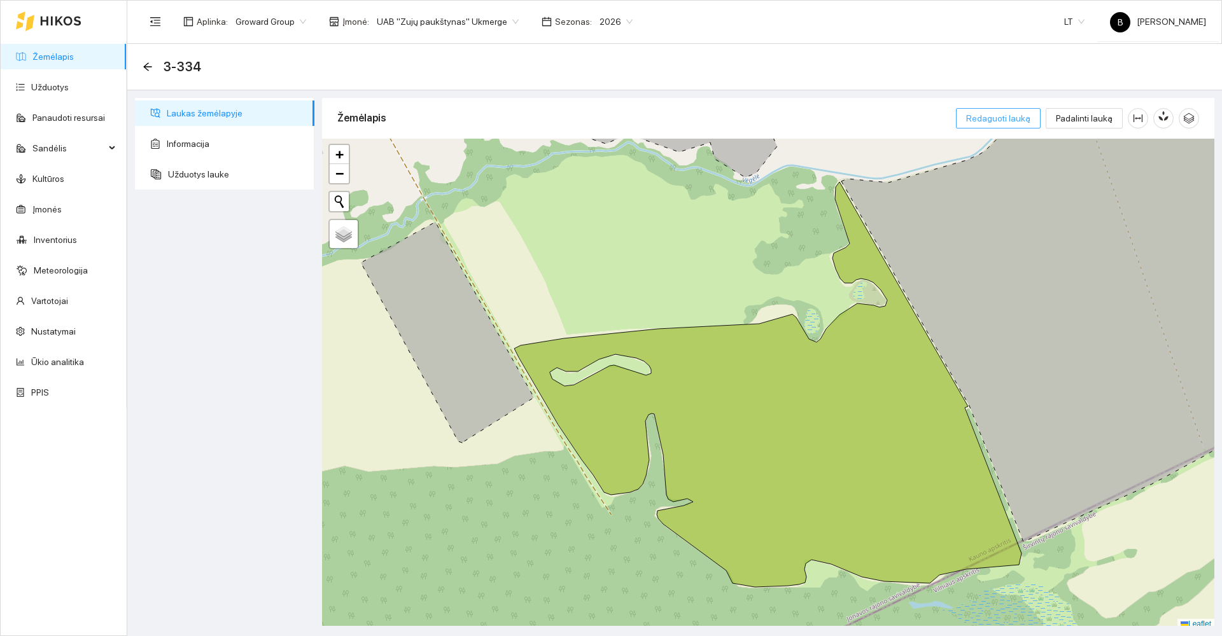
click at [1007, 113] on span "Redaguoti lauką" at bounding box center [998, 118] width 64 height 14
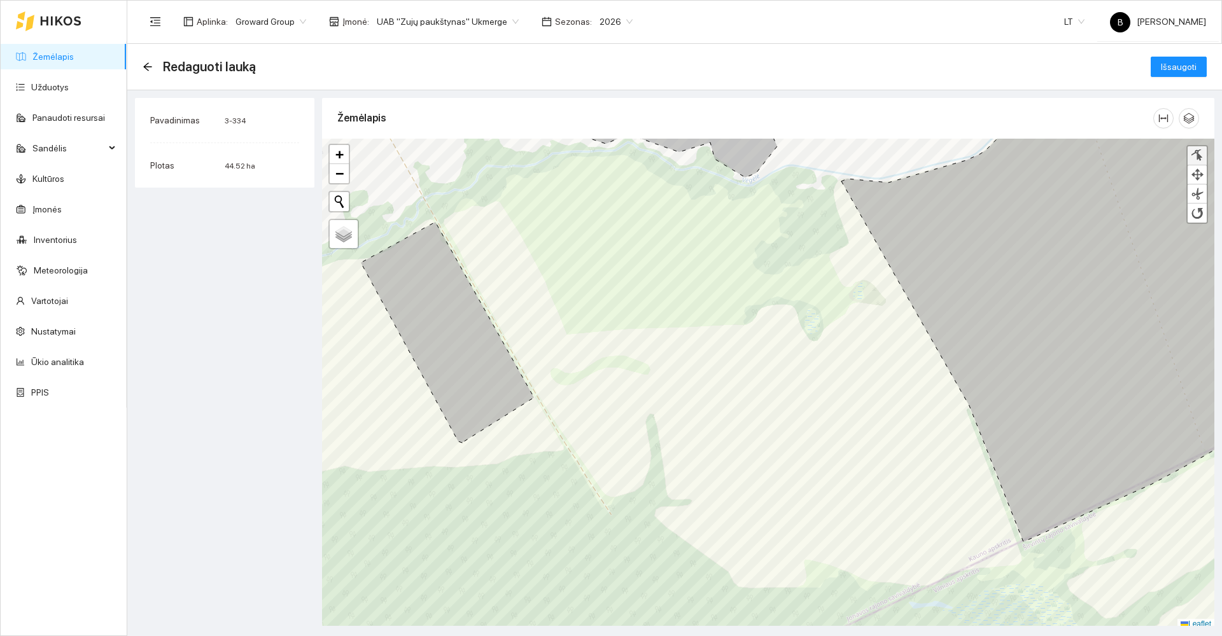
click at [1201, 151] on div at bounding box center [1197, 156] width 13 height 12
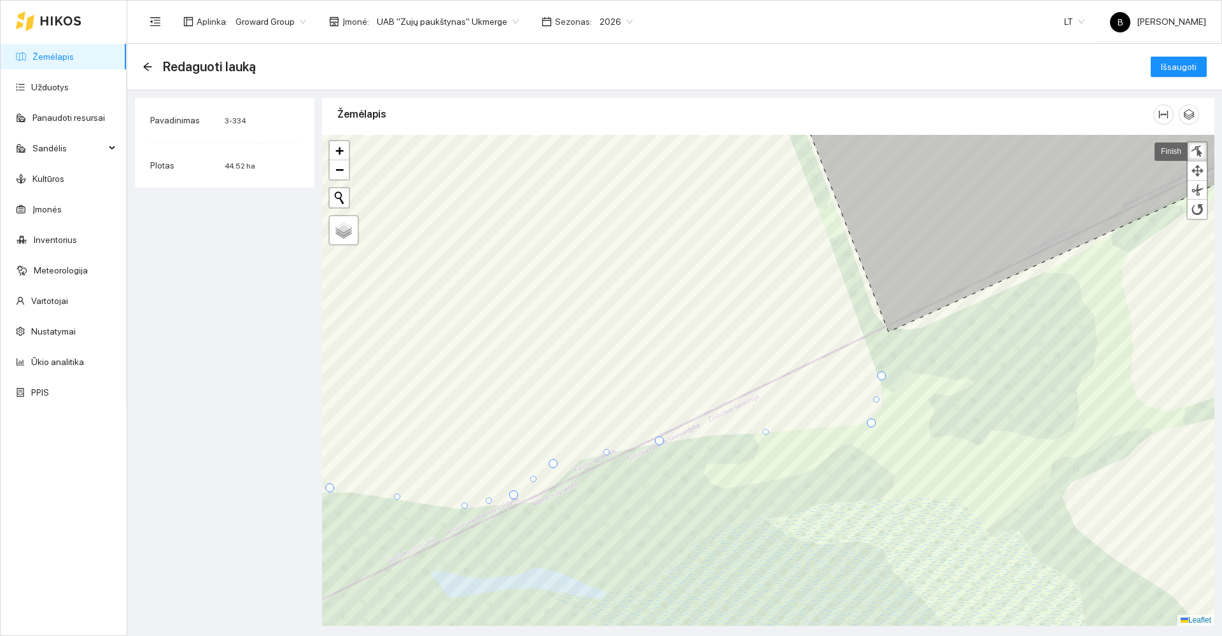
drag, startPoint x: 423, startPoint y: 491, endPoint x: 465, endPoint y: 505, distance: 45.1
click at [465, 505] on div at bounding box center [464, 506] width 6 height 6
click at [1167, 152] on link "Finish" at bounding box center [1171, 152] width 33 height 18
click at [1188, 67] on span "Išsaugoti" at bounding box center [1179, 67] width 36 height 14
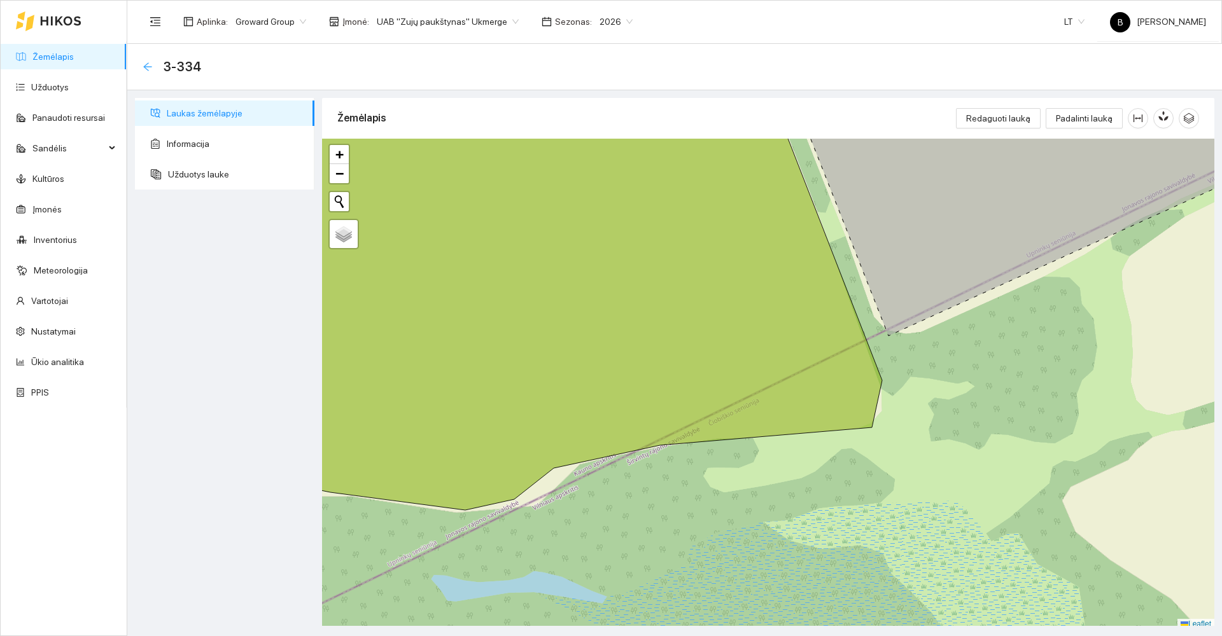
click at [144, 69] on icon "arrow-left" at bounding box center [148, 67] width 10 height 10
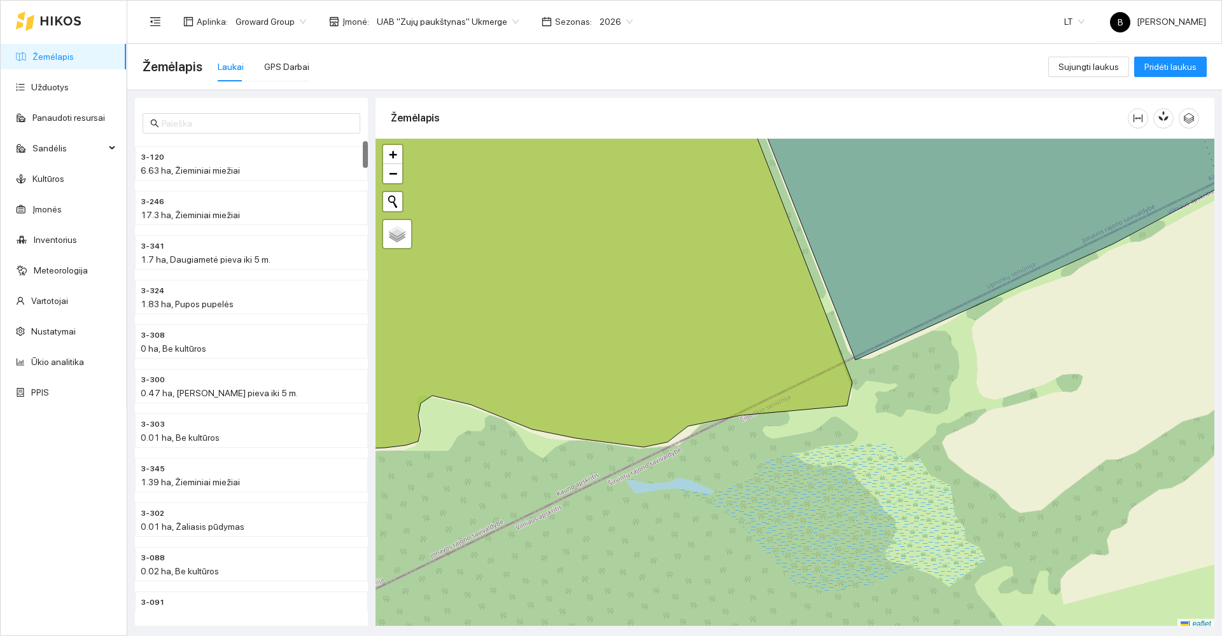
click at [60, 62] on link "Žemėlapis" at bounding box center [52, 57] width 41 height 10
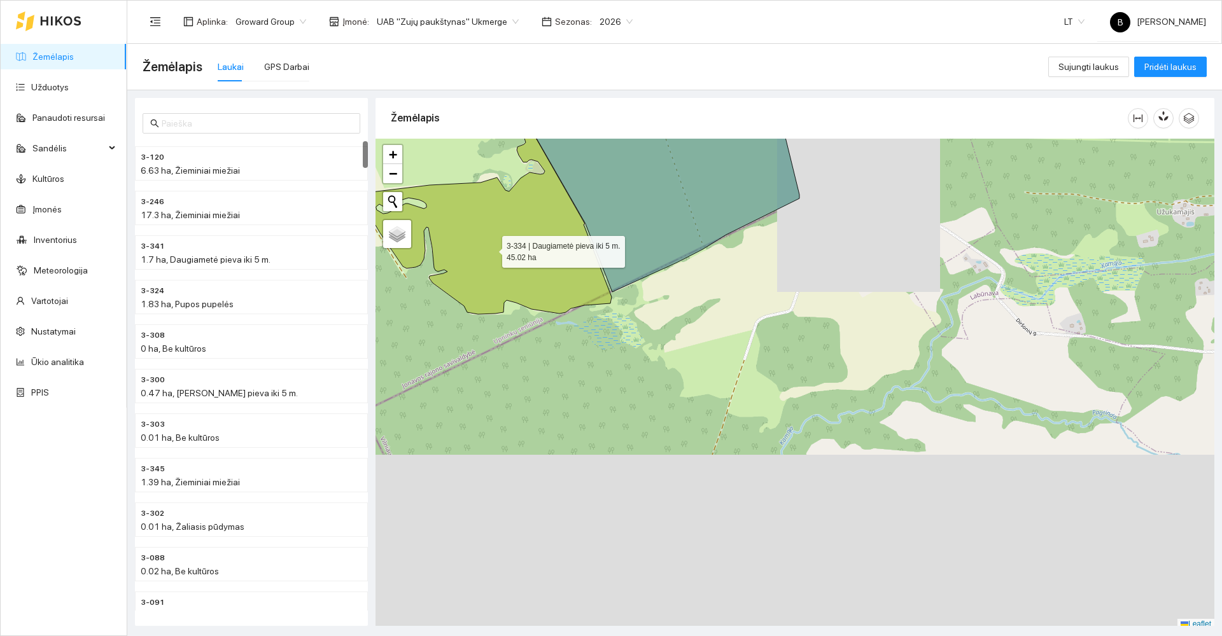
scroll to position [4, 0]
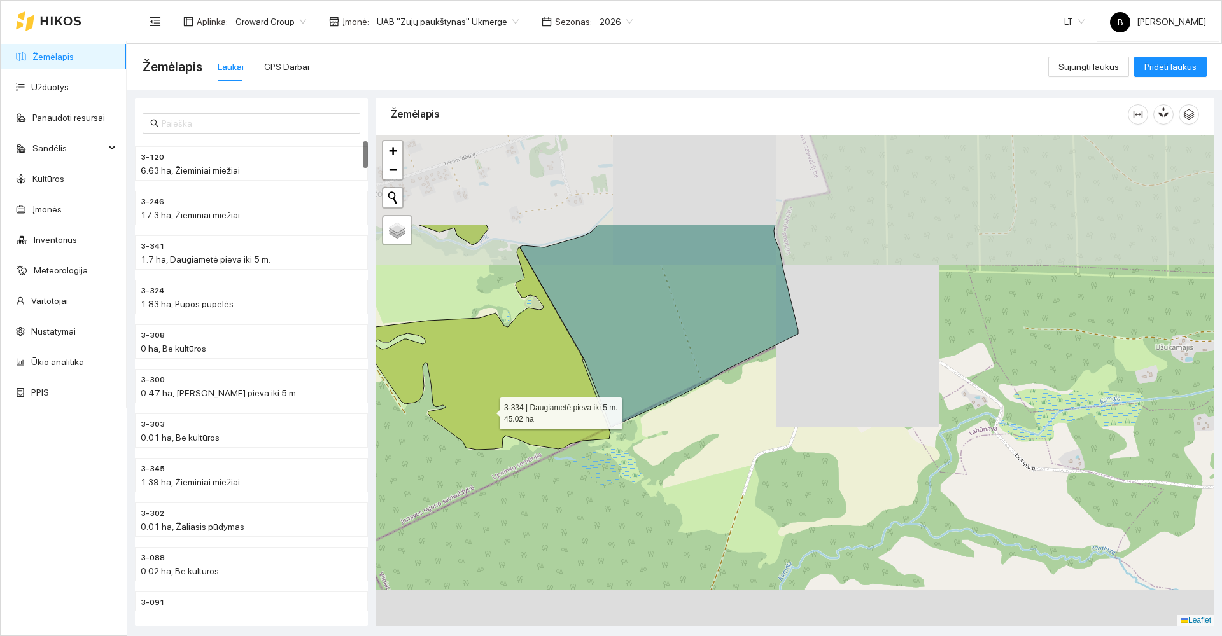
drag, startPoint x: 488, startPoint y: 283, endPoint x: 486, endPoint y: 443, distance: 160.4
click at [486, 443] on icon at bounding box center [483, 348] width 253 height 203
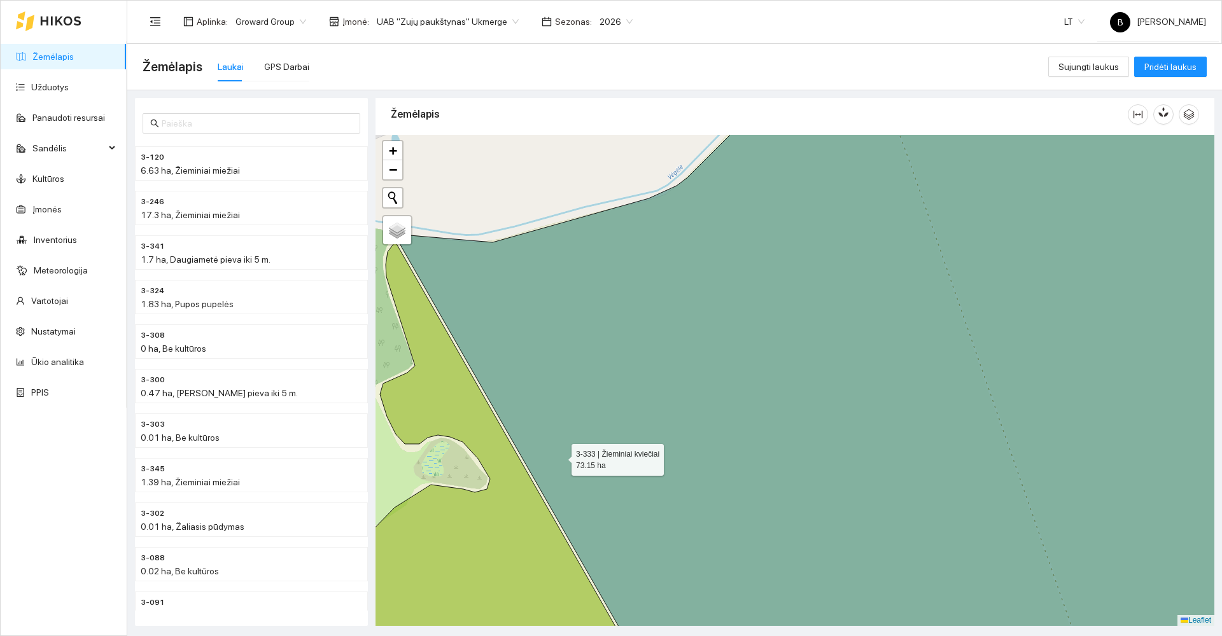
drag, startPoint x: 586, startPoint y: 379, endPoint x: 619, endPoint y: 329, distance: 60.2
click at [619, 329] on icon at bounding box center [848, 380] width 901 height 591
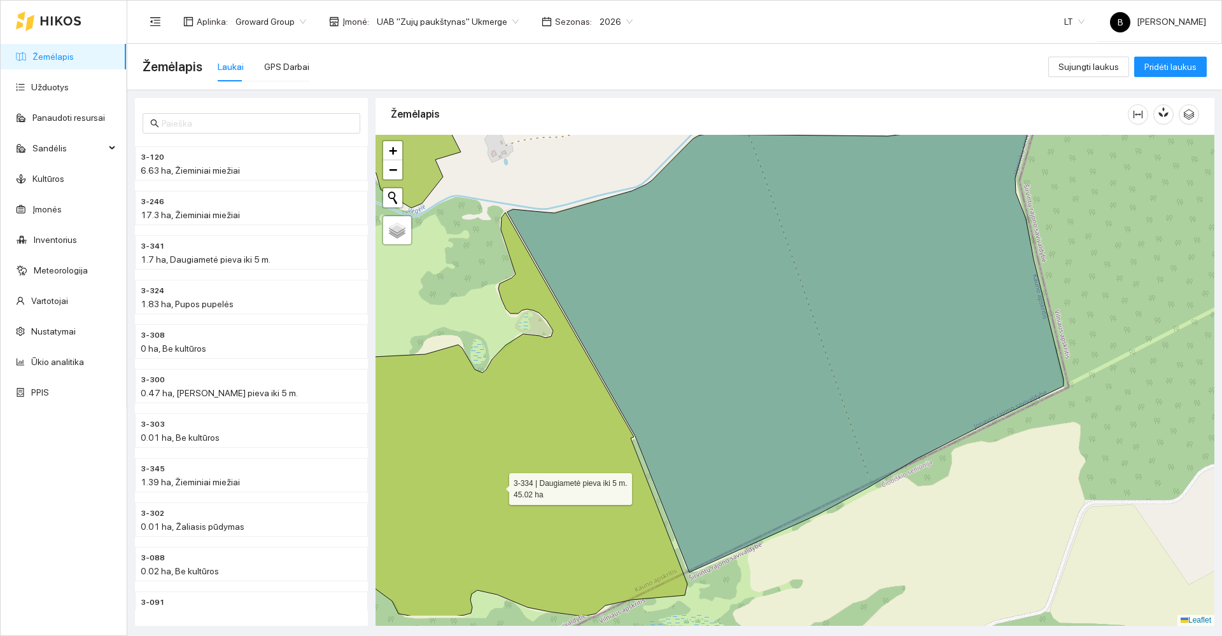
drag, startPoint x: 514, startPoint y: 545, endPoint x: 497, endPoint y: 486, distance: 60.8
click at [497, 486] on icon at bounding box center [480, 415] width 413 height 404
